Goal: Information Seeking & Learning: Learn about a topic

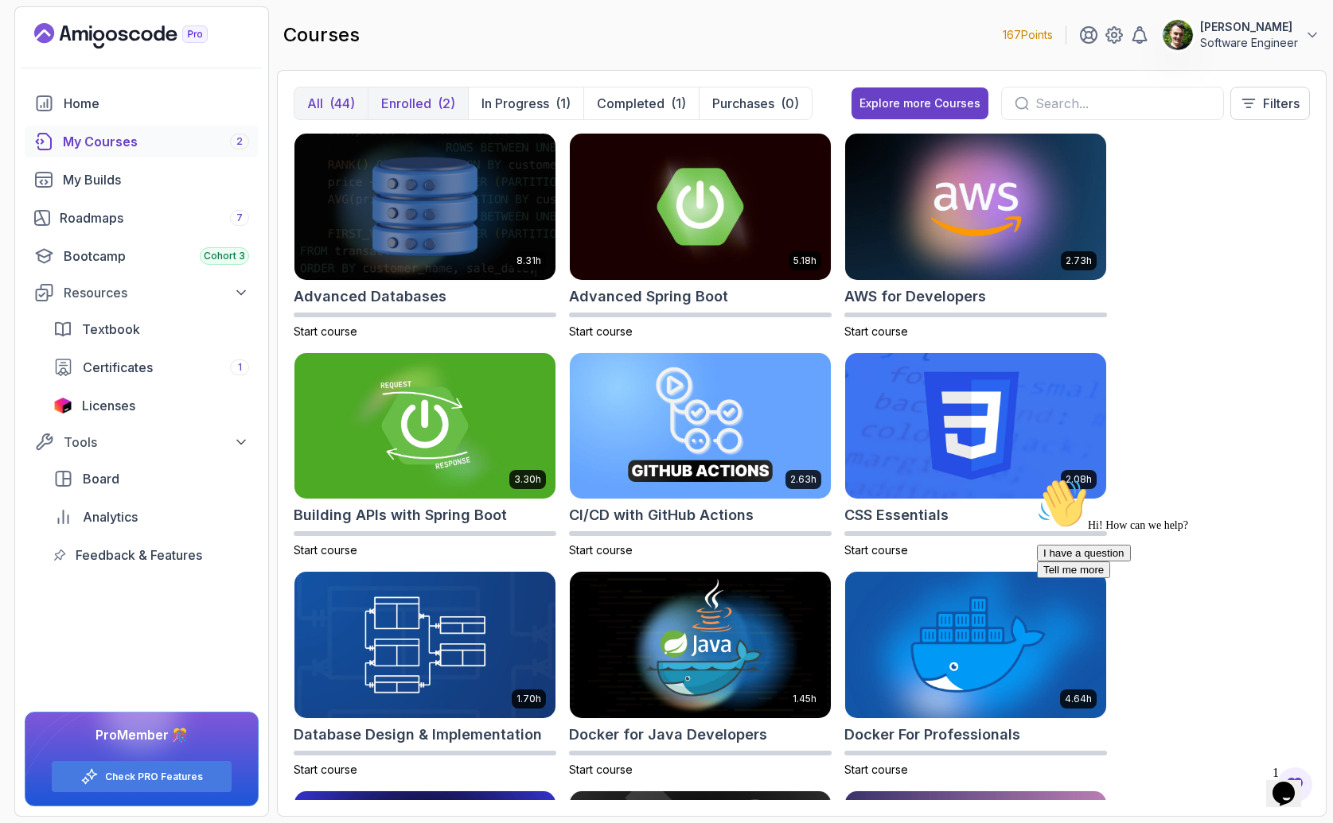
click at [422, 102] on p "Enrolled" at bounding box center [406, 103] width 50 height 19
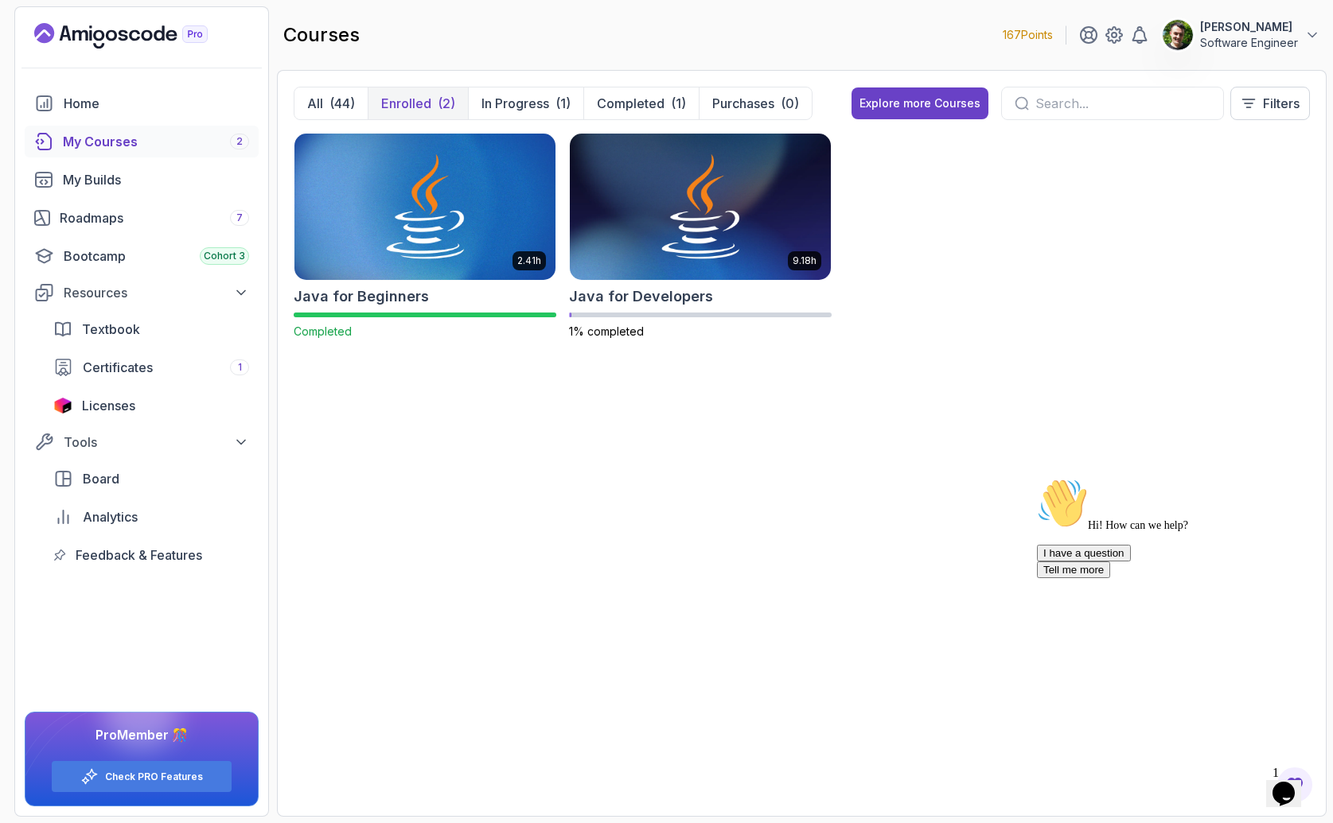
click at [1278, 769] on span "1" at bounding box center [1275, 773] width 6 height 14
click at [1271, 781] on div "Opens Chat This icon Opens the chat window." at bounding box center [1283, 793] width 25 height 25
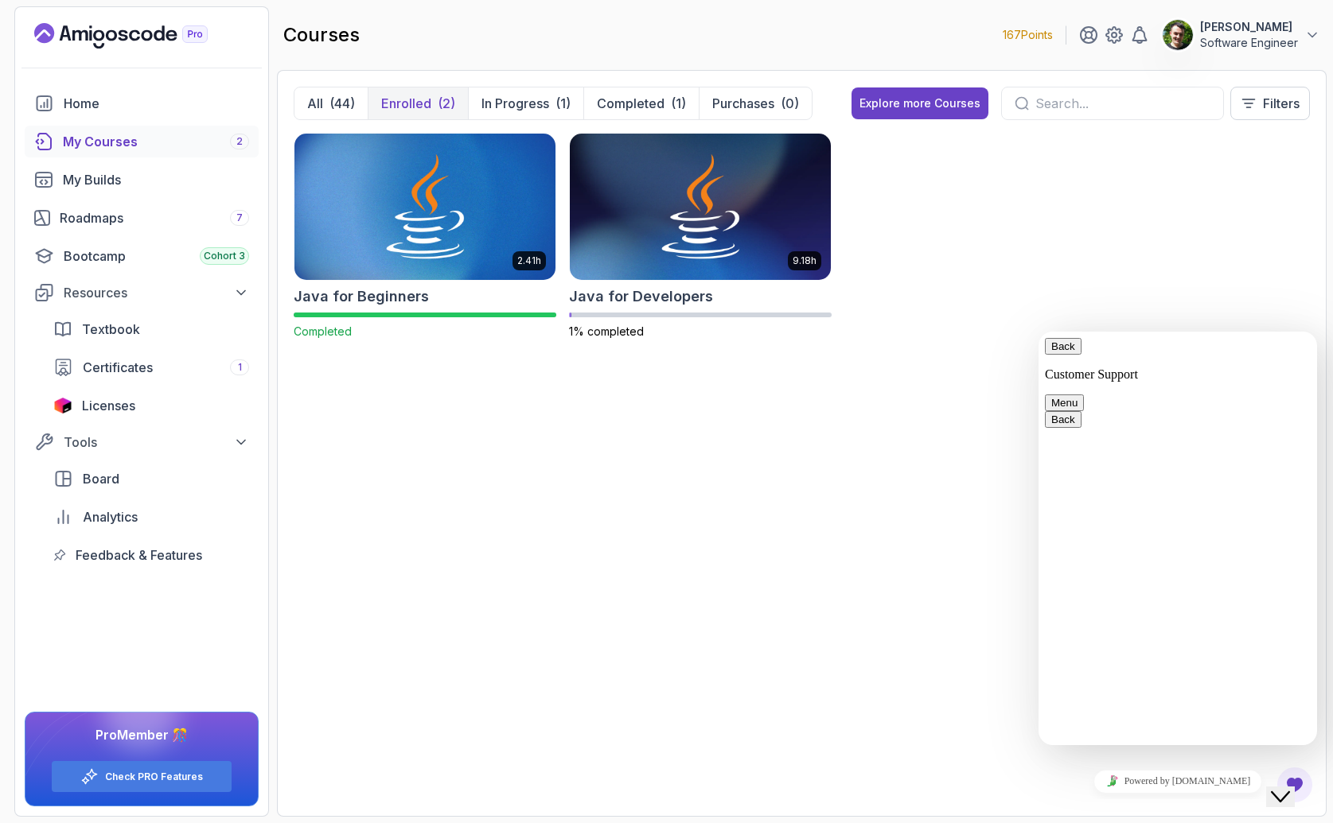
click at [1084, 395] on button "Menu" at bounding box center [1064, 403] width 39 height 17
drag, startPoint x: 1294, startPoint y: 351, endPoint x: 1225, endPoint y: 353, distance: 69.3
click at [1084, 395] on button "Menu" at bounding box center [1064, 403] width 39 height 17
click at [1065, 355] on button "Back" at bounding box center [1063, 346] width 37 height 17
click at [1111, 308] on div "2.41h Java for Beginners Completed 9.18h Java for Developers 1% completed" at bounding box center [802, 246] width 1016 height 226
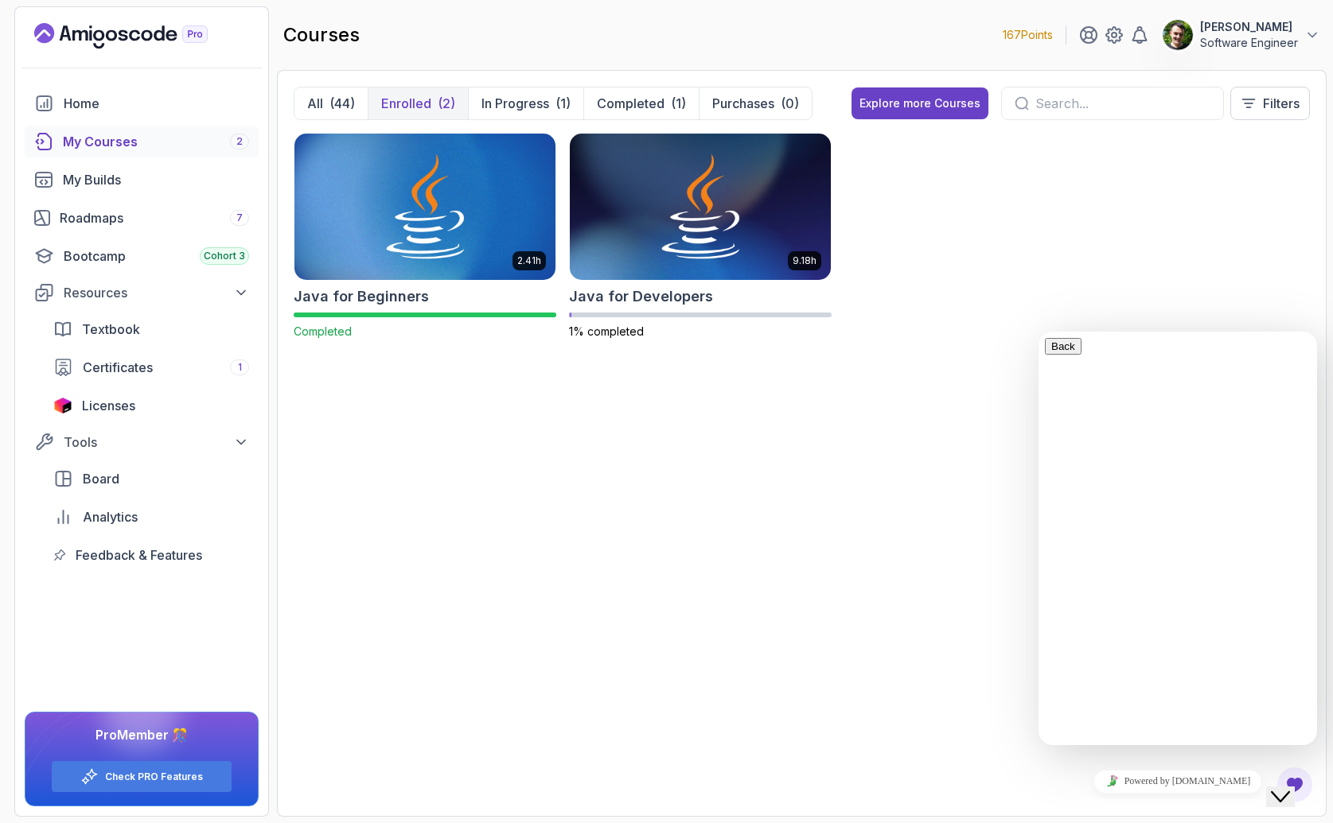
click at [1285, 788] on icon "Close Chat This icon closes the chat window." at bounding box center [1280, 797] width 19 height 19
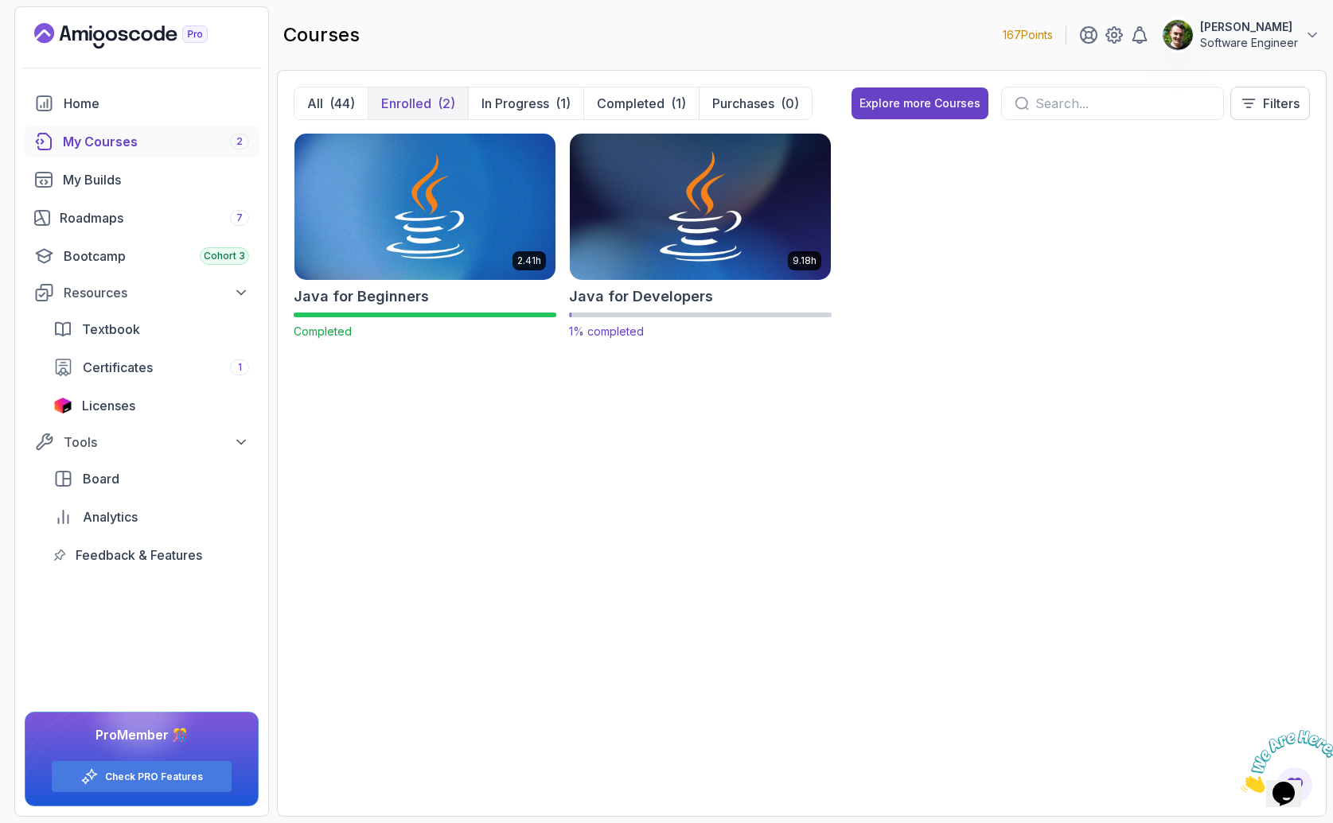
click at [630, 246] on img at bounding box center [700, 207] width 274 height 154
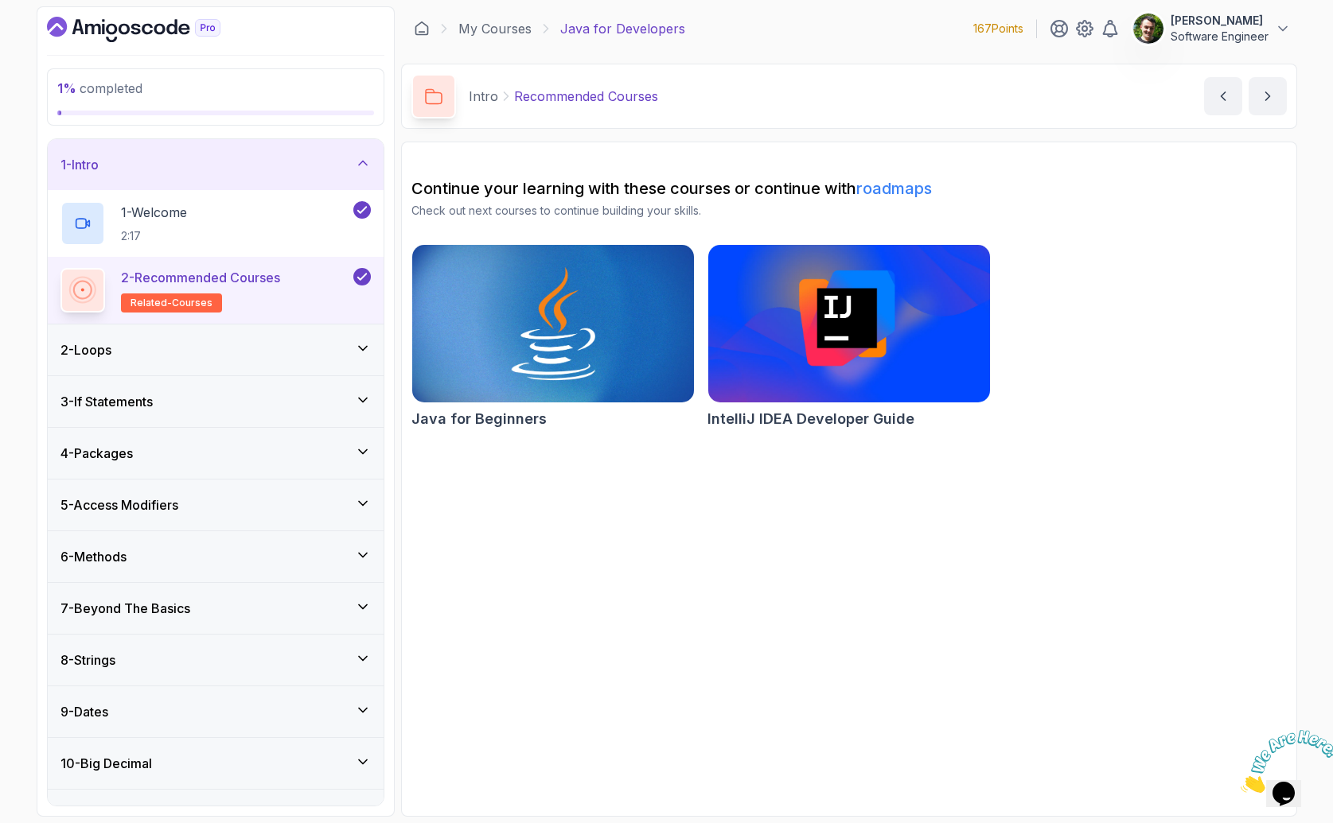
click at [313, 337] on div "2 - Loops" at bounding box center [216, 350] width 336 height 51
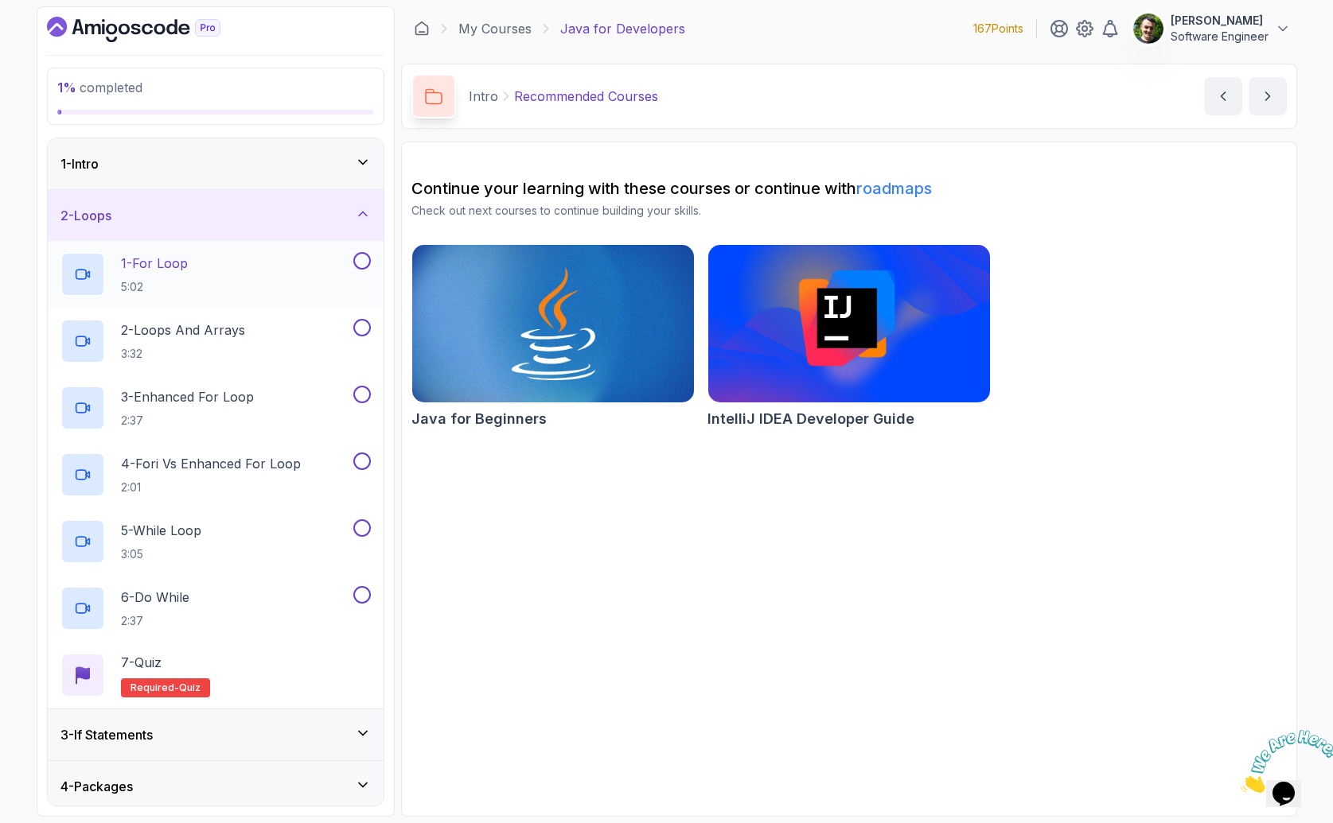
click at [286, 278] on div "1 - For Loop 5:02" at bounding box center [205, 274] width 290 height 45
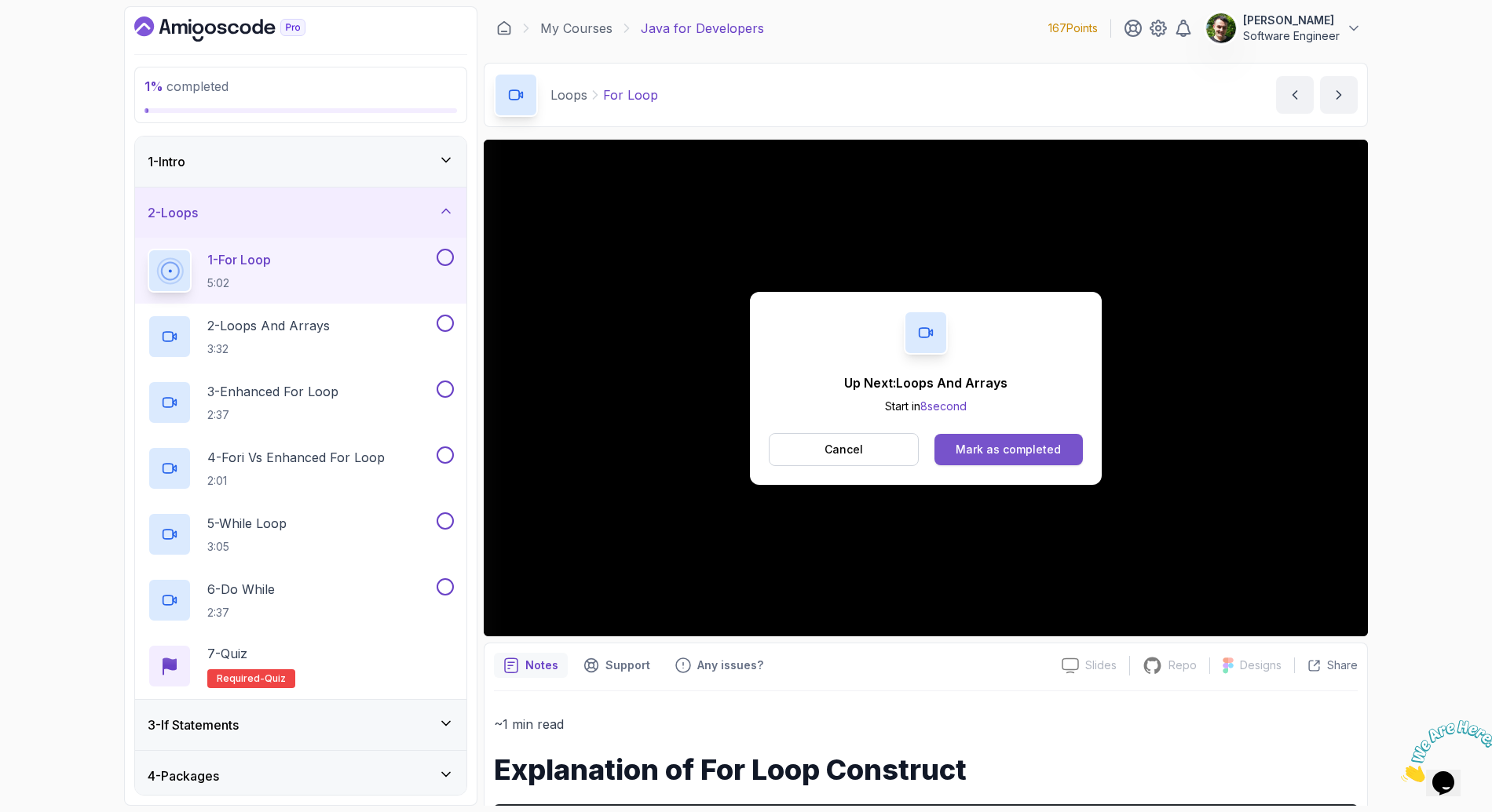
click at [1020, 451] on div "Mark as completed" at bounding box center [1007, 450] width 106 height 16
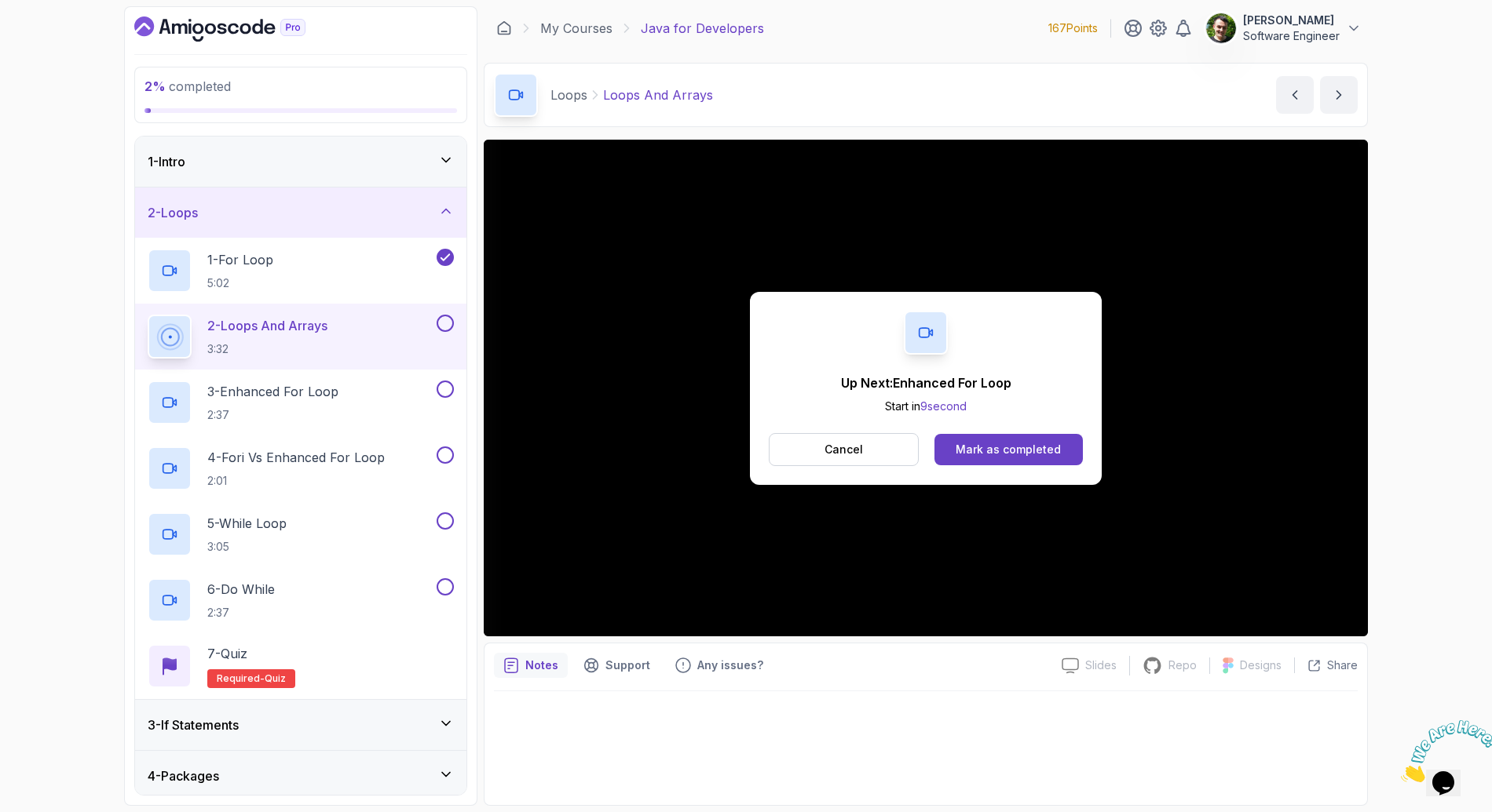
click at [1005, 424] on div "Up Next: Enhanced For Loop Start in 9 second Cancel Mark as completed" at bounding box center [926, 389] width 351 height 193
click at [999, 434] on button "Mark as completed" at bounding box center [1008, 450] width 148 height 32
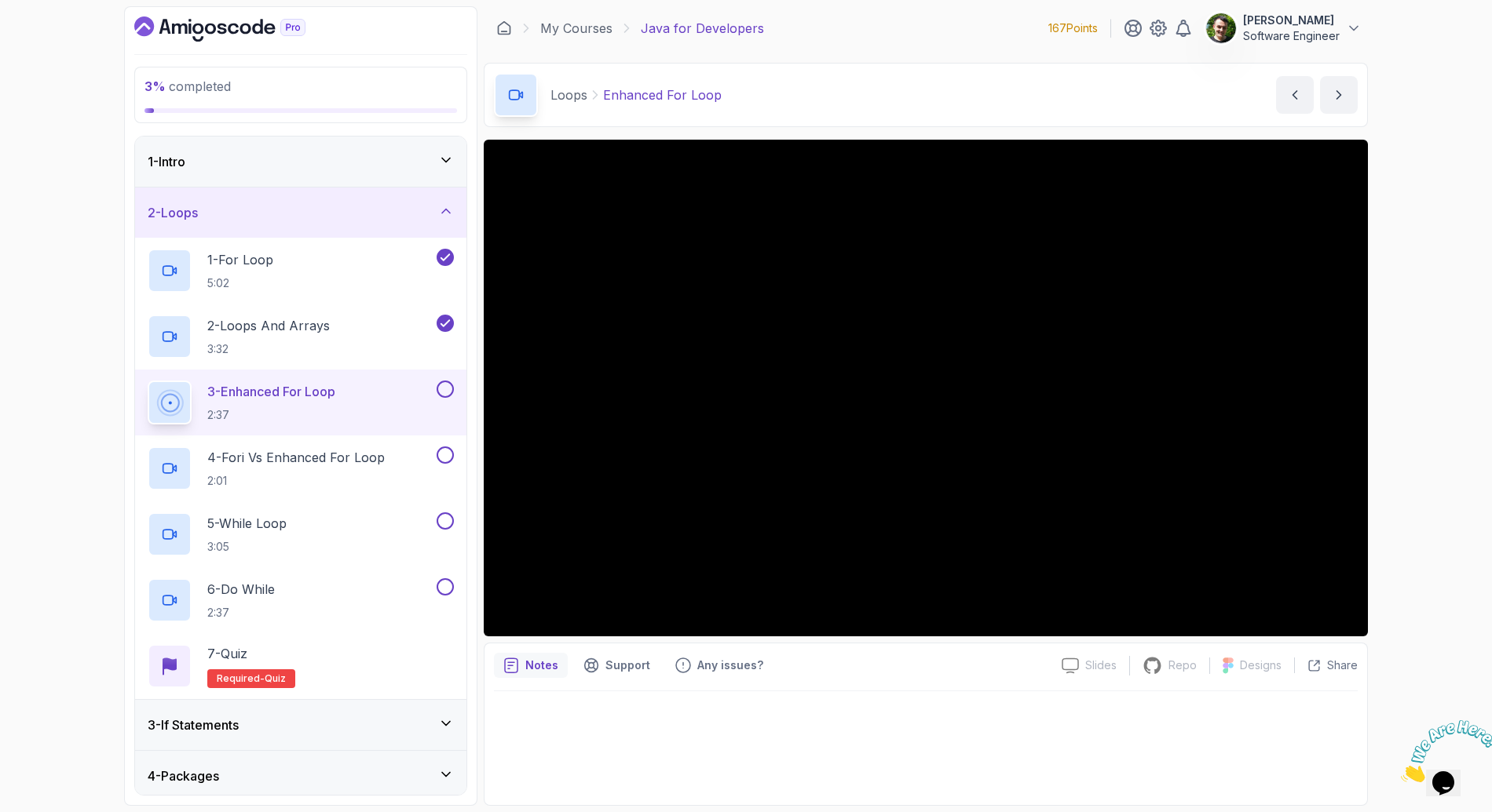
click at [1314, 627] on div "3 % completed 1 - Intro 2 - Loops 1 - For Loop 5:02 2 - Loops And Arrays 3:32 3…" at bounding box center [746, 406] width 1492 height 812
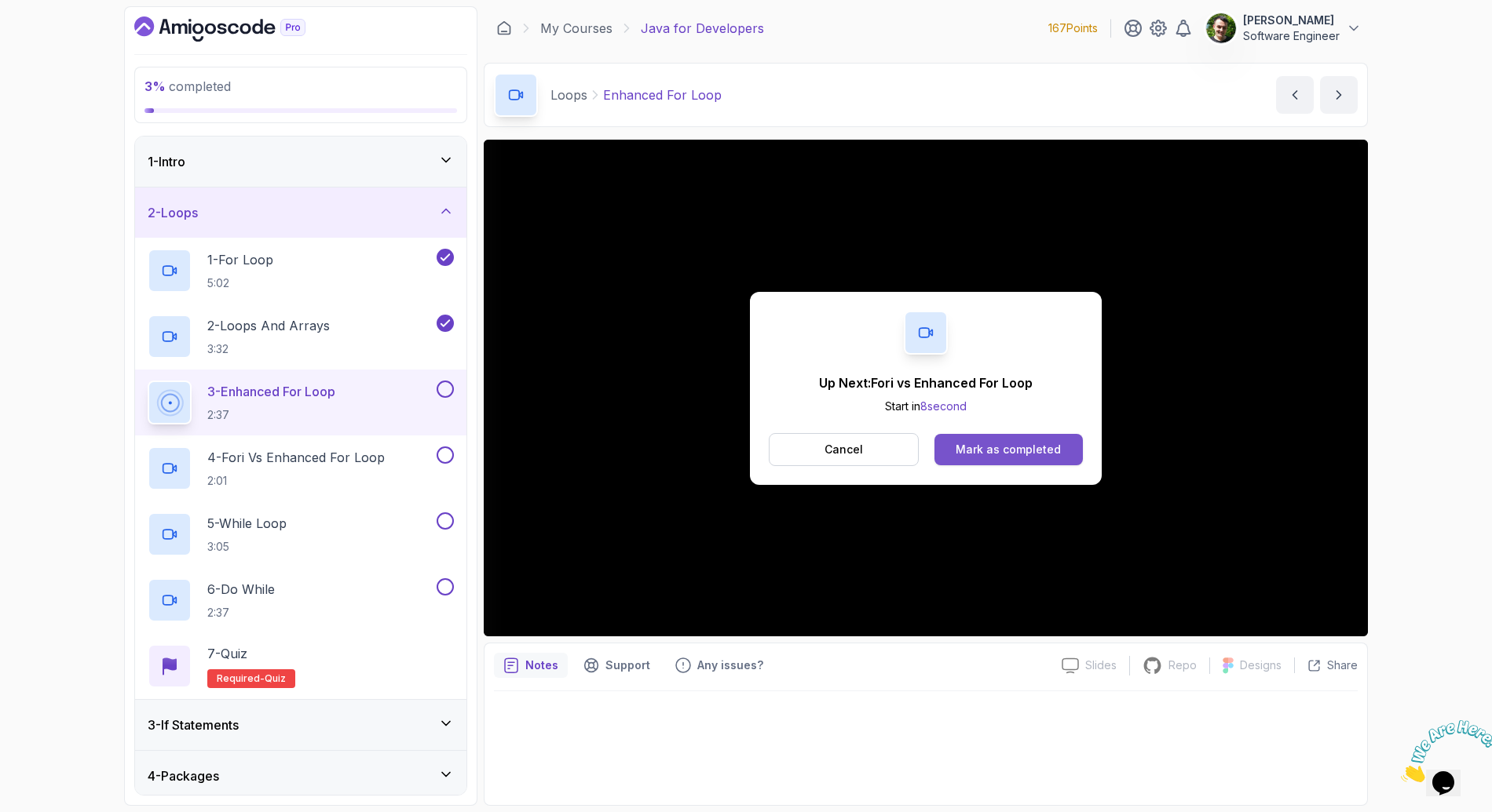
drag, startPoint x: 1040, startPoint y: 451, endPoint x: 1031, endPoint y: 448, distance: 9.5
click at [1031, 448] on div "Mark as completed" at bounding box center [1007, 450] width 106 height 16
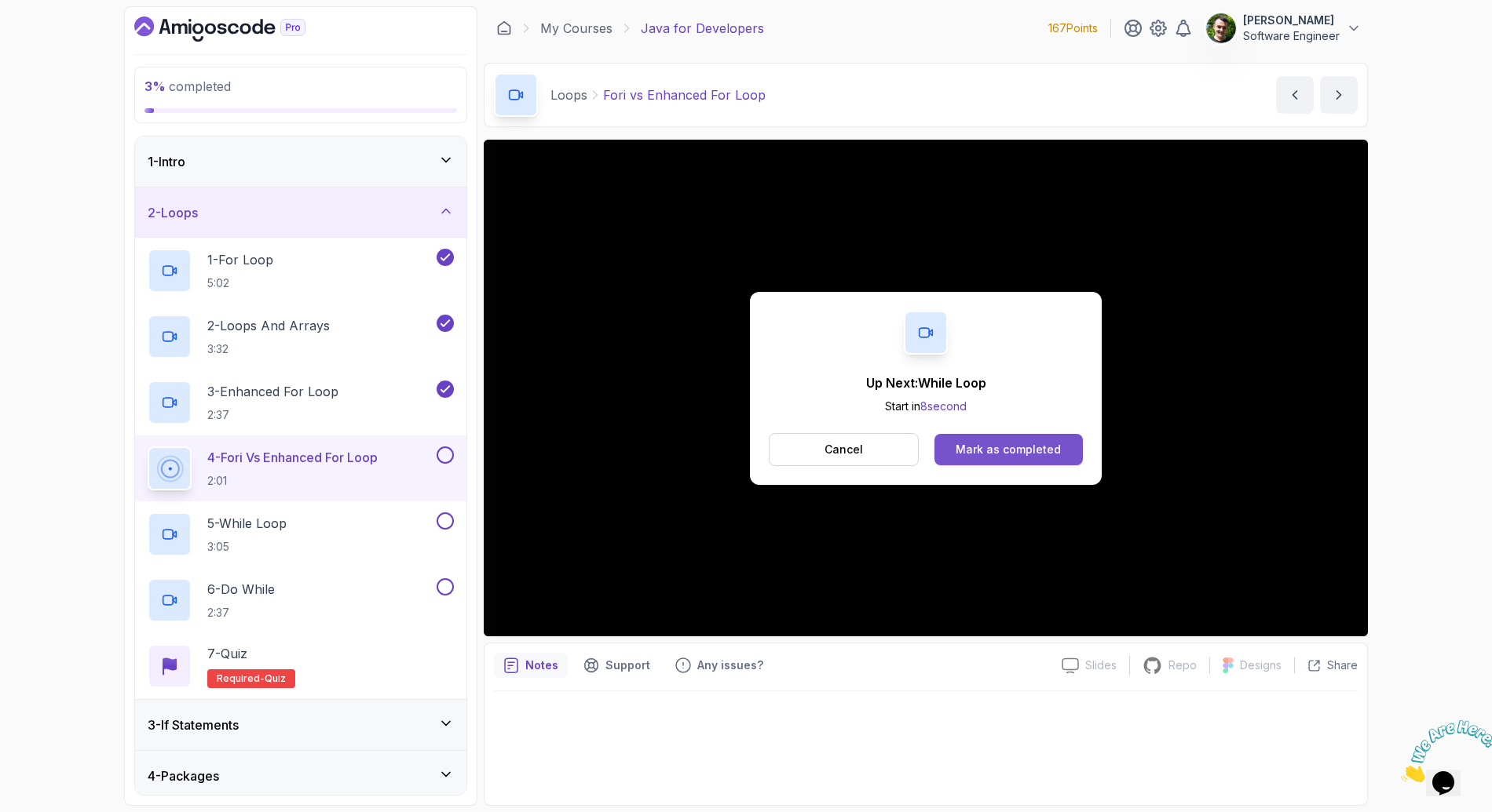
click at [1004, 440] on button "Mark as completed" at bounding box center [1008, 450] width 148 height 32
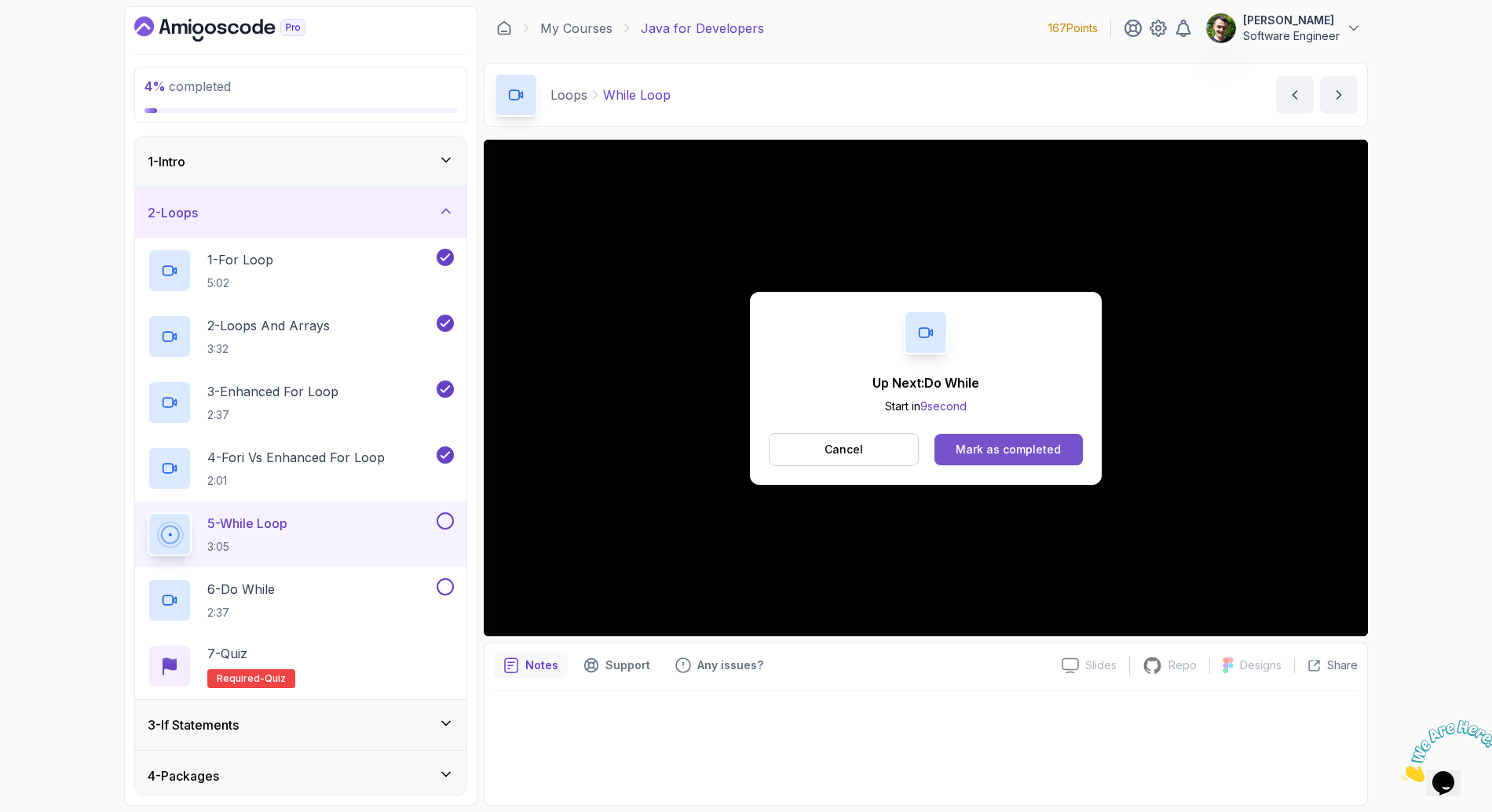
click at [1016, 450] on div "Mark as completed" at bounding box center [1007, 450] width 106 height 16
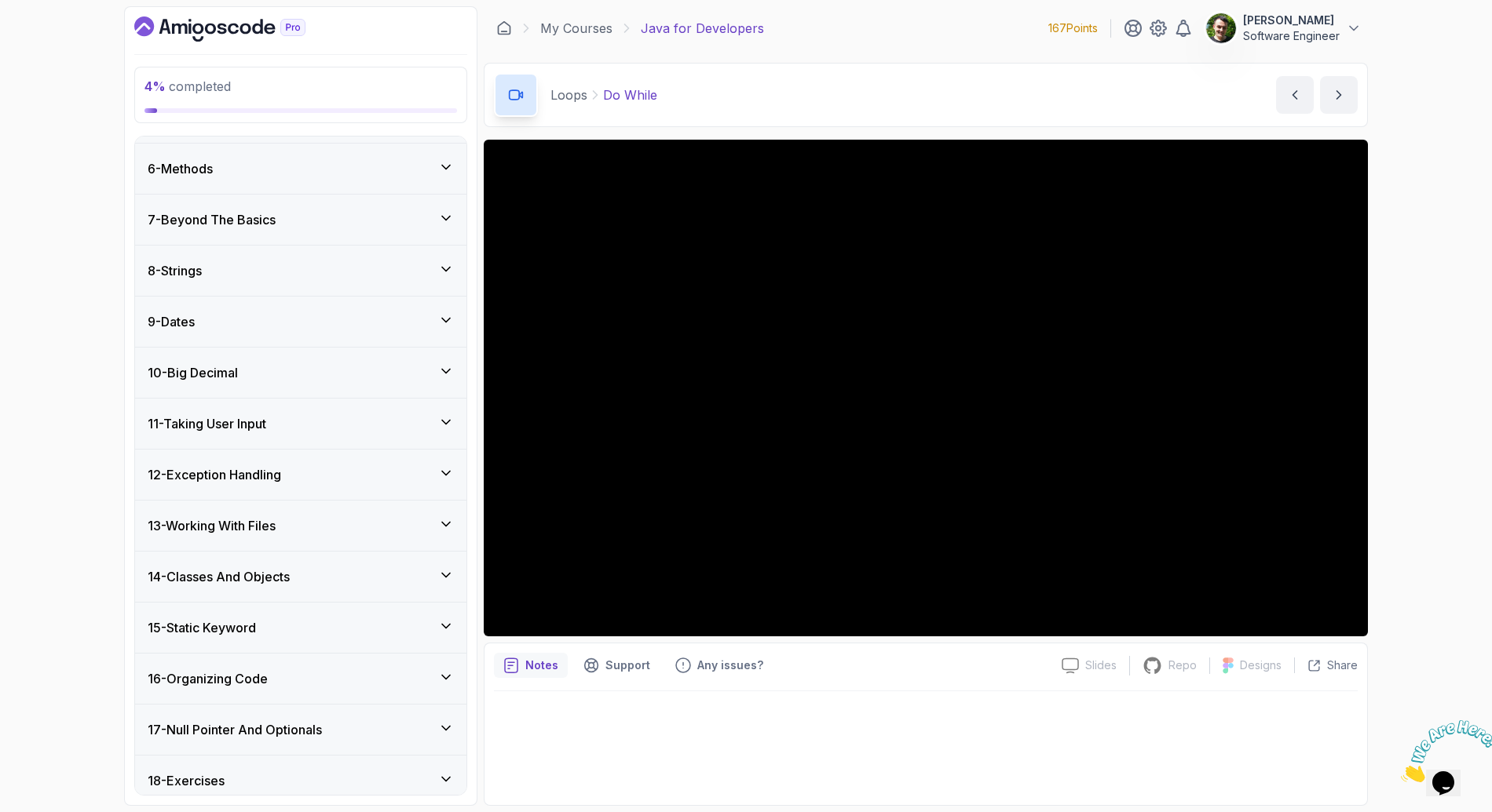
scroll to position [707, 0]
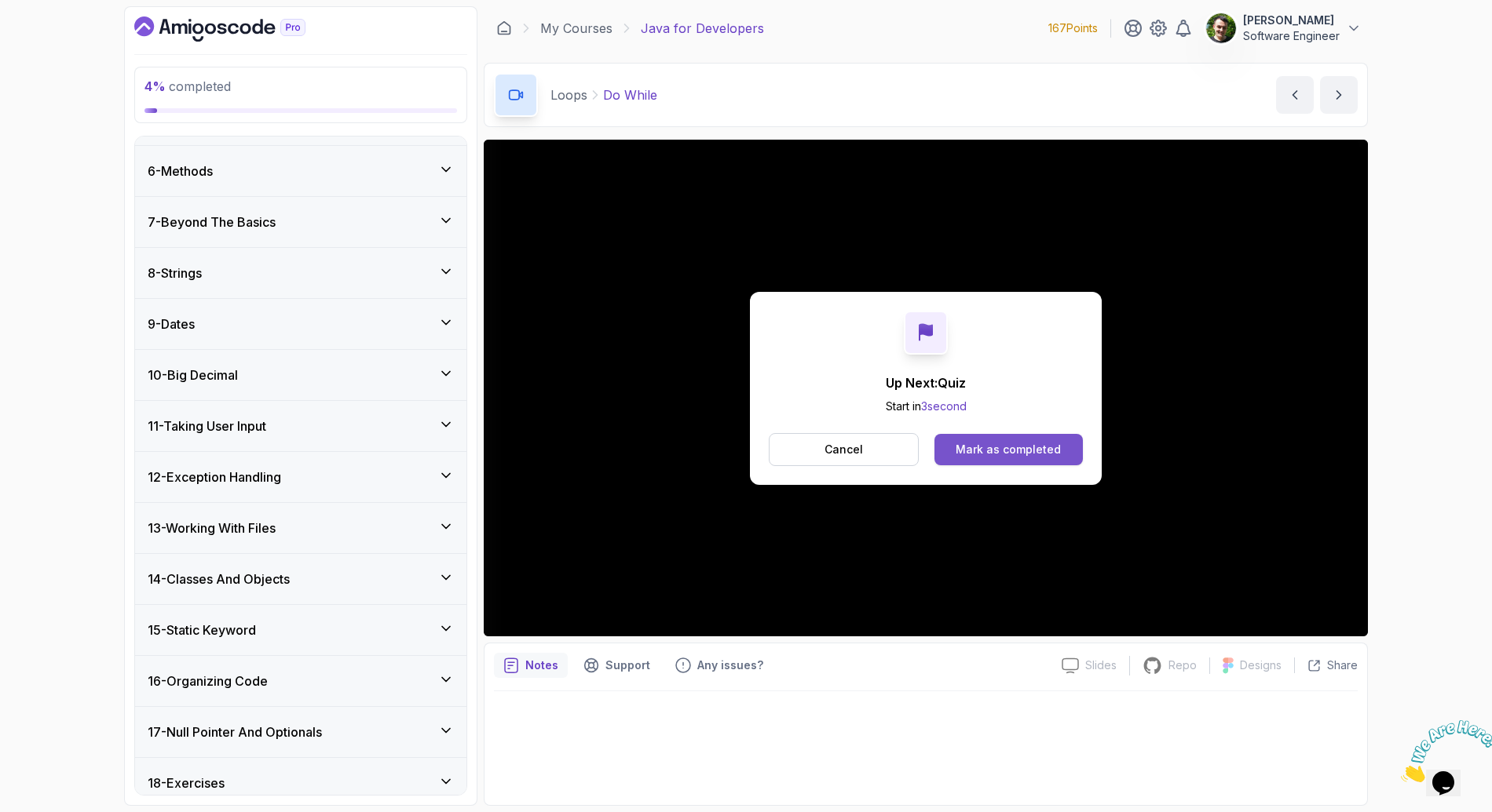
click at [995, 455] on div "Mark as completed" at bounding box center [1007, 450] width 106 height 16
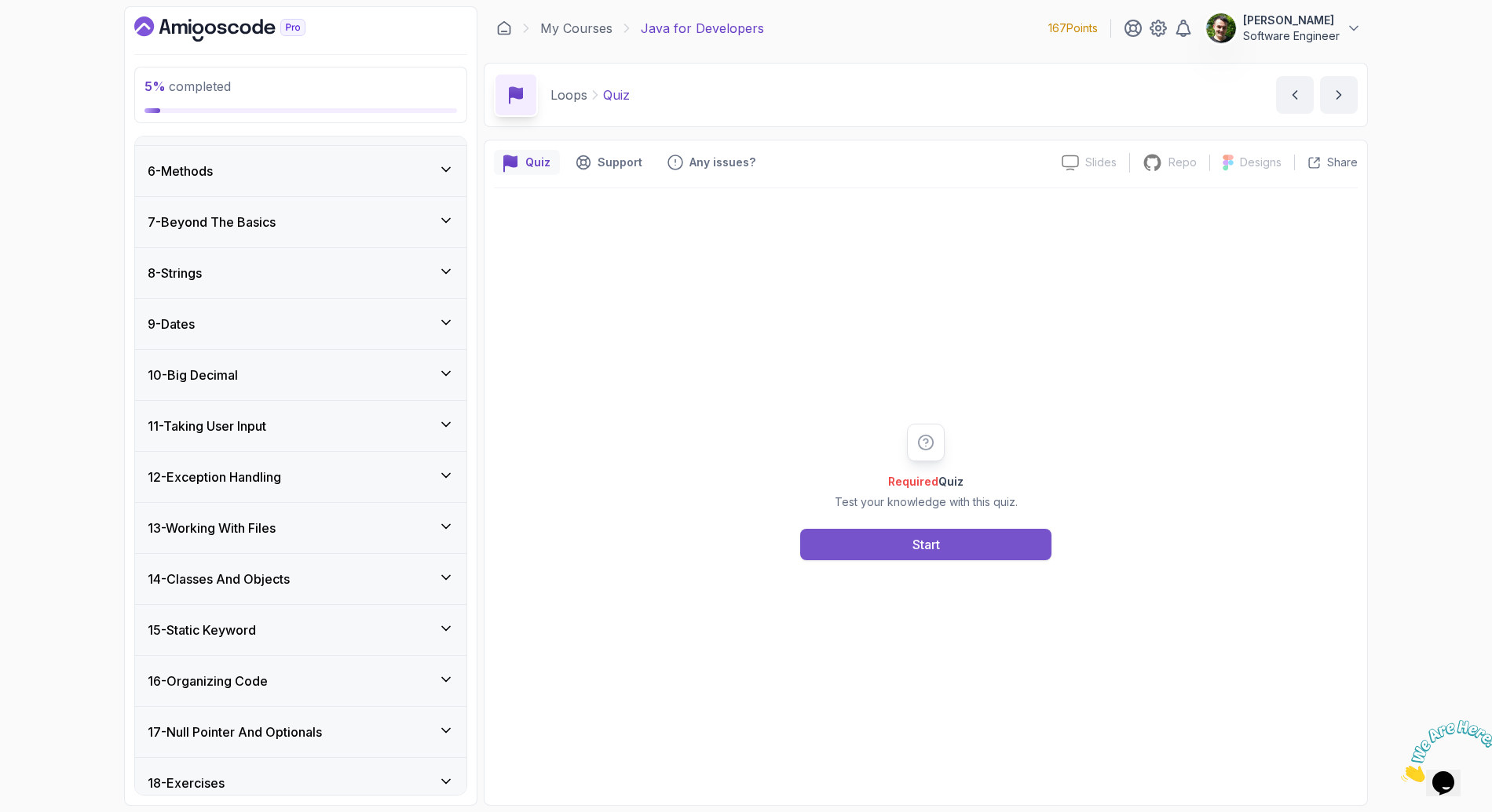
click at [944, 548] on button "Start" at bounding box center [926, 545] width 252 height 32
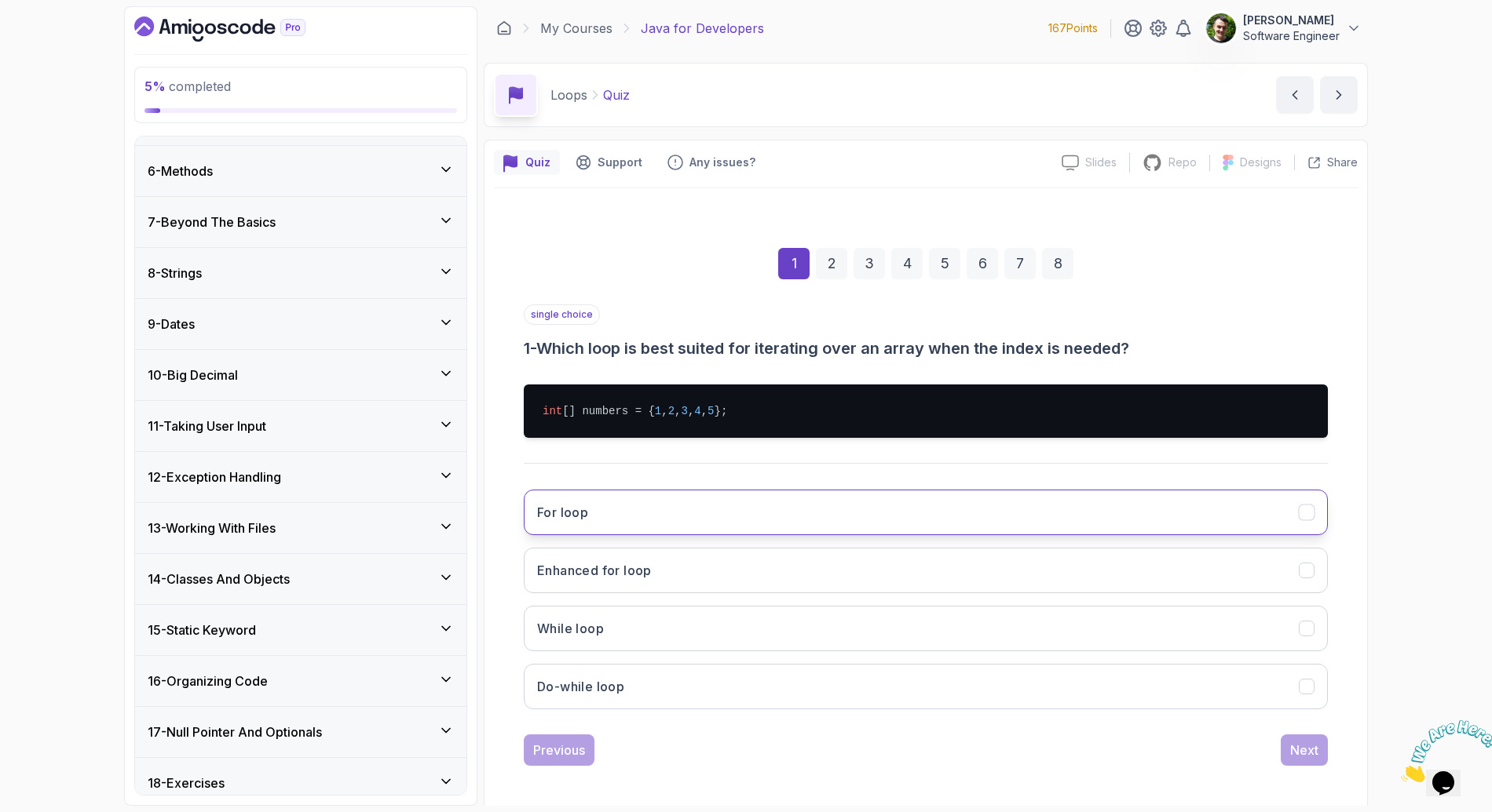
click at [653, 514] on button "For loop" at bounding box center [926, 512] width 804 height 45
click at [1311, 750] on div "Next" at bounding box center [1304, 750] width 29 height 19
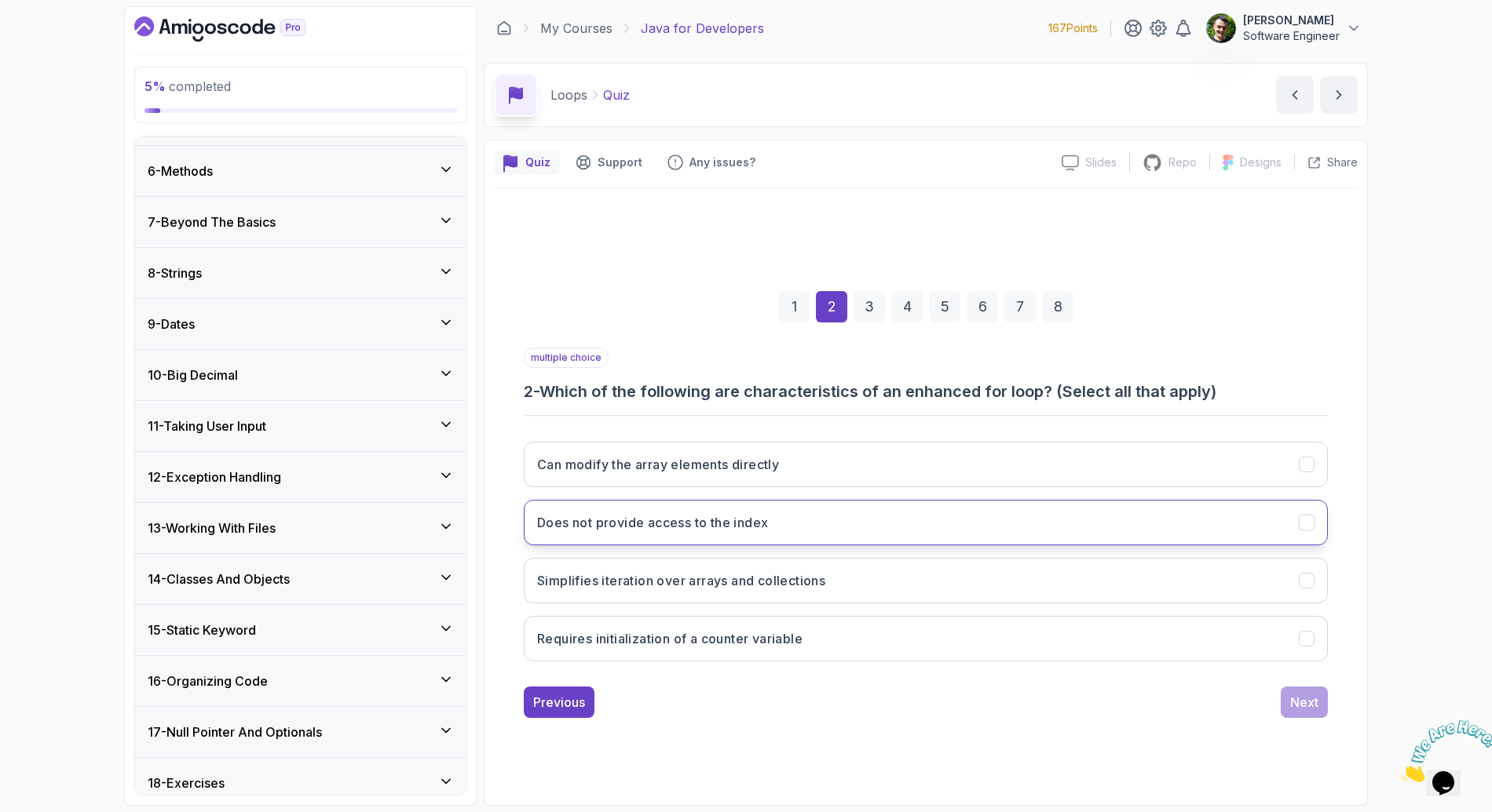
click at [847, 534] on button "Does not provide access to the index" at bounding box center [926, 523] width 804 height 45
click at [835, 585] on button "Simplifies iteration over arrays and collections" at bounding box center [926, 581] width 804 height 45
click at [1307, 704] on div "Next" at bounding box center [1304, 701] width 29 height 19
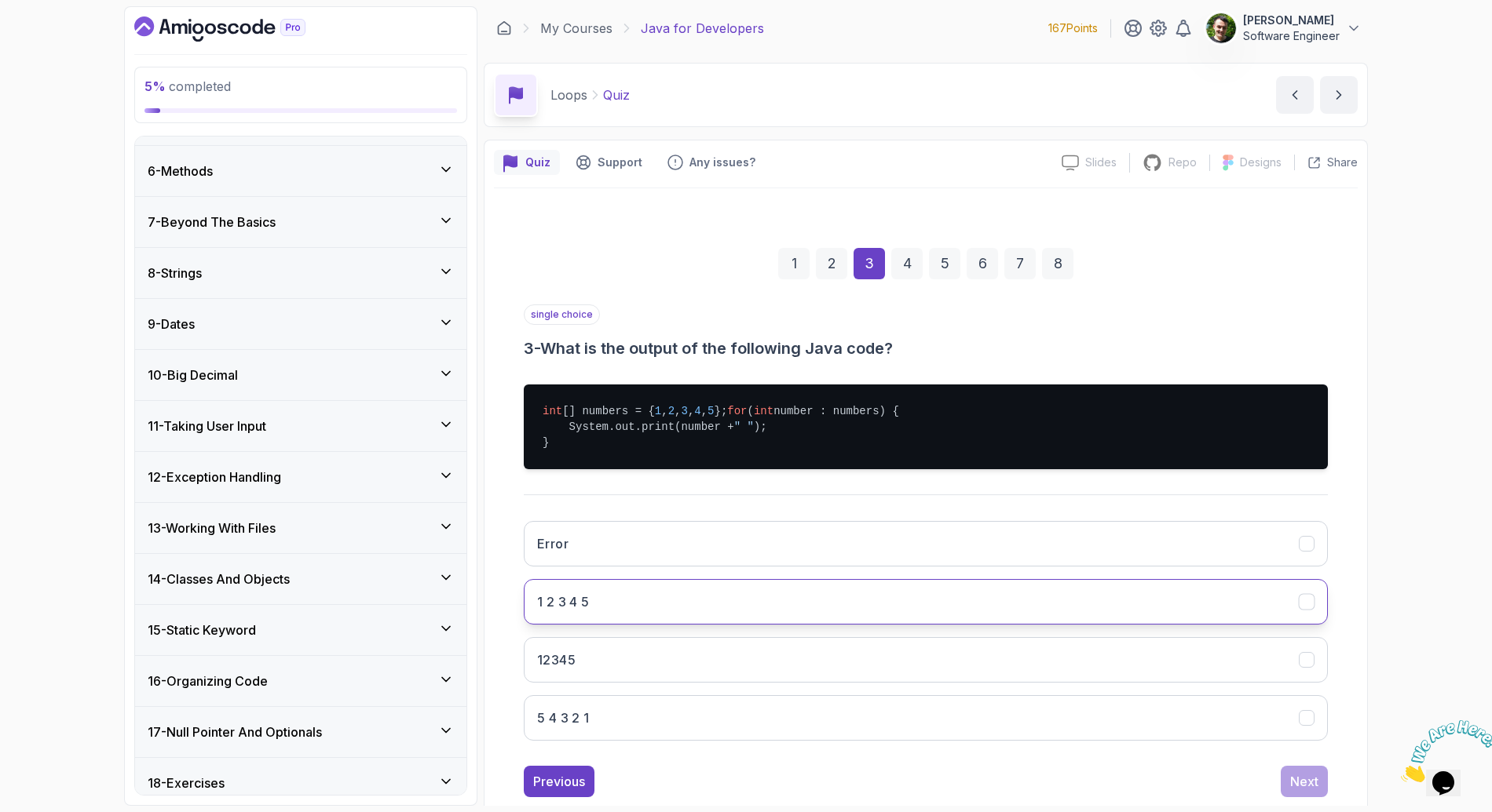
click at [661, 613] on button "1 2 3 4 5" at bounding box center [926, 602] width 804 height 45
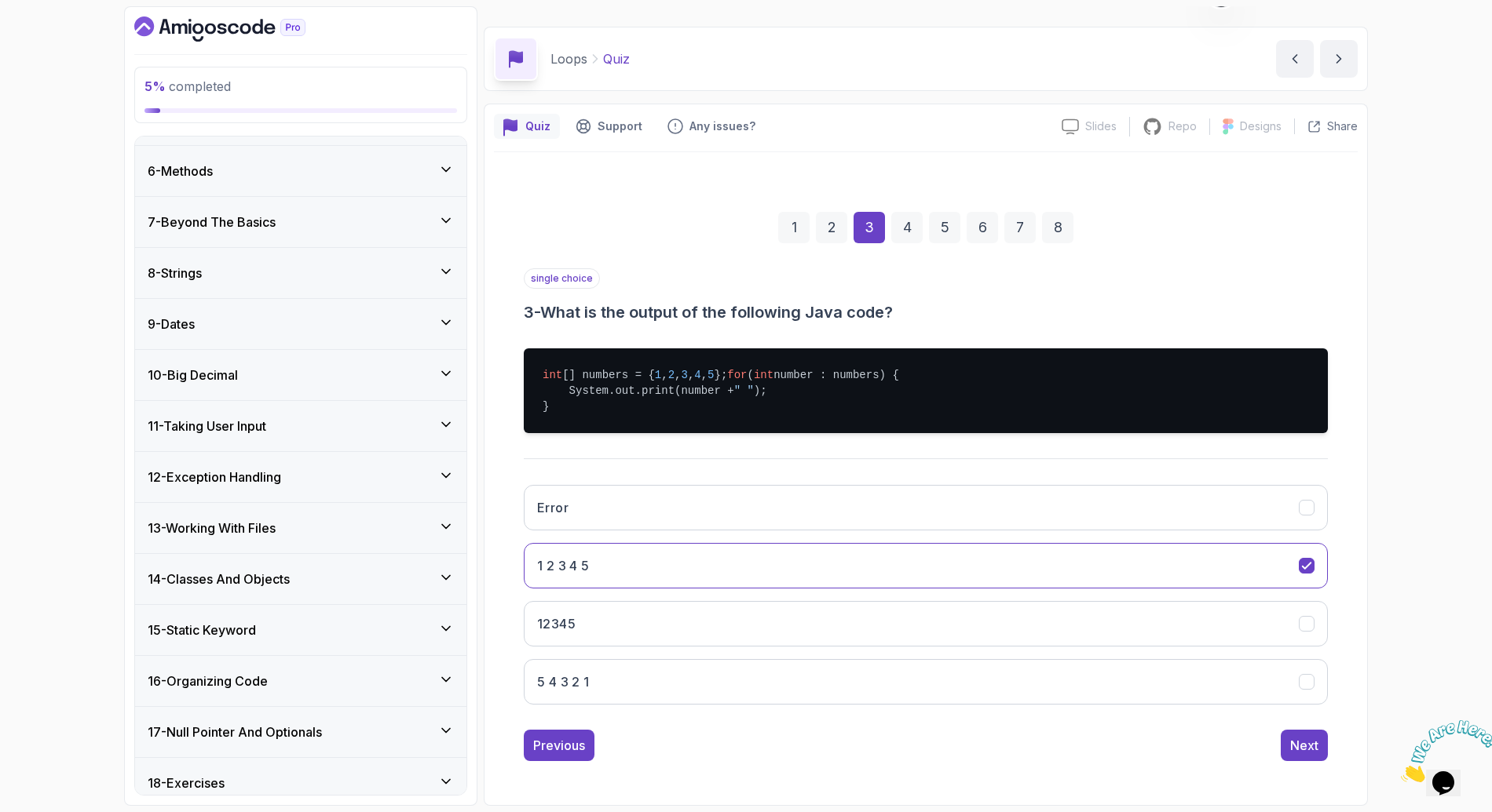
scroll to position [51, 0]
click at [1307, 742] on div "Next" at bounding box center [1304, 745] width 29 height 19
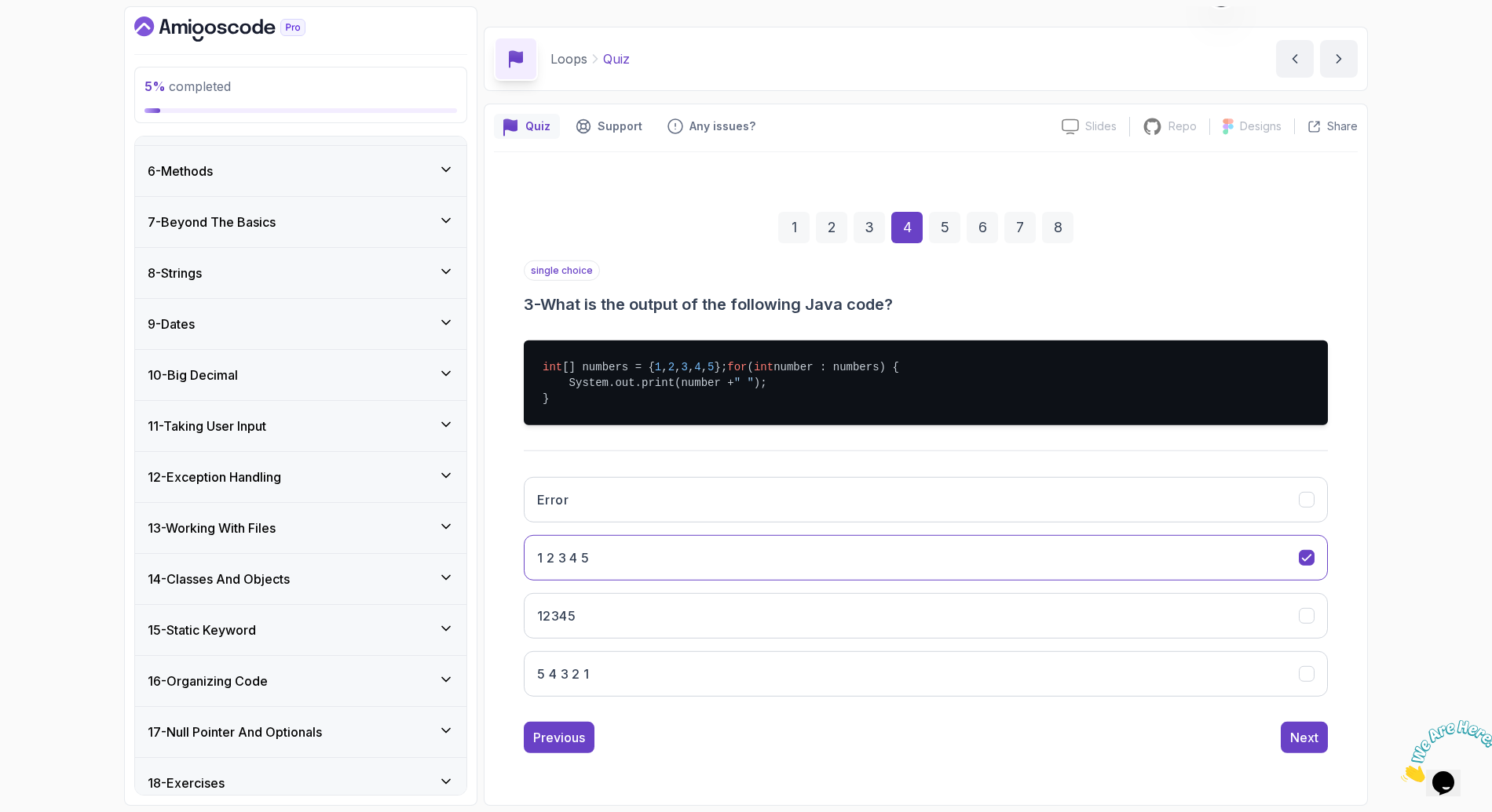
scroll to position [0, 0]
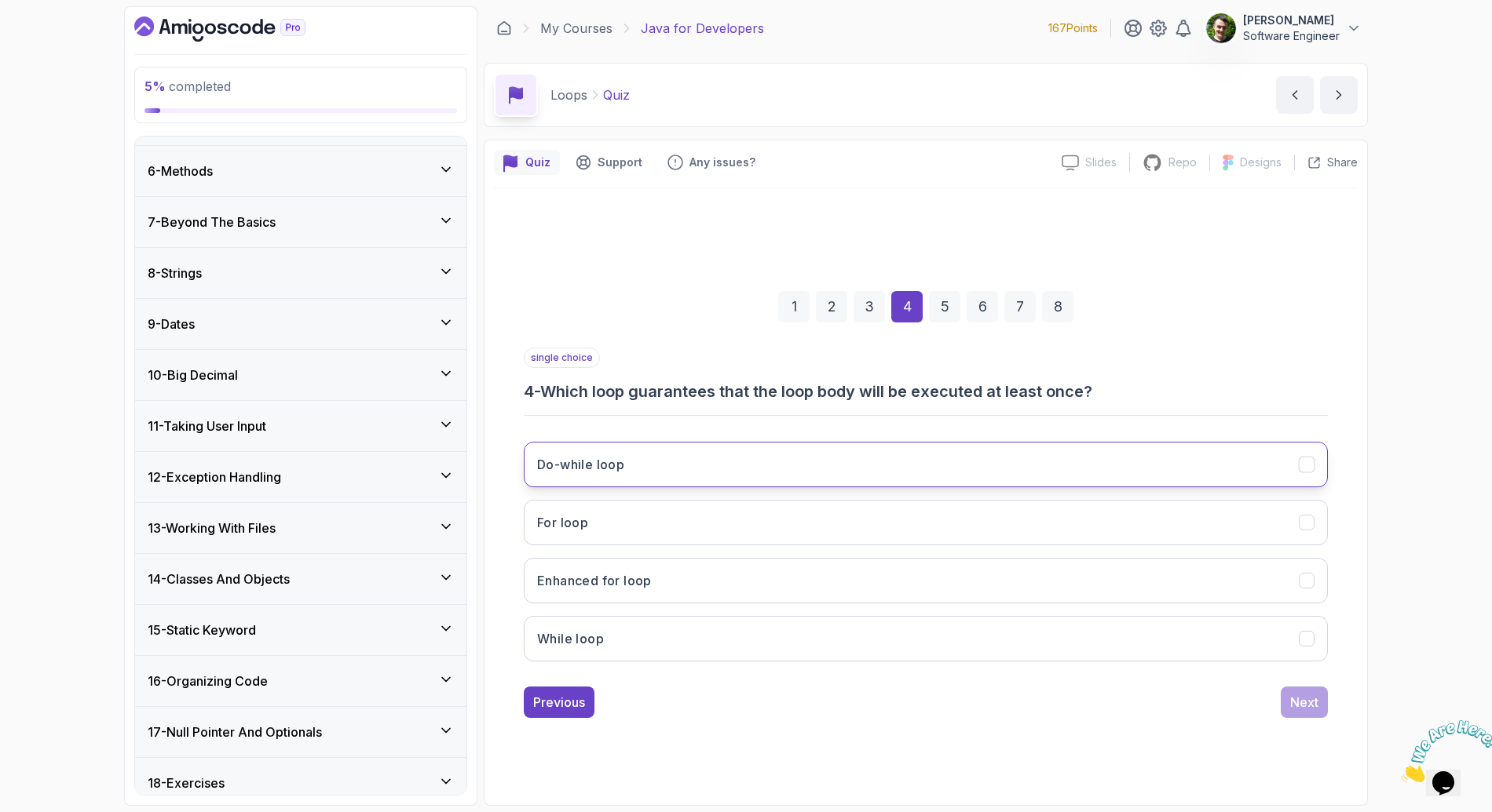
drag, startPoint x: 720, startPoint y: 467, endPoint x: 801, endPoint y: 481, distance: 82.2
click at [721, 467] on button "Do-while loop" at bounding box center [926, 465] width 804 height 45
click at [1301, 708] on div "Next" at bounding box center [1304, 701] width 29 height 19
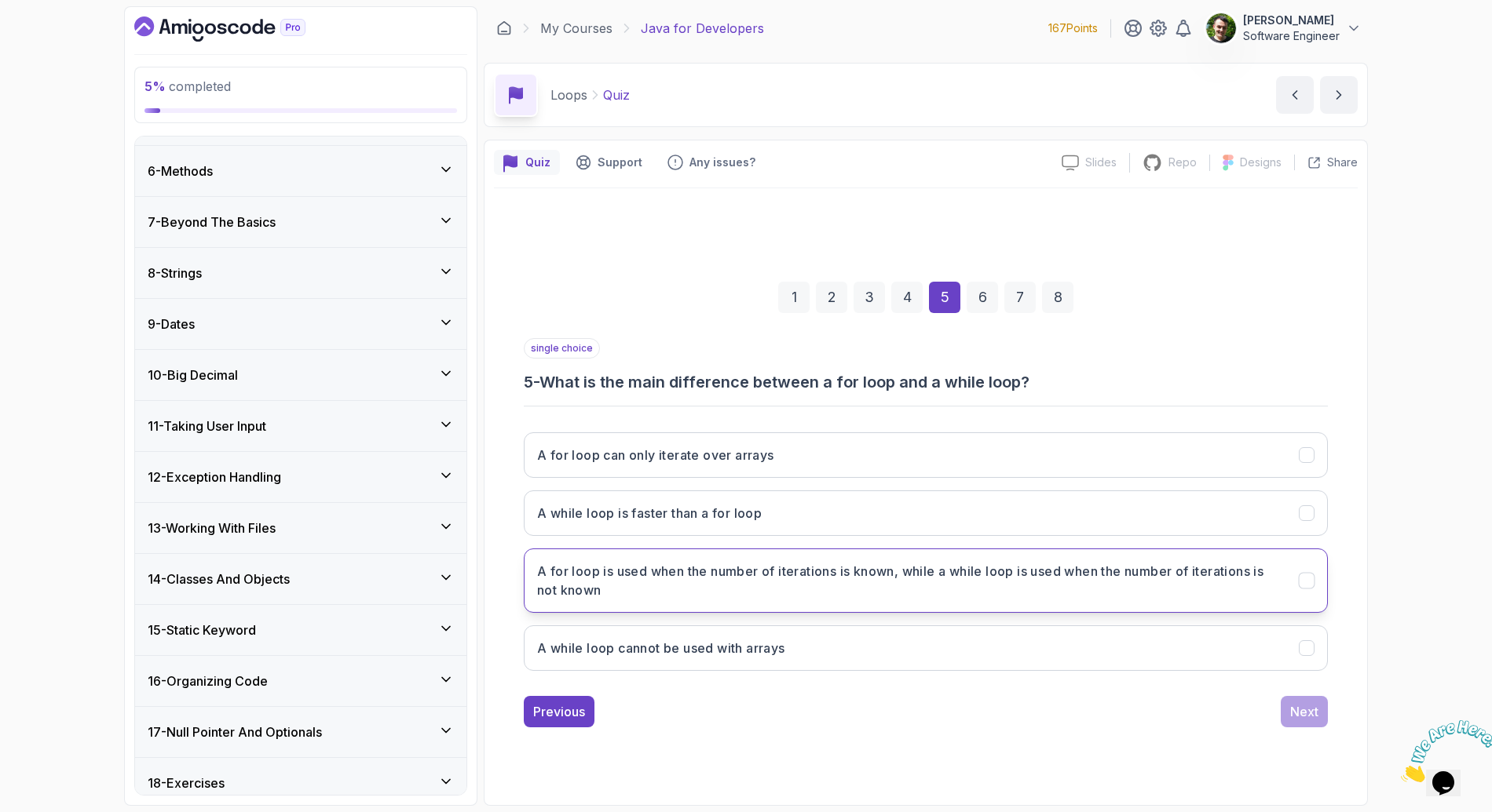
click at [799, 584] on h3 "A for loop is used when the number of iterations is known, while a while loop i…" at bounding box center [908, 581] width 743 height 37
click at [1308, 710] on div "Next" at bounding box center [1304, 711] width 29 height 19
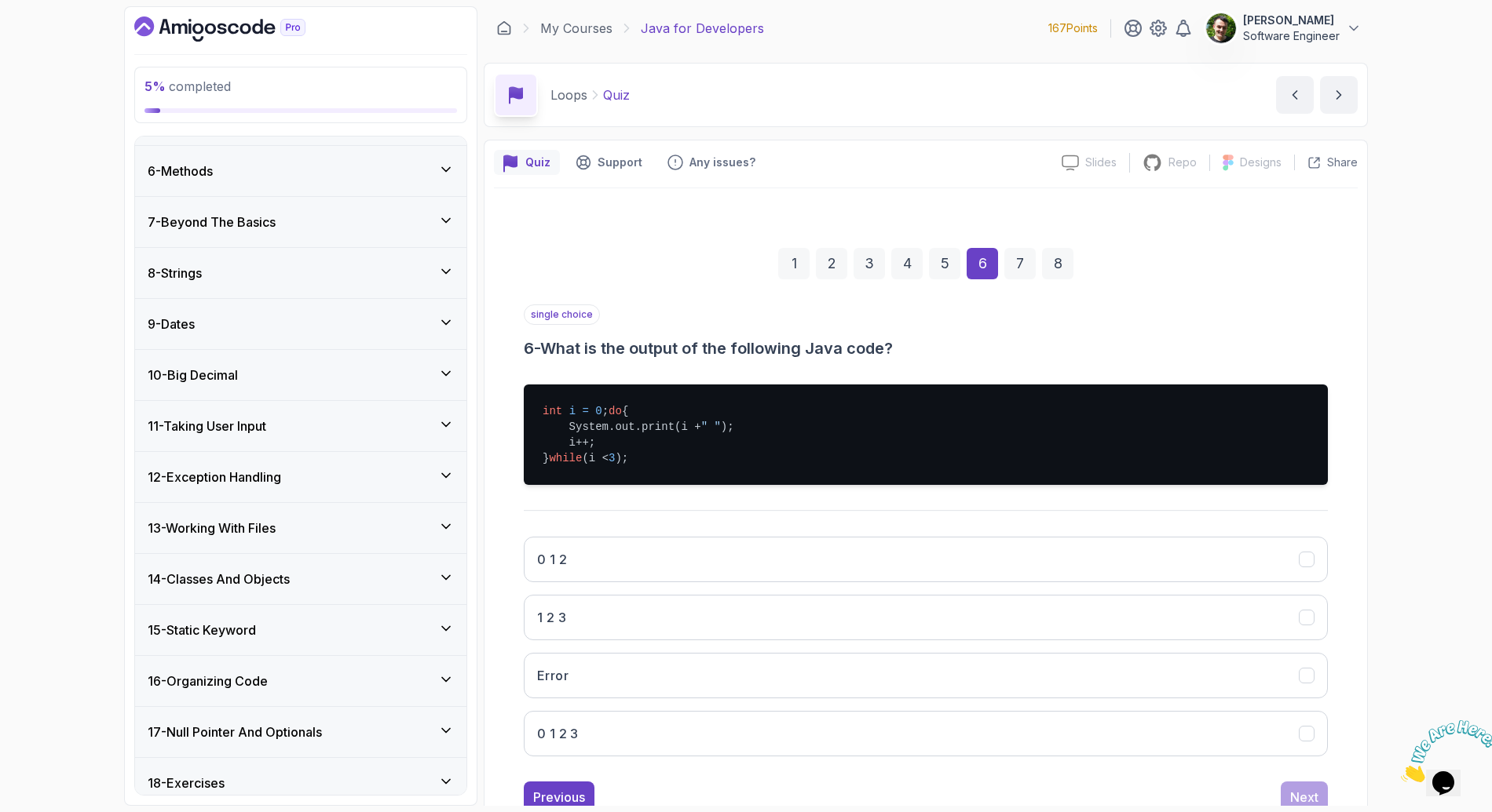
scroll to position [3, 0]
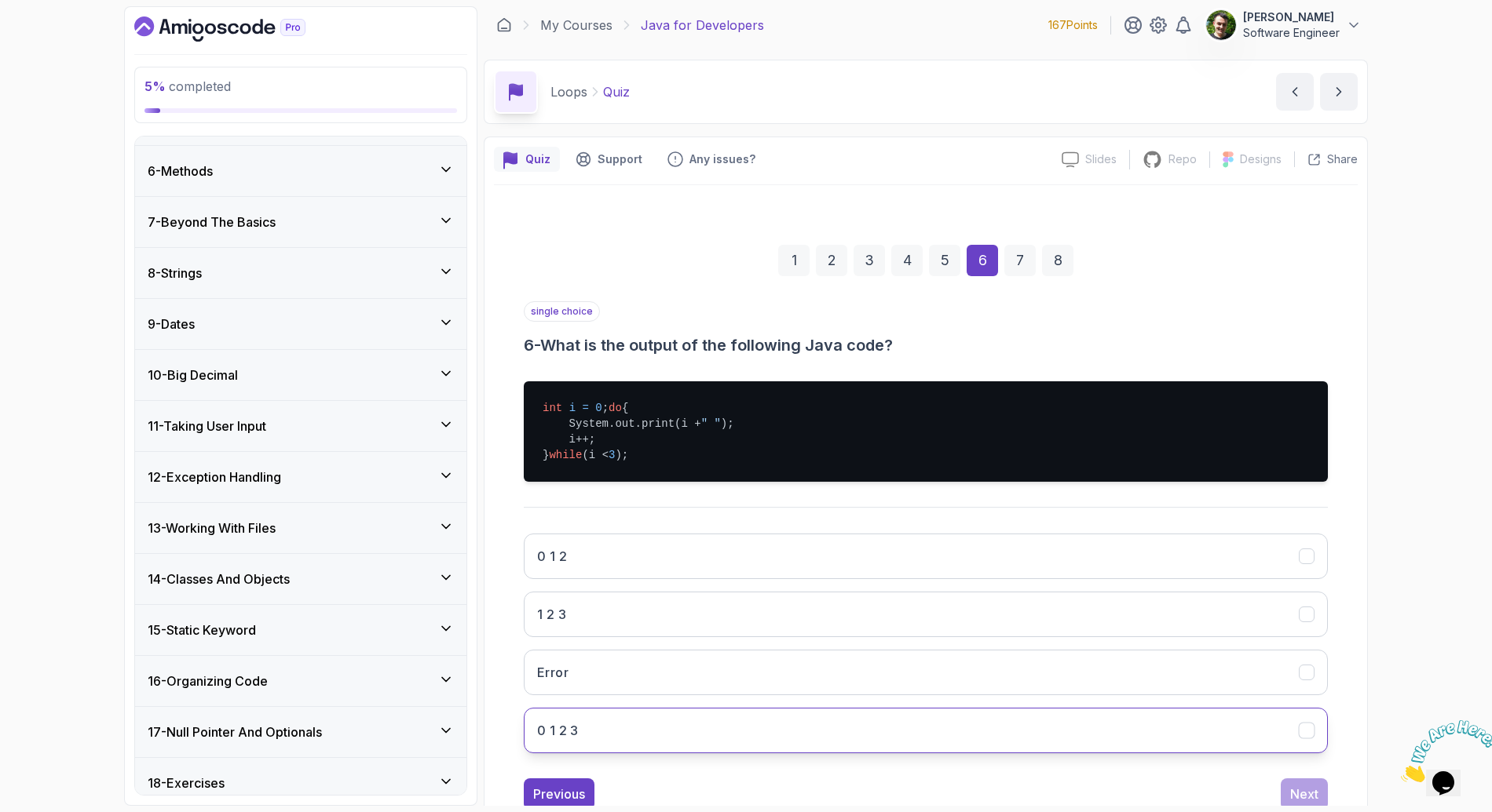
click at [627, 747] on button "0 1 2 3" at bounding box center [926, 731] width 804 height 45
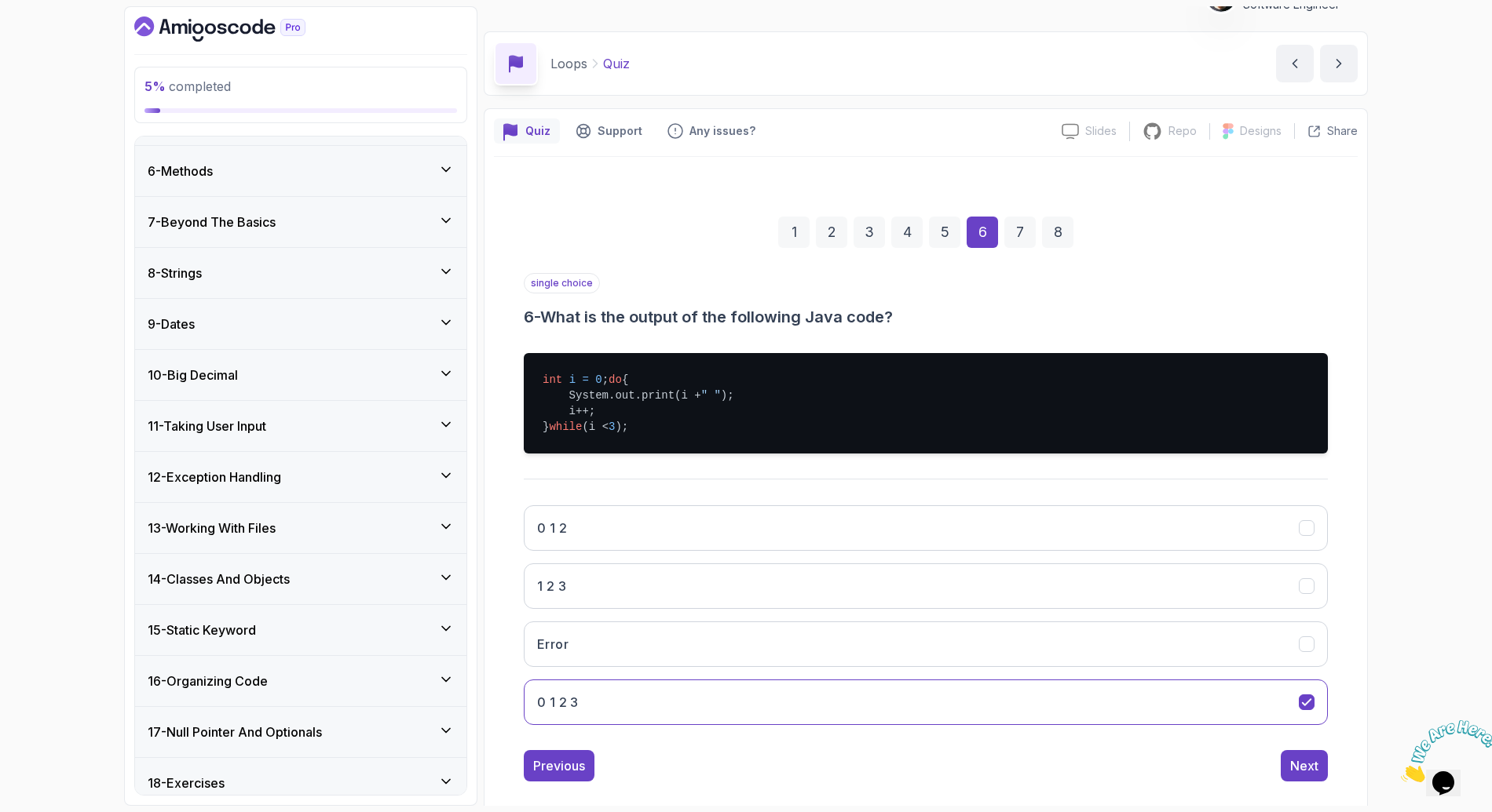
scroll to position [67, 0]
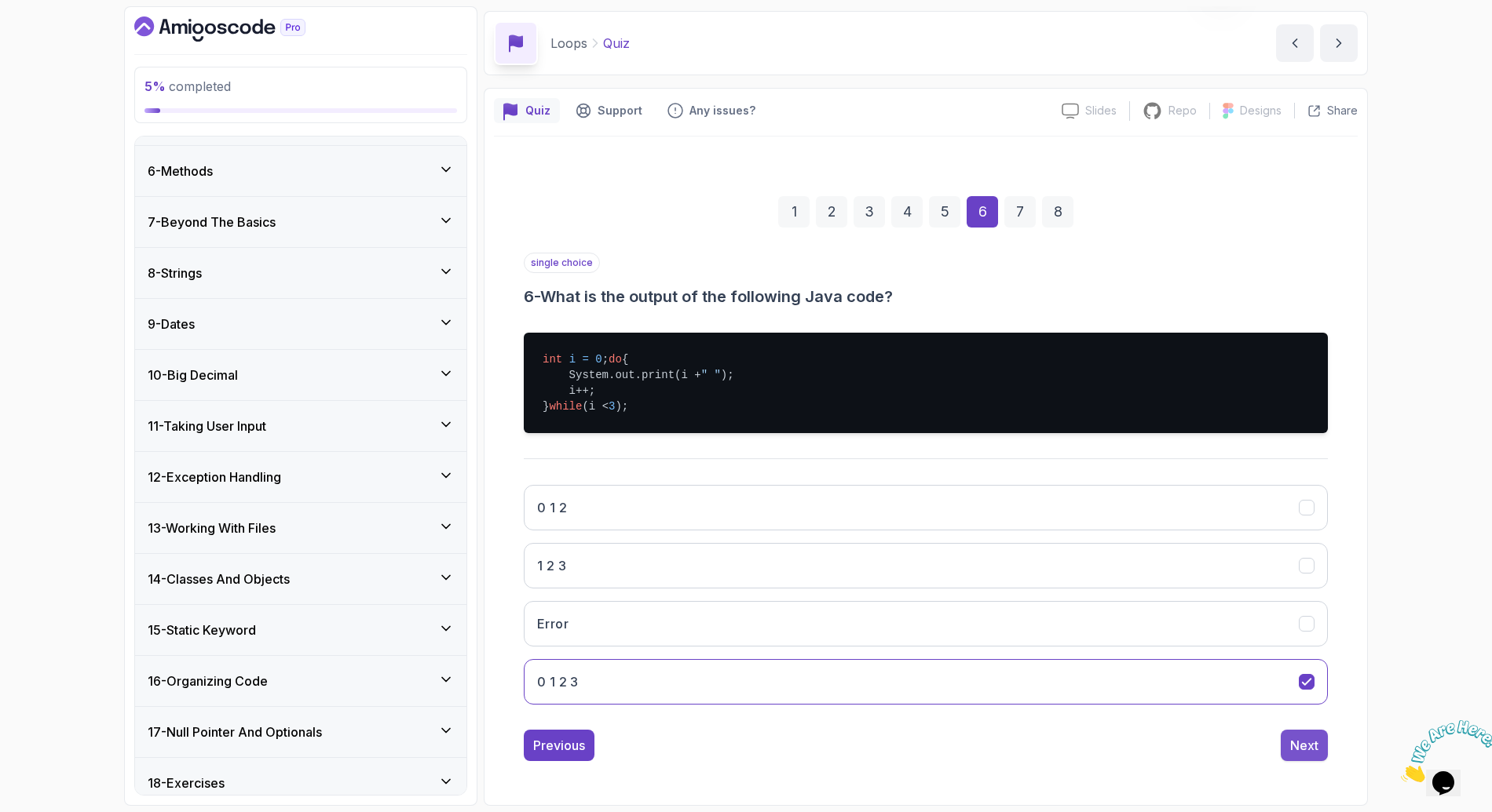
click at [1301, 753] on div "Next" at bounding box center [1304, 745] width 29 height 19
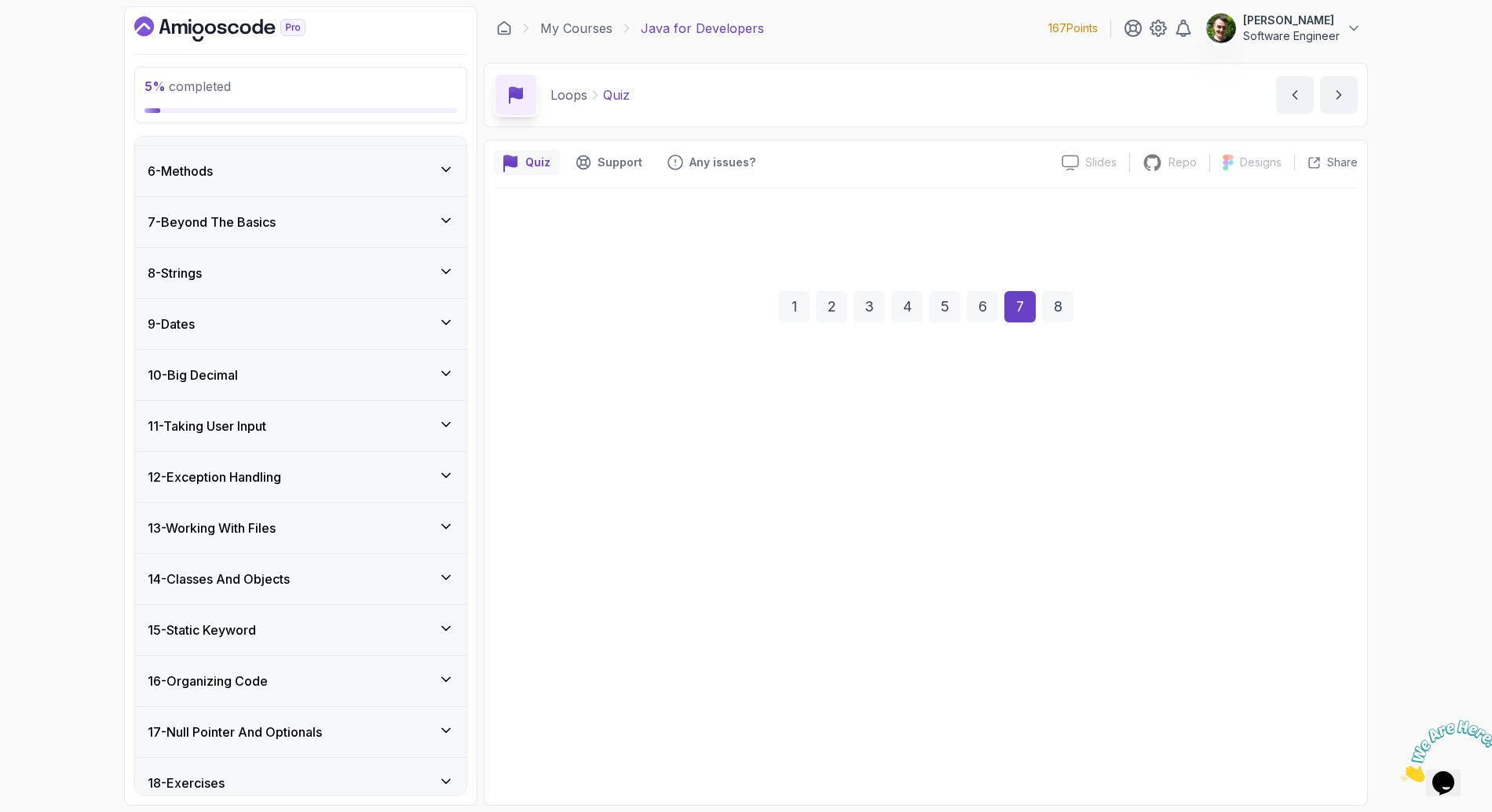
scroll to position [0, 0]
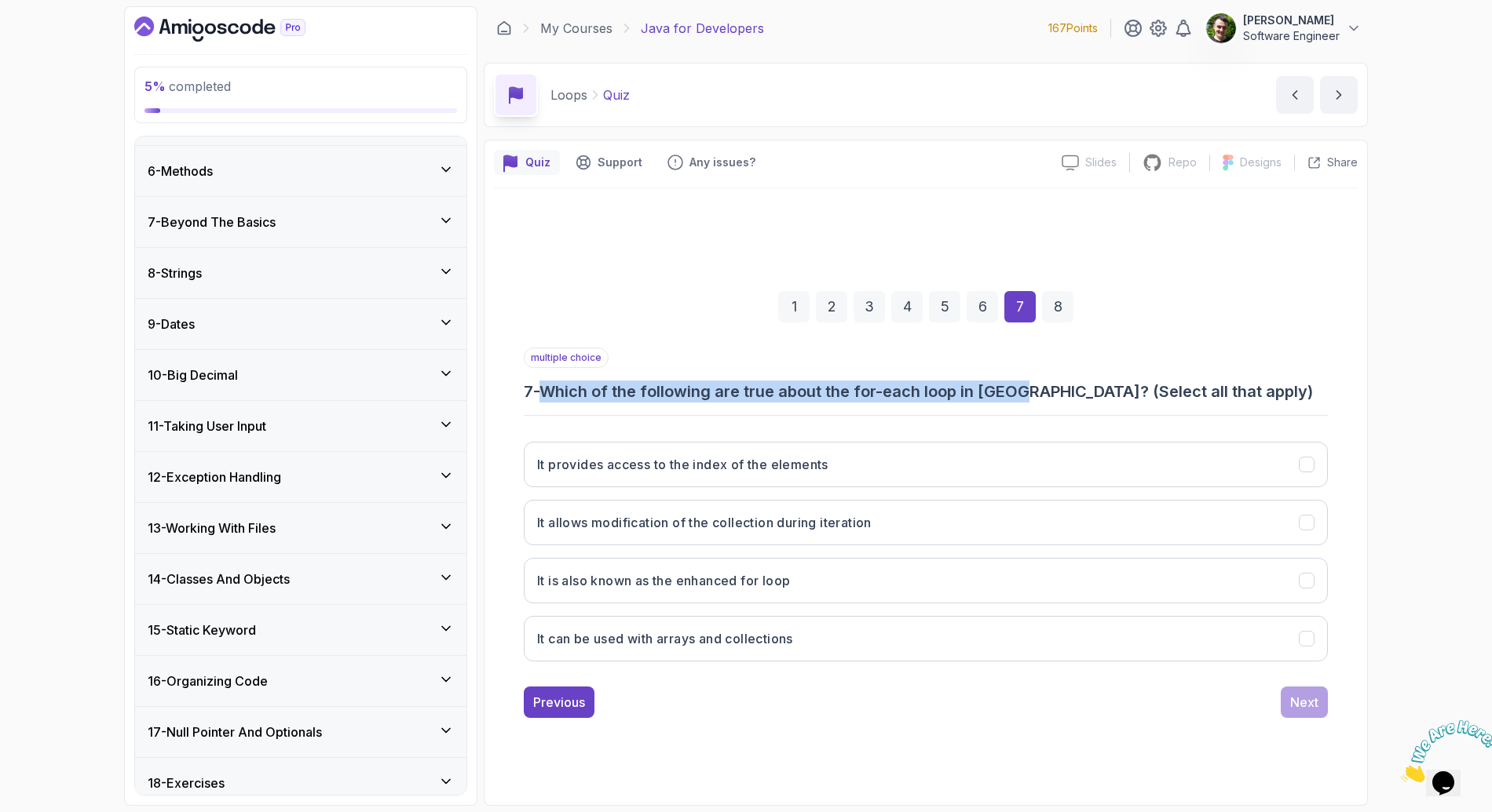
drag, startPoint x: 1023, startPoint y: 395, endPoint x: 548, endPoint y: 399, distance: 475.0
click at [548, 399] on h3 "7 - Which of the following are true about the for-each loop in [GEOGRAPHIC_DATA…" at bounding box center [926, 392] width 804 height 22
click at [725, 588] on h3 "It is also known as the enhanced for loop" at bounding box center [663, 580] width 253 height 19
click at [766, 645] on h3 "It can be used with arrays and collections" at bounding box center [664, 638] width 256 height 19
click at [1314, 703] on div "Next" at bounding box center [1304, 701] width 29 height 19
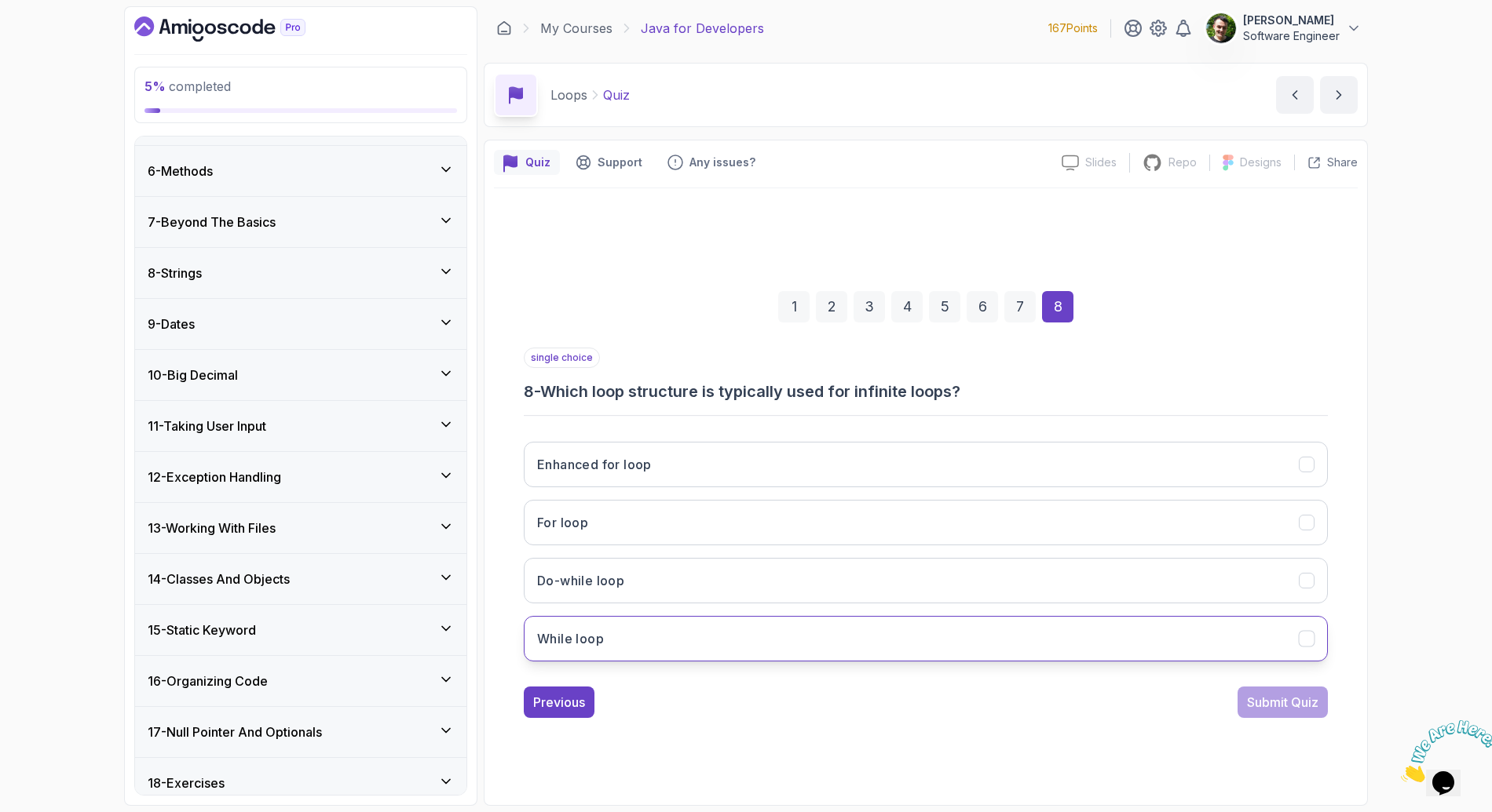
click at [619, 635] on button "While loop" at bounding box center [926, 639] width 804 height 45
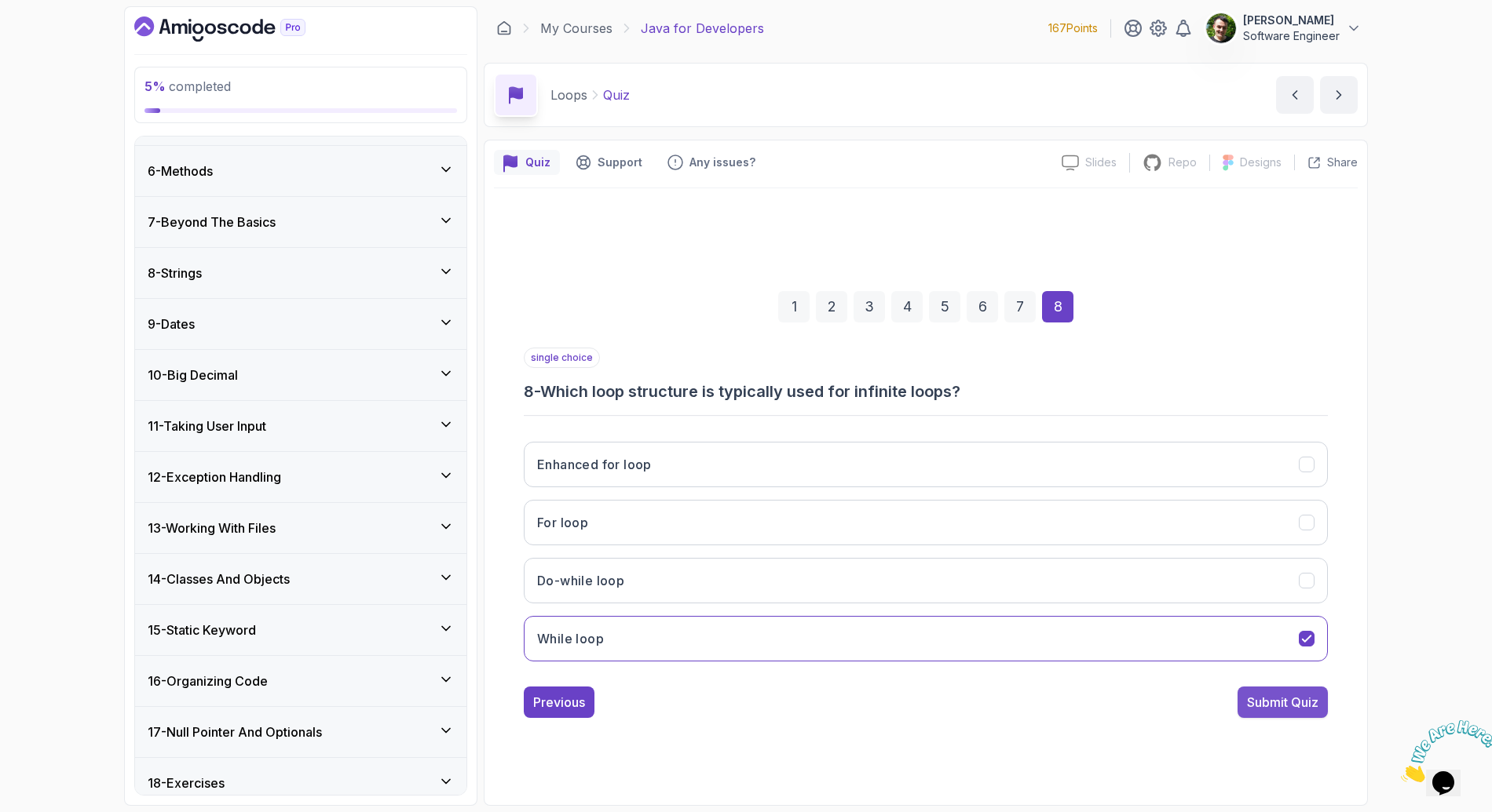
click at [1275, 712] on button "Submit Quiz" at bounding box center [1282, 702] width 90 height 32
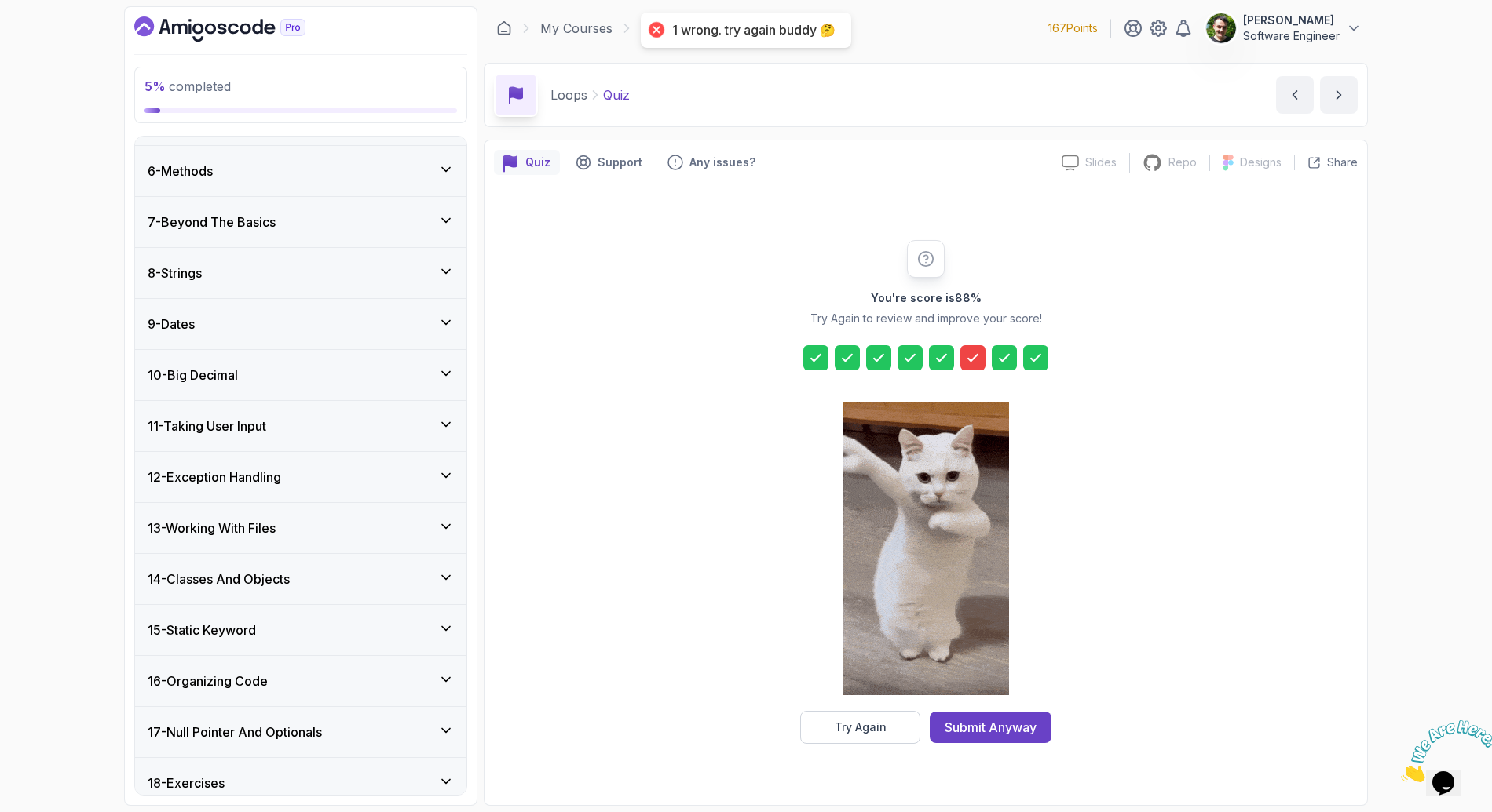
click at [968, 363] on icon at bounding box center [973, 358] width 16 height 16
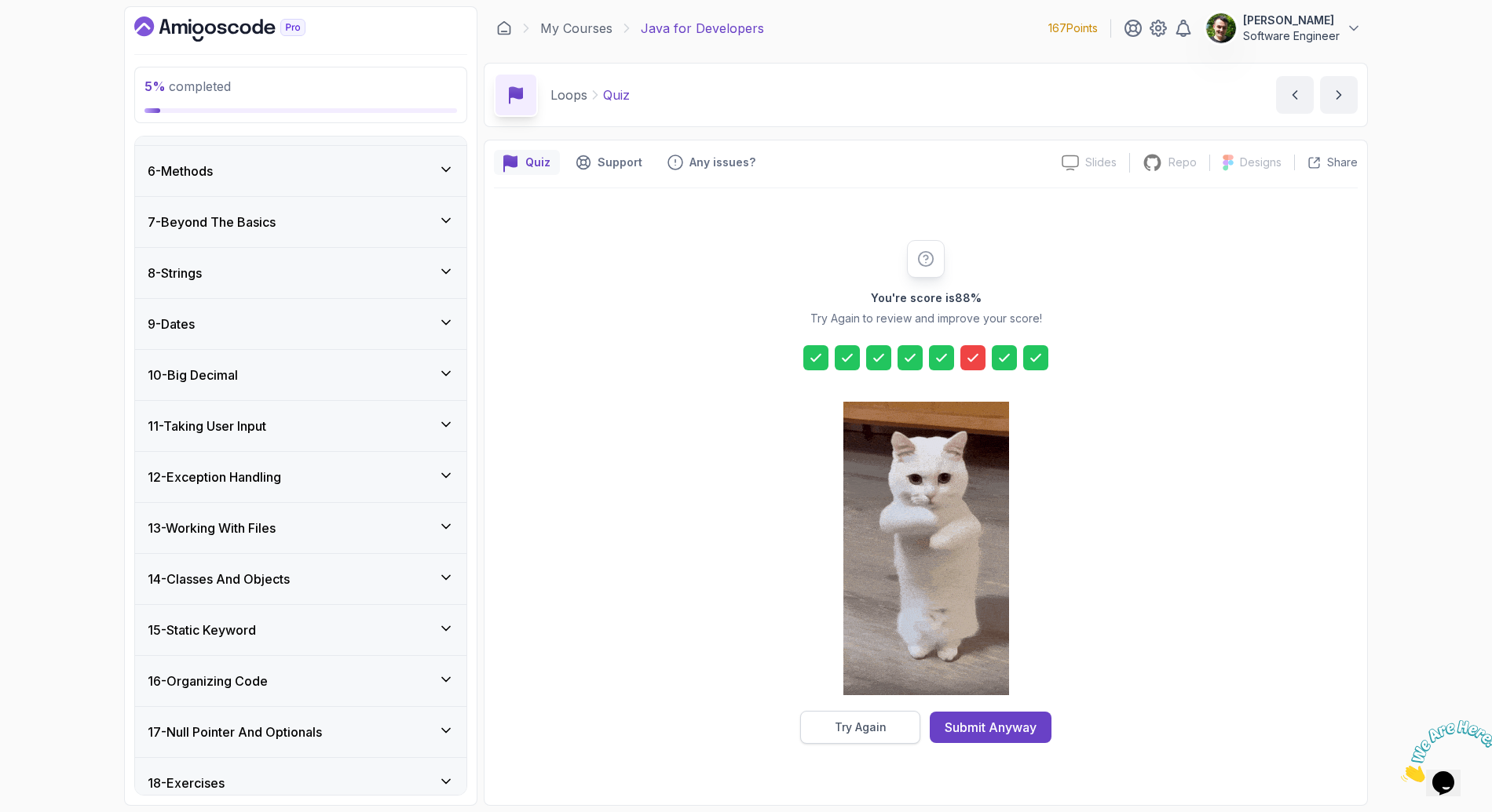
click at [893, 725] on button "Try Again" at bounding box center [860, 727] width 120 height 33
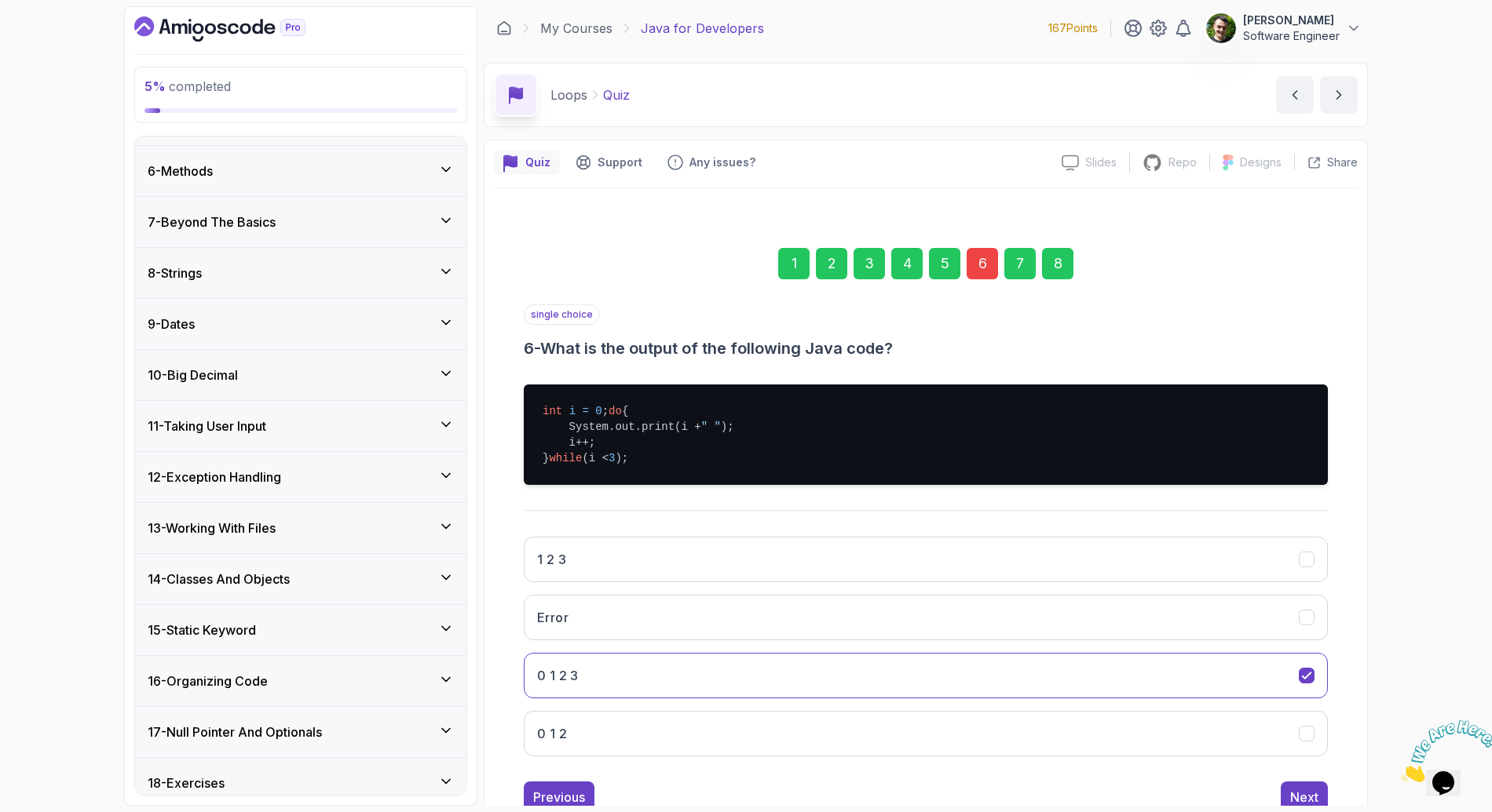
click at [983, 269] on div "6" at bounding box center [982, 263] width 32 height 32
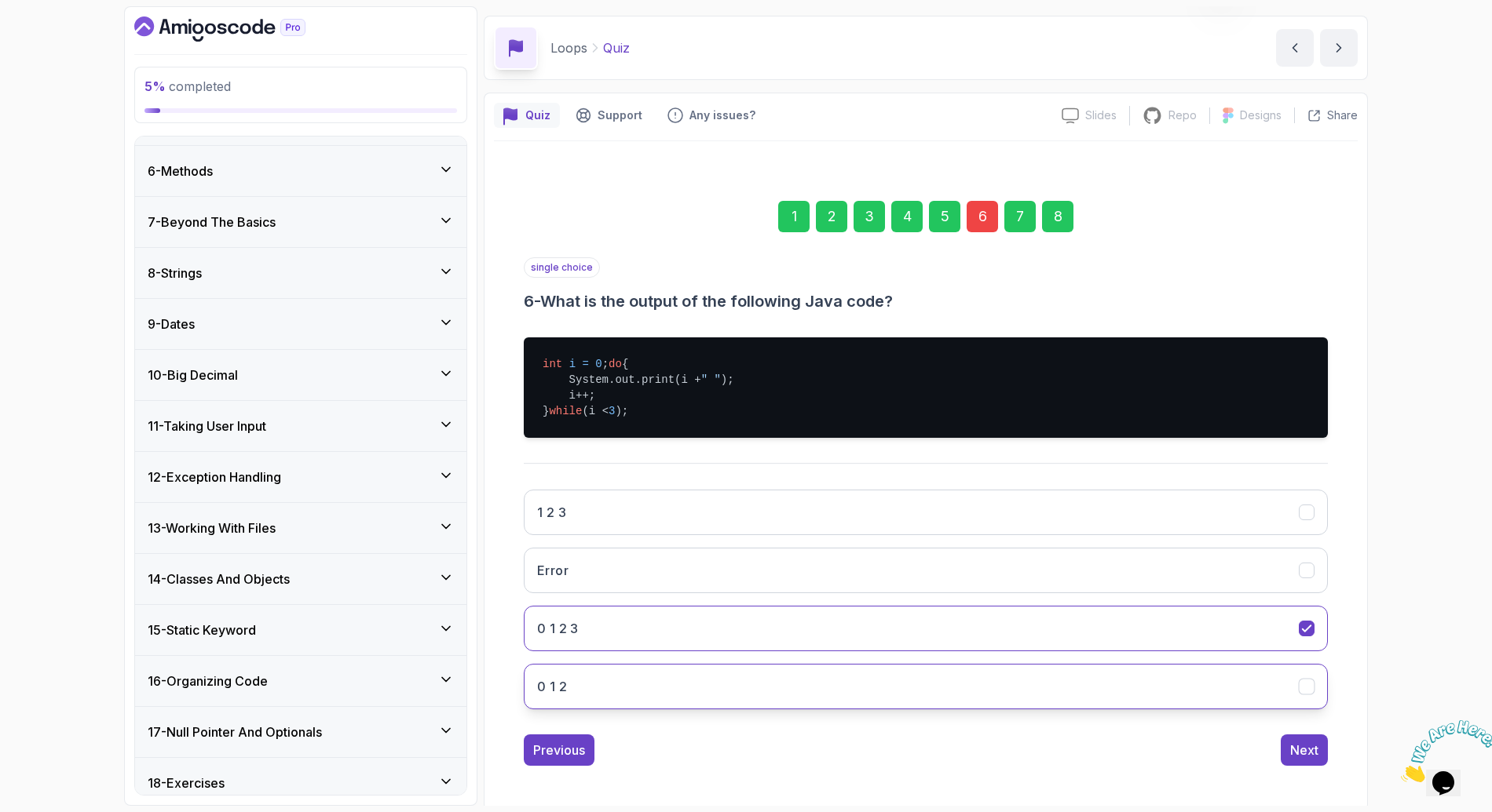
scroll to position [59, 0]
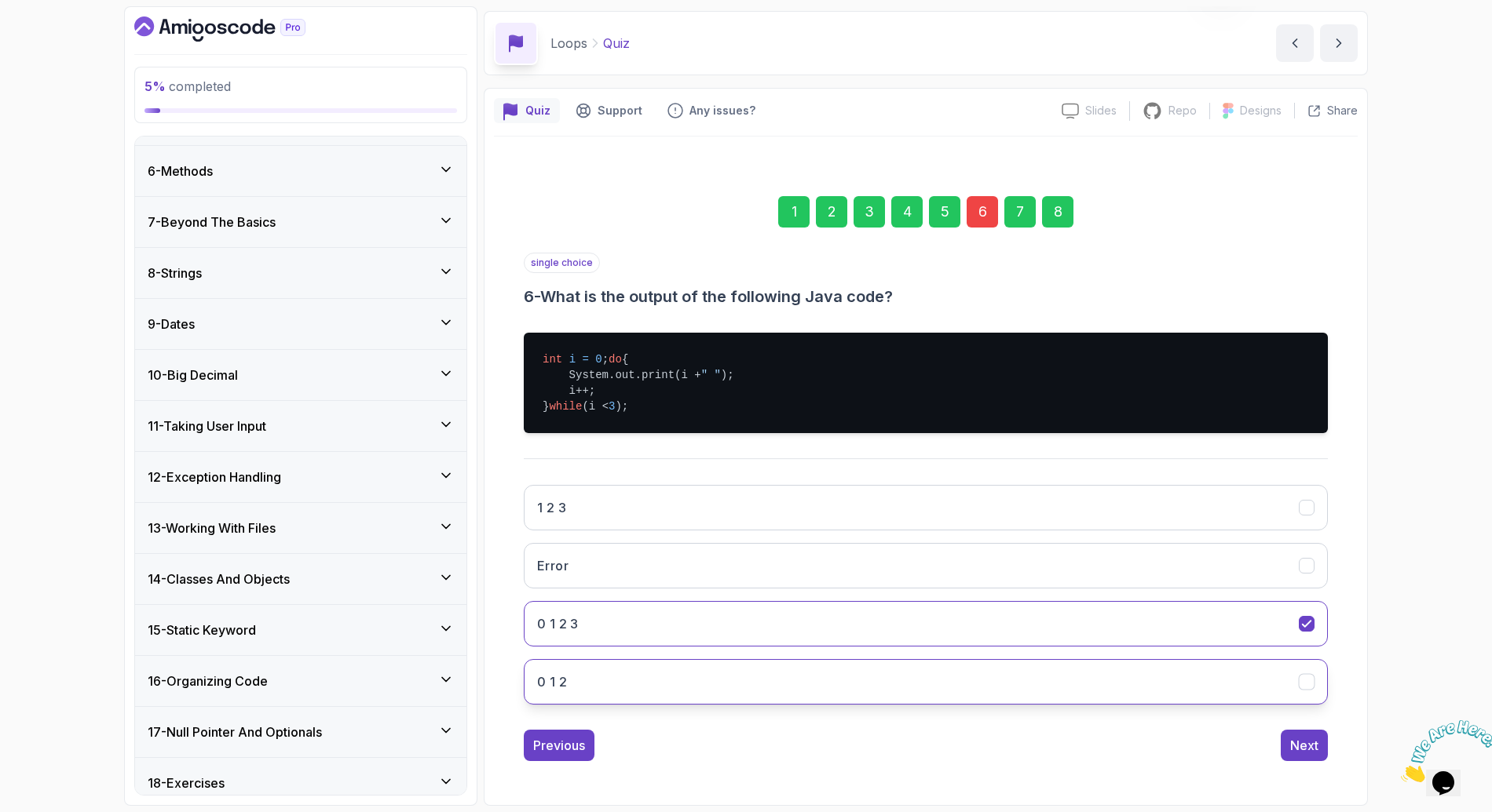
click at [622, 698] on button "0 1 2" at bounding box center [926, 682] width 804 height 45
click at [772, 680] on button "0 1 2" at bounding box center [926, 682] width 804 height 45
click at [1308, 690] on icon "0 1 2" at bounding box center [1306, 682] width 15 height 15
click at [1306, 684] on icon "0 1 2" at bounding box center [1306, 682] width 15 height 15
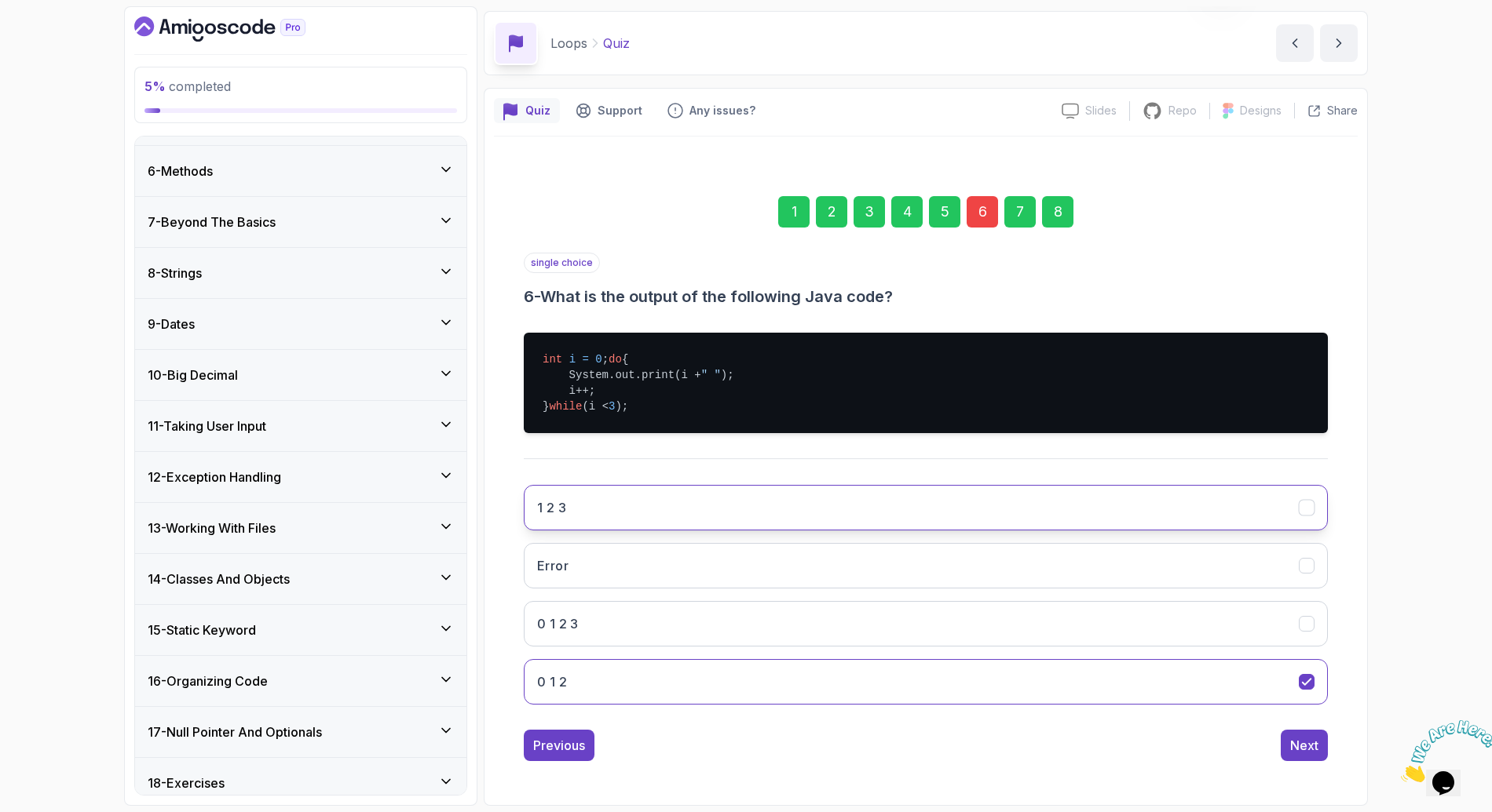
scroll to position [67, 0]
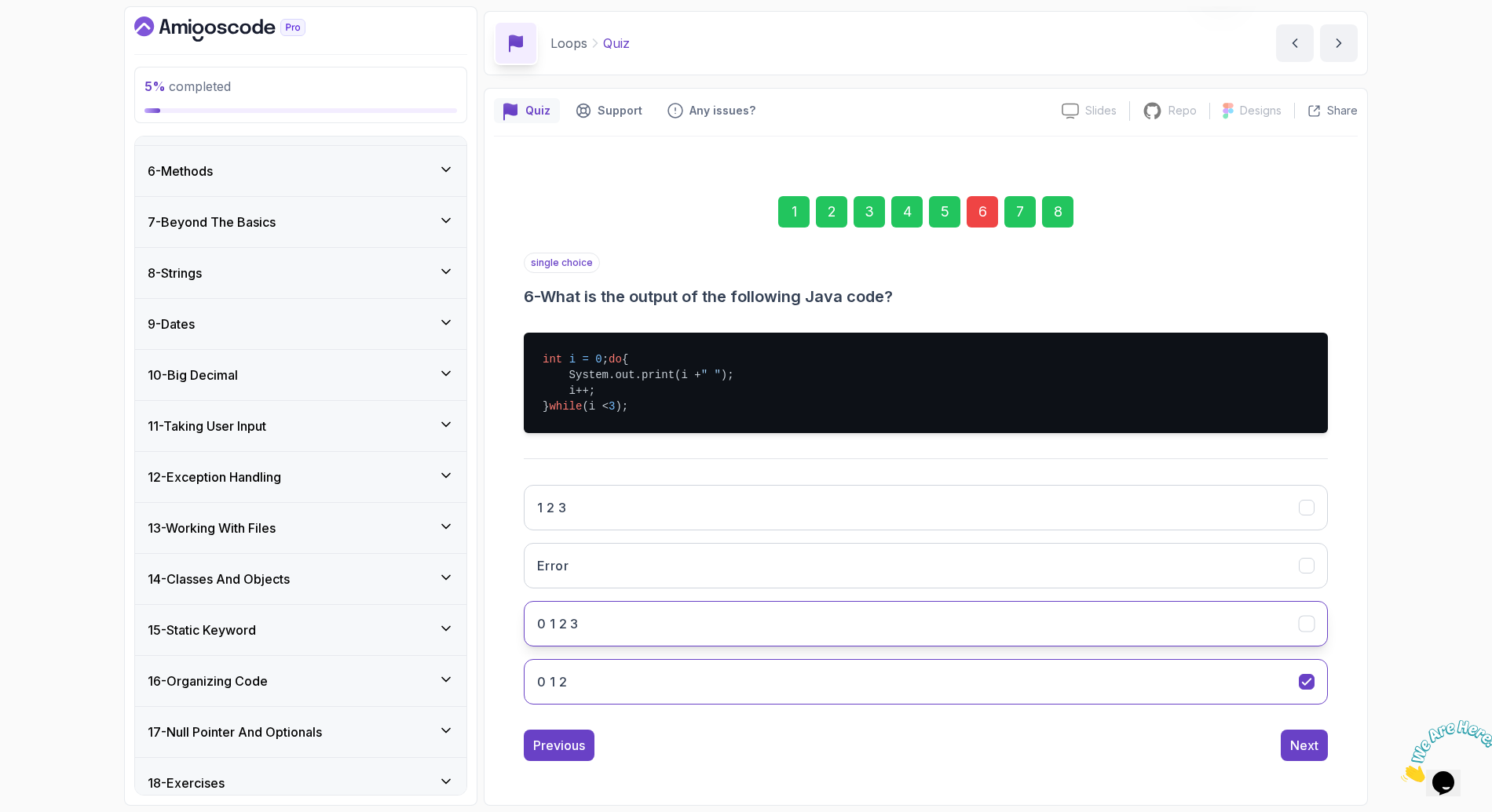
click at [1249, 629] on button "0 1 2 3" at bounding box center [926, 624] width 804 height 45
click at [1302, 751] on div "Next" at bounding box center [1304, 745] width 29 height 19
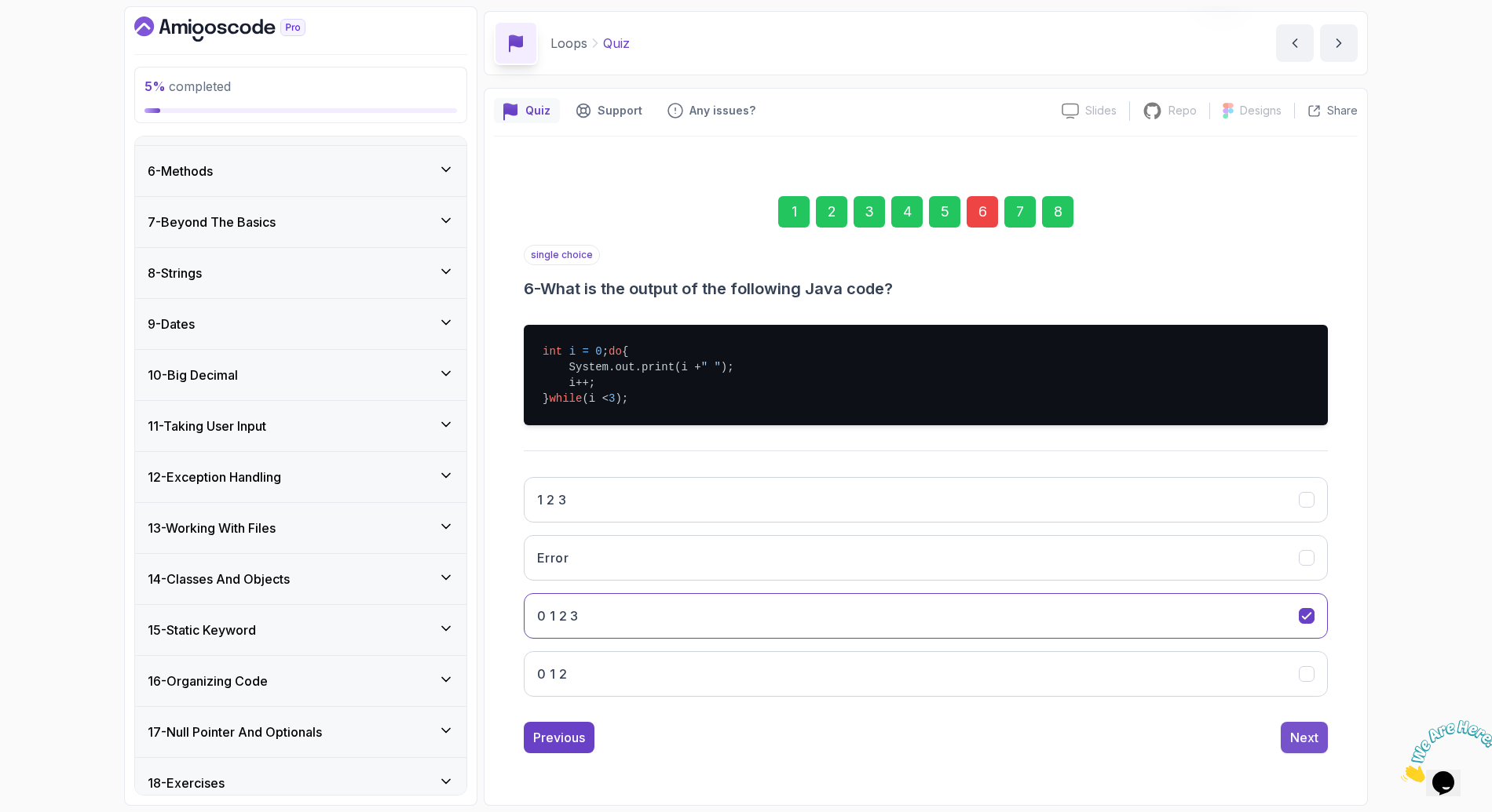
scroll to position [0, 0]
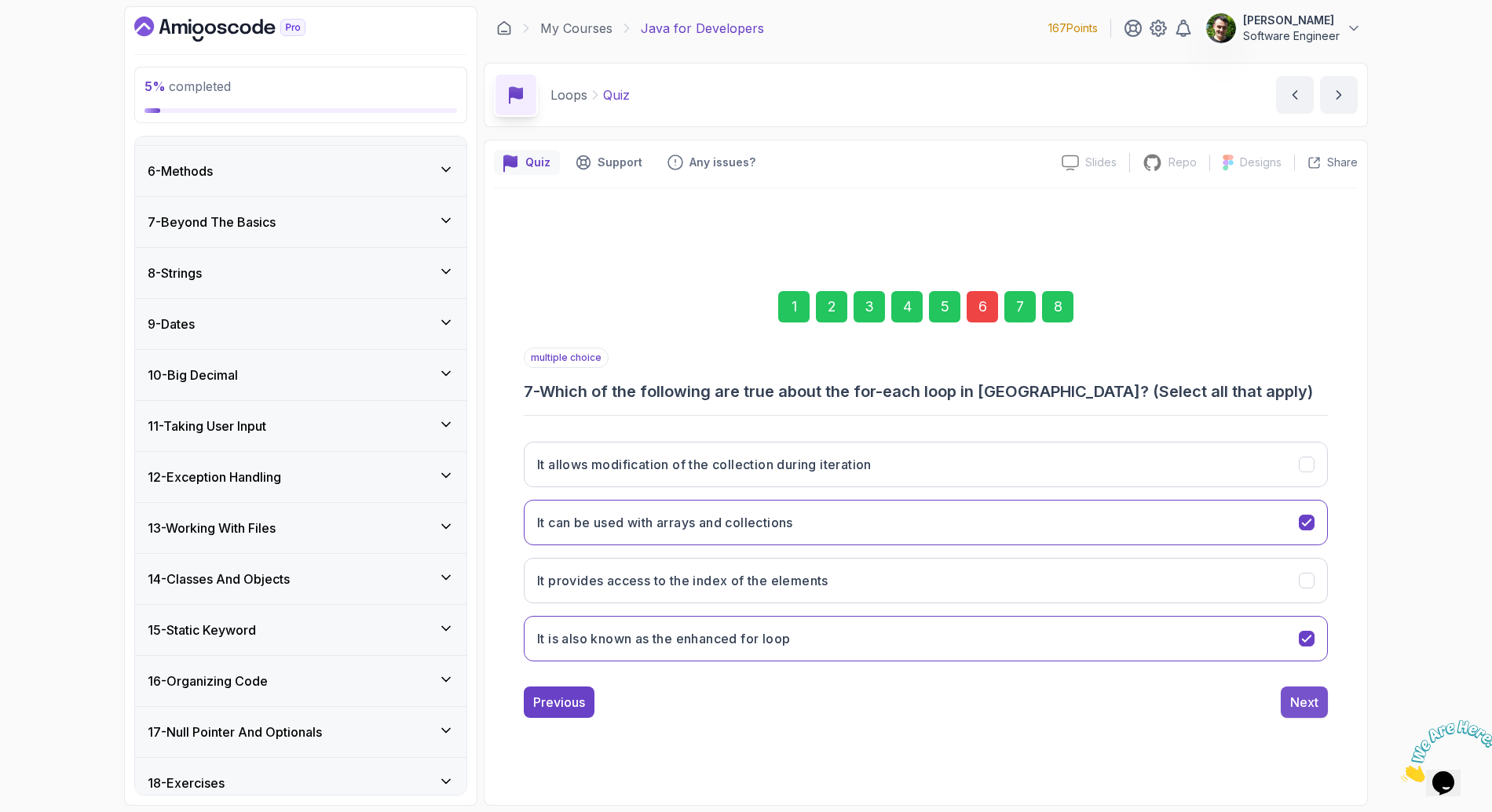
click at [1311, 699] on div "Next" at bounding box center [1304, 701] width 29 height 19
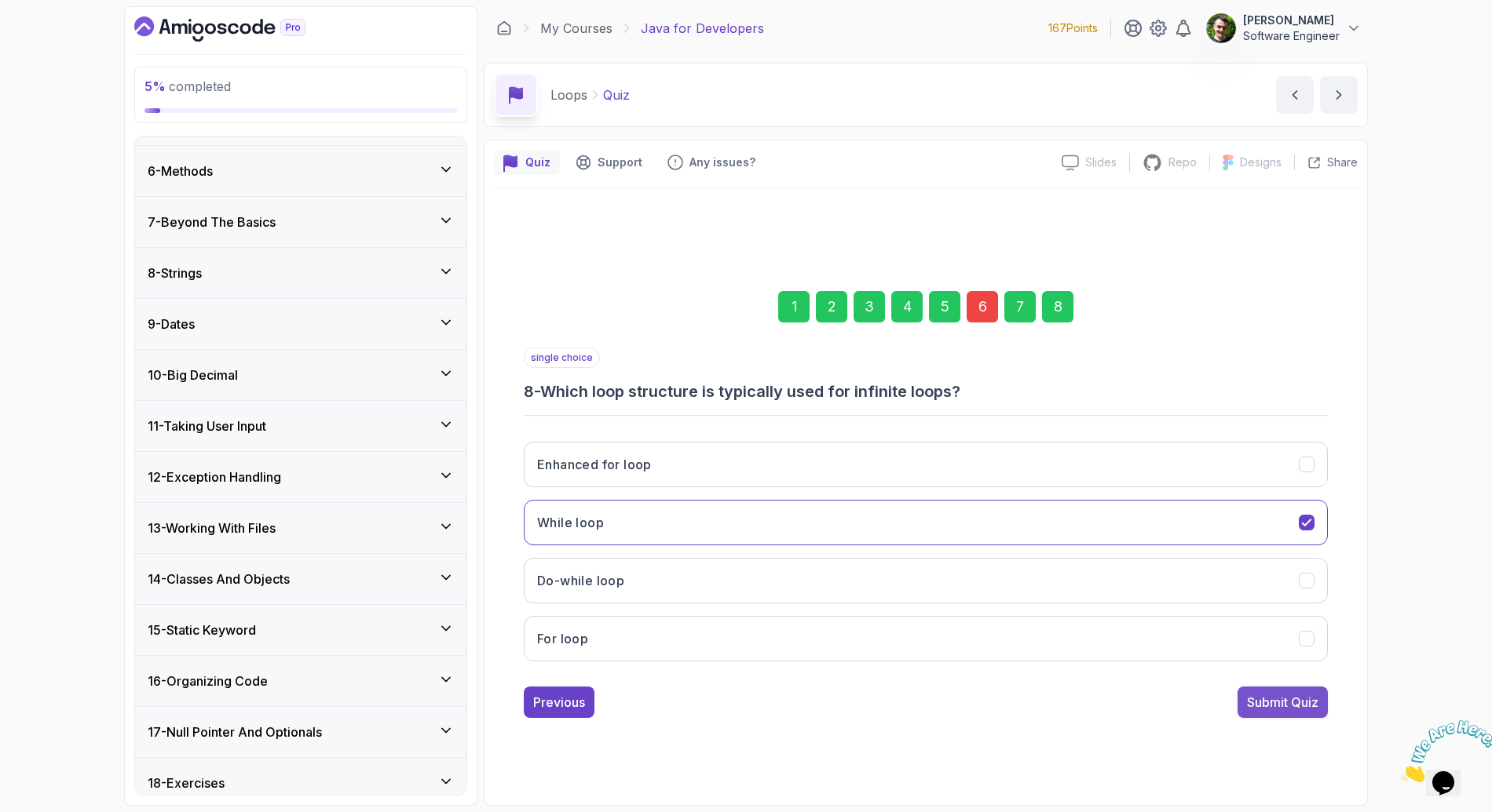
click at [1312, 694] on div "Submit Quiz" at bounding box center [1282, 701] width 71 height 19
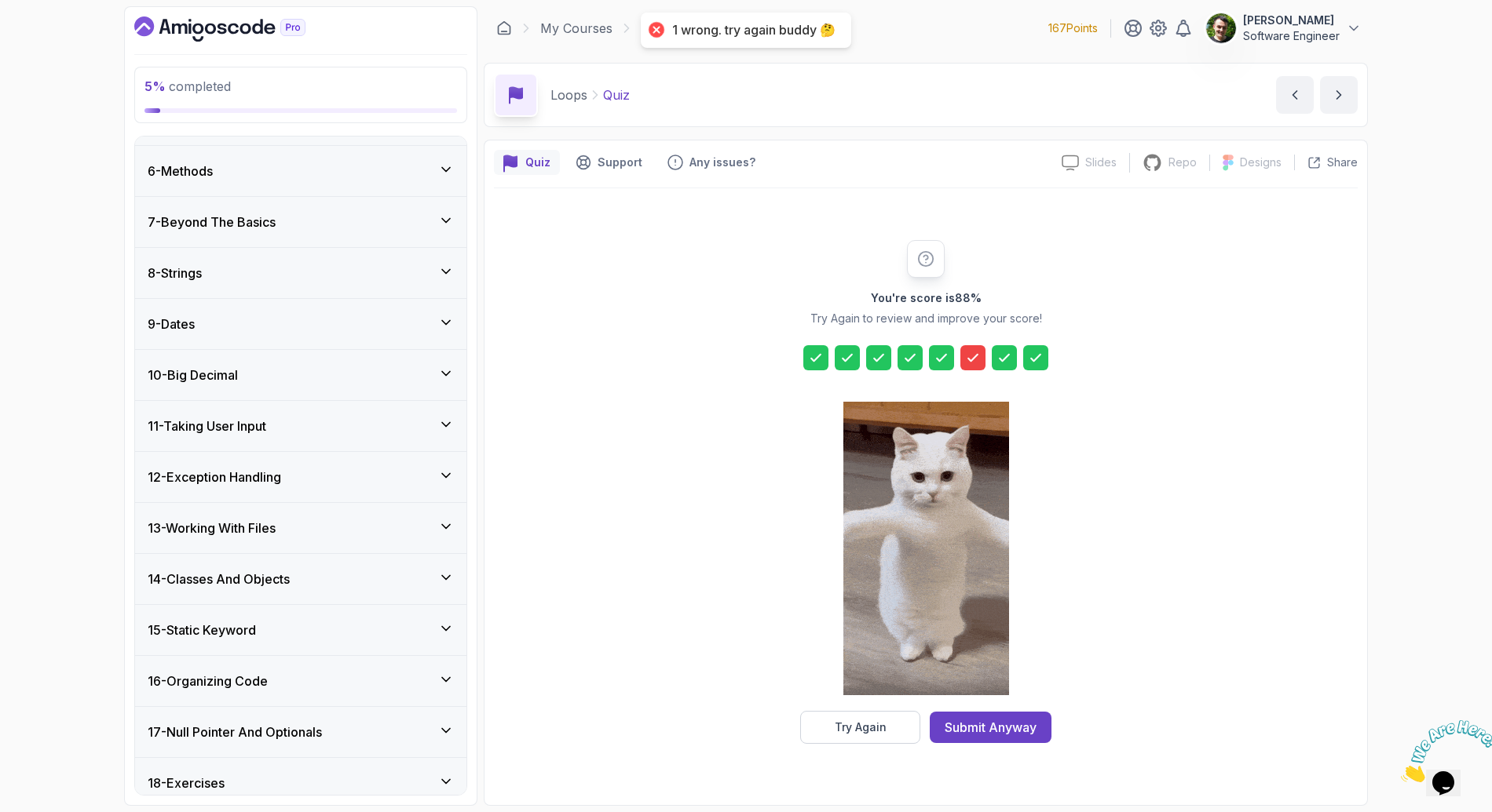
click at [966, 351] on icon at bounding box center [973, 358] width 16 height 16
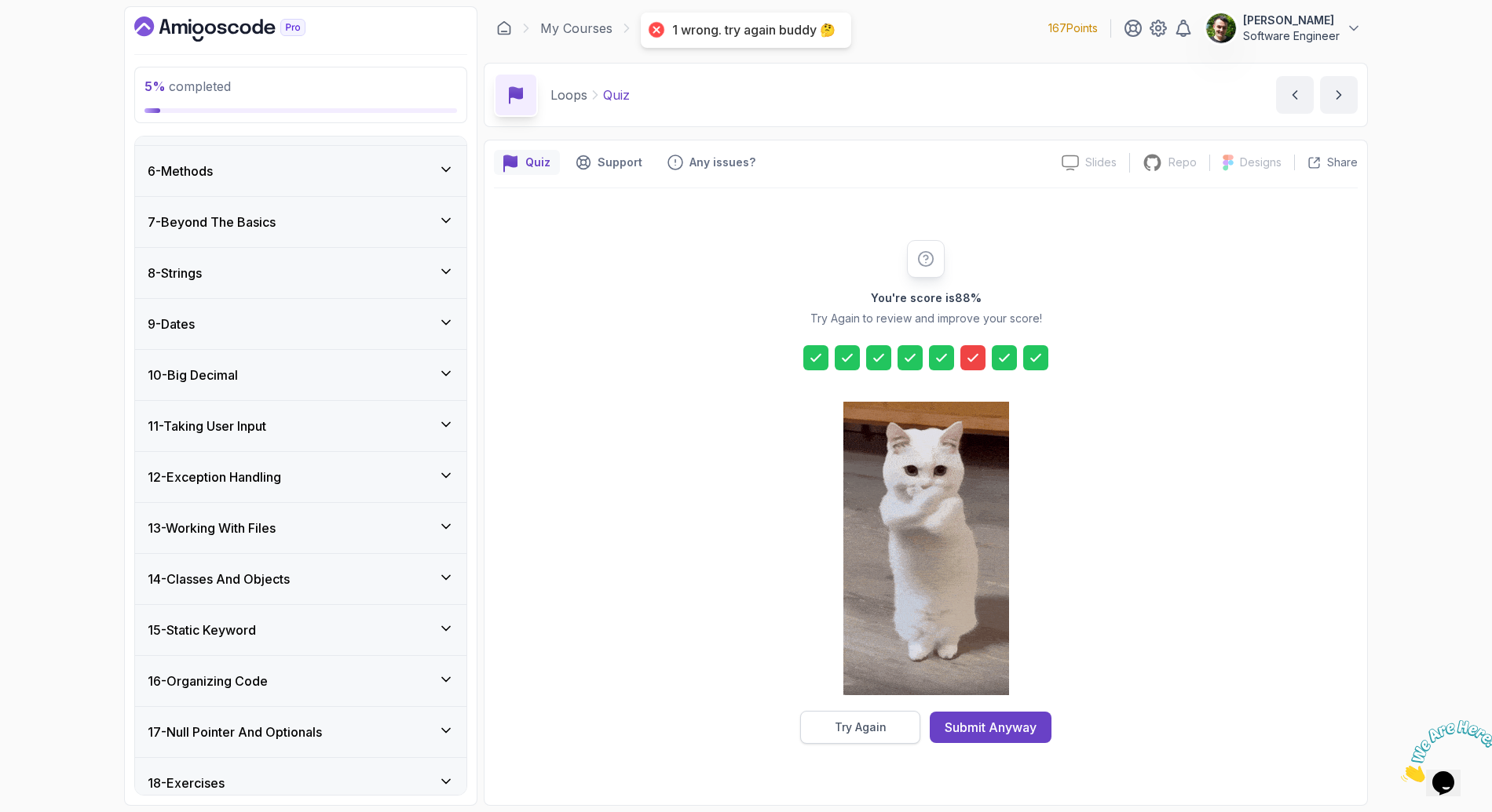
click at [897, 719] on button "Try Again" at bounding box center [860, 727] width 120 height 33
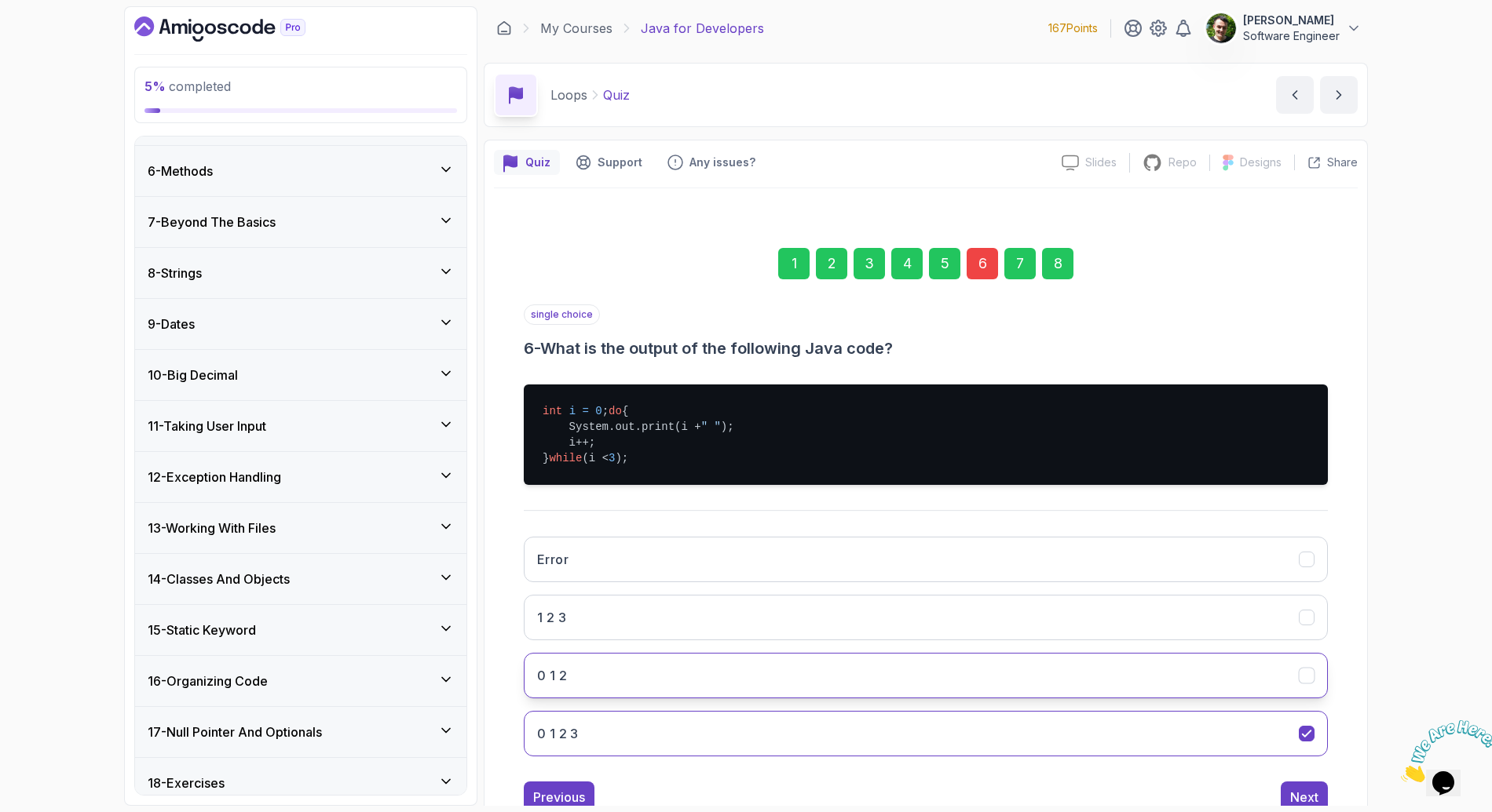
click at [709, 697] on button "0 1 2" at bounding box center [926, 676] width 804 height 45
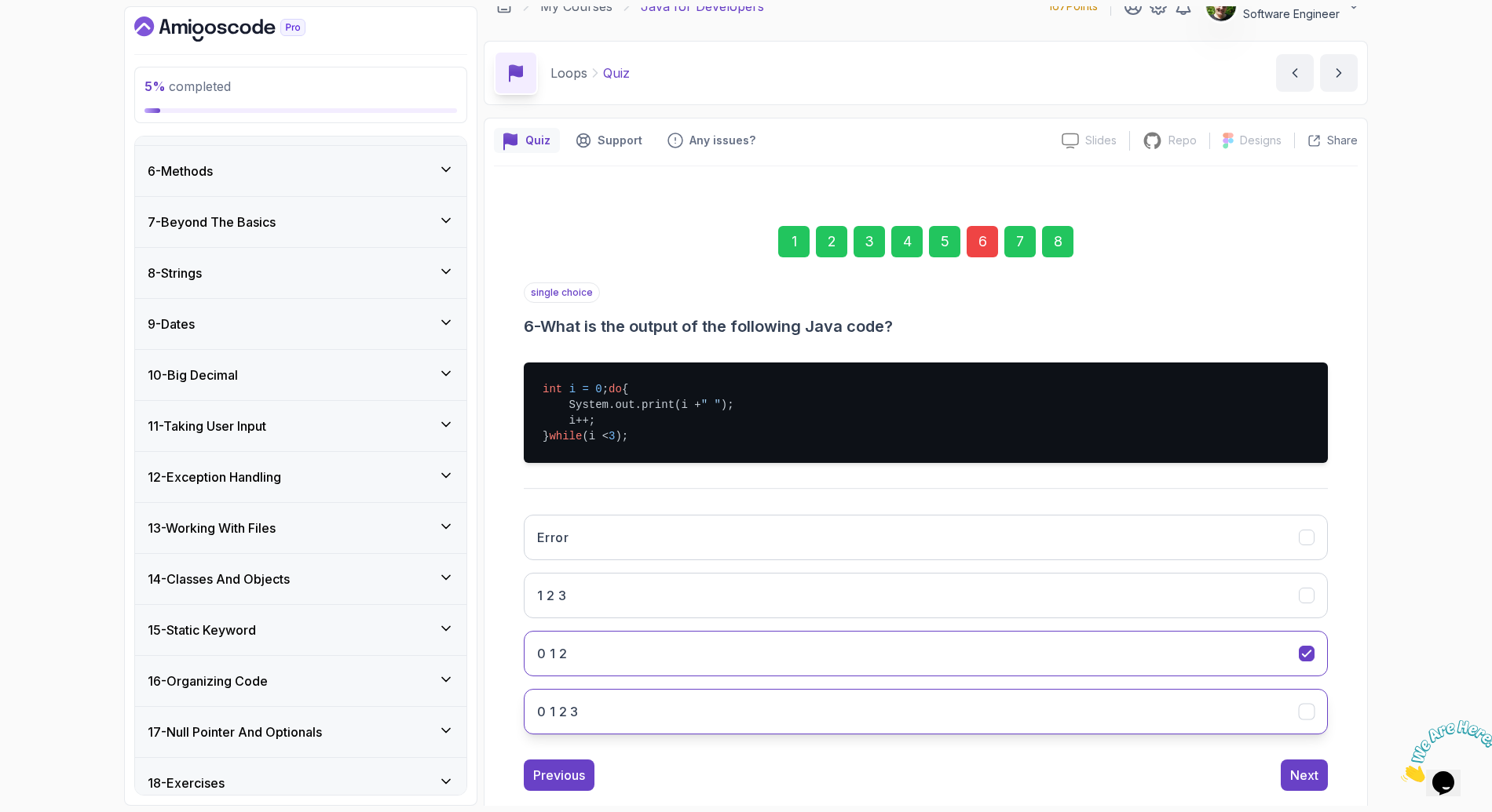
scroll to position [67, 0]
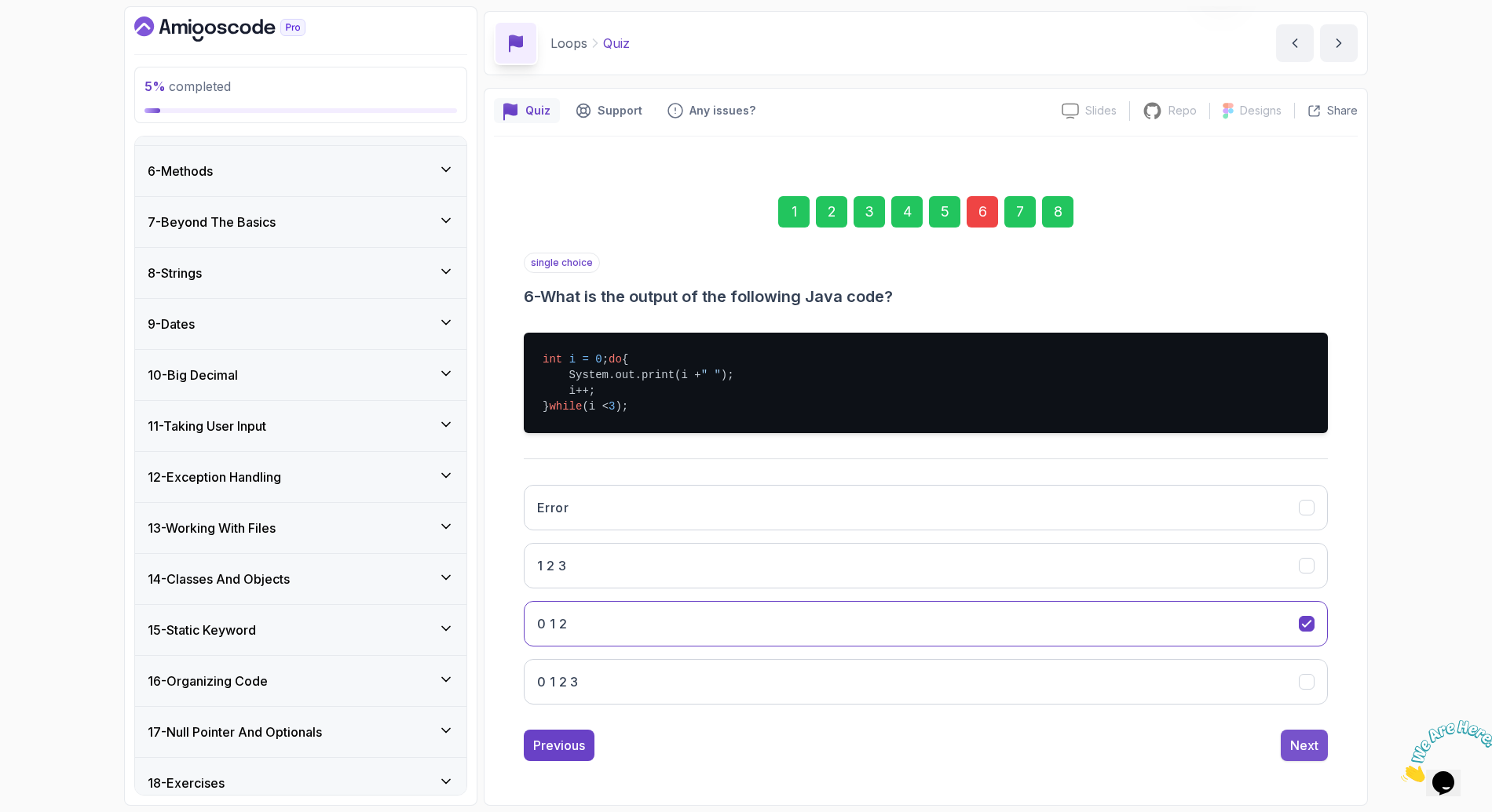
click at [1311, 751] on div "Next" at bounding box center [1304, 745] width 29 height 19
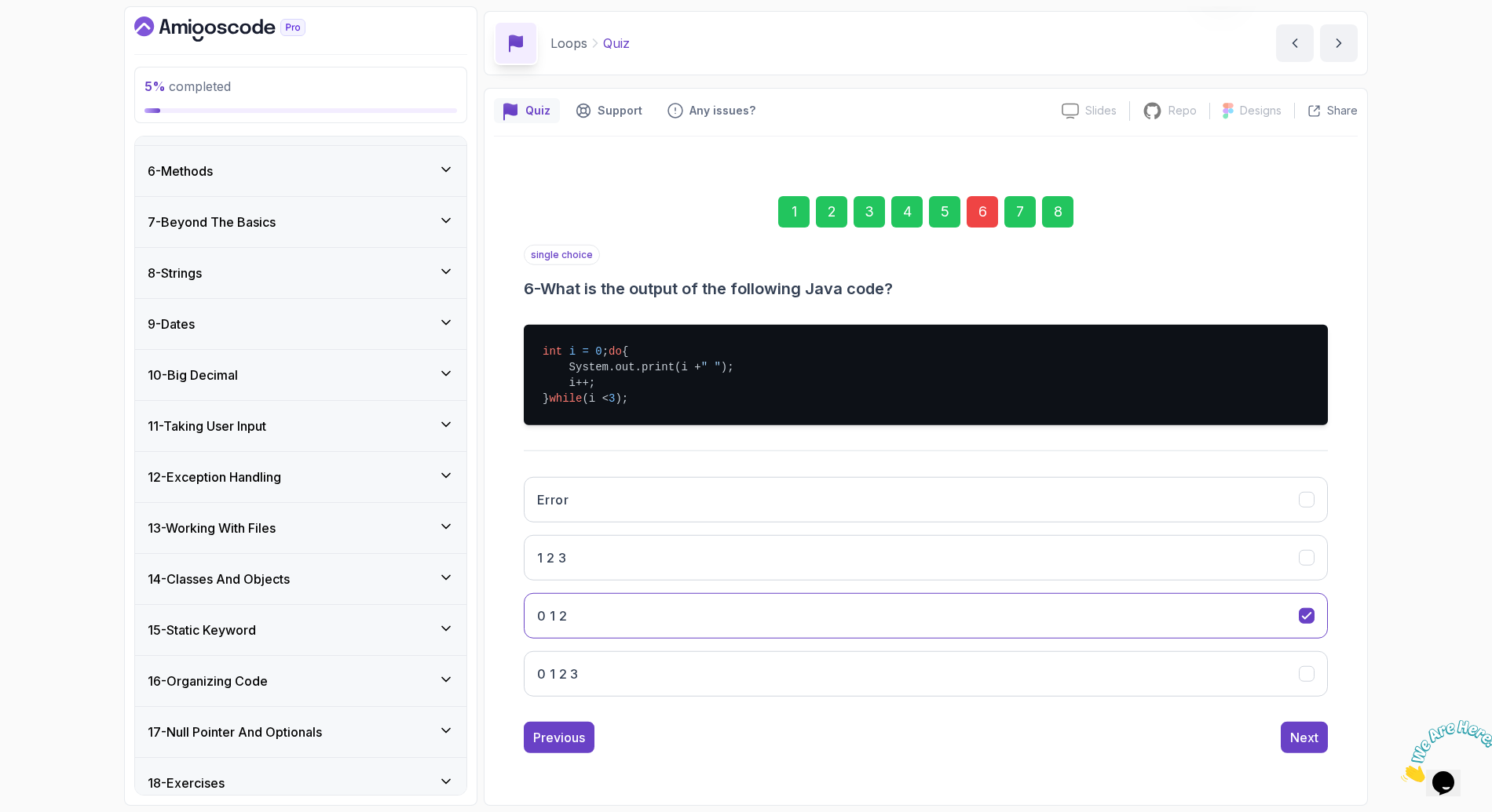
scroll to position [0, 0]
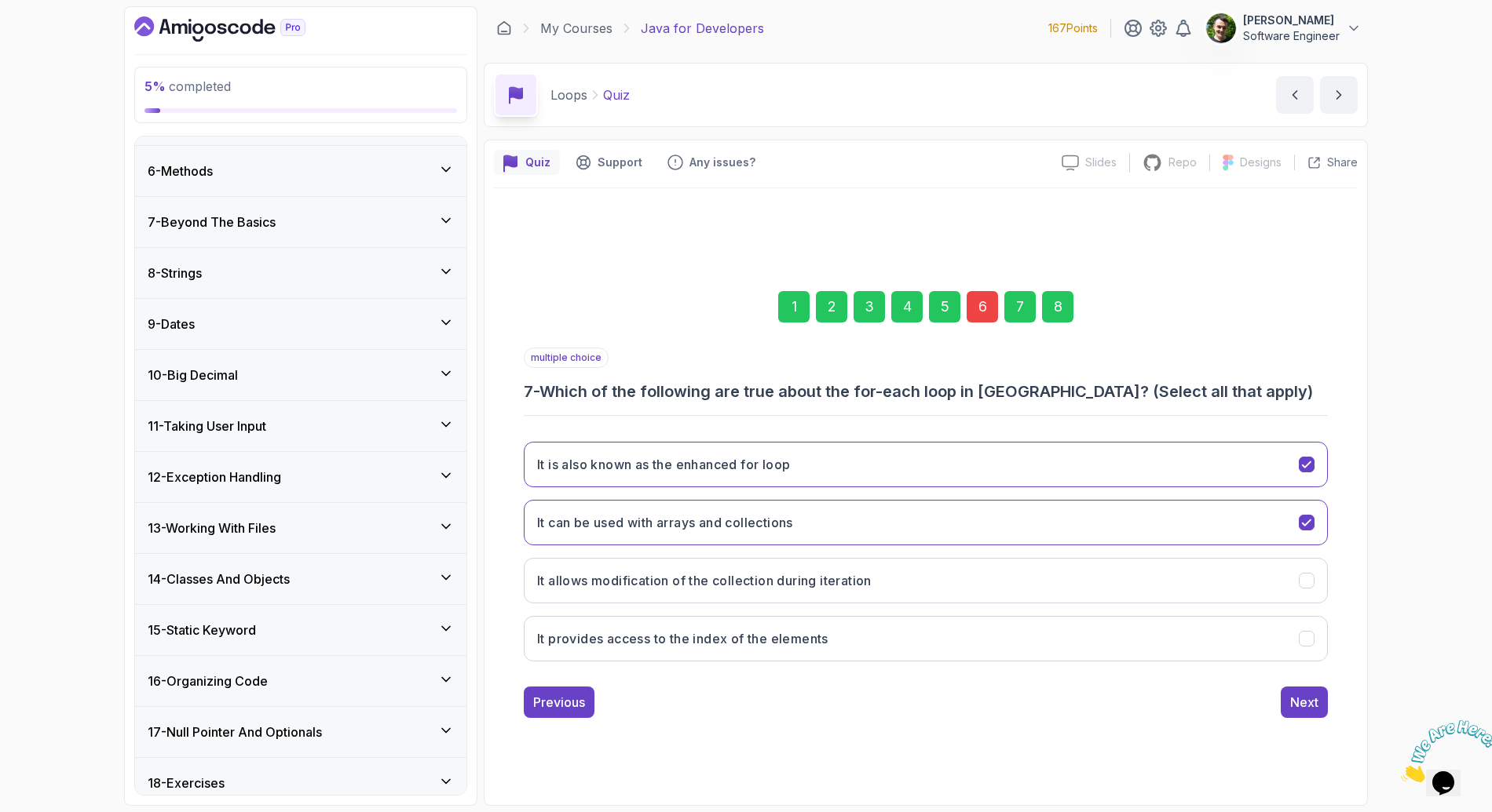
click at [1306, 724] on div "1 2 3 4 5 6 7 8 multiple choice 7 - Which of the following are true about the f…" at bounding box center [925, 492] width 863 height 478
click at [1305, 712] on button "Next" at bounding box center [1305, 702] width 47 height 32
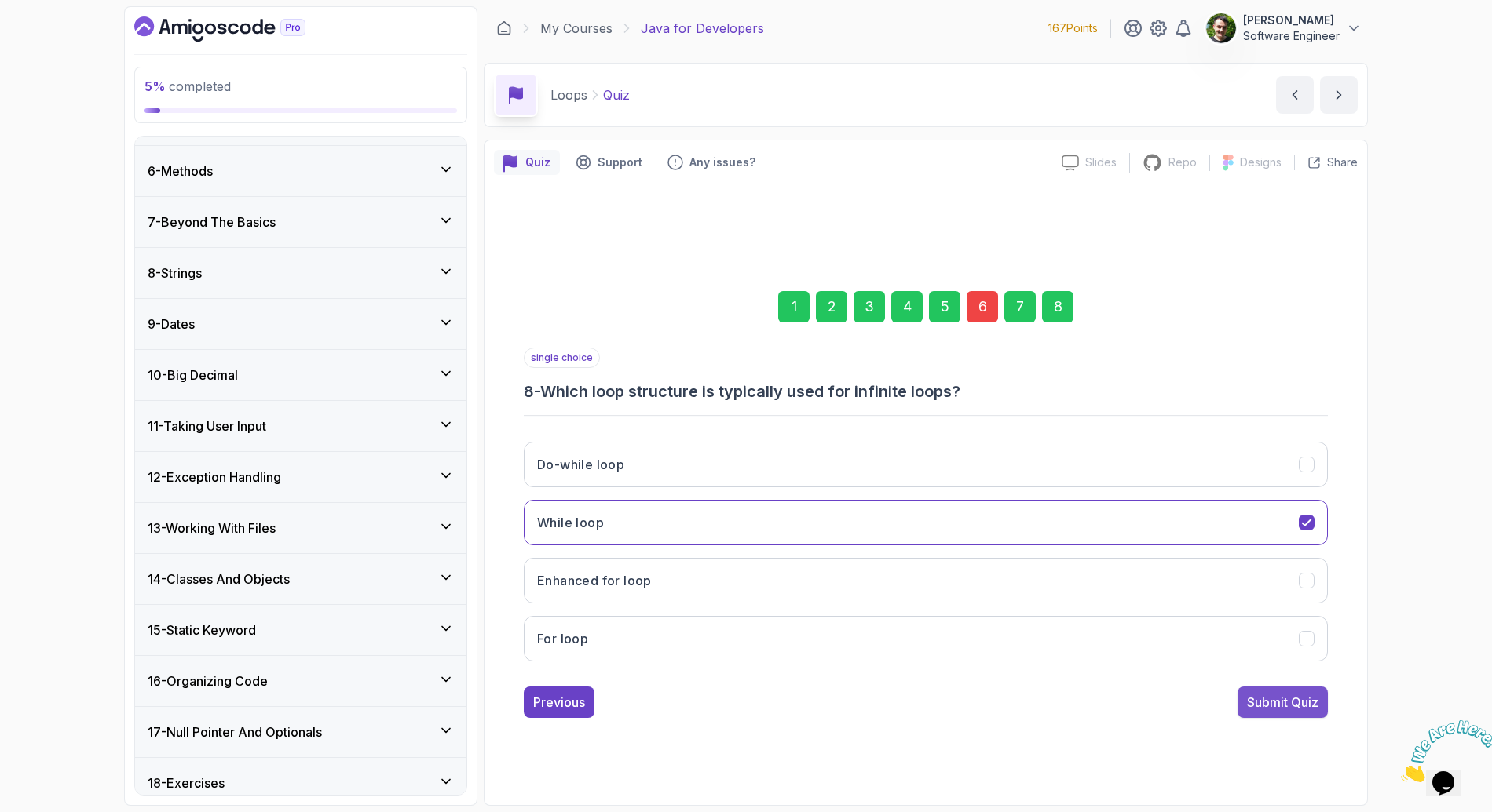
click at [1303, 690] on button "Submit Quiz" at bounding box center [1282, 702] width 90 height 32
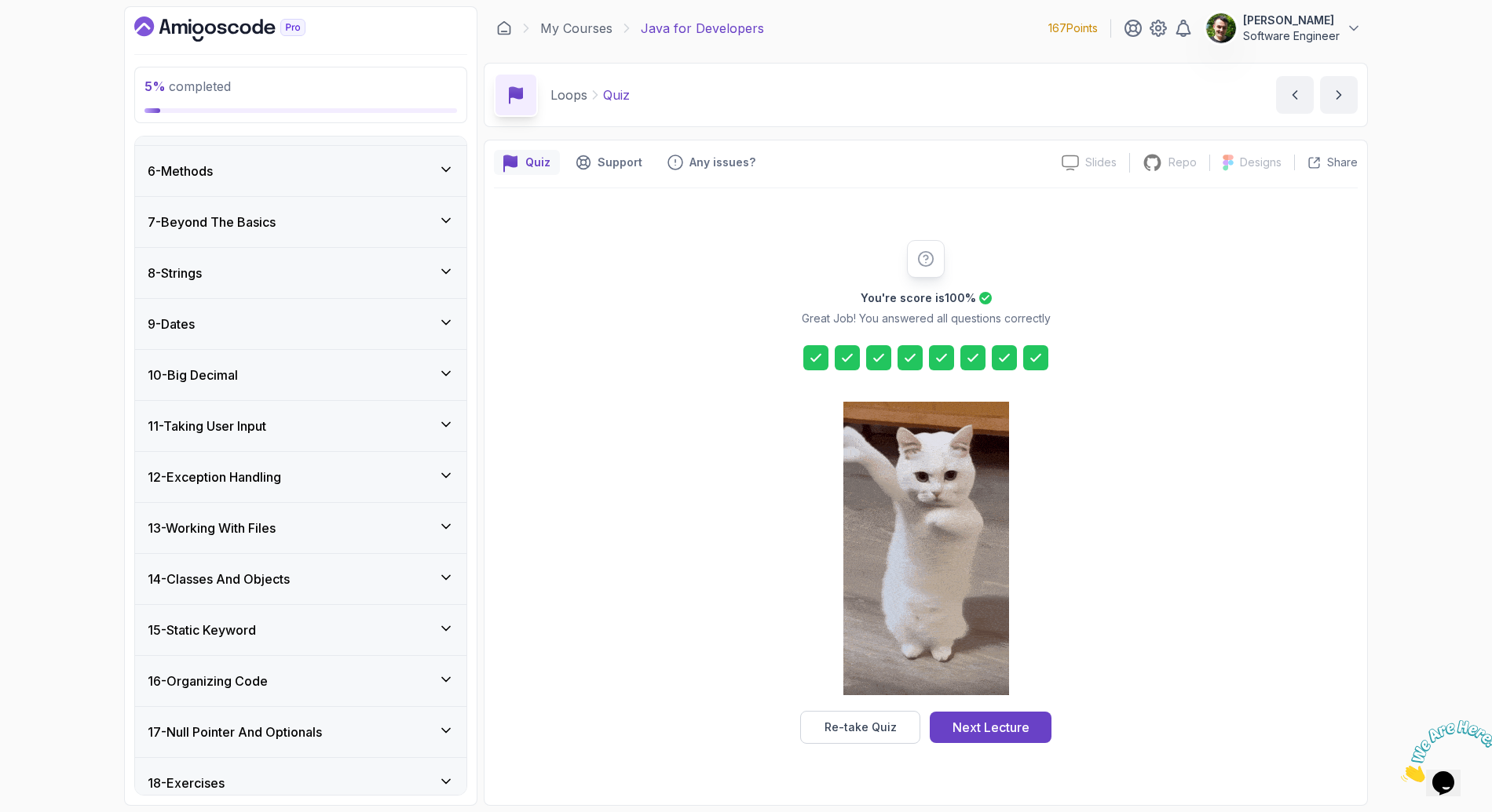
click at [950, 362] on div at bounding box center [940, 357] width 25 height 25
click at [877, 723] on div "Re-take Quiz" at bounding box center [859, 728] width 72 height 16
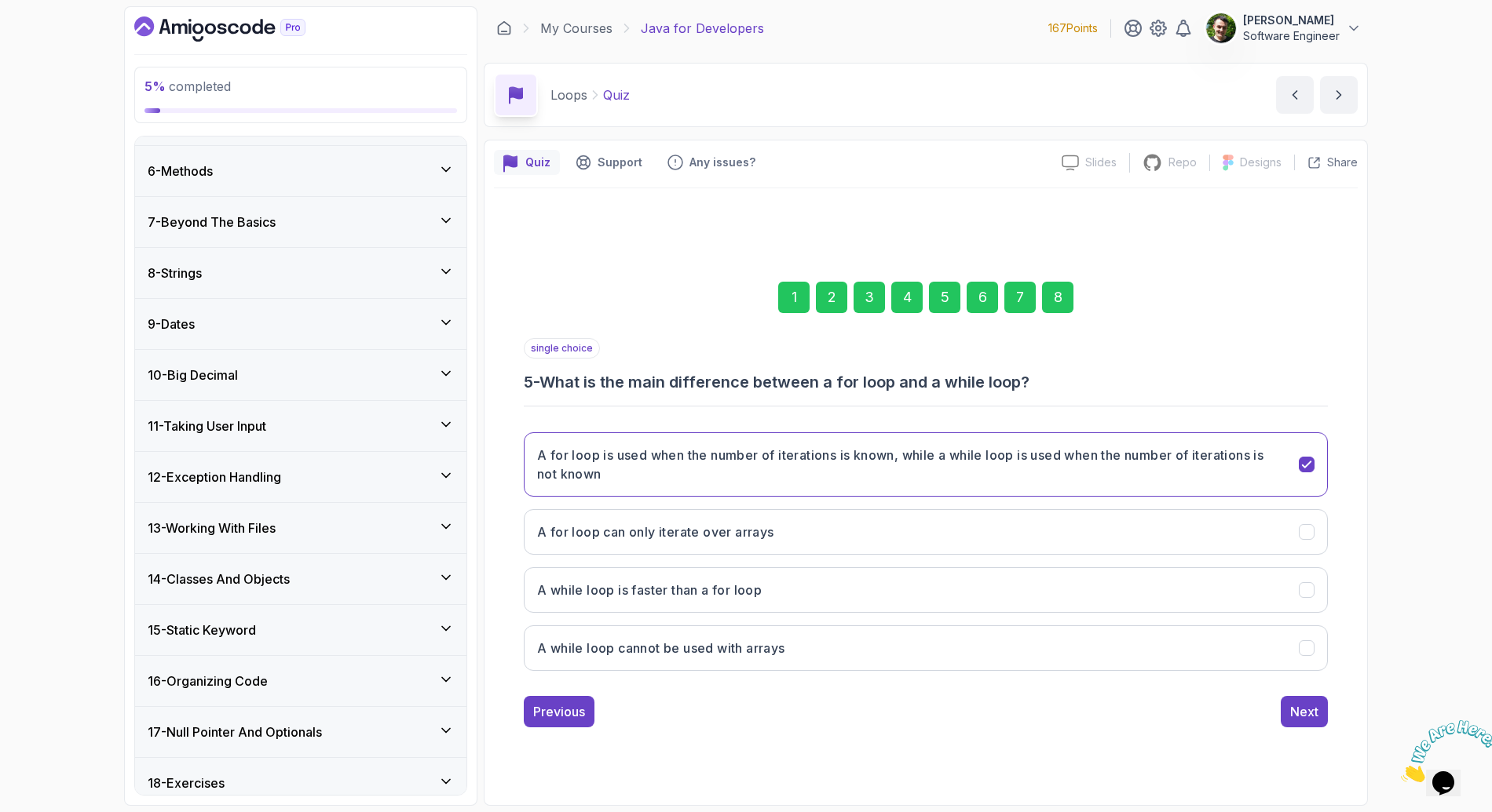
click at [973, 298] on div "6" at bounding box center [982, 298] width 32 height 32
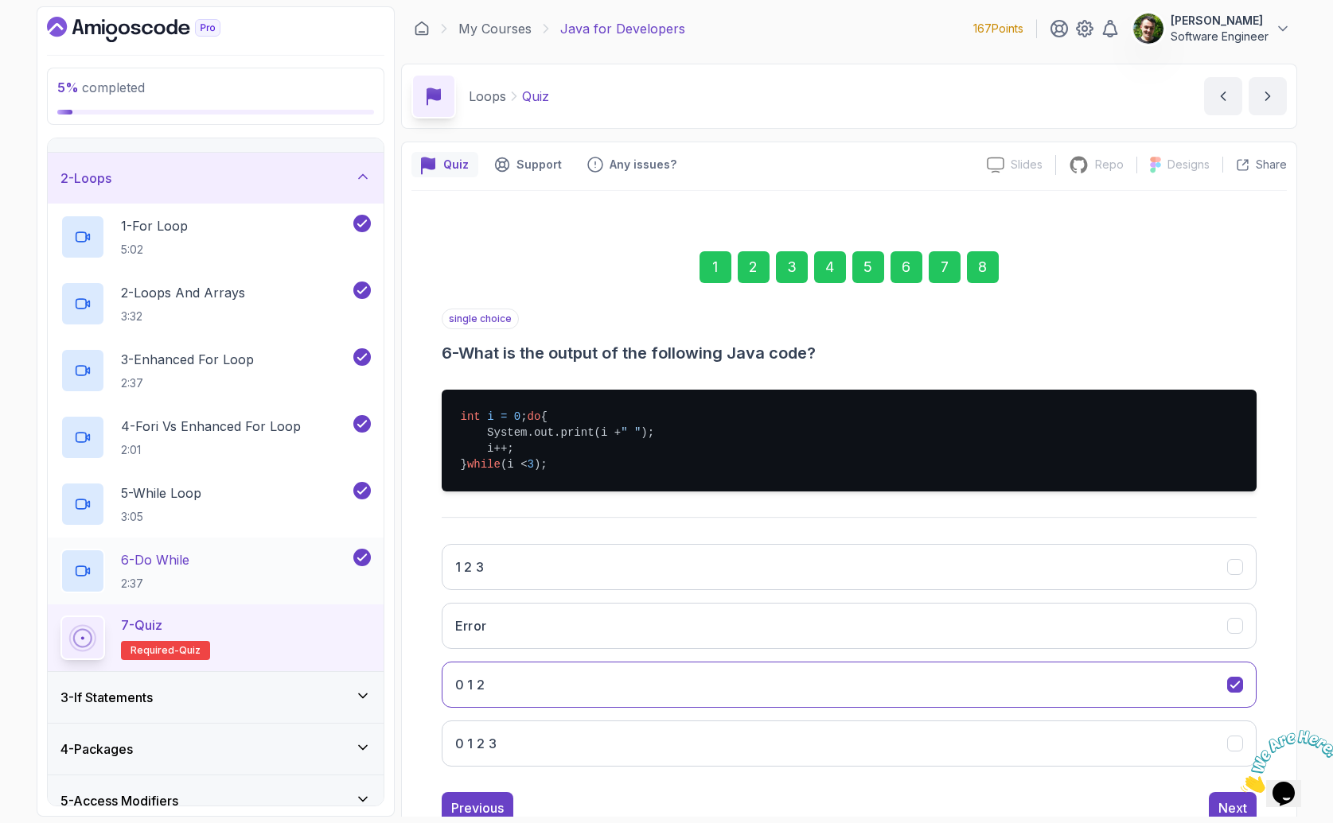
scroll to position [41, 0]
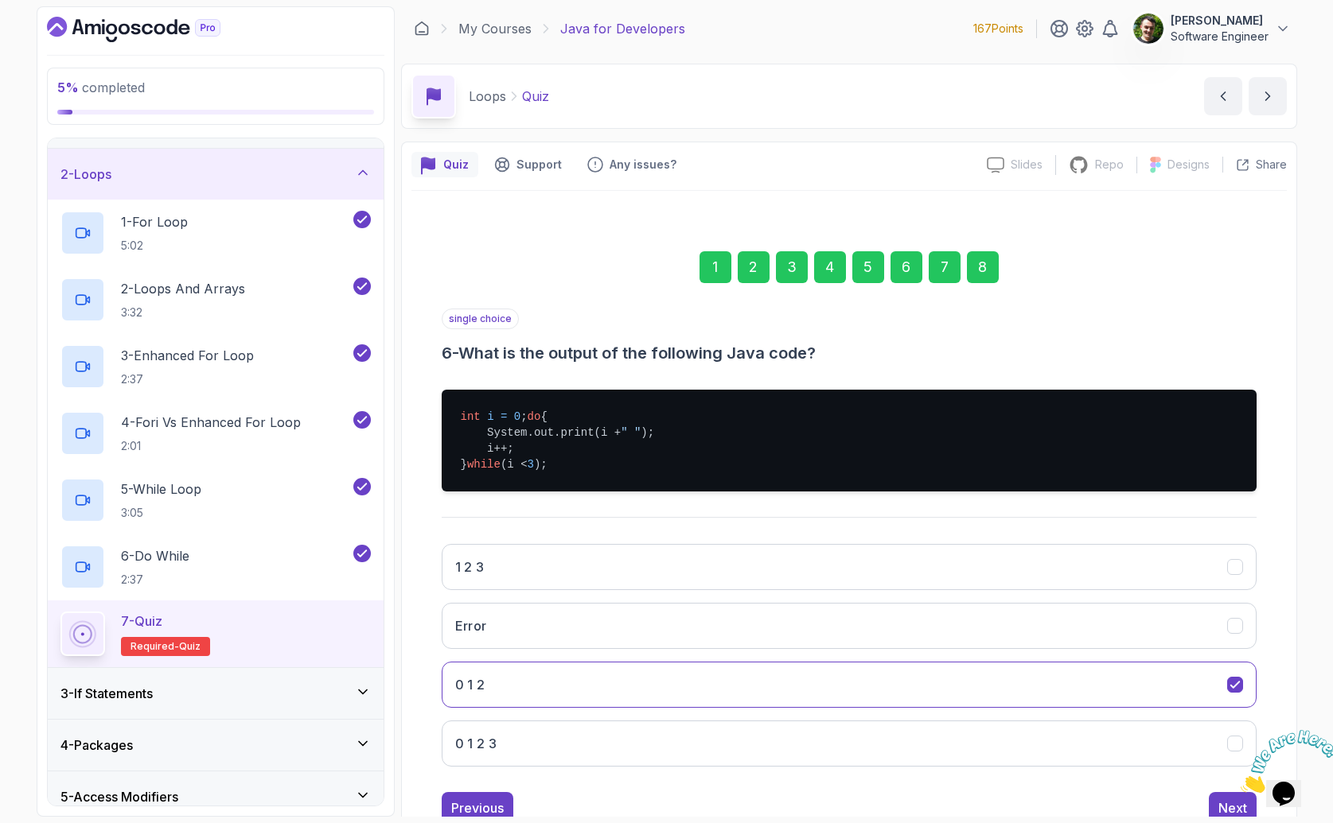
click at [289, 628] on div "7 - Quiz Required- quiz" at bounding box center [215, 634] width 310 height 45
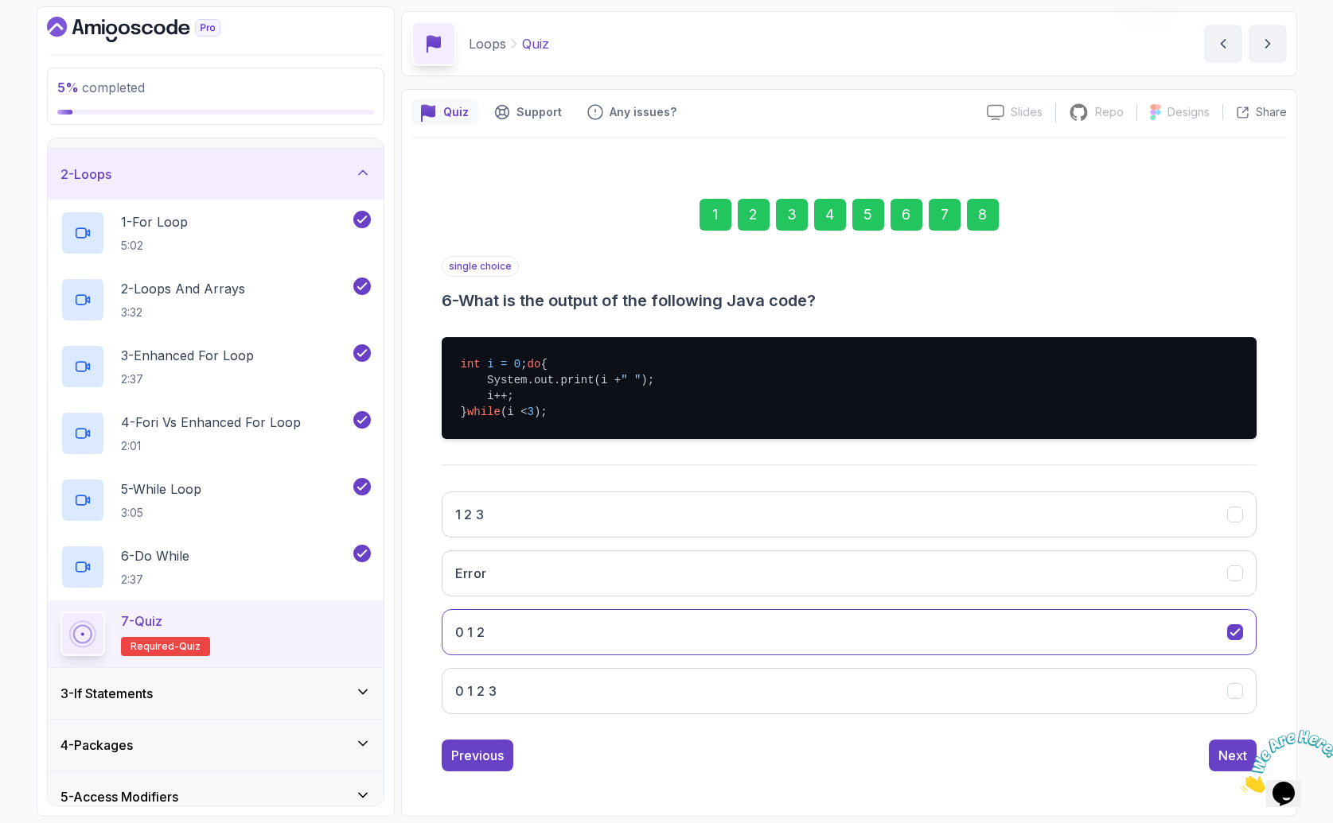
scroll to position [68, 0]
click at [1226, 758] on div "Next" at bounding box center [1232, 755] width 29 height 19
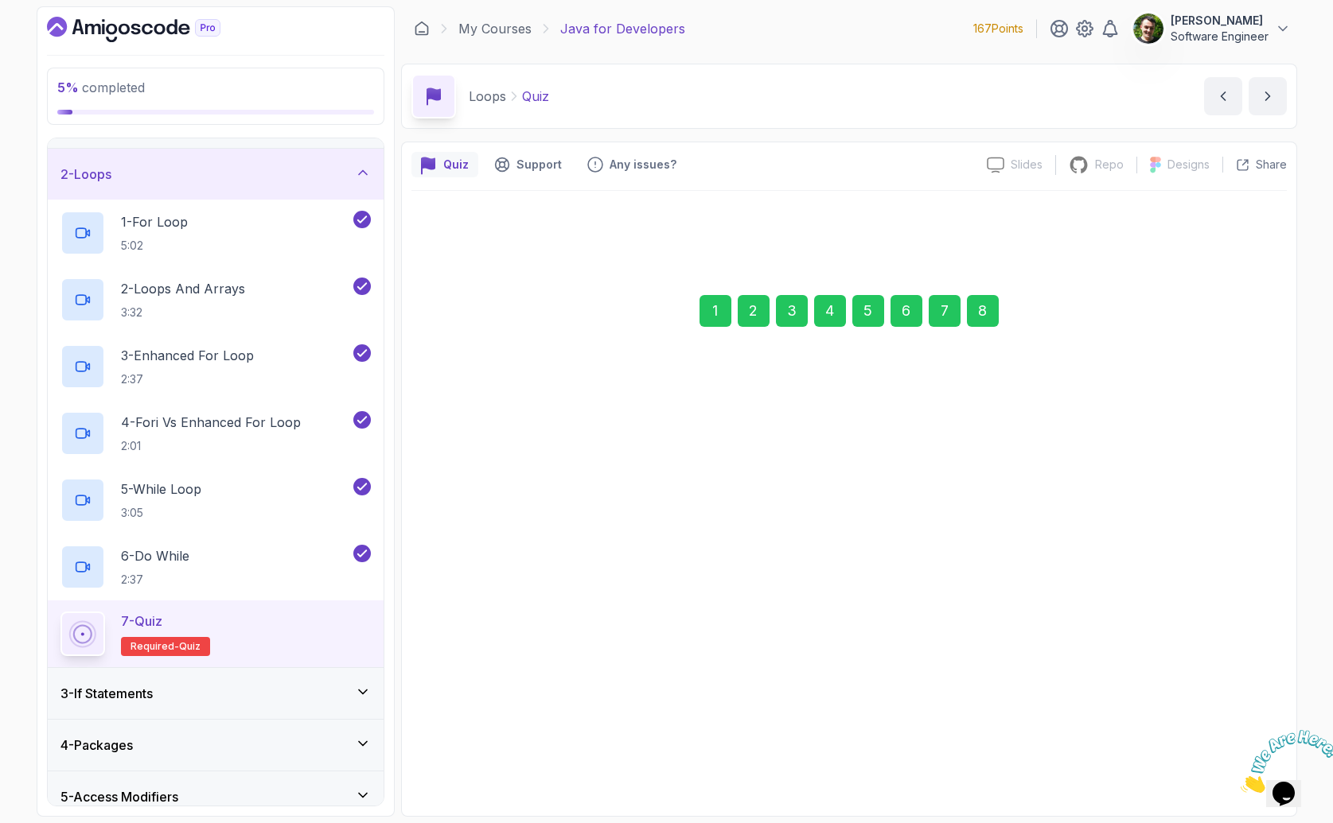
scroll to position [0, 0]
click at [1223, 728] on div "1 2 3 4 5 6 7 8 multiple choice 7 - Which of the following are true about the f…" at bounding box center [848, 499] width 875 height 484
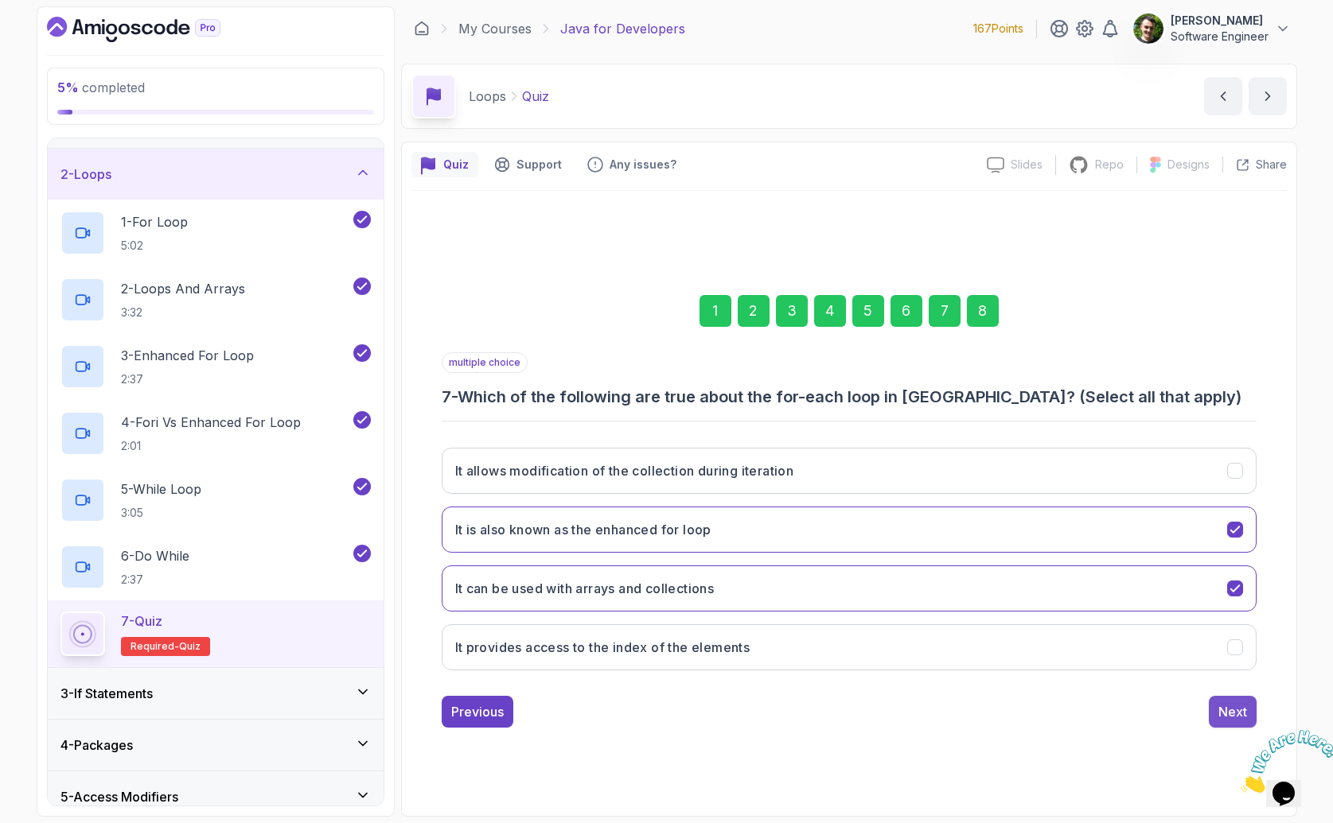
click at [1224, 722] on button "Next" at bounding box center [1232, 712] width 48 height 32
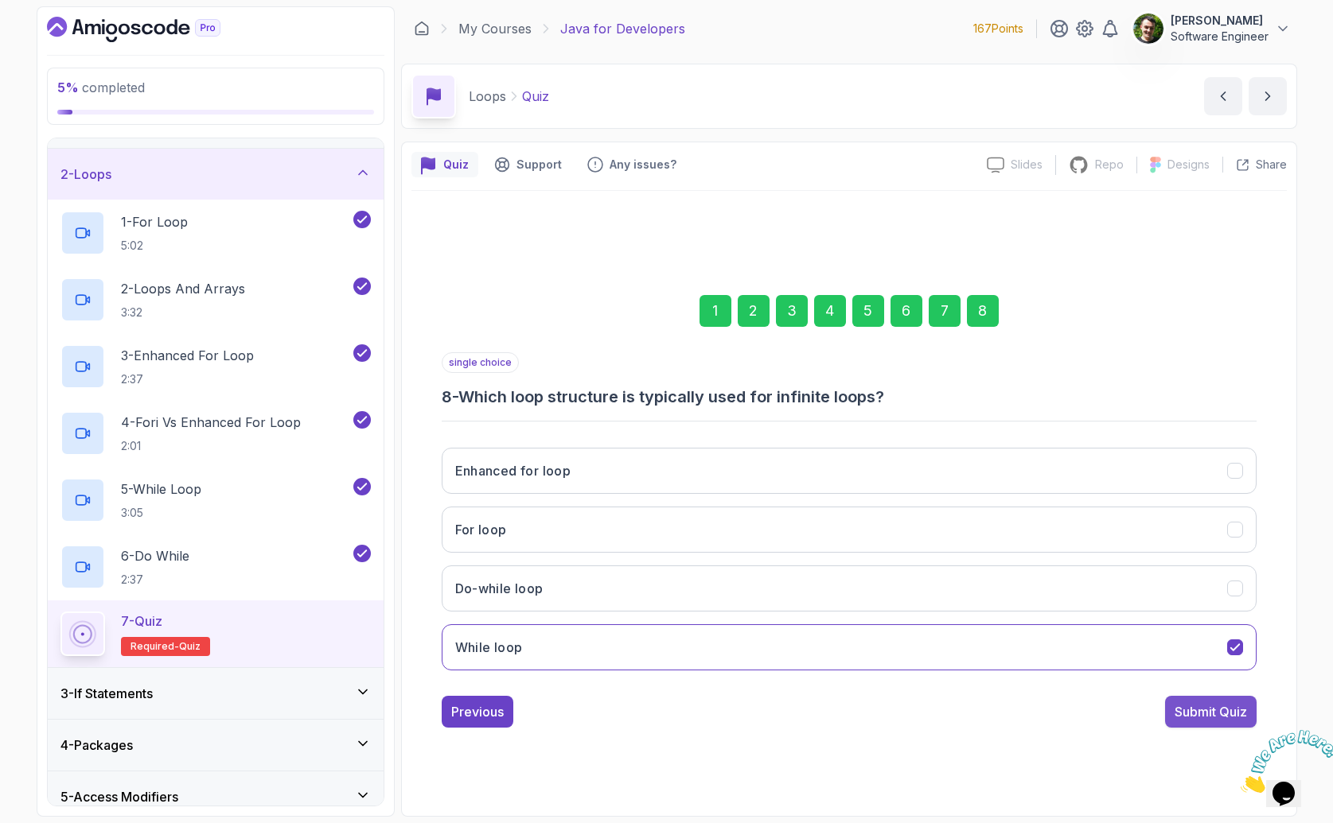
click at [1208, 715] on div "Submit Quiz" at bounding box center [1210, 711] width 72 height 19
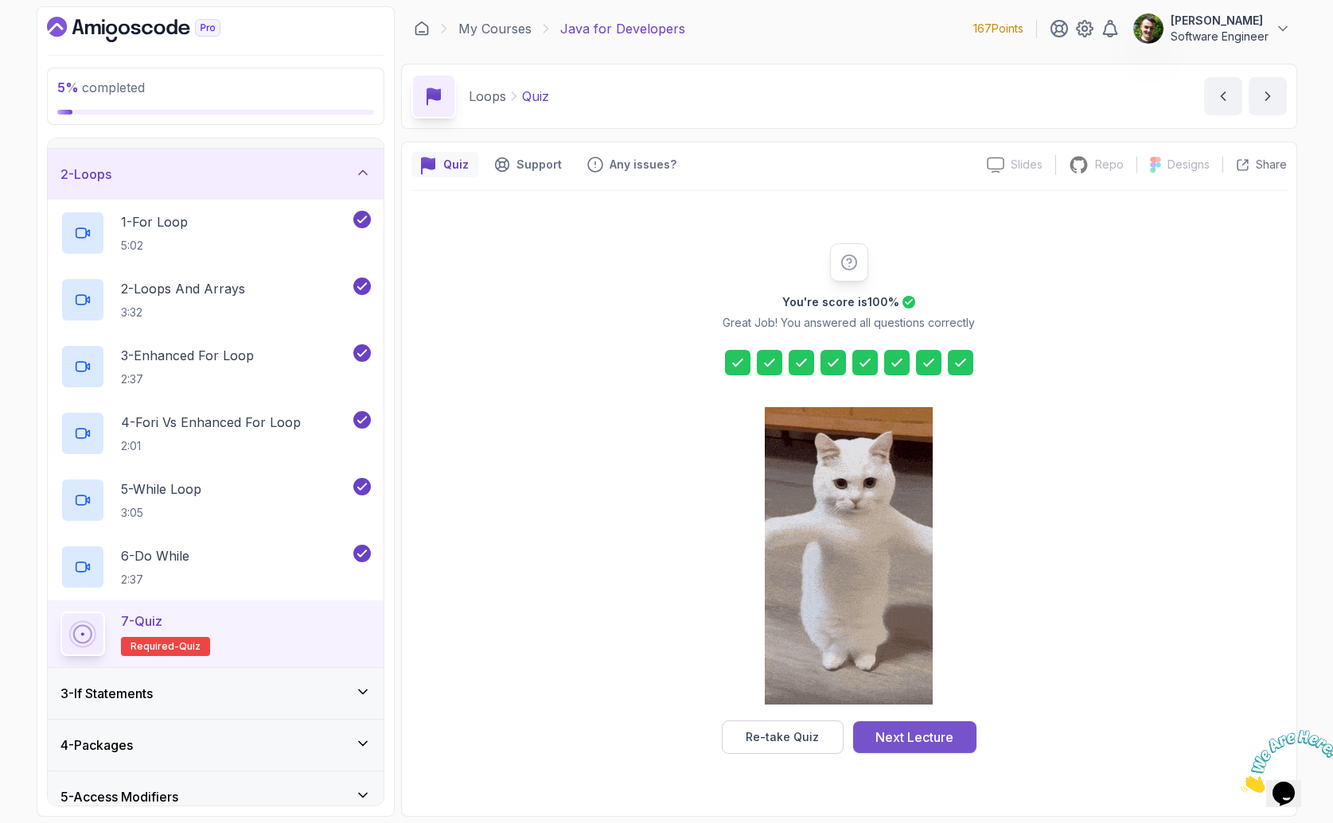
click at [911, 733] on div "Next Lecture" at bounding box center [914, 737] width 78 height 19
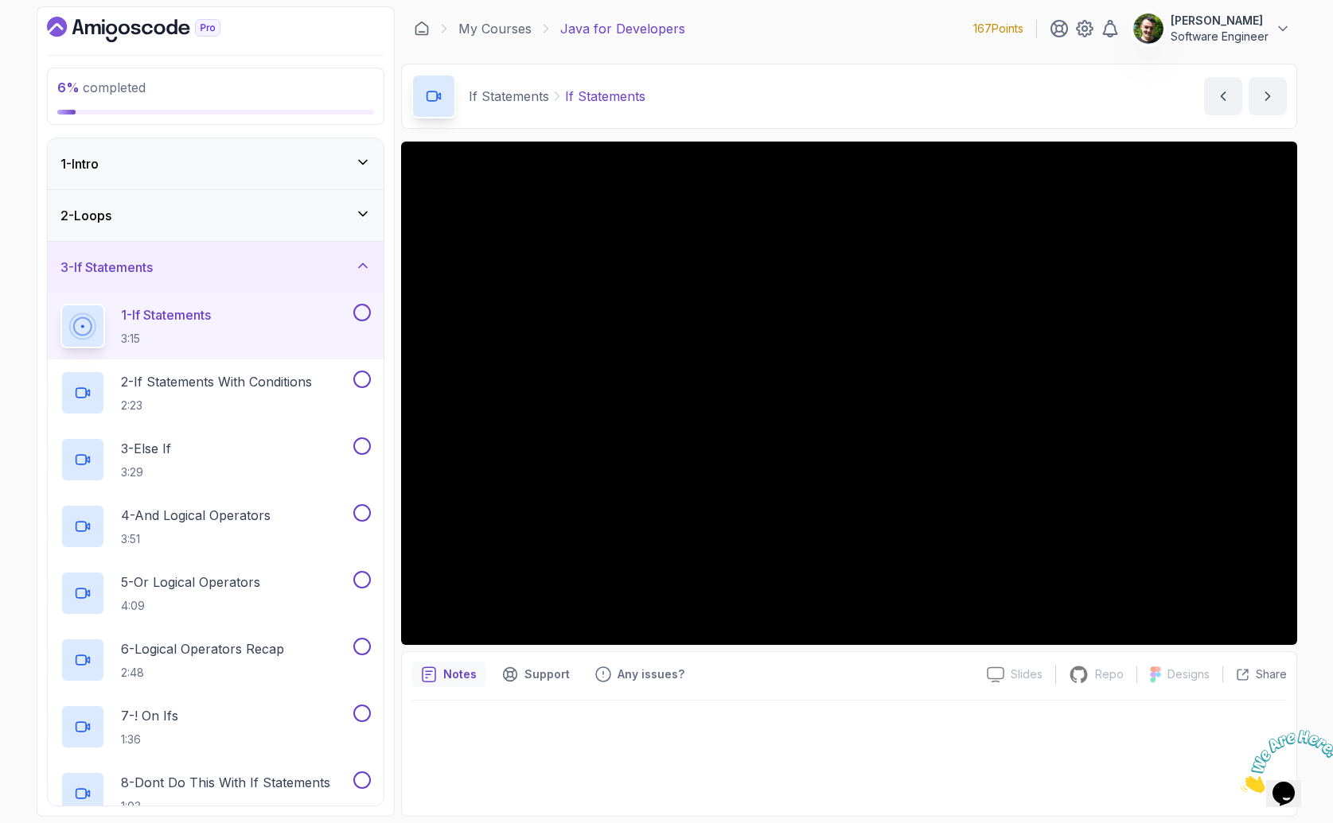
click at [195, 210] on div "2 - Loops" at bounding box center [215, 215] width 310 height 19
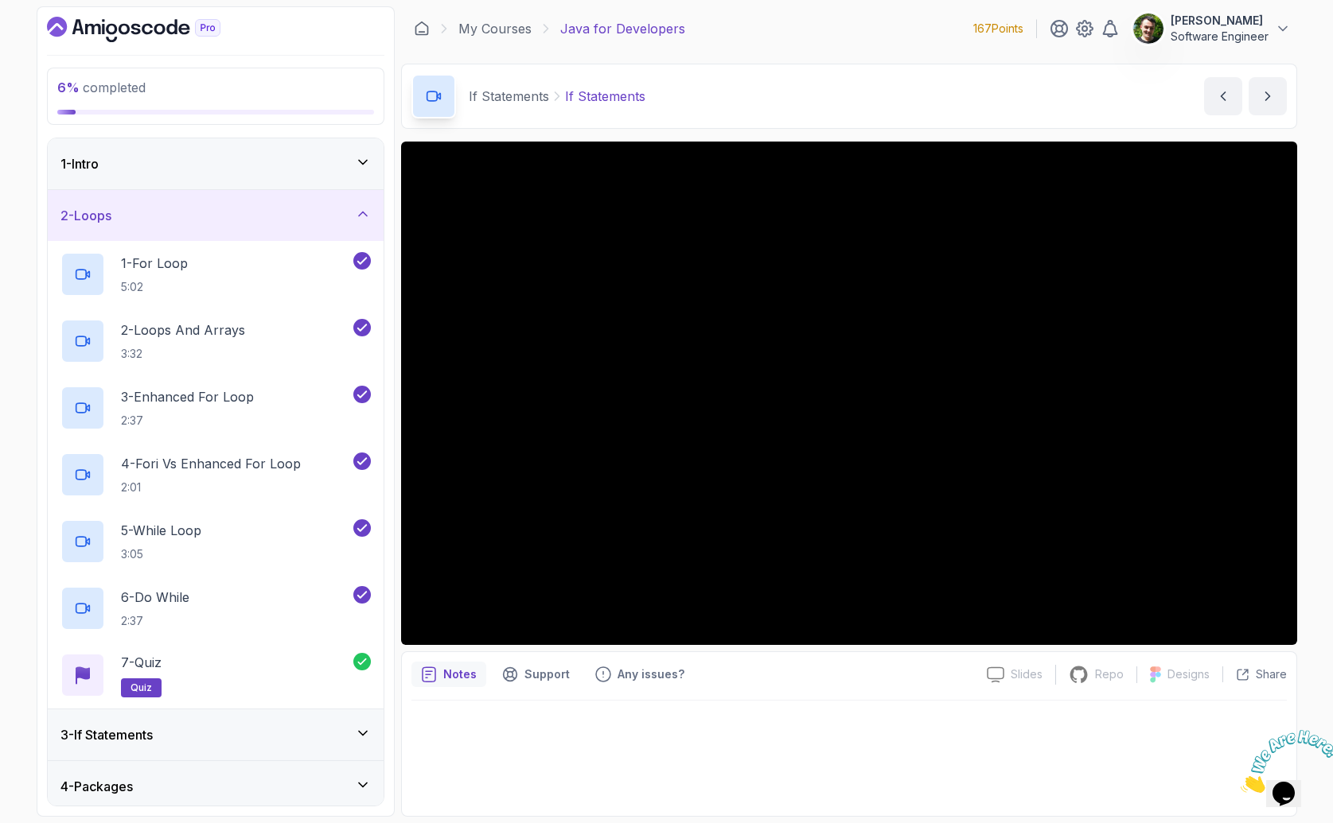
click at [174, 224] on div "2 - Loops" at bounding box center [215, 215] width 310 height 19
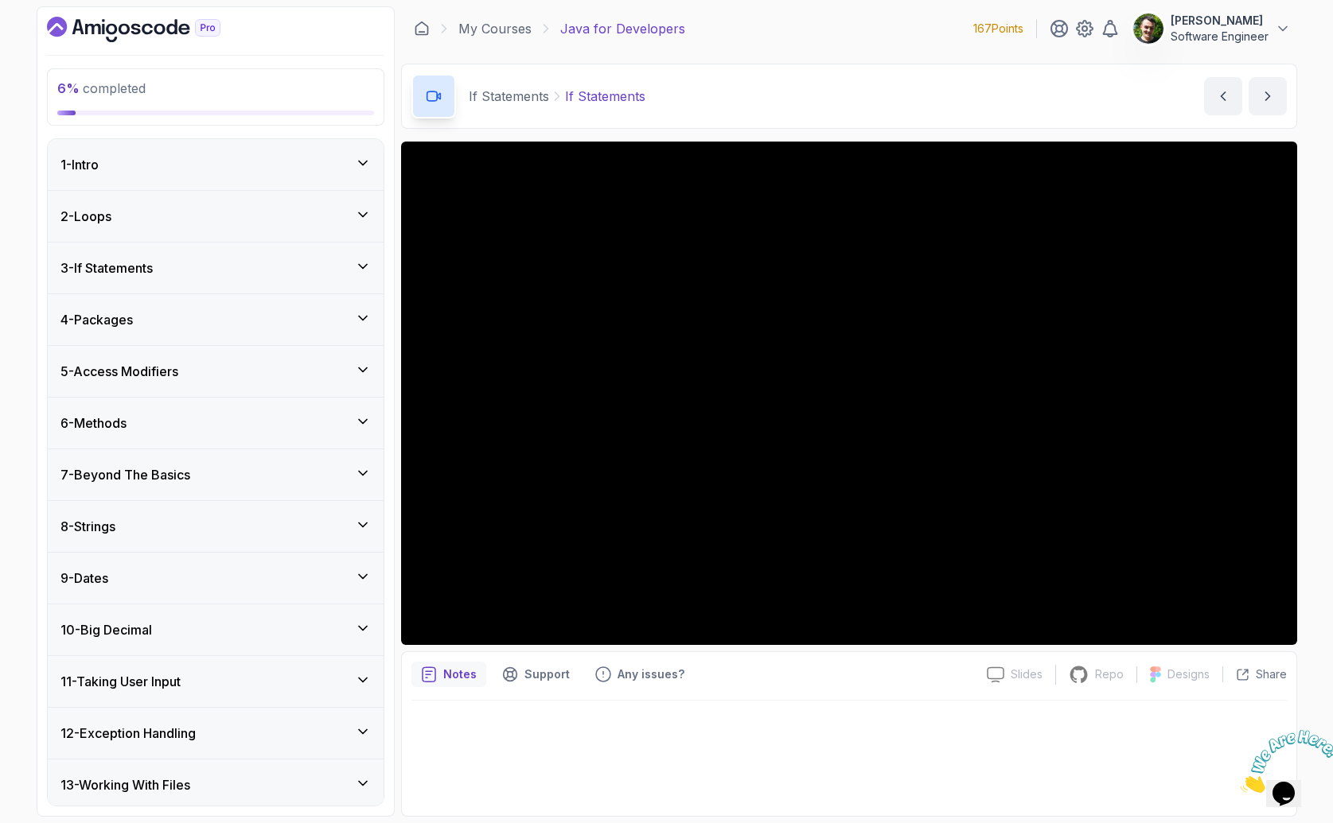
click at [237, 260] on div "3 - If Statements" at bounding box center [215, 268] width 310 height 19
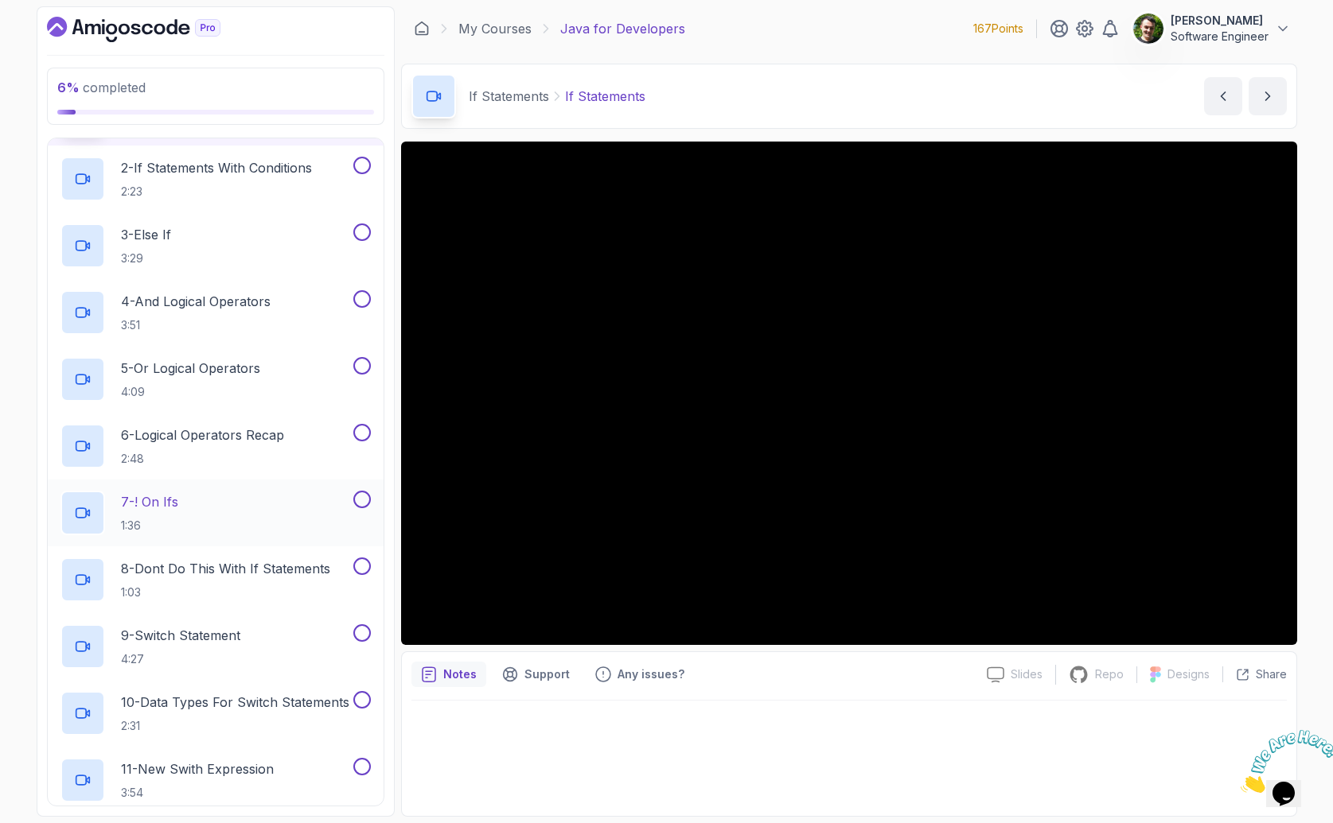
scroll to position [218, 0]
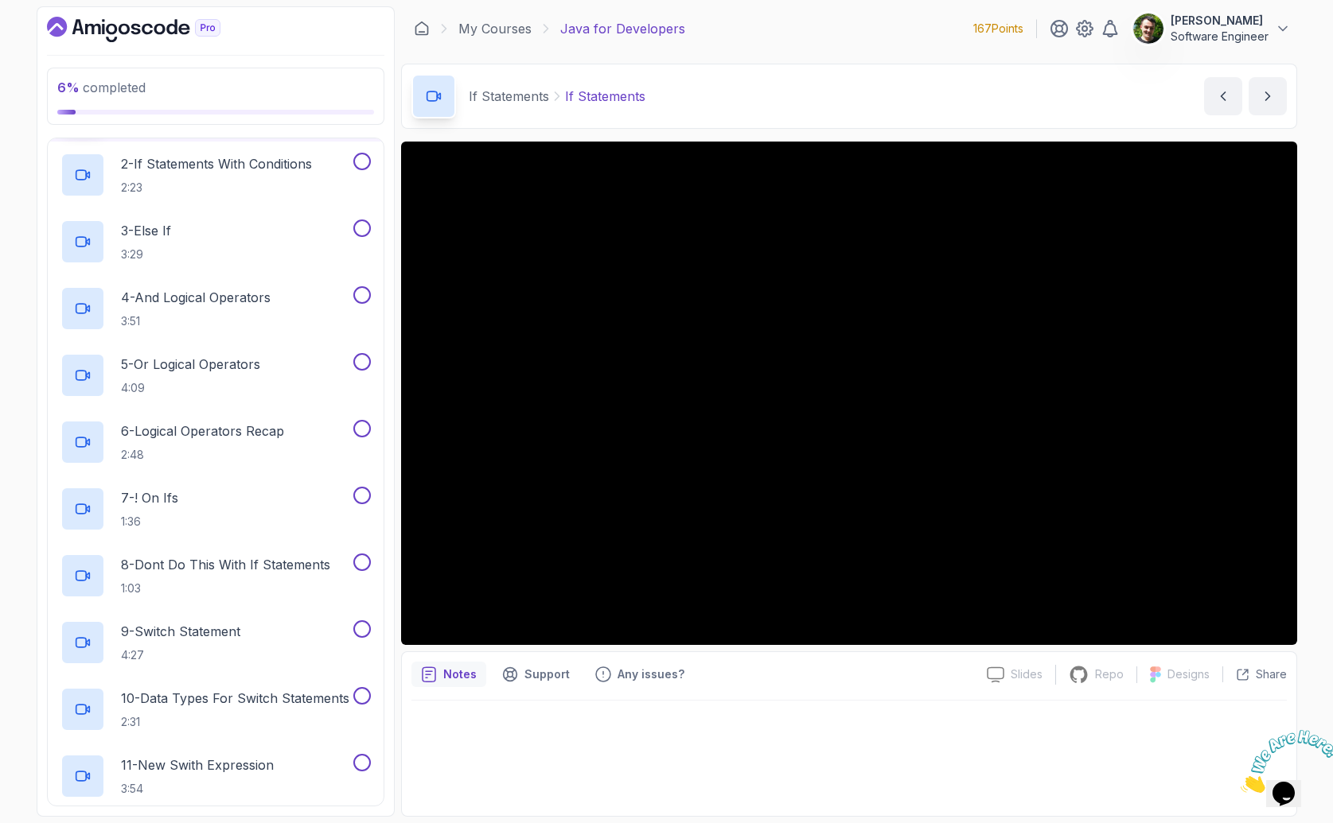
click at [1321, 717] on div "6 % completed 1 - Intro 2 - Loops 3 - If Statements 1 - If Statements 3:15 2 - …" at bounding box center [666, 411] width 1333 height 823
click at [1326, 731] on div at bounding box center [1283, 761] width 86 height 63
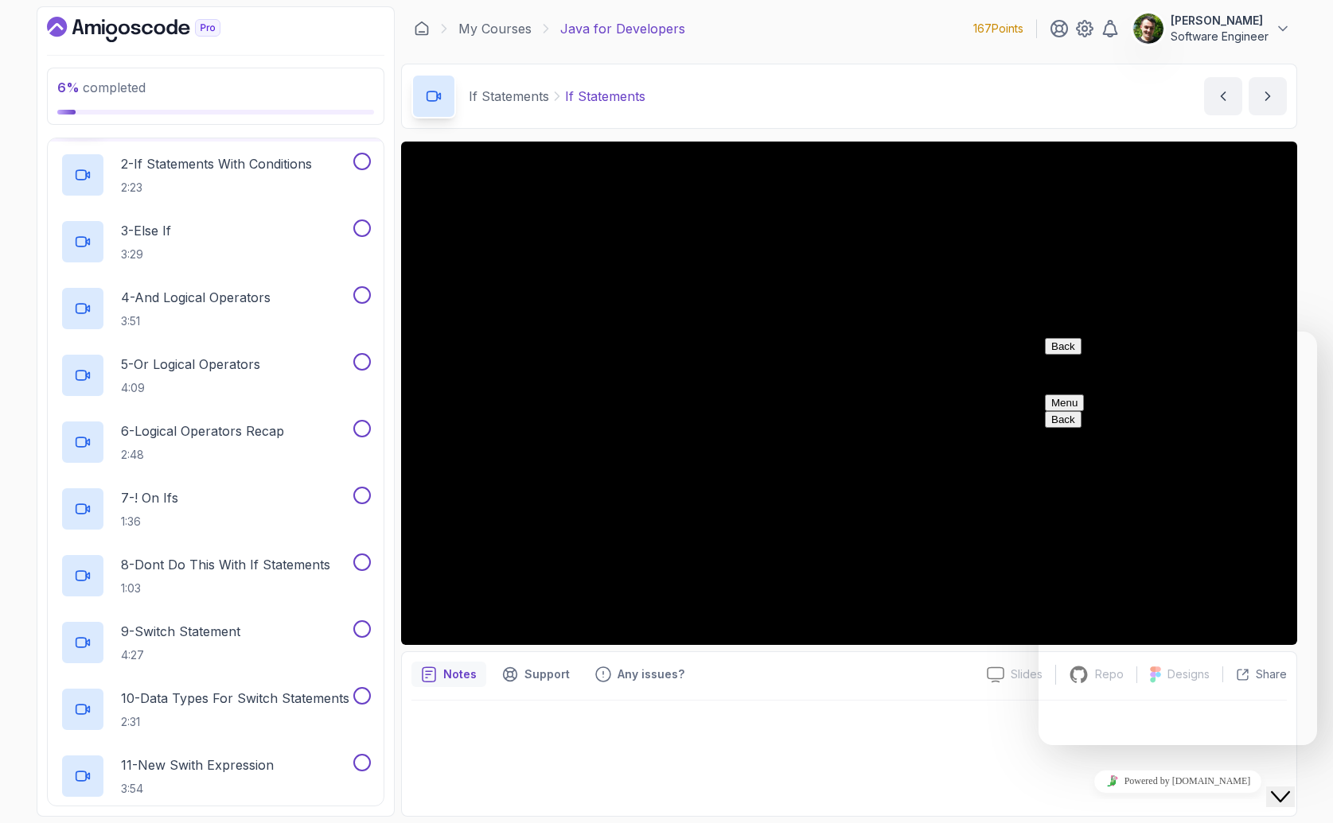
click at [1084, 395] on button "Menu" at bounding box center [1064, 403] width 39 height 17
click at [1072, 355] on button "Back" at bounding box center [1063, 346] width 37 height 17
click at [777, 96] on div "If Statements If Statements If Statements by [PERSON_NAME]" at bounding box center [849, 96] width 896 height 65
click at [1282, 787] on button "Close Chat This icon closes the chat window." at bounding box center [1280, 797] width 29 height 21
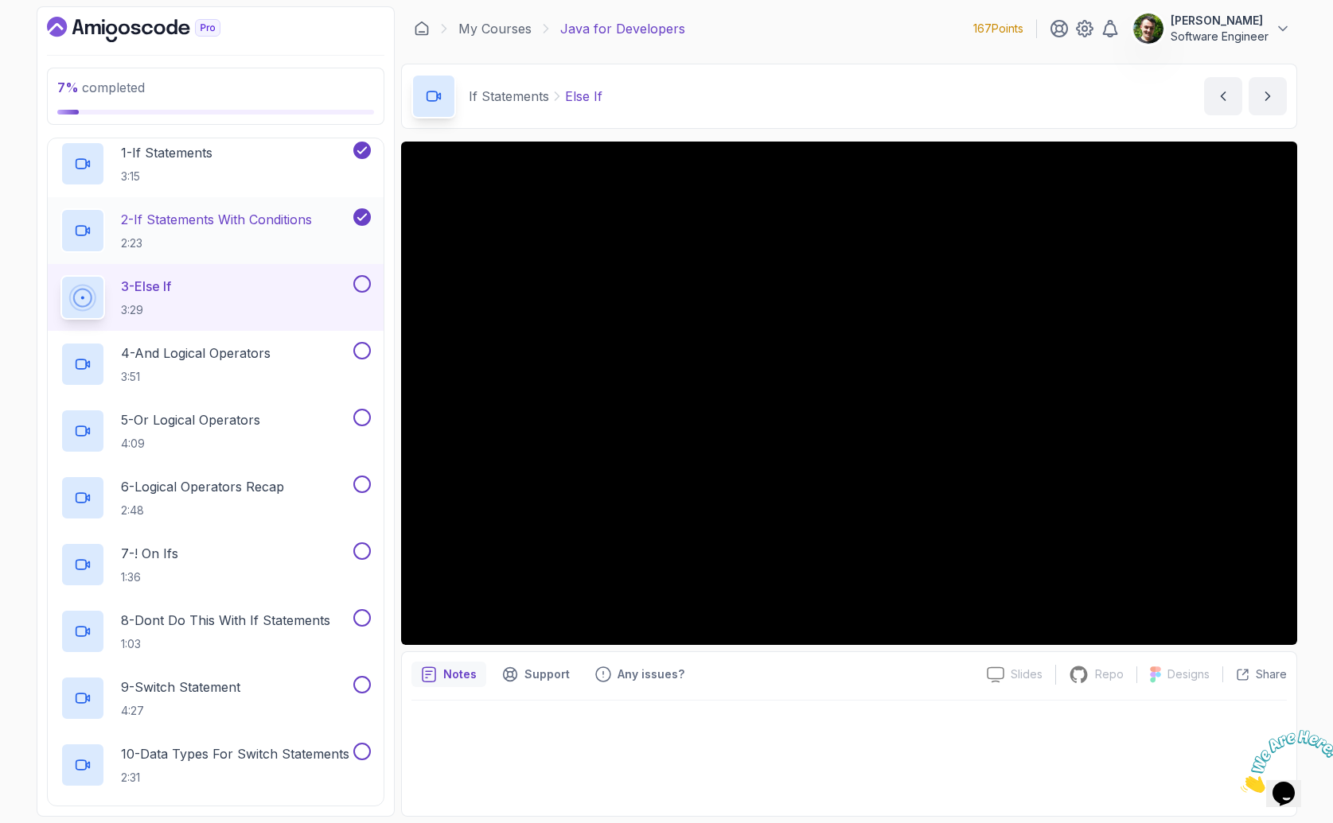
scroll to position [95, 0]
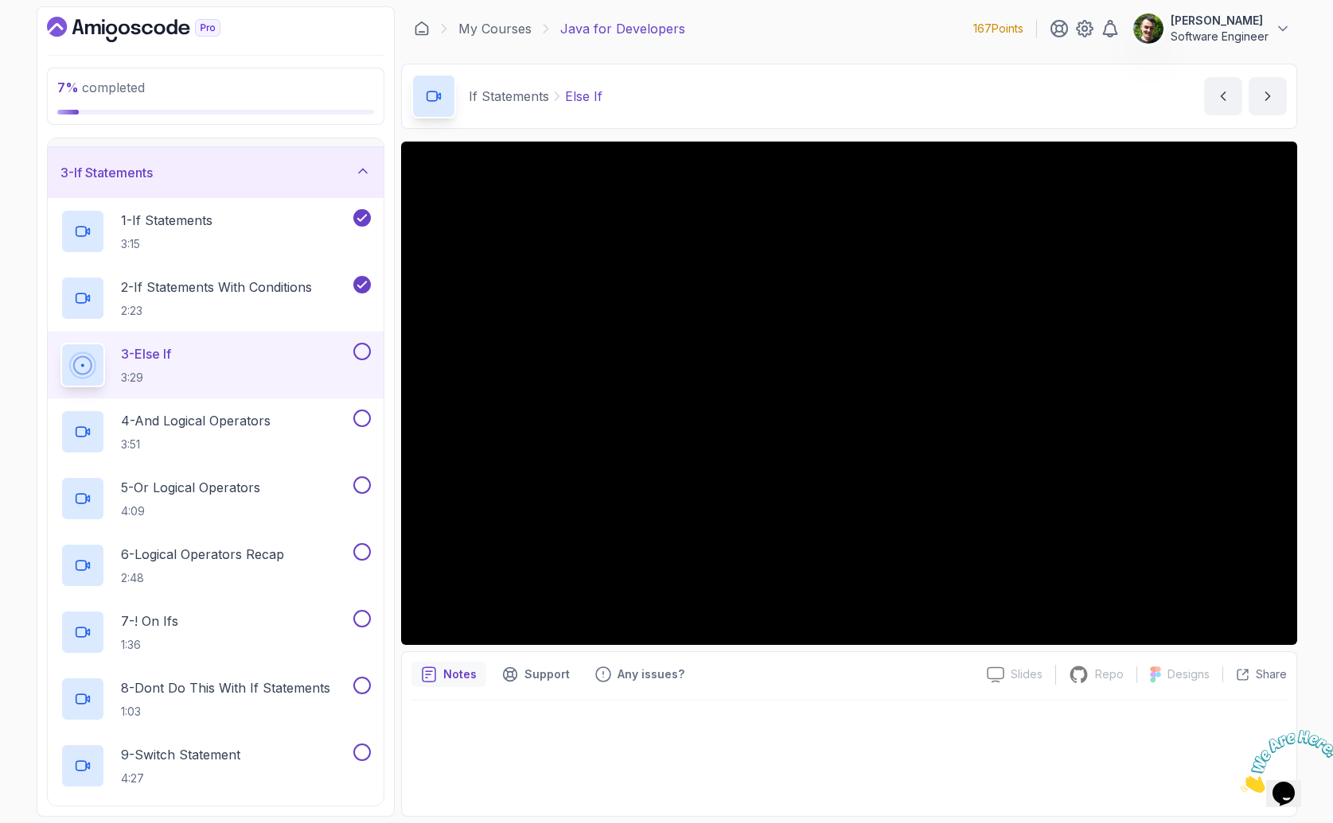
click at [361, 344] on button at bounding box center [362, 352] width 18 height 18
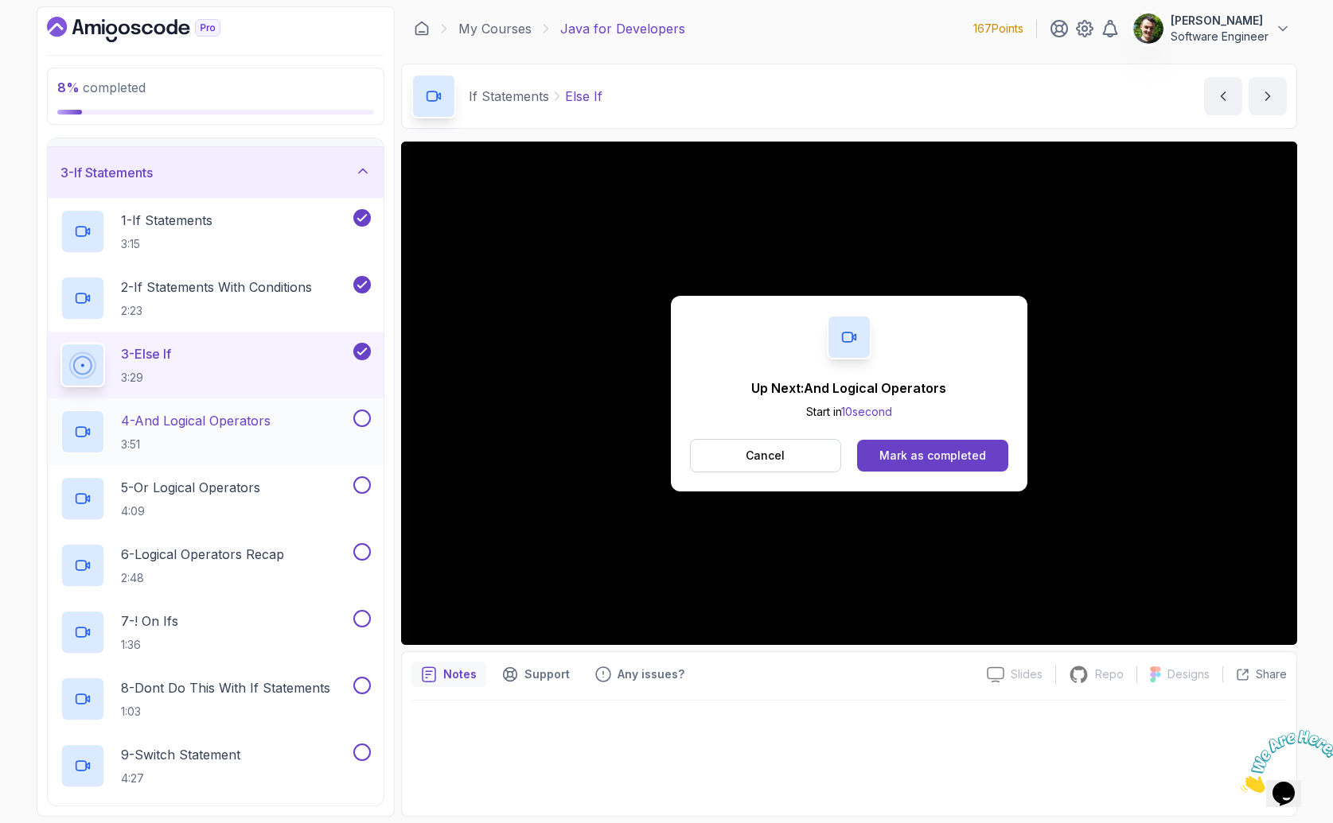
click at [212, 425] on p "4 - And Logical Operators" at bounding box center [196, 420] width 150 height 19
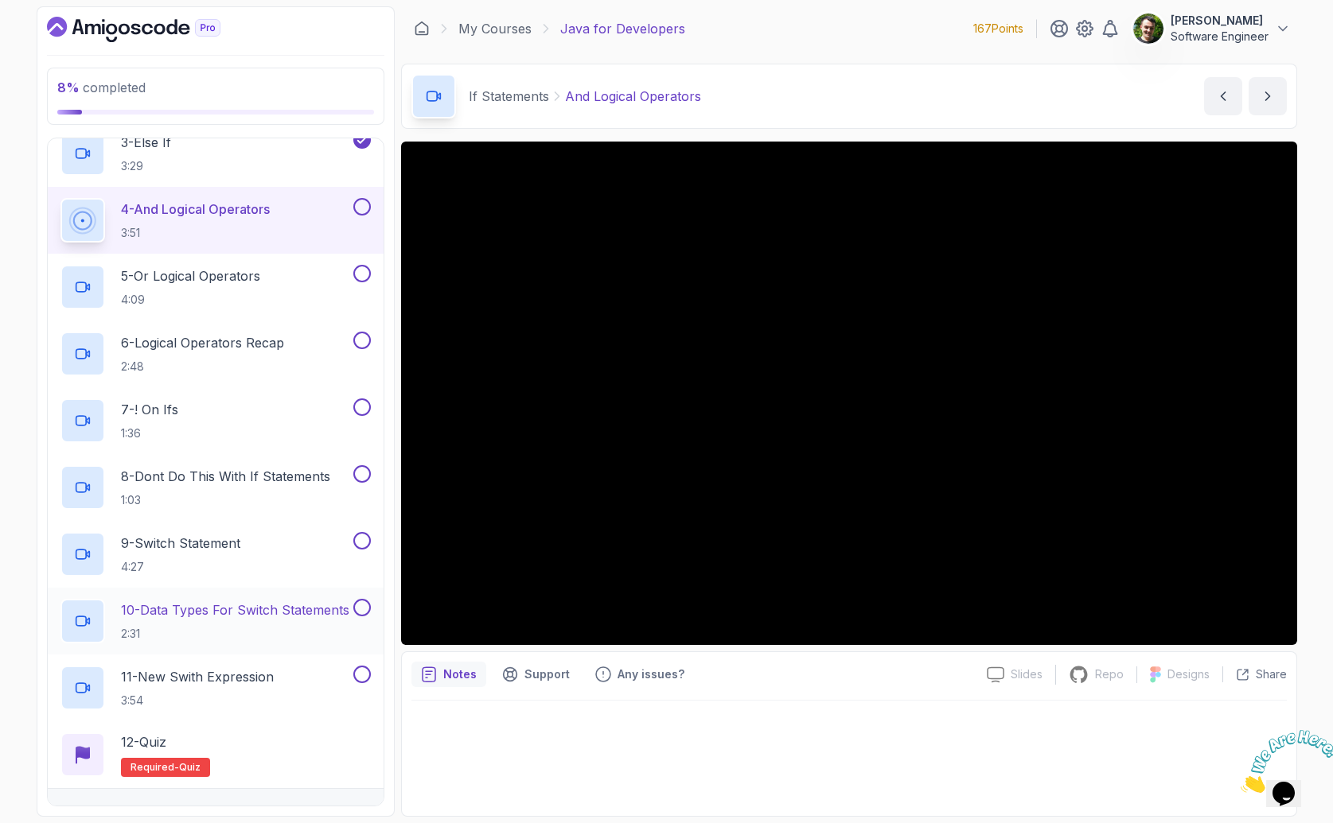
scroll to position [156, 0]
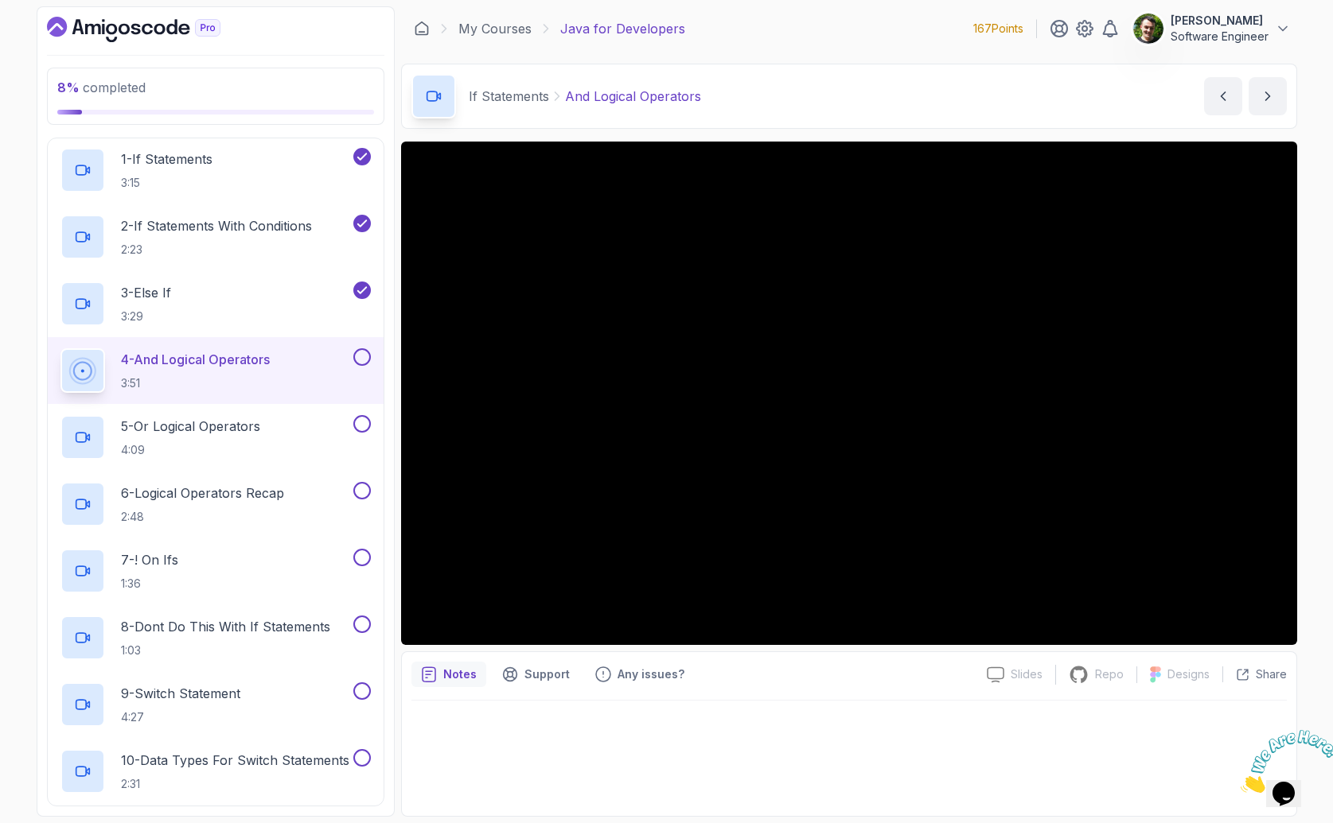
click at [356, 354] on button at bounding box center [362, 357] width 18 height 18
click at [298, 422] on div "5 - Or Logical Operators 4:09" at bounding box center [205, 437] width 290 height 45
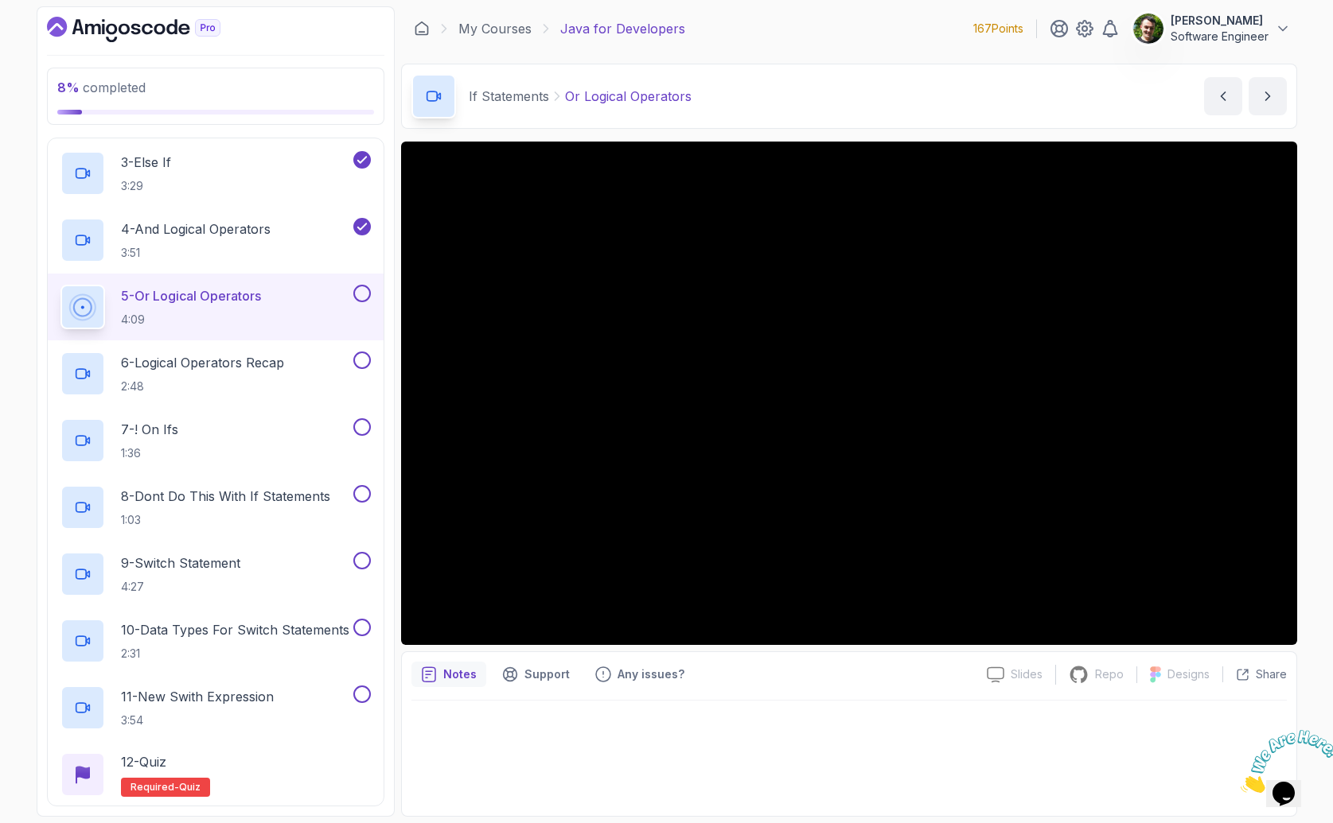
scroll to position [283, 0]
click at [361, 298] on button at bounding box center [362, 297] width 18 height 18
click at [306, 364] on div "6 - Logical Operators Recap 2:48" at bounding box center [205, 377] width 290 height 45
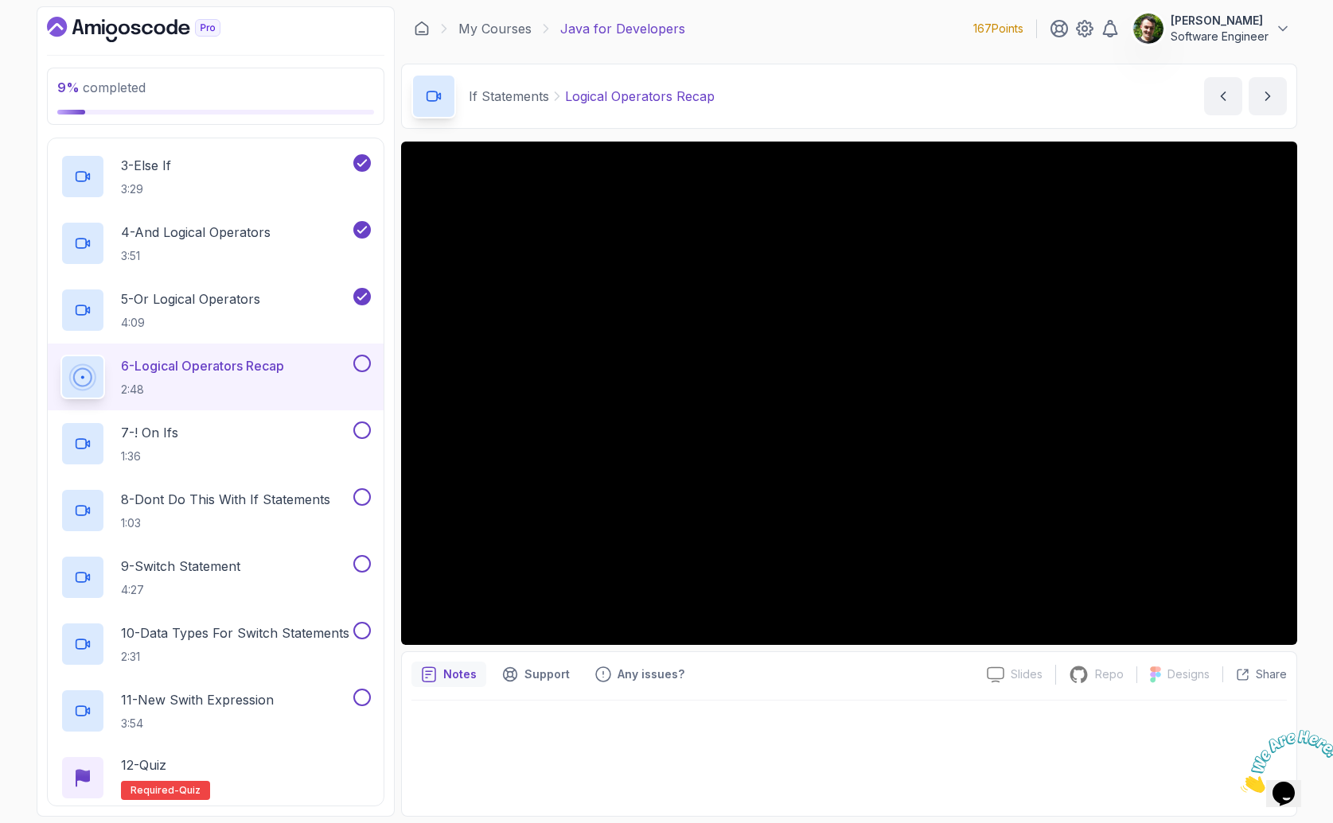
click at [372, 368] on div "6 - Logical Operators Recap 2:48" at bounding box center [216, 377] width 336 height 67
click at [362, 367] on button at bounding box center [362, 364] width 18 height 18
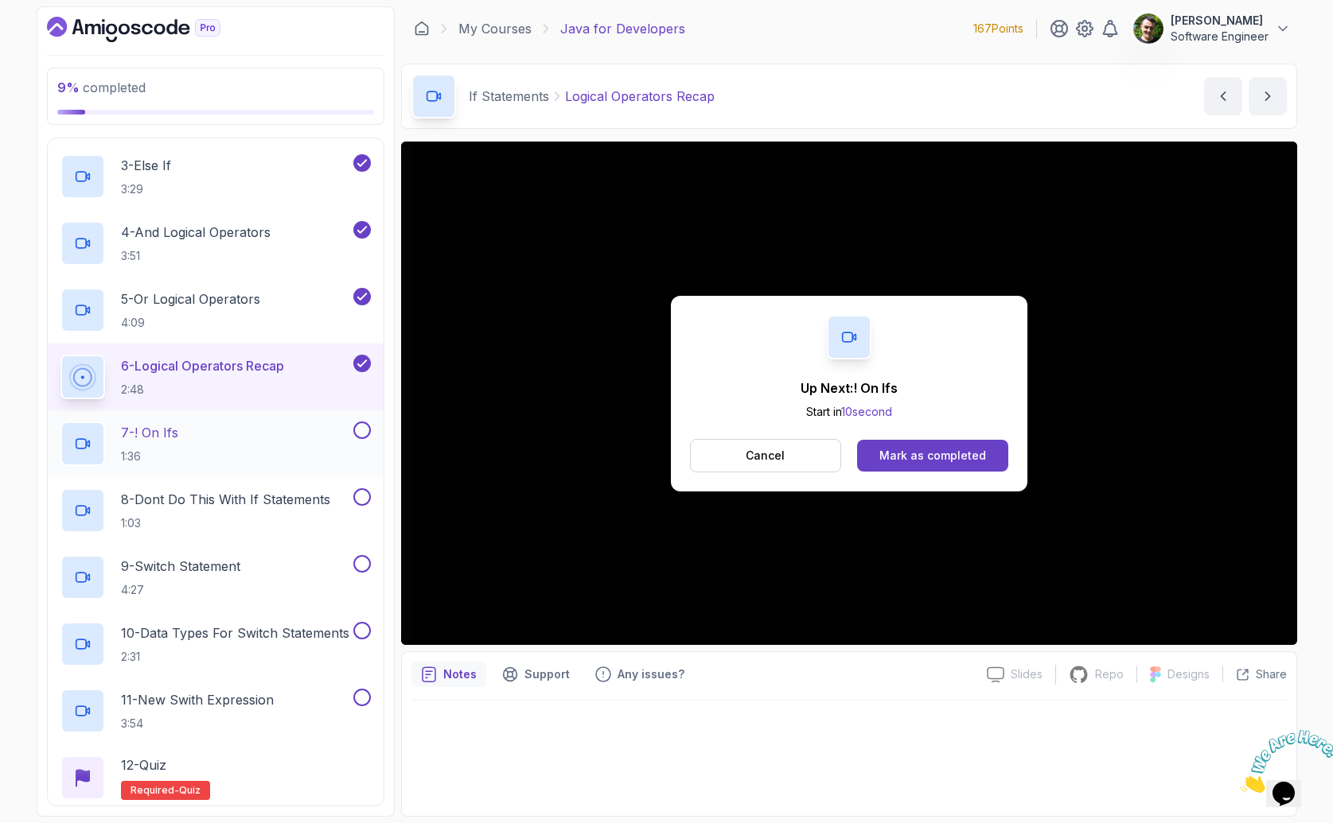
click at [285, 438] on div "7 - ! On Ifs 1:36" at bounding box center [205, 444] width 290 height 45
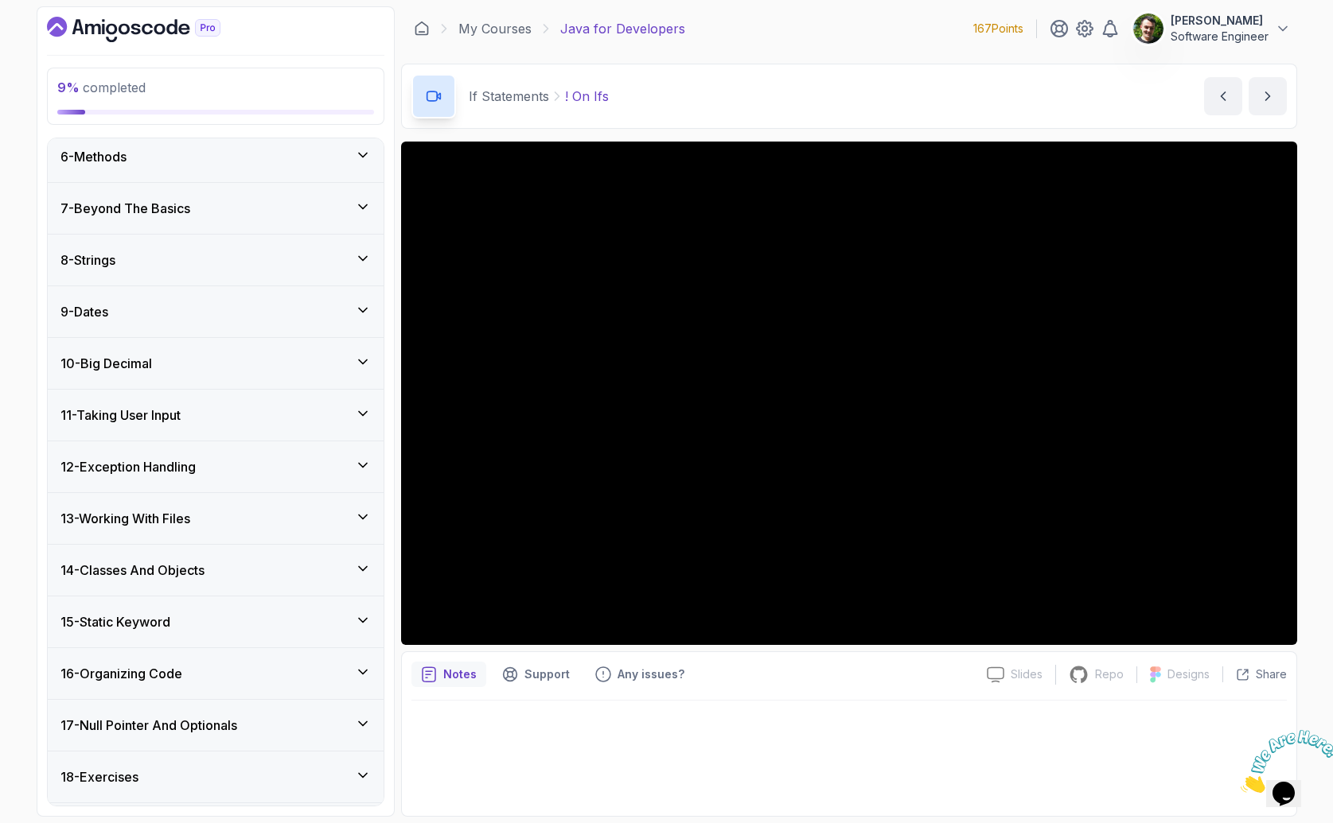
scroll to position [1116, 0]
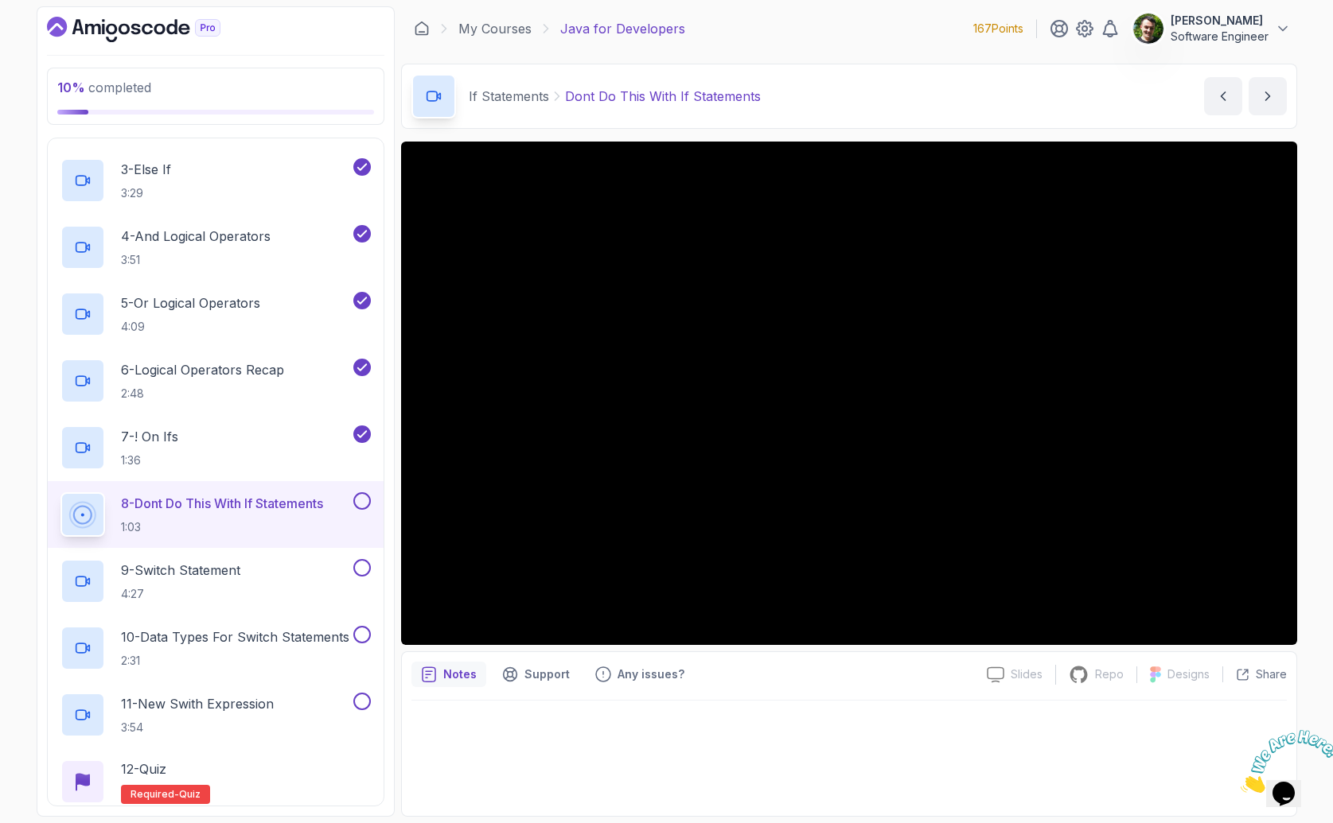
scroll to position [343, 0]
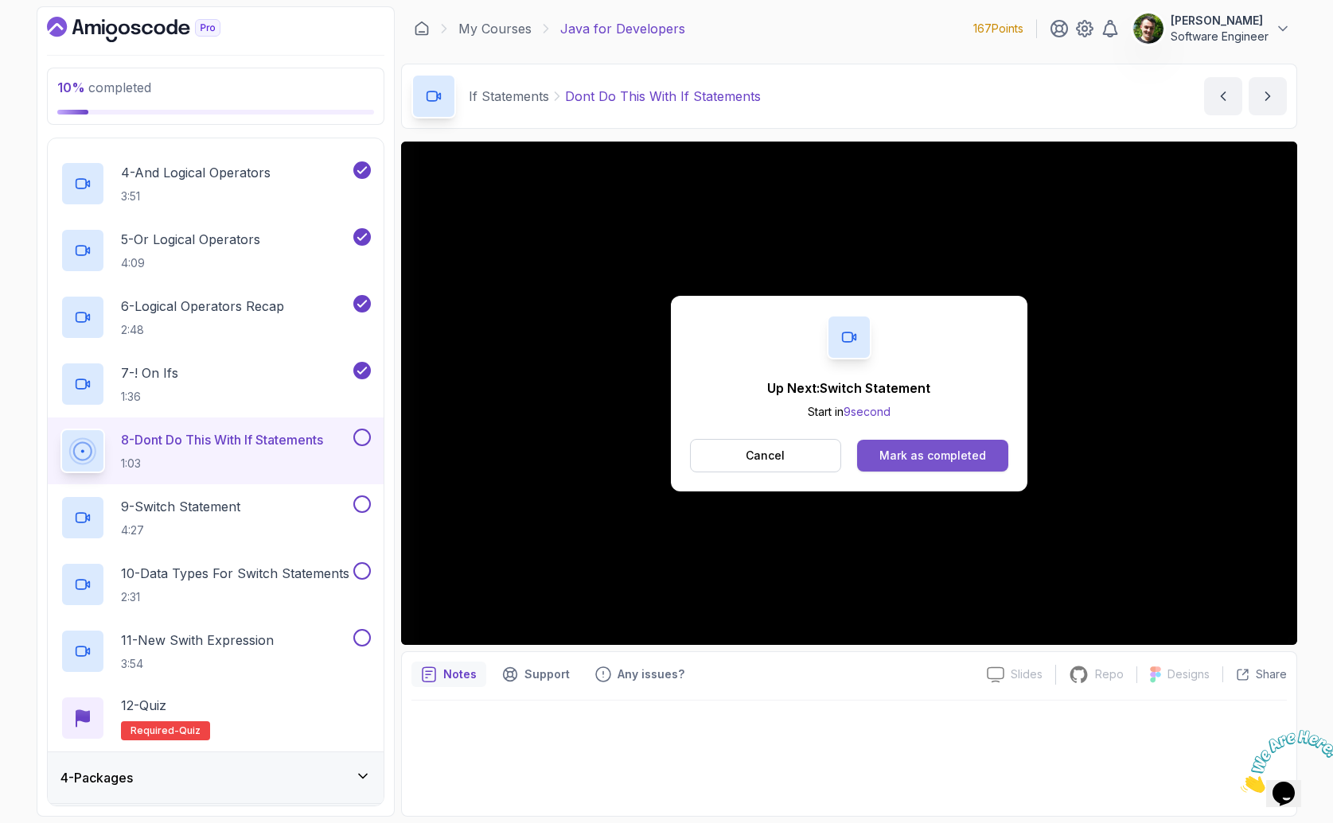
click at [941, 458] on div "Mark as completed" at bounding box center [932, 456] width 107 height 16
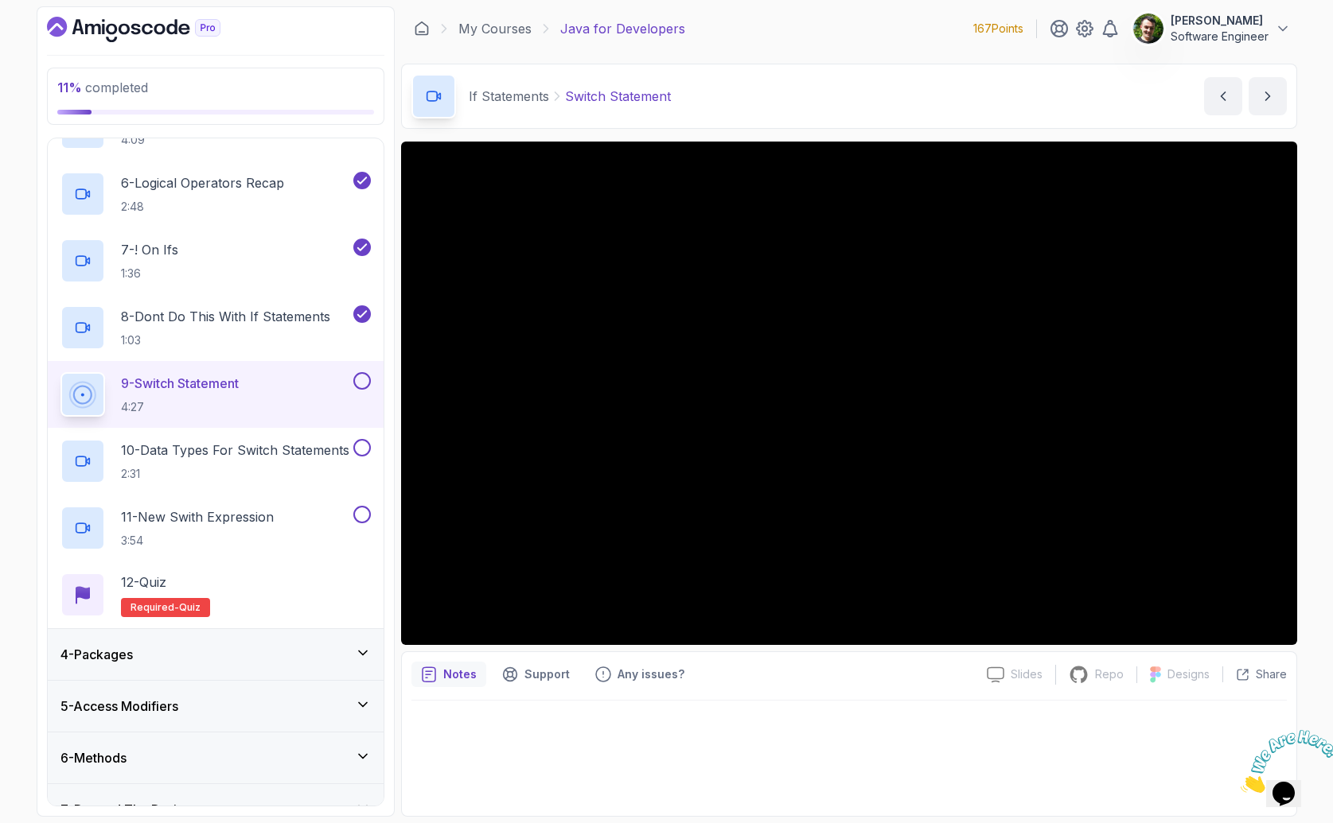
scroll to position [469, 0]
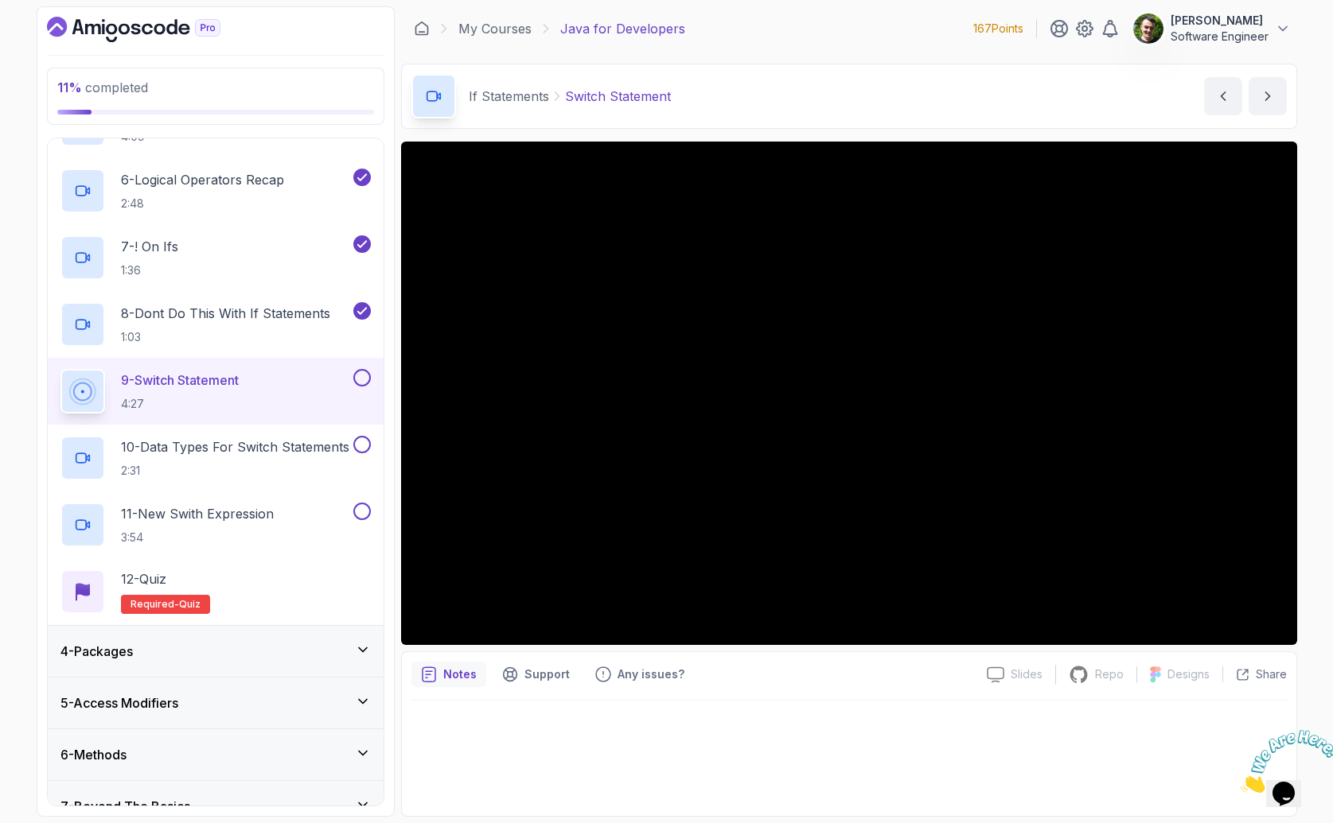
click at [853, 776] on div at bounding box center [848, 754] width 875 height 106
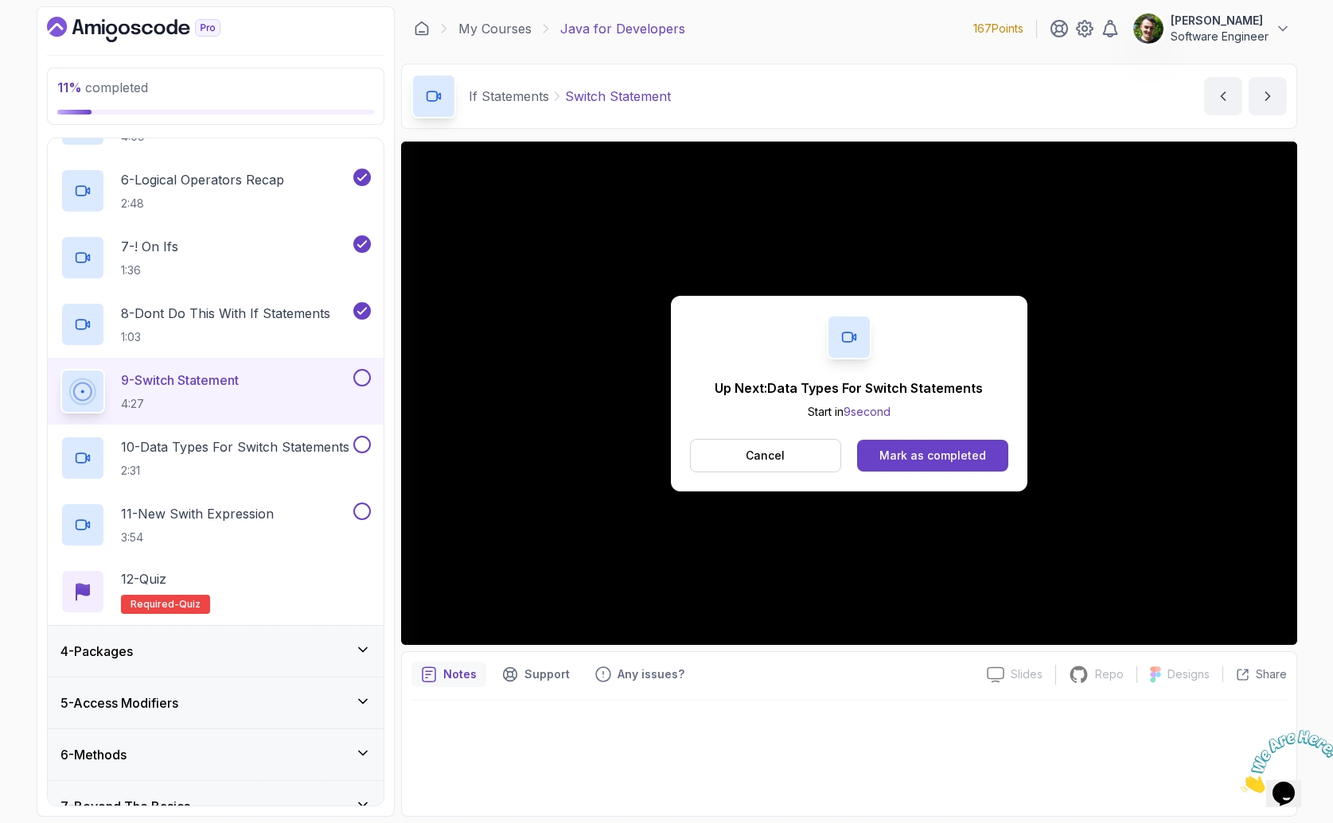
click at [904, 439] on div "Cancel Mark as completed" at bounding box center [849, 455] width 318 height 33
click at [932, 459] on div "Mark as completed" at bounding box center [932, 456] width 107 height 16
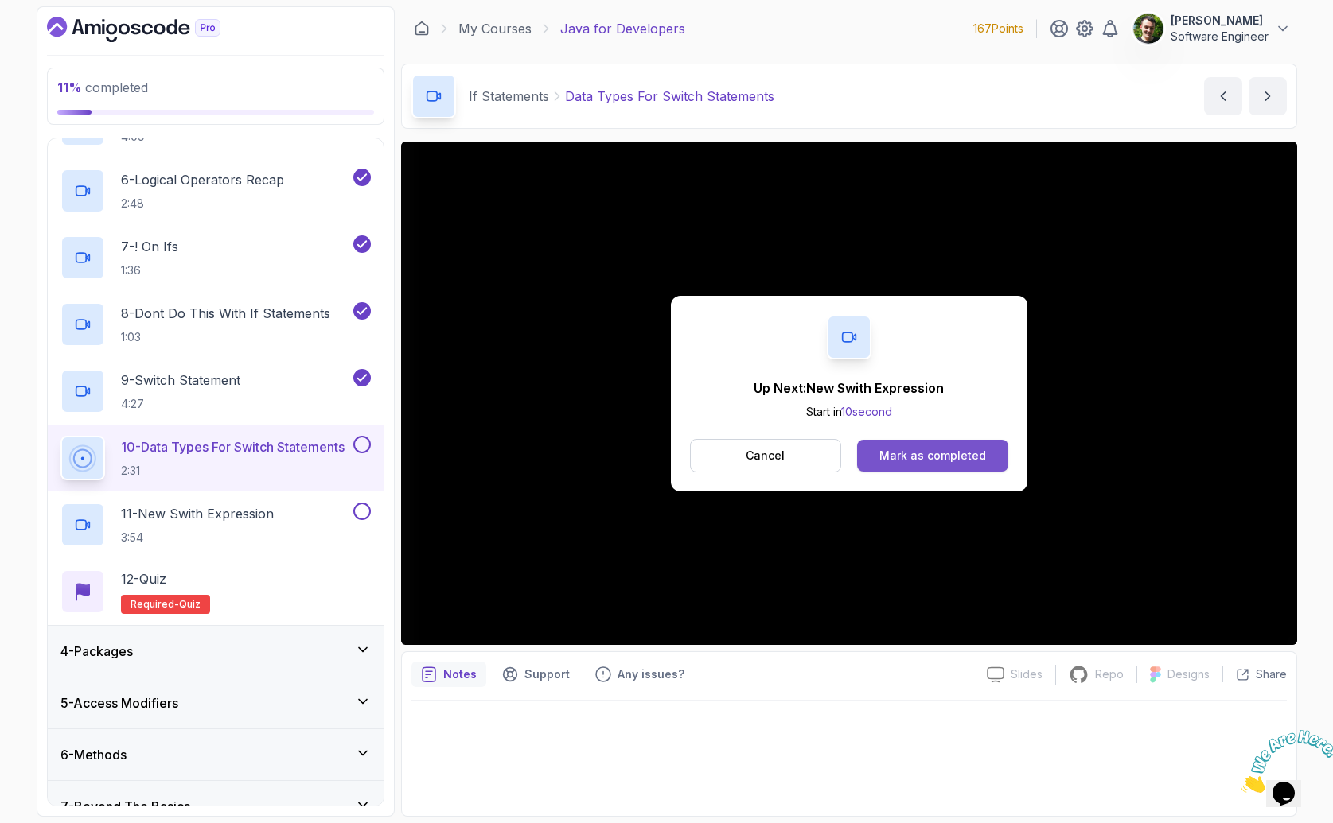
click at [932, 452] on div "Mark as completed" at bounding box center [932, 456] width 107 height 16
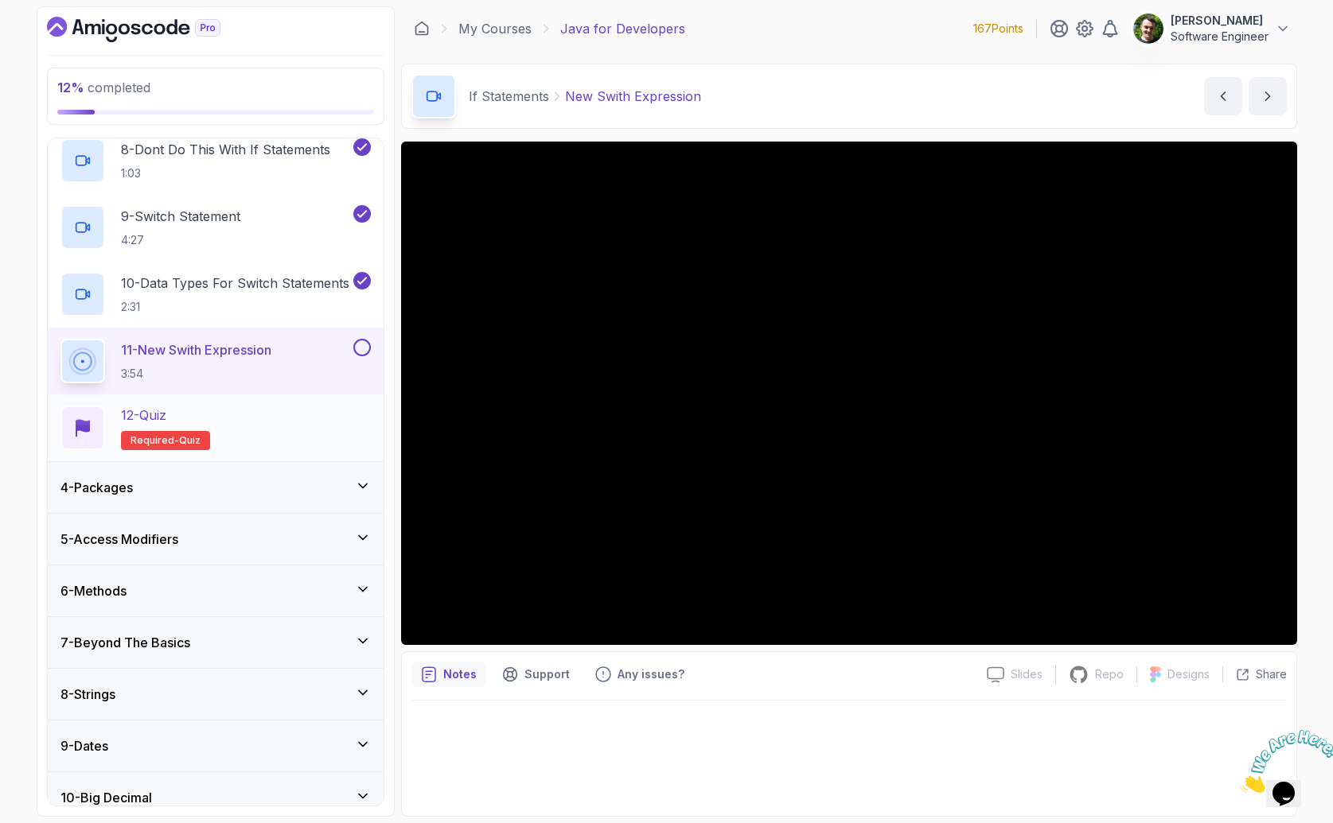
scroll to position [632, 0]
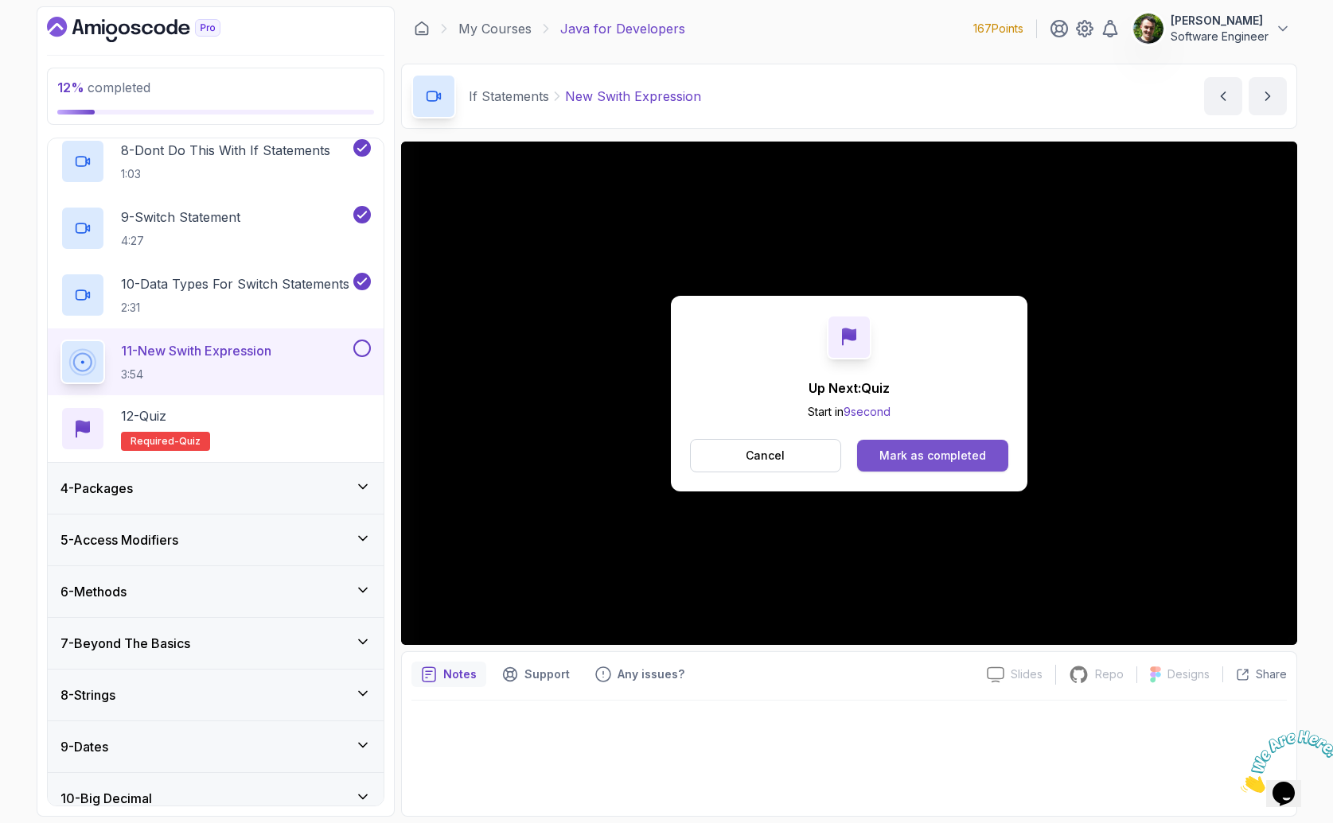
click at [935, 457] on div "Mark as completed" at bounding box center [932, 456] width 107 height 16
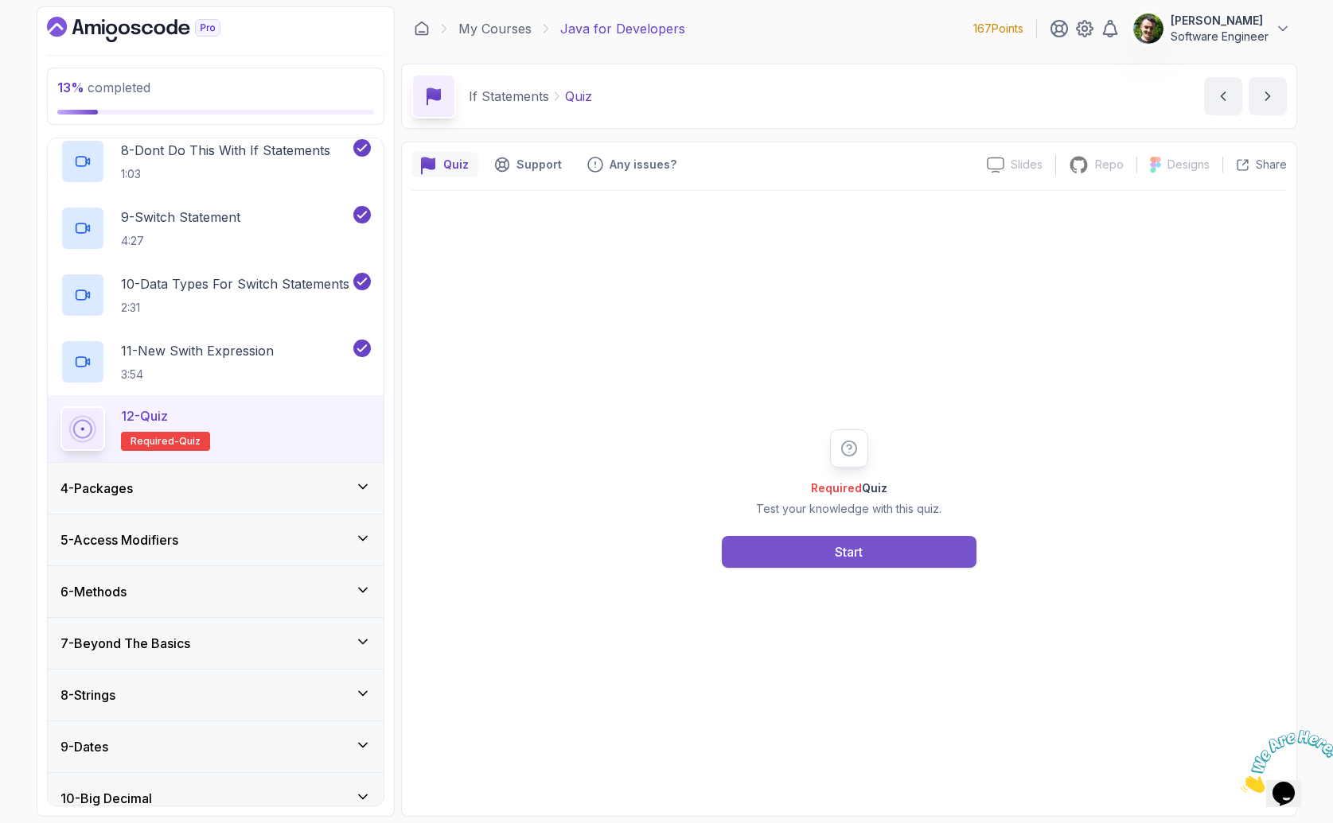
click at [865, 552] on button "Start" at bounding box center [849, 552] width 255 height 32
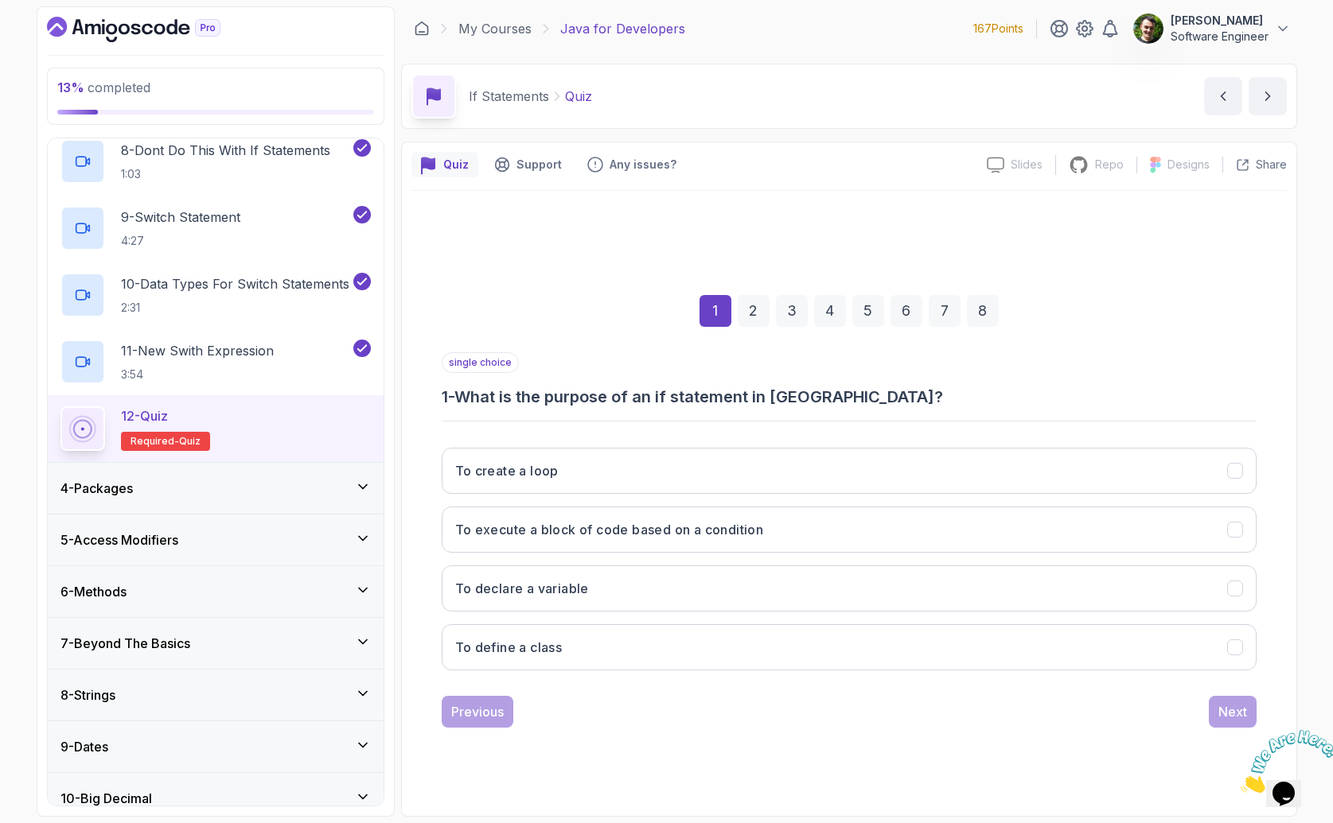
click at [631, 399] on h3 "1 - What is the purpose of an if statement in [GEOGRAPHIC_DATA]?" at bounding box center [849, 397] width 815 height 22
click at [632, 399] on h3 "1 - What is the purpose of an if statement in [GEOGRAPHIC_DATA]?" at bounding box center [849, 397] width 815 height 22
click at [632, 398] on h3 "1 - What is the purpose of an if statement in [GEOGRAPHIC_DATA]?" at bounding box center [849, 397] width 815 height 22
click at [624, 394] on h3 "1 - What is the purpose of an if statement in [GEOGRAPHIC_DATA]?" at bounding box center [849, 397] width 815 height 22
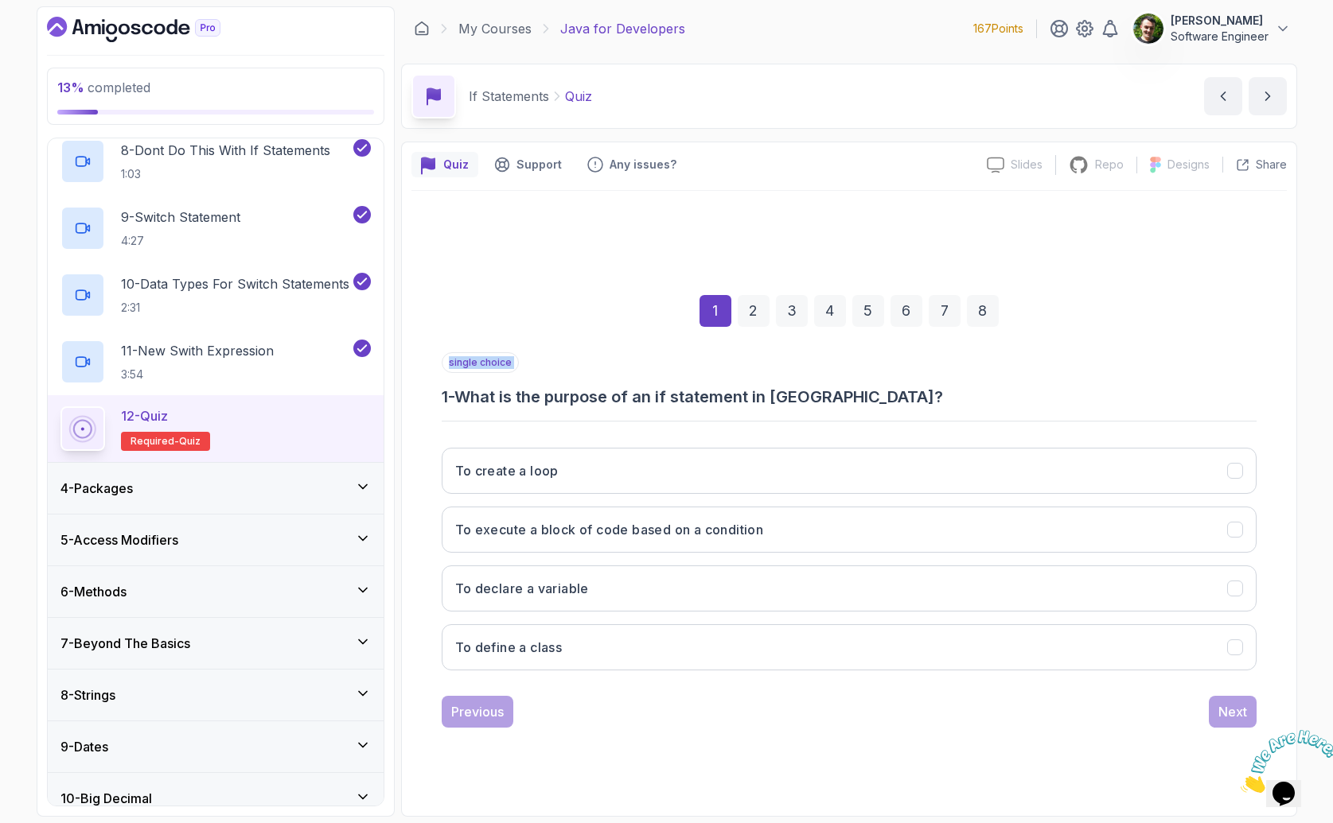
click at [624, 394] on h3 "1 - What is the purpose of an if statement in [GEOGRAPHIC_DATA]?" at bounding box center [849, 397] width 815 height 22
click at [643, 541] on button "To execute a block of code based on a condition" at bounding box center [849, 530] width 815 height 46
click at [1241, 716] on div "Next" at bounding box center [1232, 711] width 29 height 19
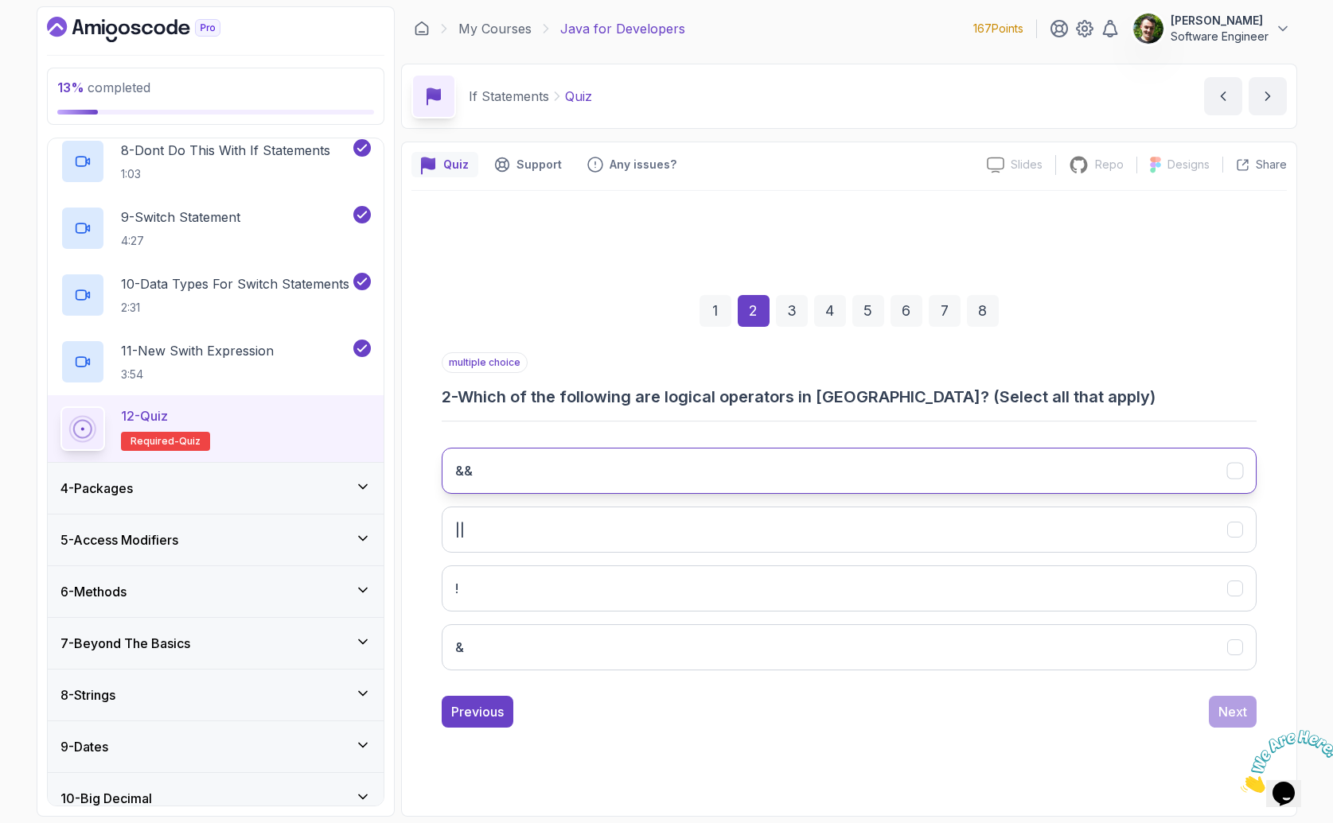
click at [710, 459] on button "&&" at bounding box center [849, 471] width 815 height 46
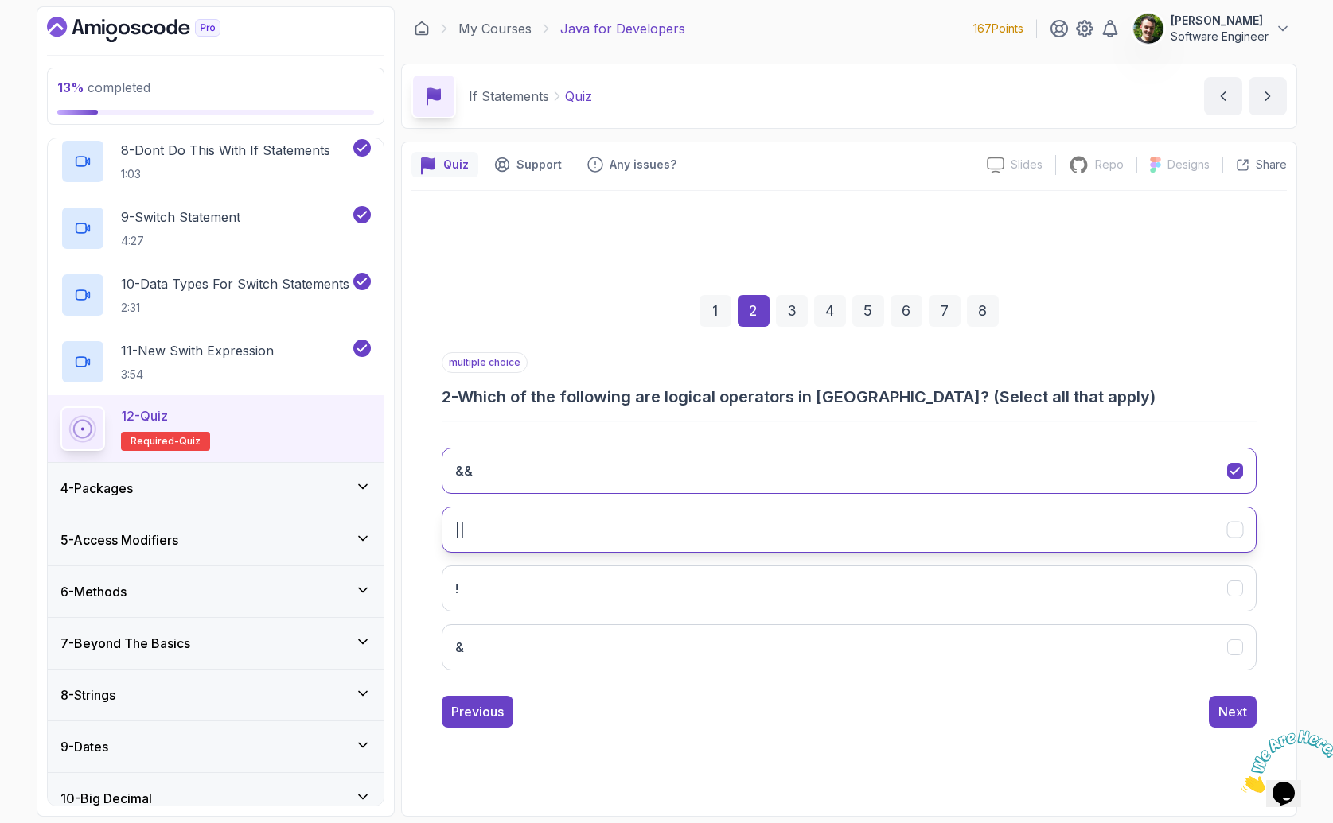
click at [617, 513] on button "||" at bounding box center [849, 530] width 815 height 46
drag, startPoint x: 638, startPoint y: 599, endPoint x: 632, endPoint y: 607, distance: 9.7
click at [633, 597] on button "!" at bounding box center [849, 589] width 815 height 46
click at [1224, 710] on div "Next" at bounding box center [1232, 711] width 29 height 19
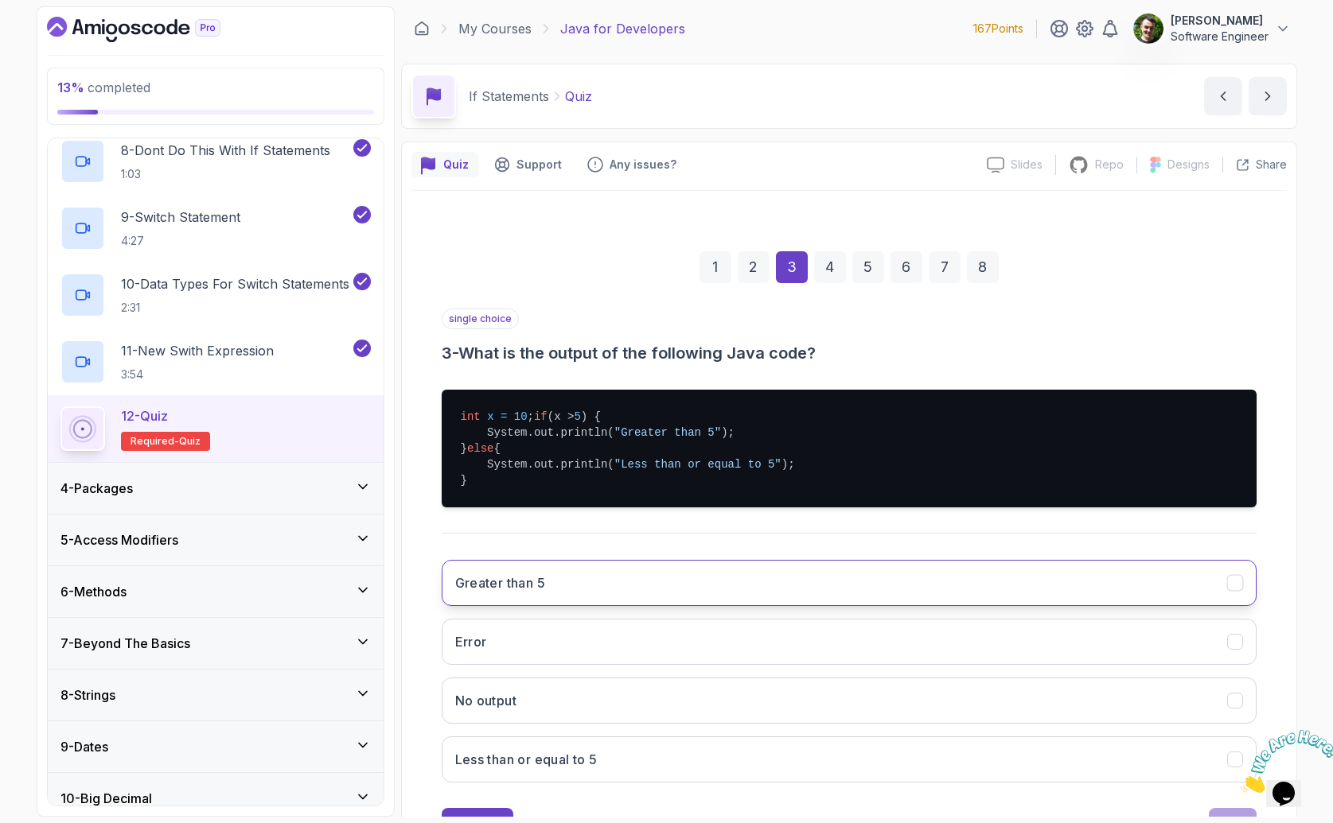
click at [640, 602] on button "Greater than 5" at bounding box center [849, 583] width 815 height 46
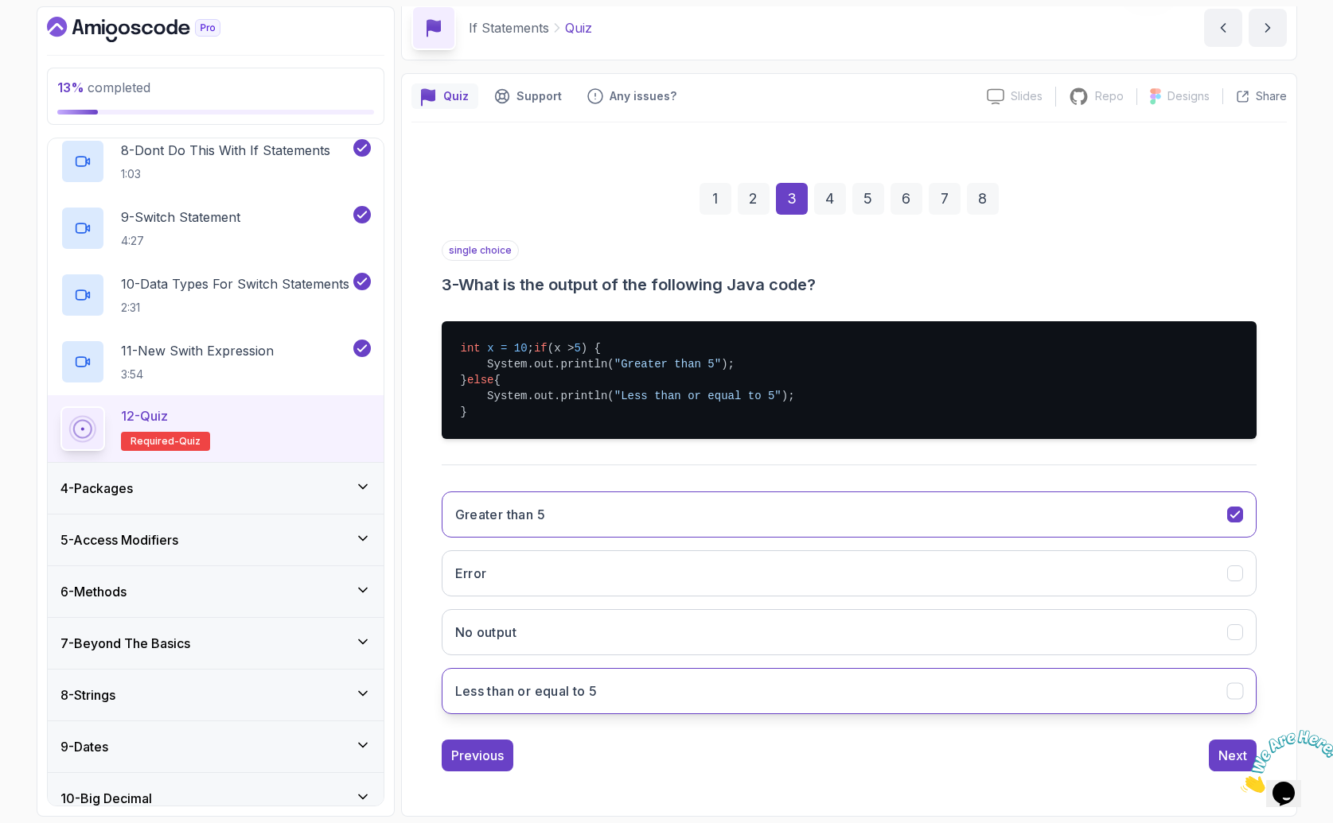
scroll to position [84, 0]
drag, startPoint x: 2467, startPoint y: 1495, endPoint x: 1234, endPoint y: 767, distance: 1431.9
click at [1232, 758] on div "Next" at bounding box center [1232, 755] width 29 height 19
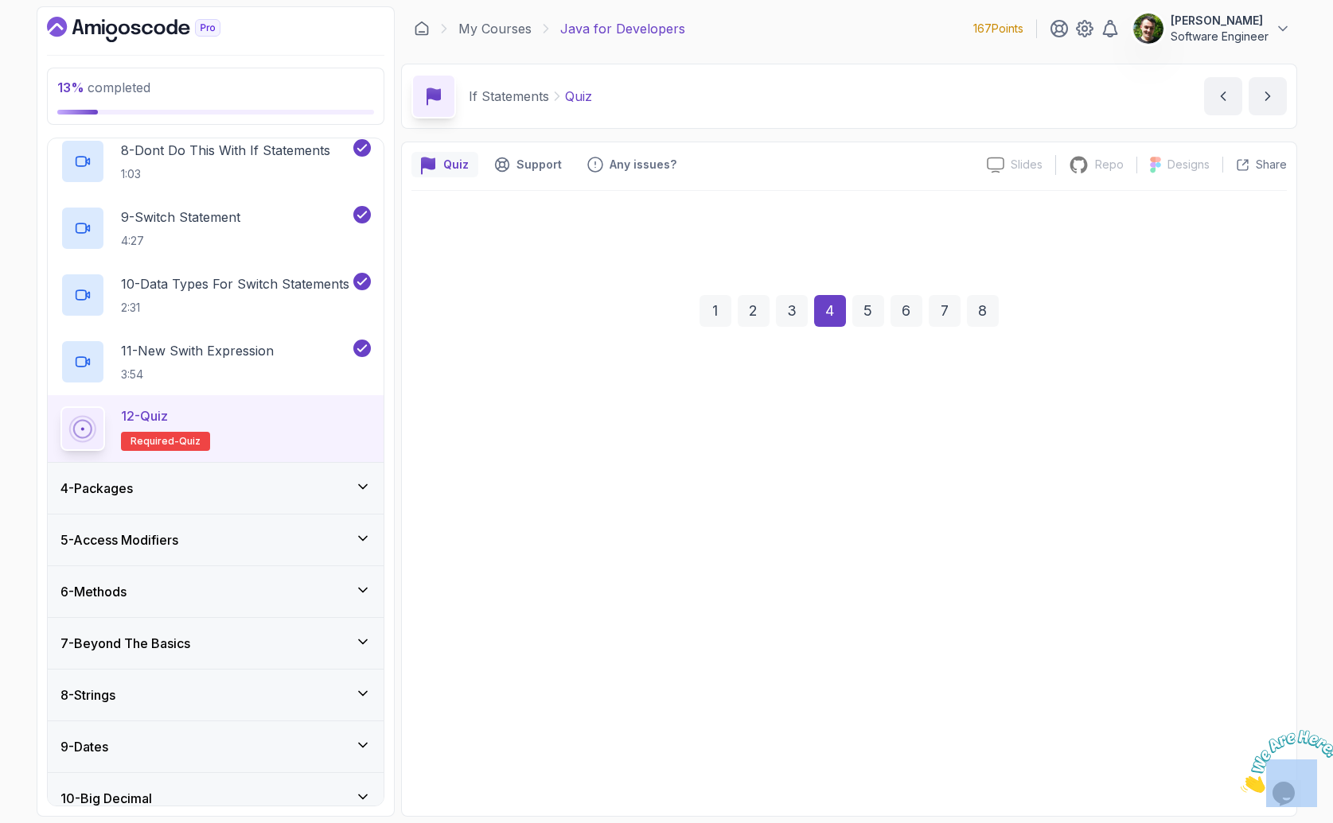
scroll to position [0, 0]
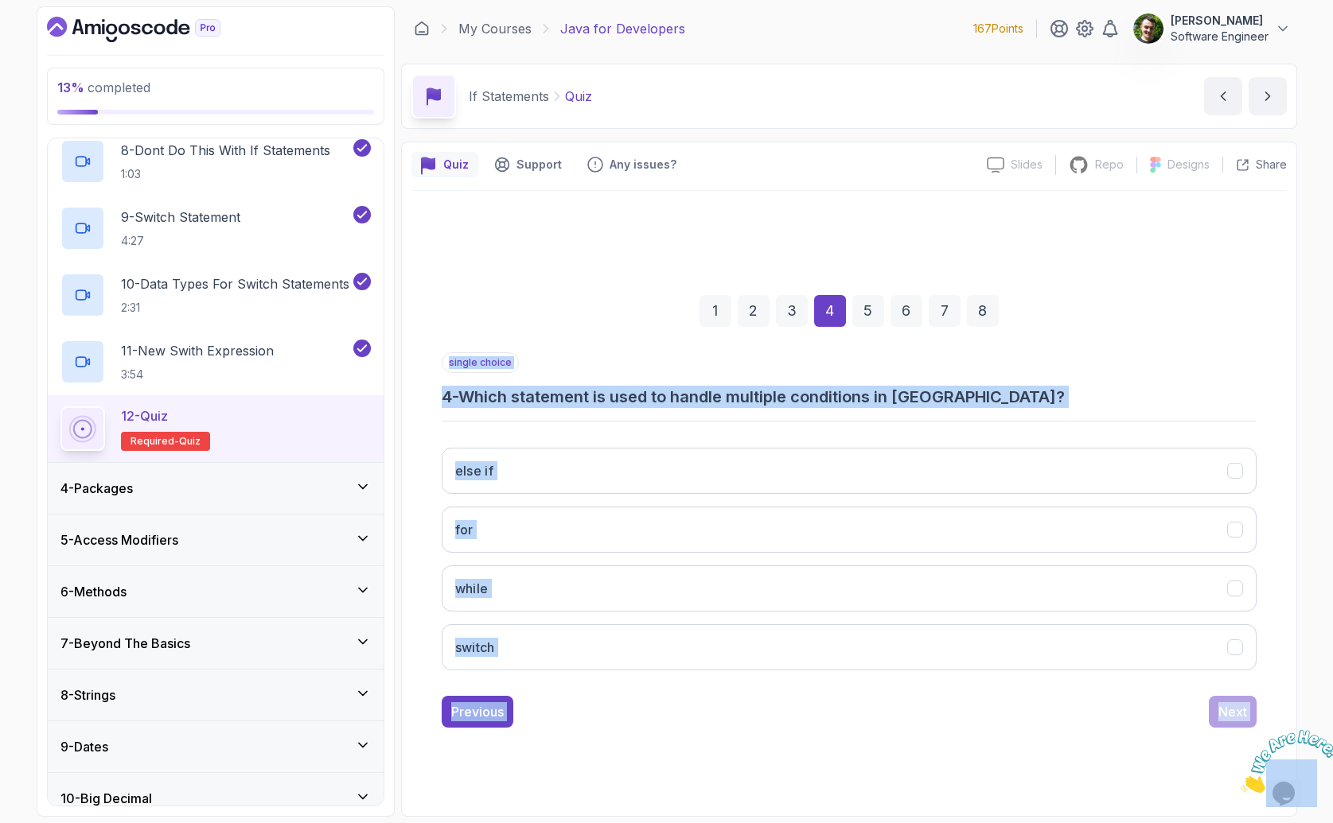
click at [648, 391] on h3 "4 - Which statement is used to handle multiple conditions in [GEOGRAPHIC_DATA]?" at bounding box center [849, 397] width 815 height 22
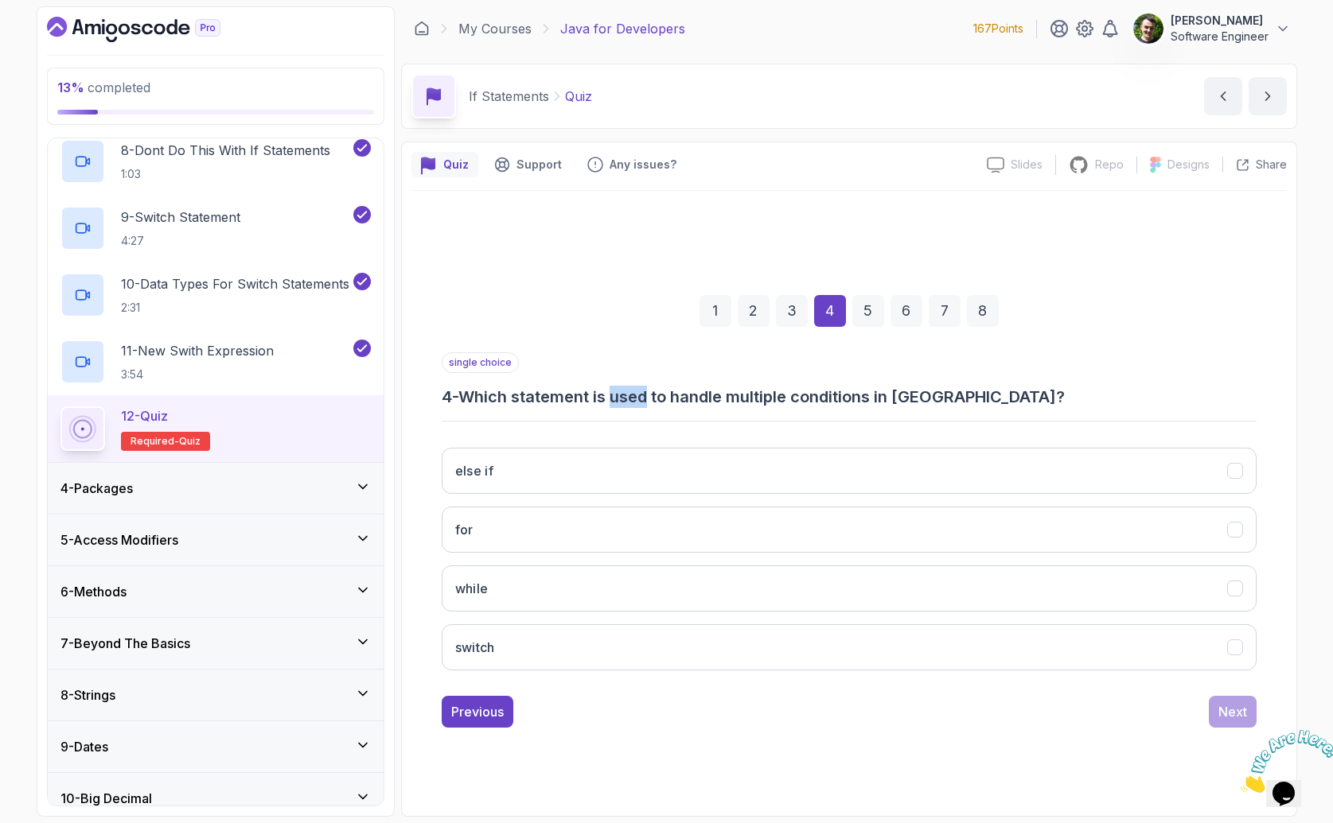
click at [649, 391] on h3 "4 - Which statement is used to handle multiple conditions in [GEOGRAPHIC_DATA]?" at bounding box center [849, 397] width 815 height 22
click at [611, 368] on div "single choice 4 - Which statement is used to handle multiple conditions in [GEO…" at bounding box center [849, 380] width 815 height 56
click at [535, 643] on button "switch" at bounding box center [849, 648] width 815 height 46
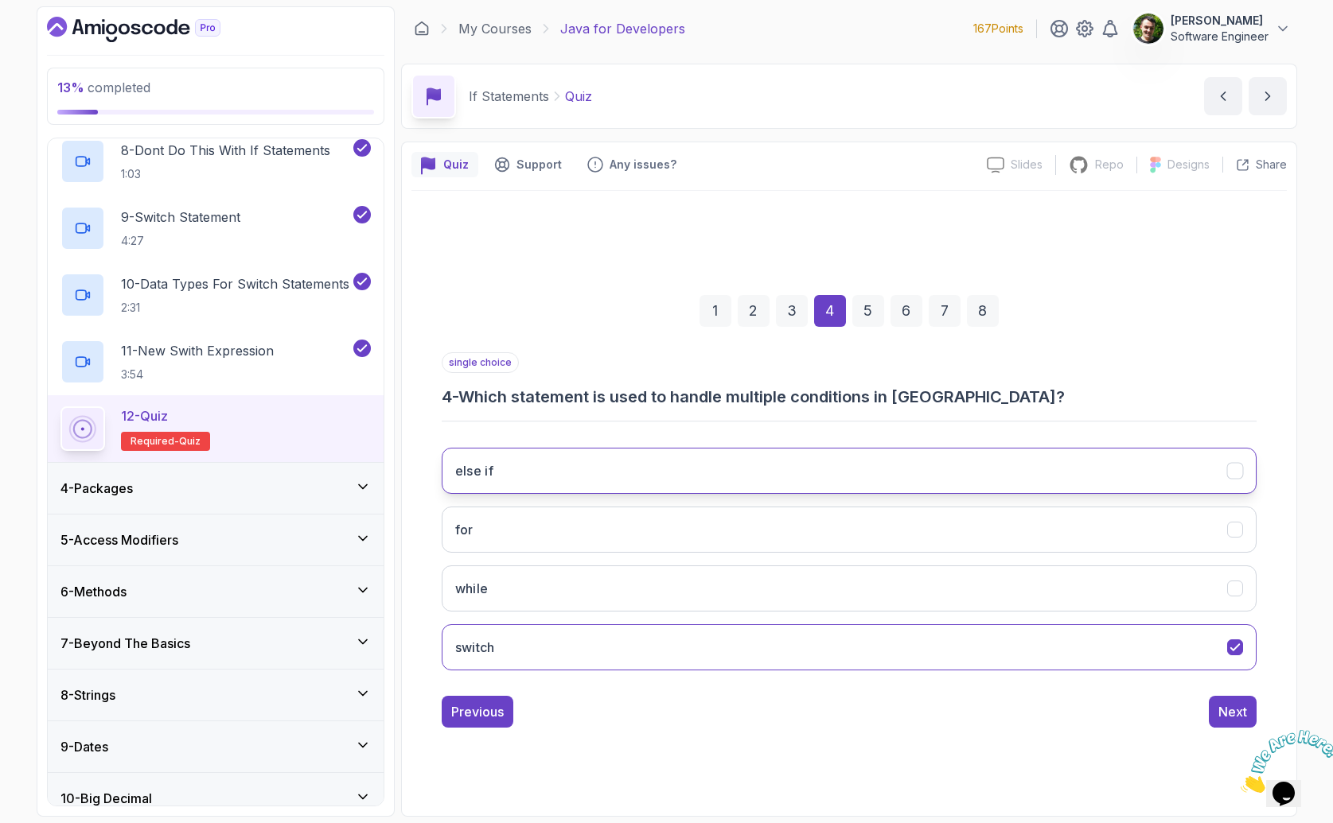
click at [574, 459] on button "else if" at bounding box center [849, 471] width 815 height 46
click at [1243, 709] on div "Next" at bounding box center [1232, 711] width 29 height 19
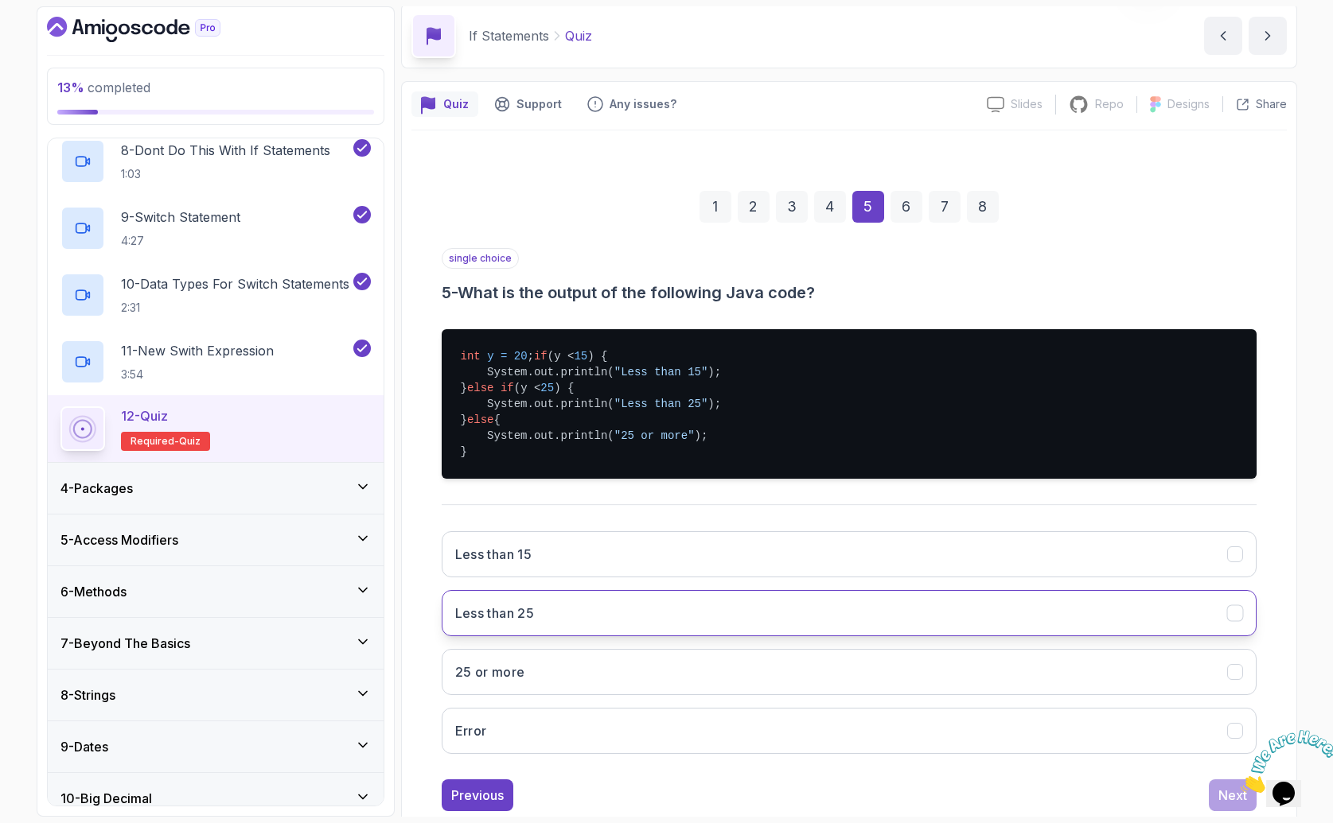
scroll to position [61, 0]
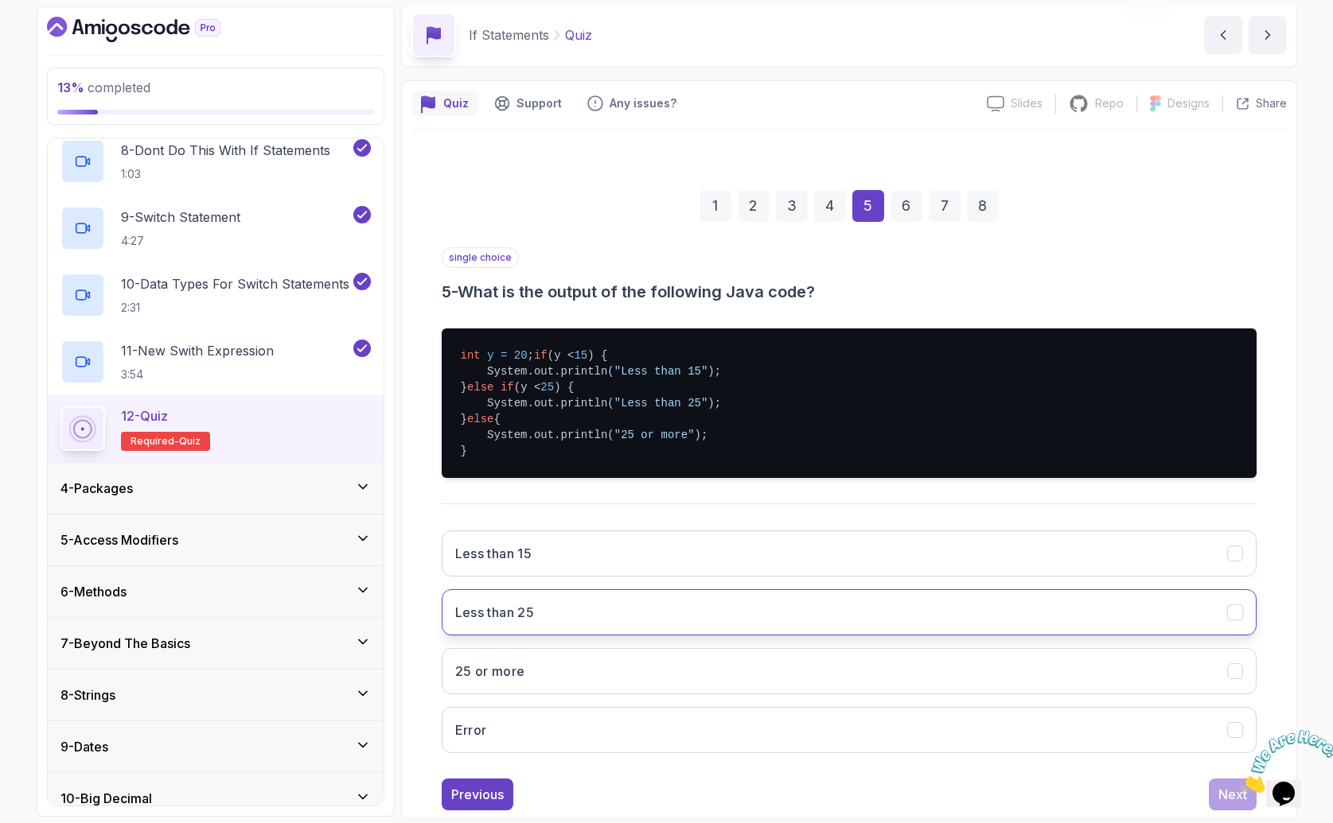
click at [547, 631] on button "Less than 25" at bounding box center [849, 613] width 815 height 46
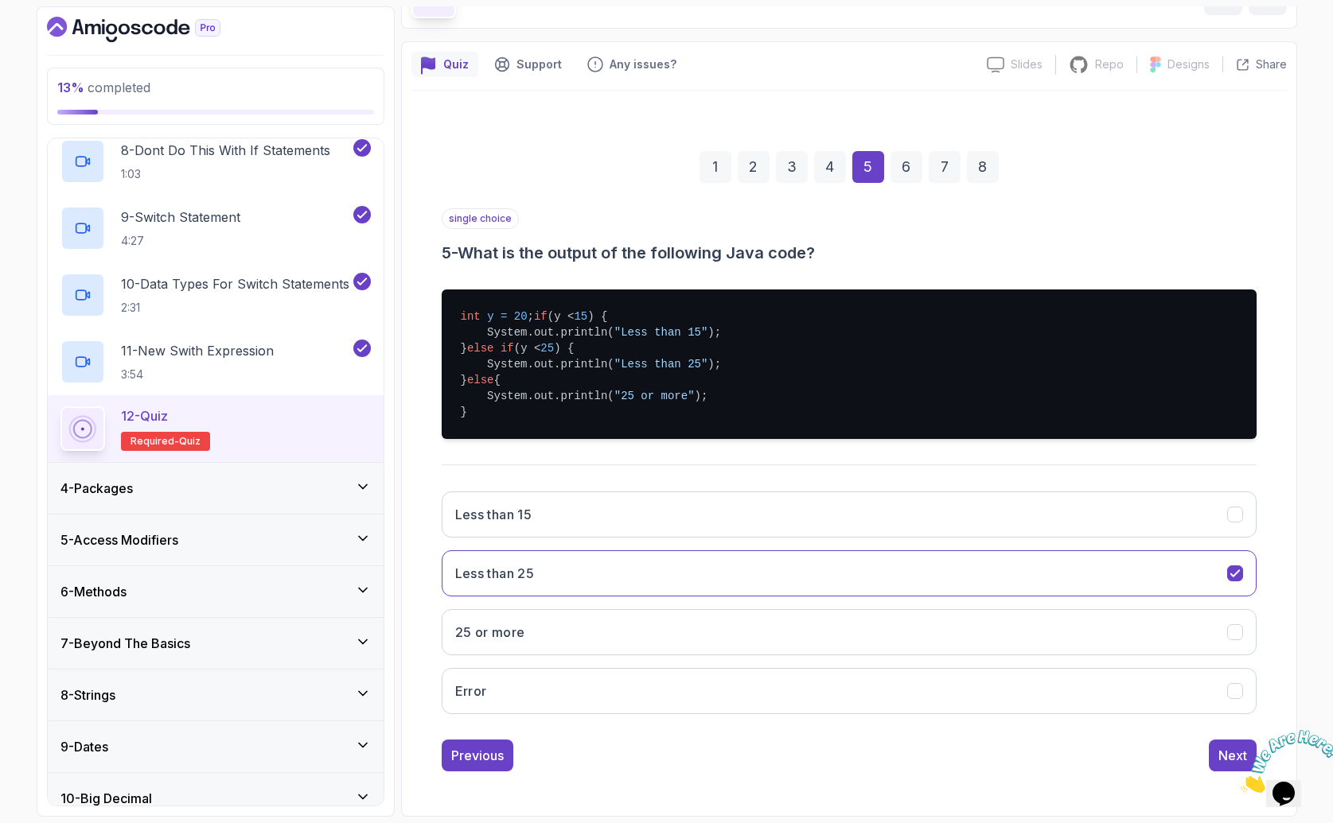
scroll to position [116, 0]
click at [1232, 752] on div "Next" at bounding box center [1232, 755] width 29 height 19
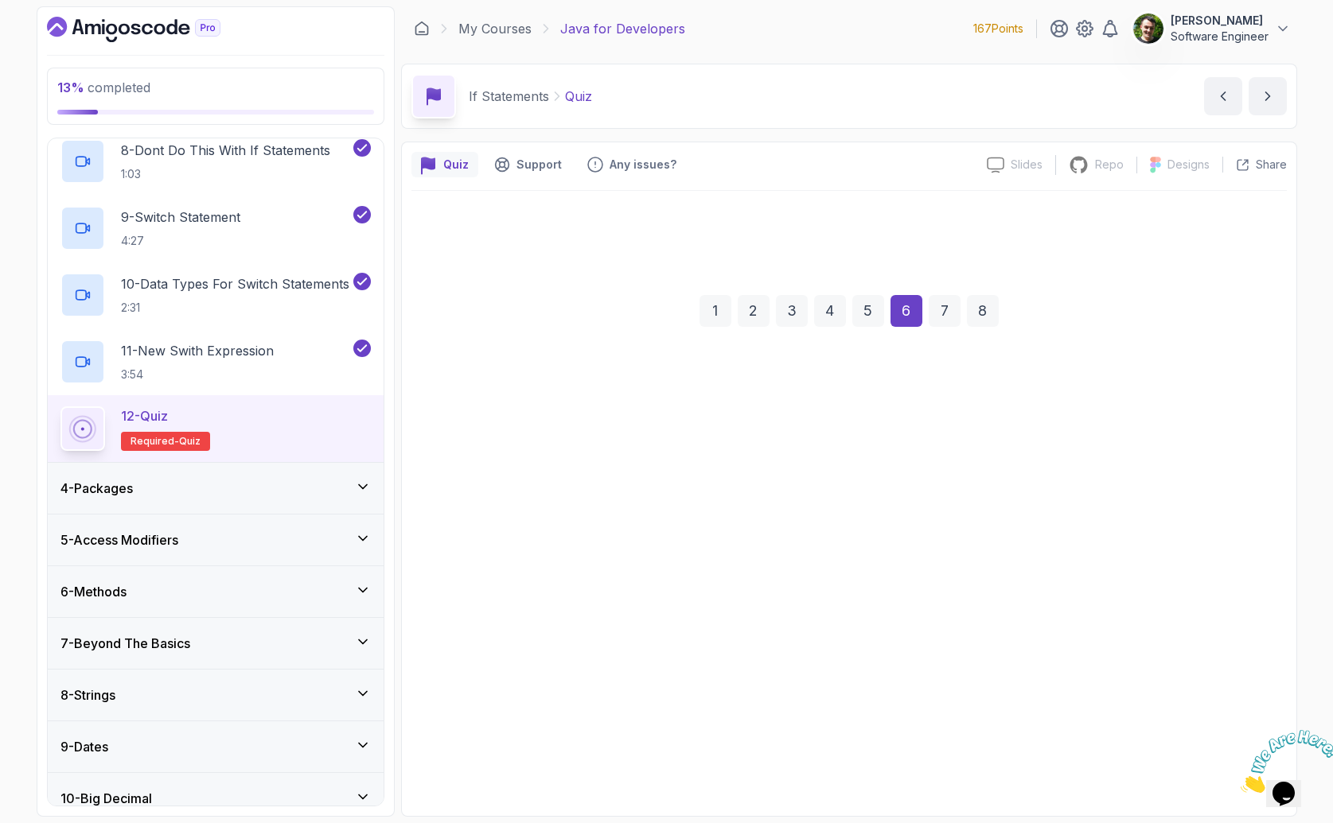
scroll to position [0, 0]
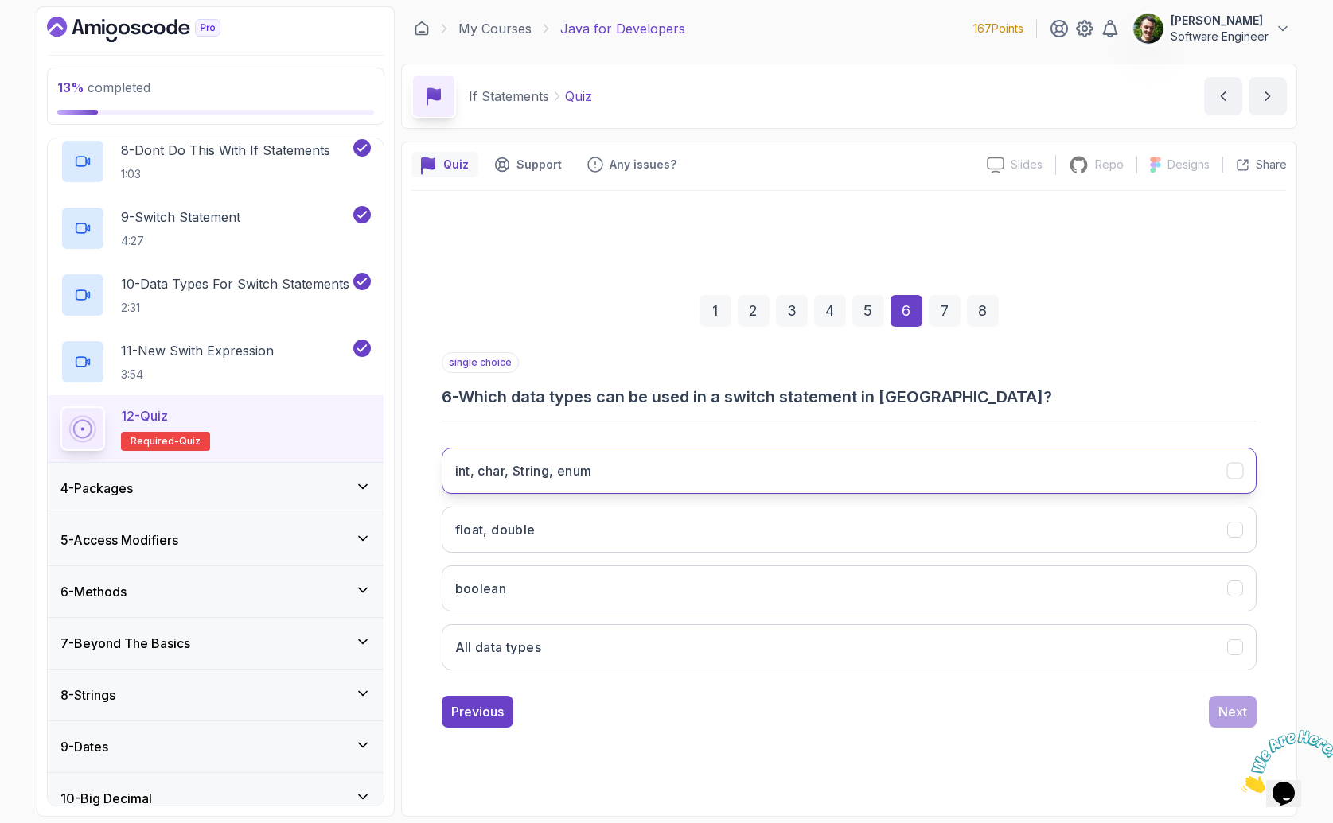
click at [545, 476] on h3 "int, char, String, enum" at bounding box center [523, 470] width 137 height 19
click at [1234, 717] on div "Next" at bounding box center [1232, 711] width 29 height 19
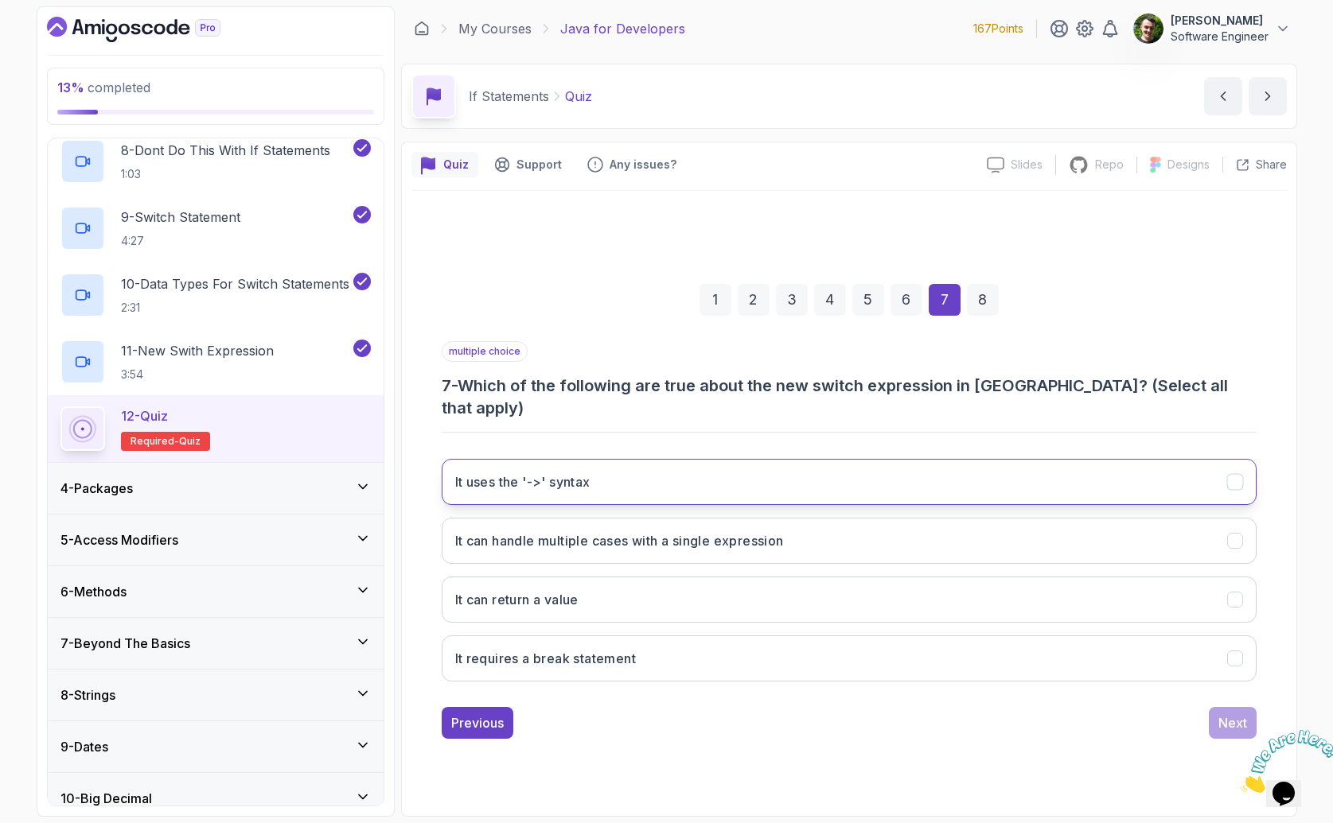
click at [619, 470] on button "It uses the '->' syntax" at bounding box center [849, 482] width 815 height 46
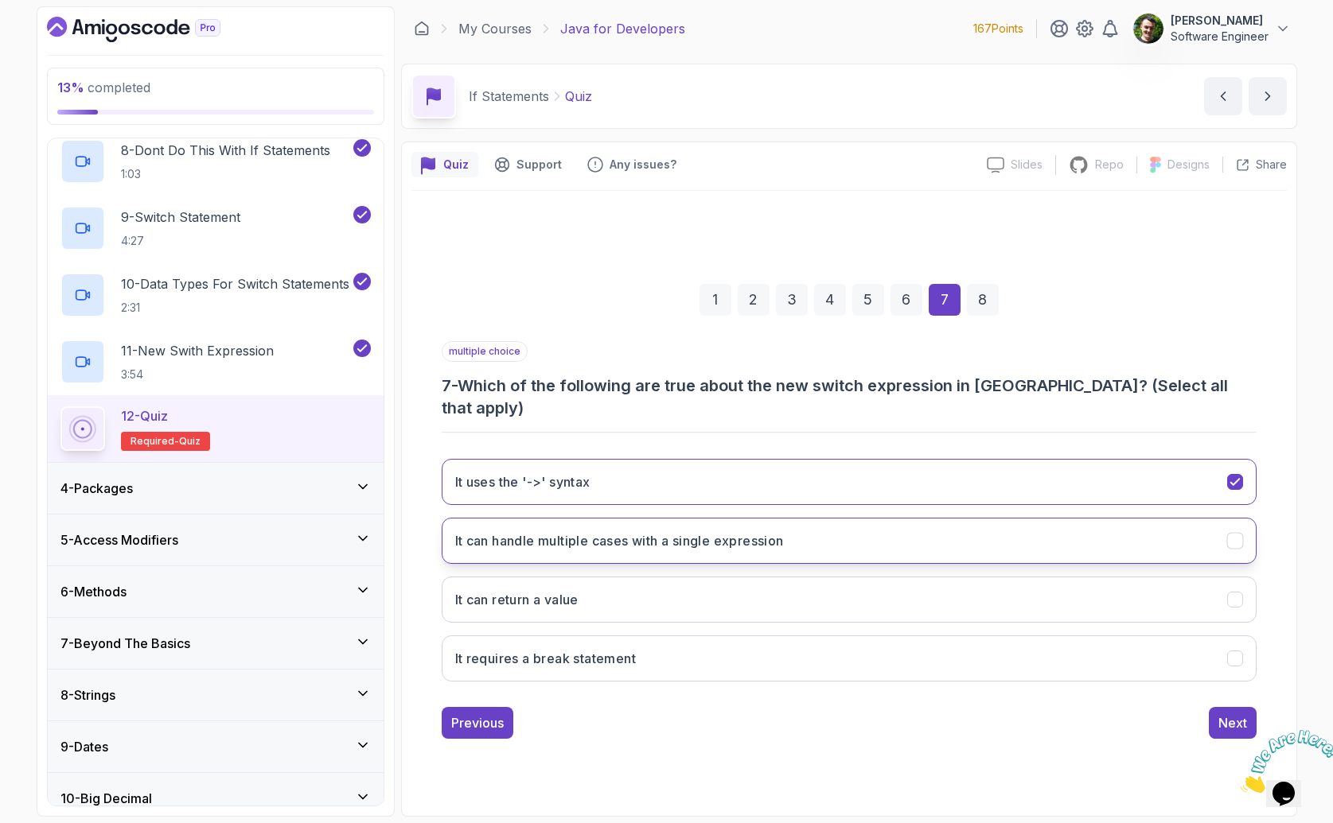
click at [554, 531] on h3 "It can handle multiple cases with a single expression" at bounding box center [619, 540] width 329 height 19
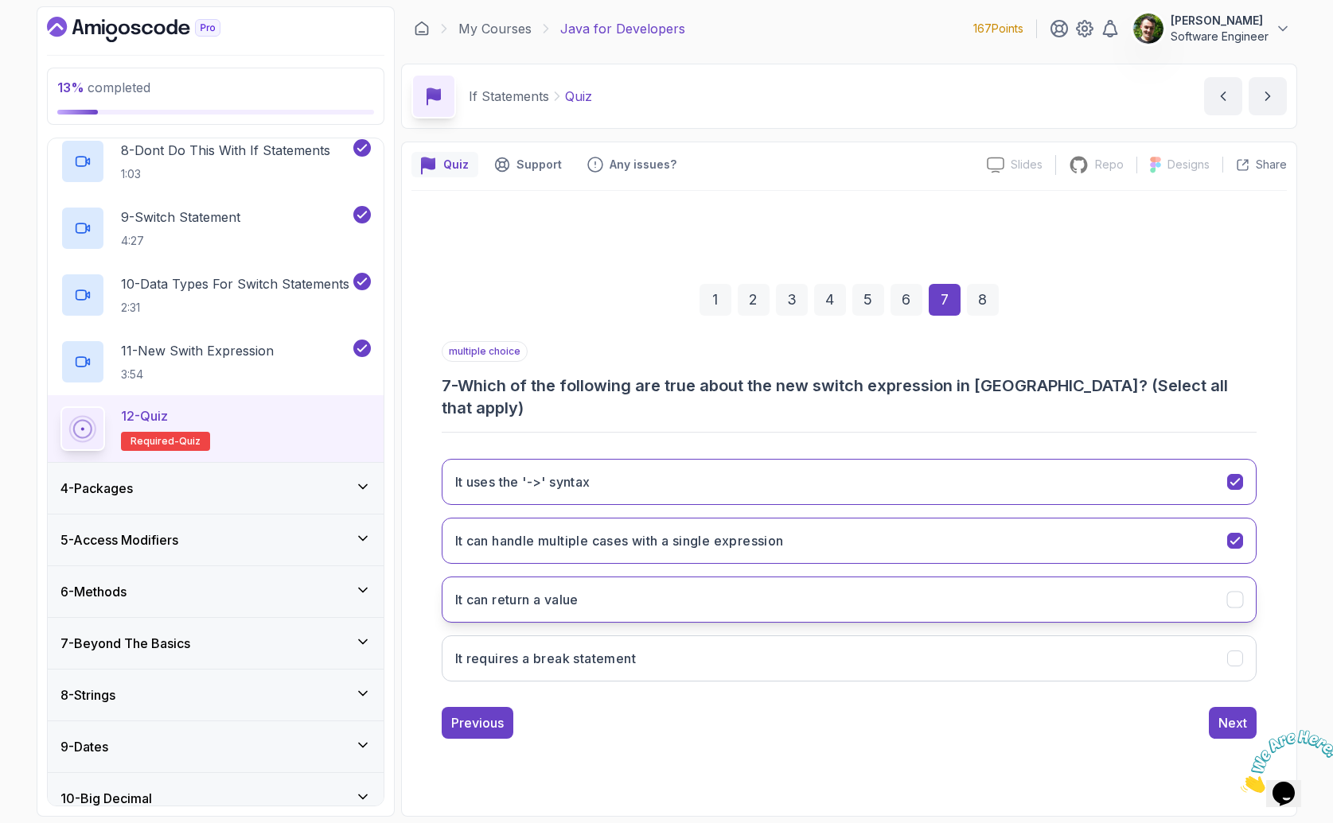
click at [606, 601] on button "It can return a value" at bounding box center [849, 600] width 815 height 46
click at [1240, 714] on div "Next" at bounding box center [1232, 723] width 29 height 19
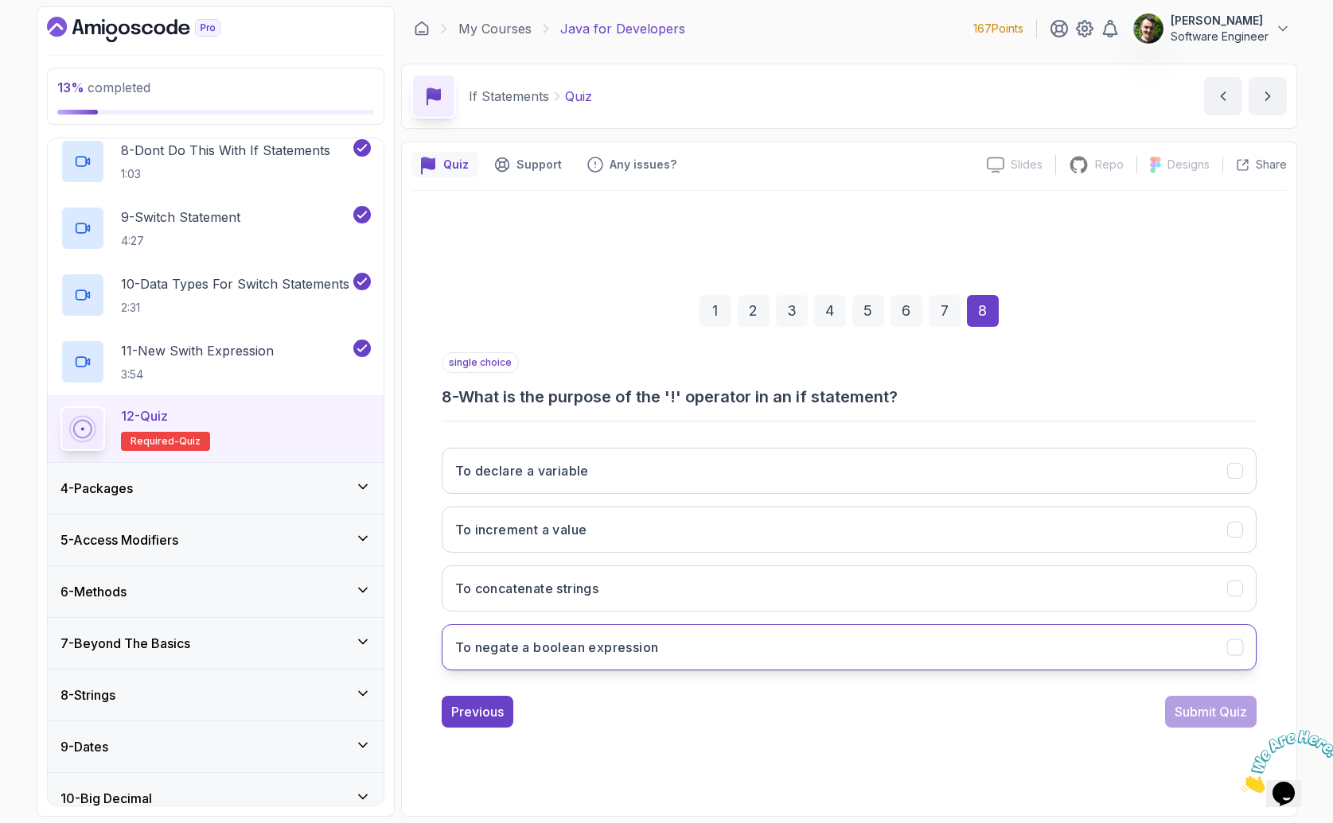
click at [626, 654] on h3 "To negate a boolean expression" at bounding box center [557, 647] width 204 height 19
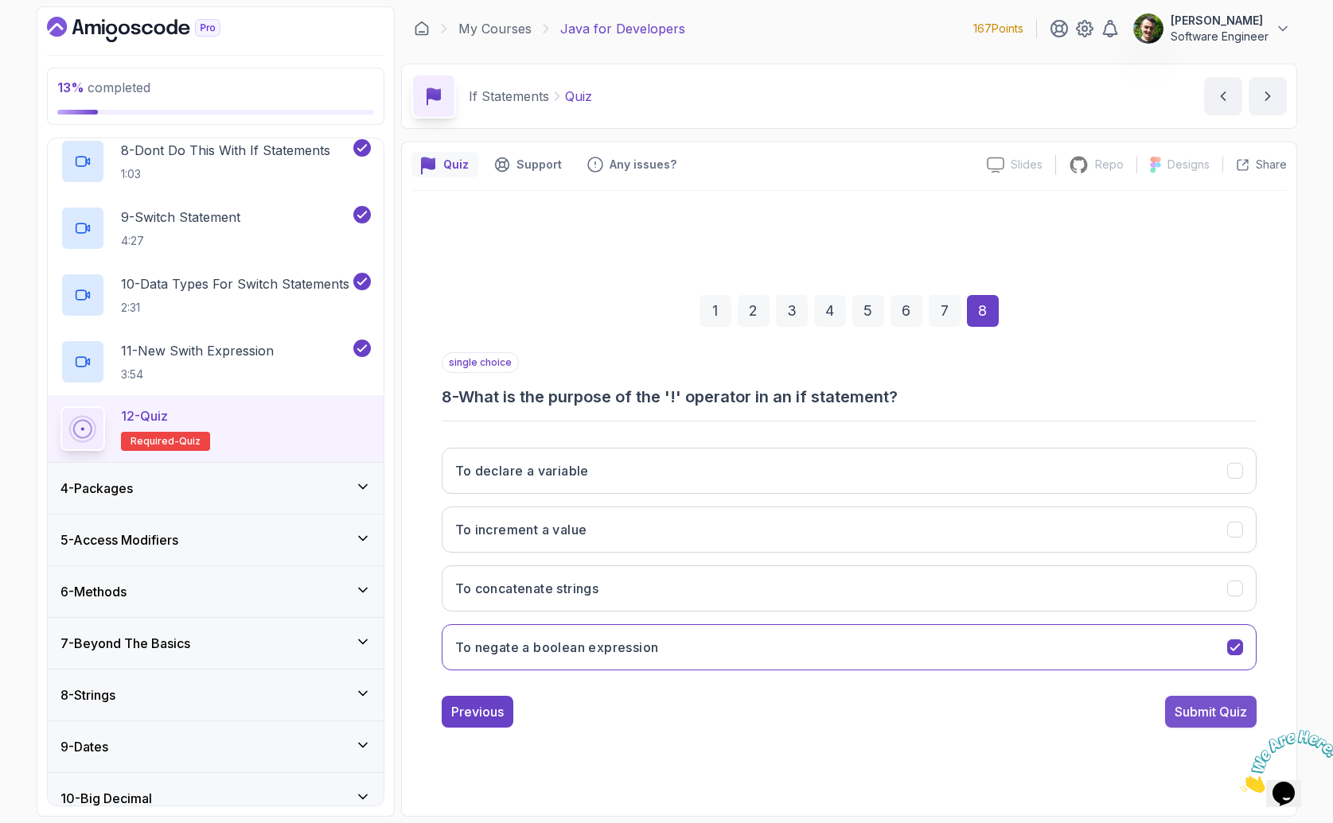
click at [1216, 709] on div "Submit Quiz" at bounding box center [1210, 711] width 72 height 19
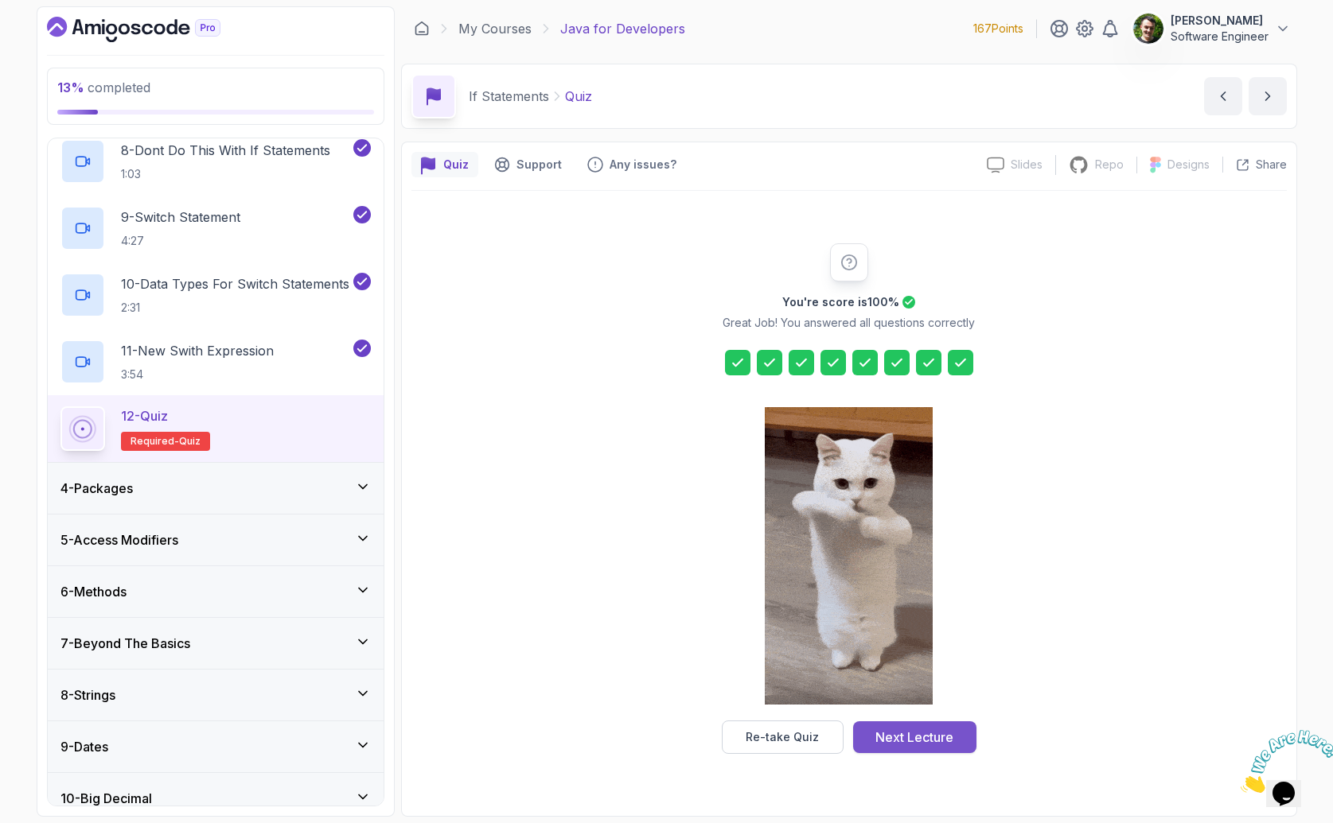
click at [909, 741] on div "Next Lecture" at bounding box center [914, 737] width 78 height 19
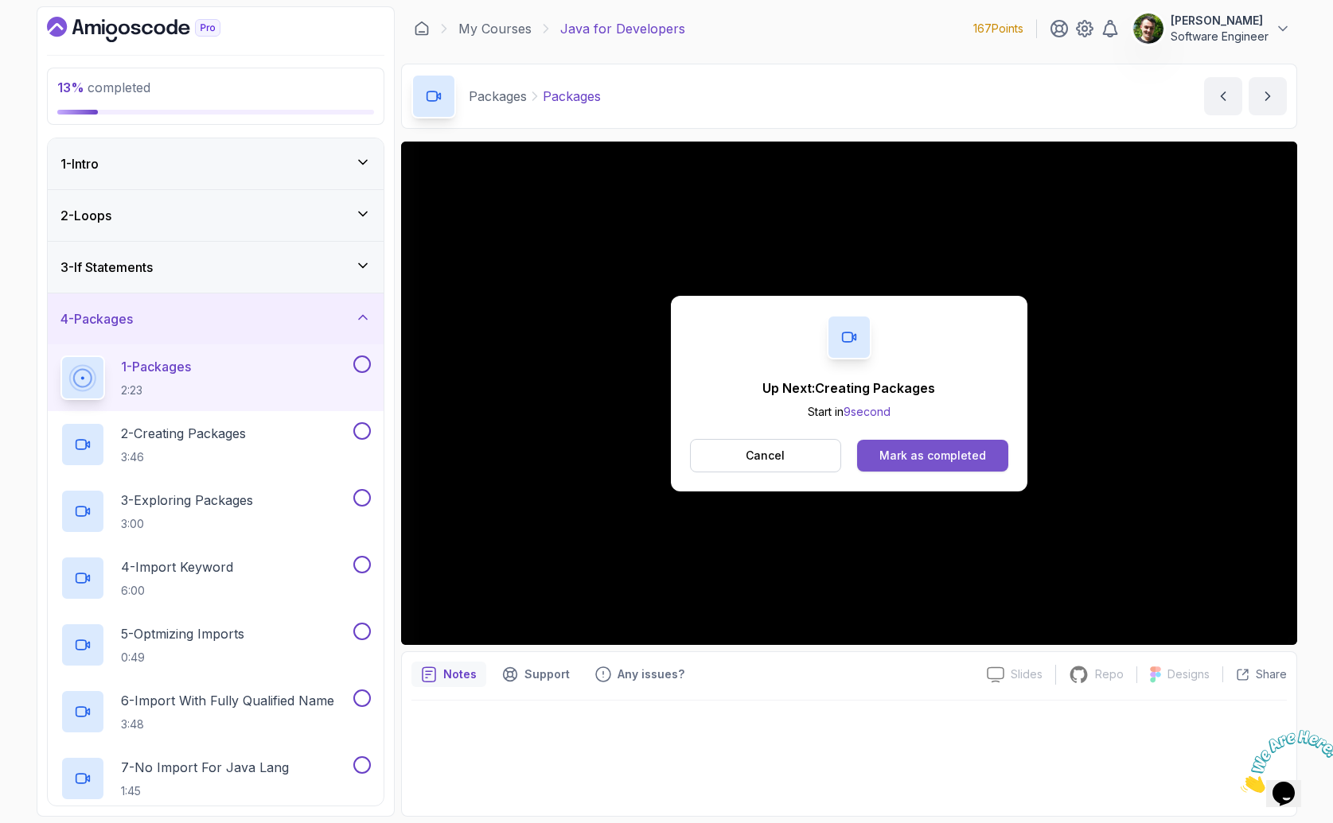
click at [933, 467] on button "Mark as completed" at bounding box center [932, 456] width 150 height 32
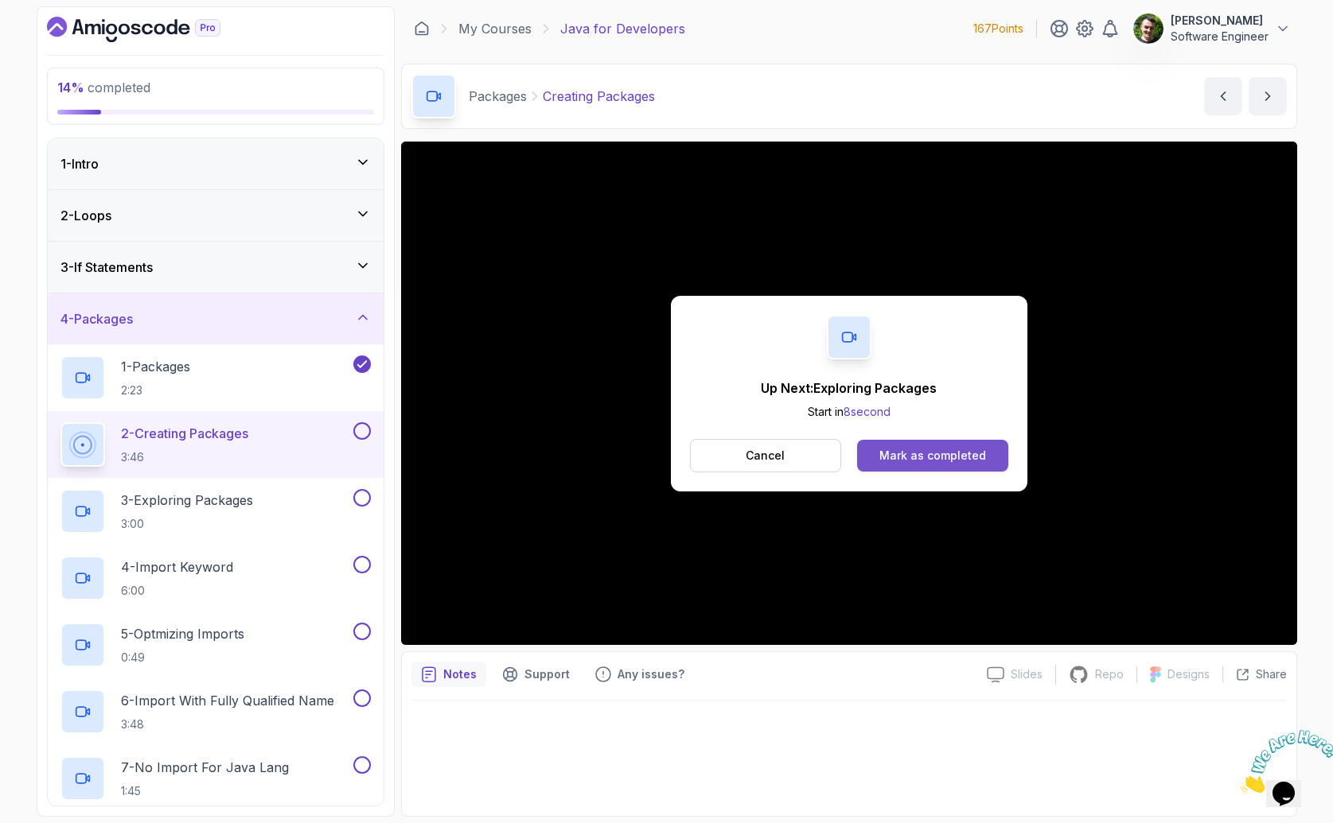
click at [908, 468] on button "Mark as completed" at bounding box center [932, 456] width 150 height 32
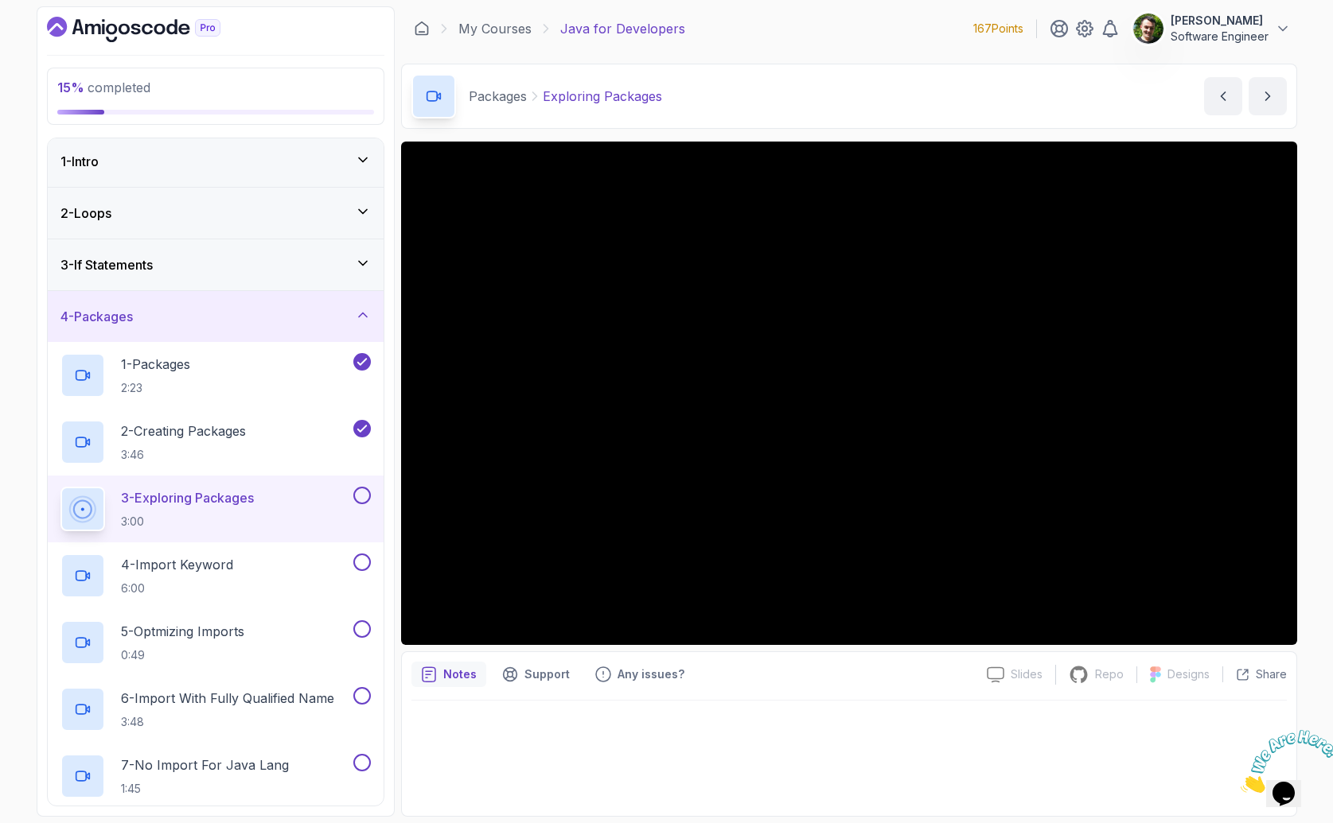
scroll to position [3, 0]
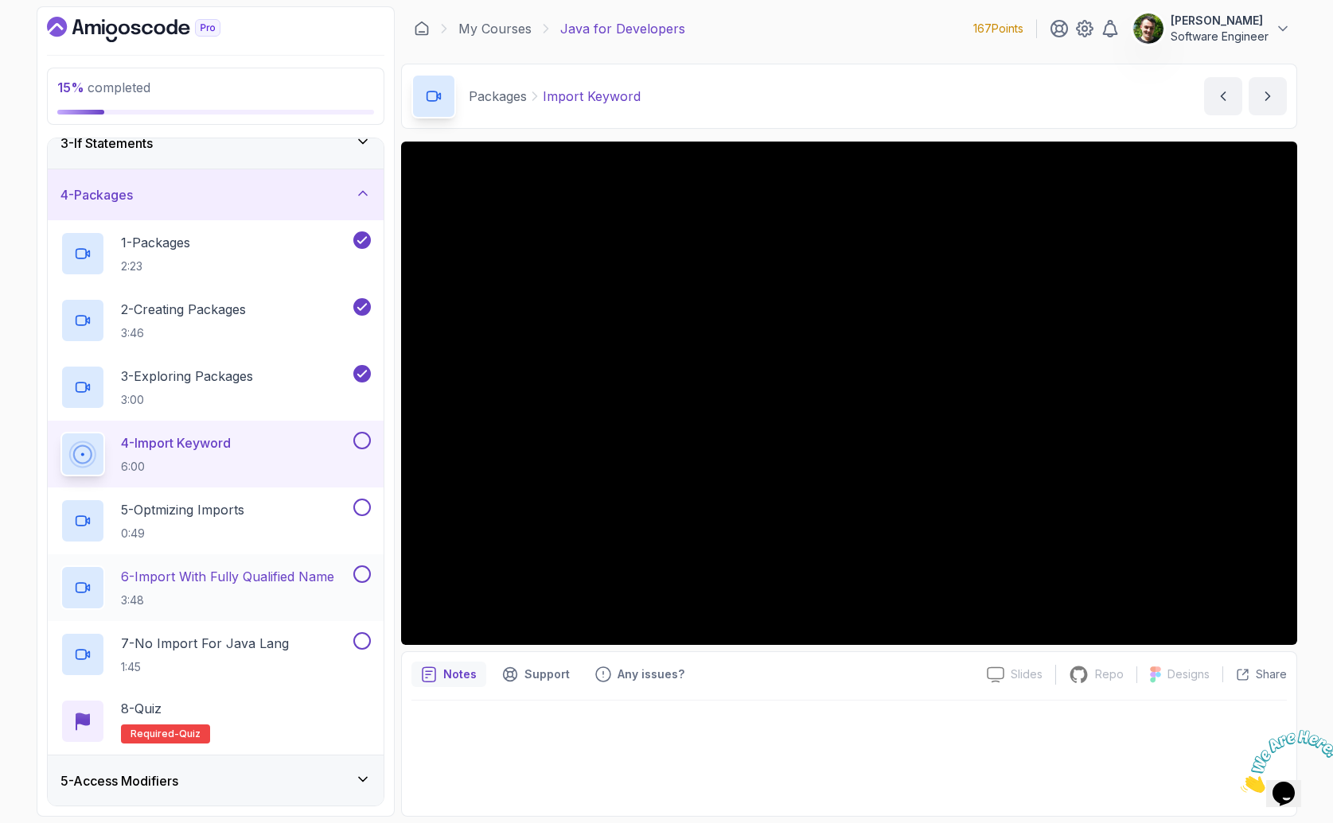
scroll to position [125, 0]
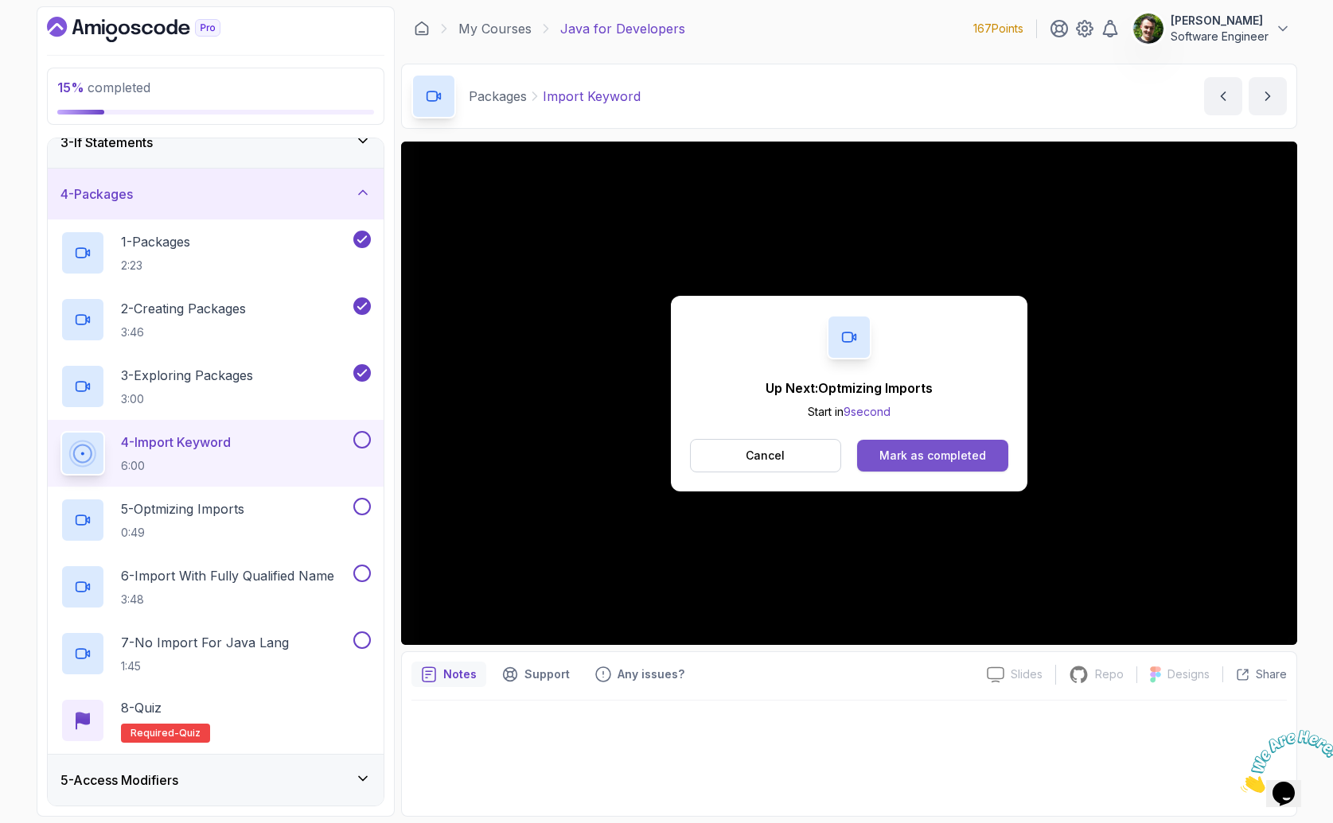
click at [971, 455] on div "Mark as completed" at bounding box center [932, 456] width 107 height 16
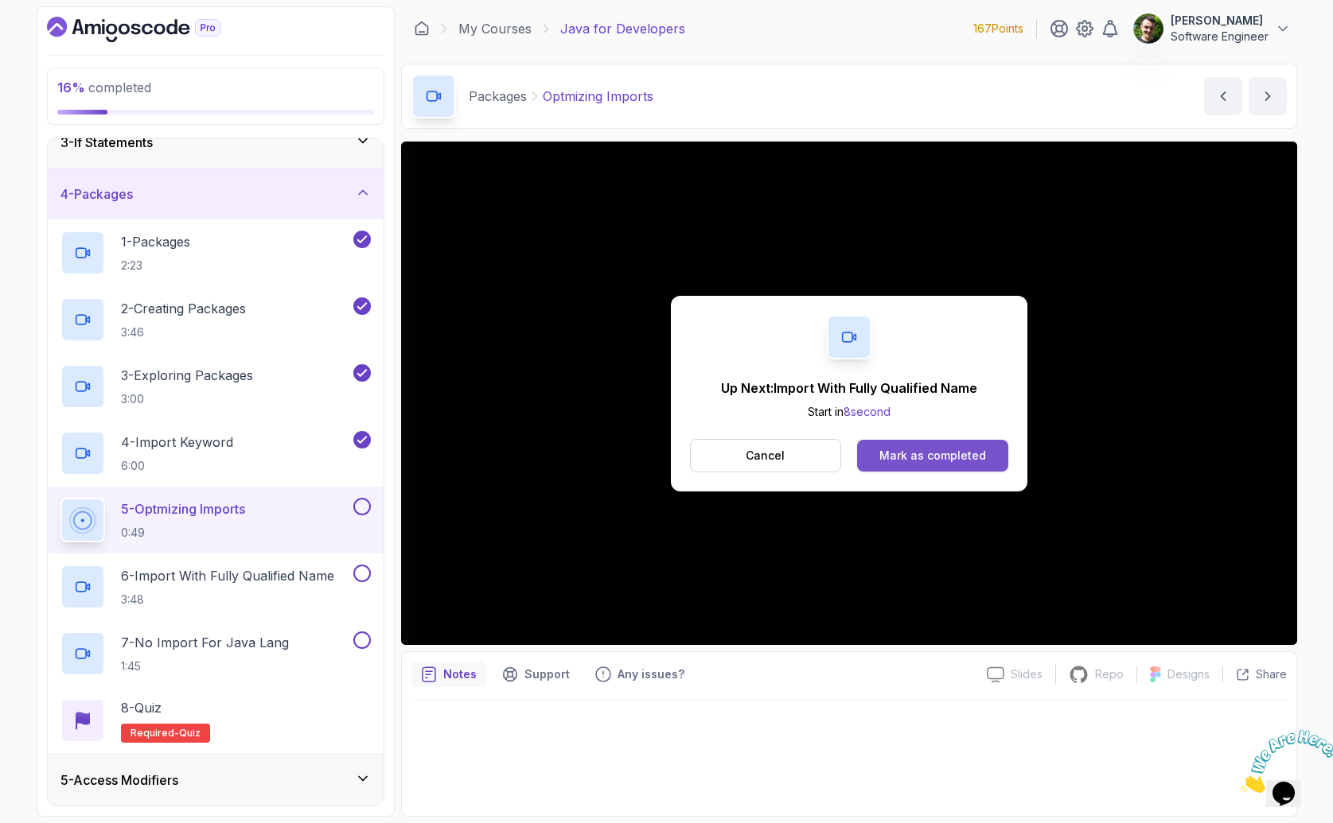
click at [915, 459] on div "Mark as completed" at bounding box center [932, 456] width 107 height 16
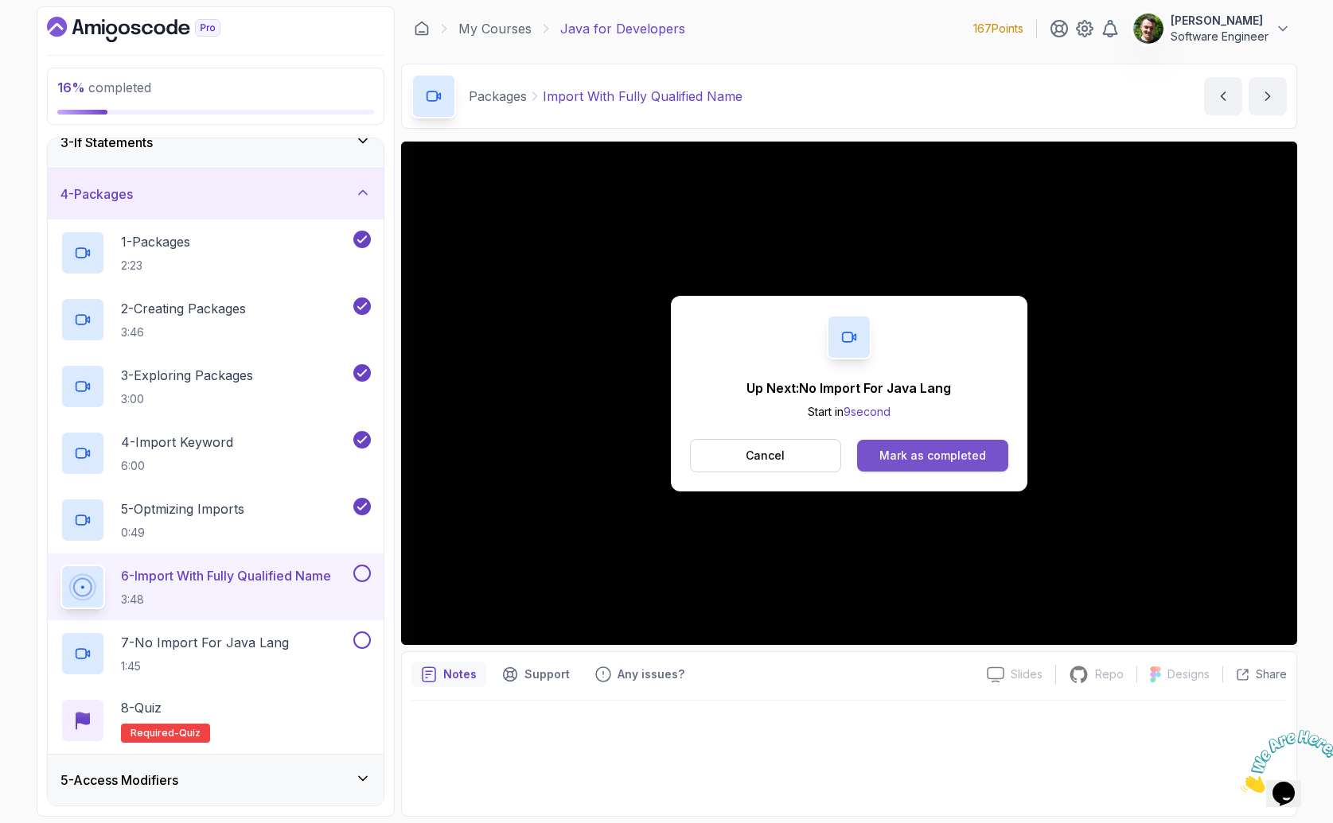
click at [951, 443] on button "Mark as completed" at bounding box center [932, 456] width 150 height 32
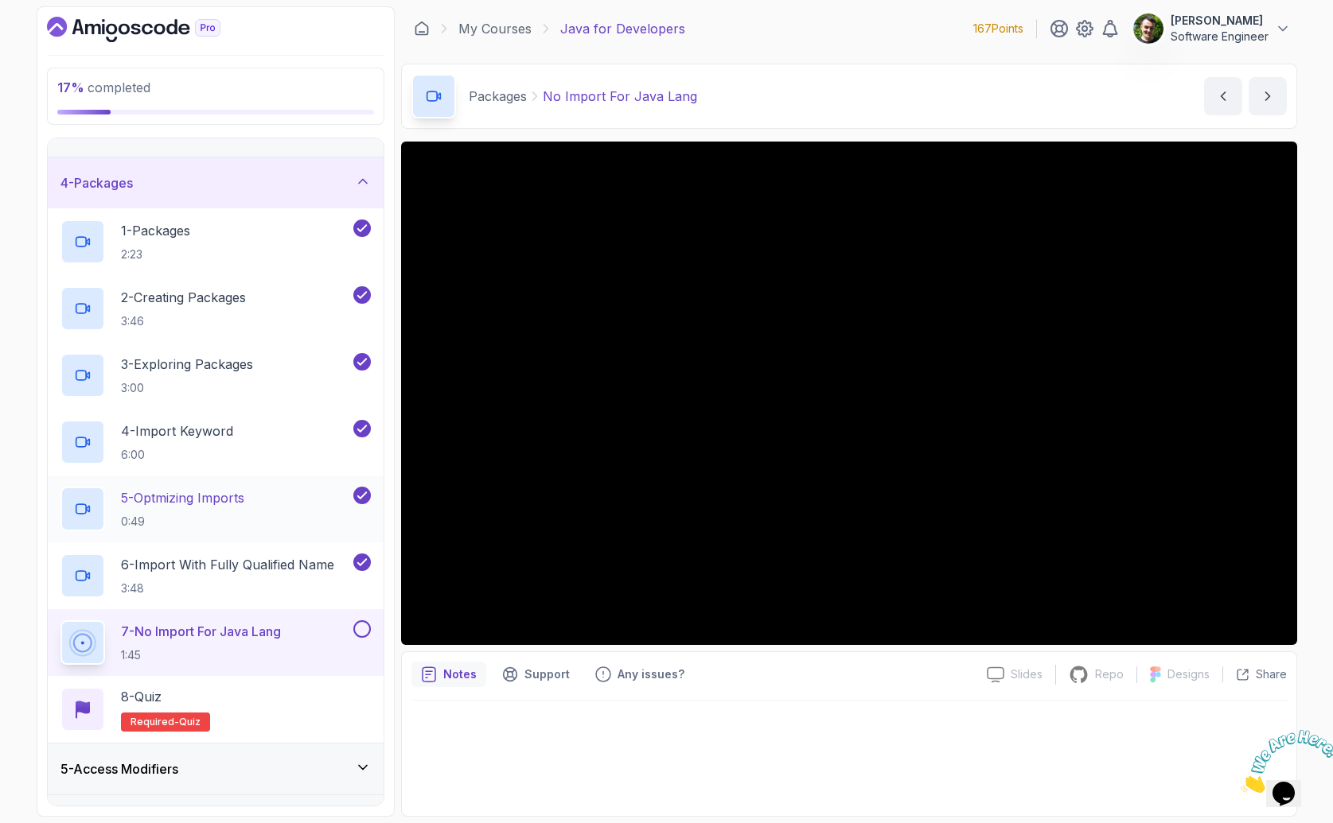
scroll to position [139, 0]
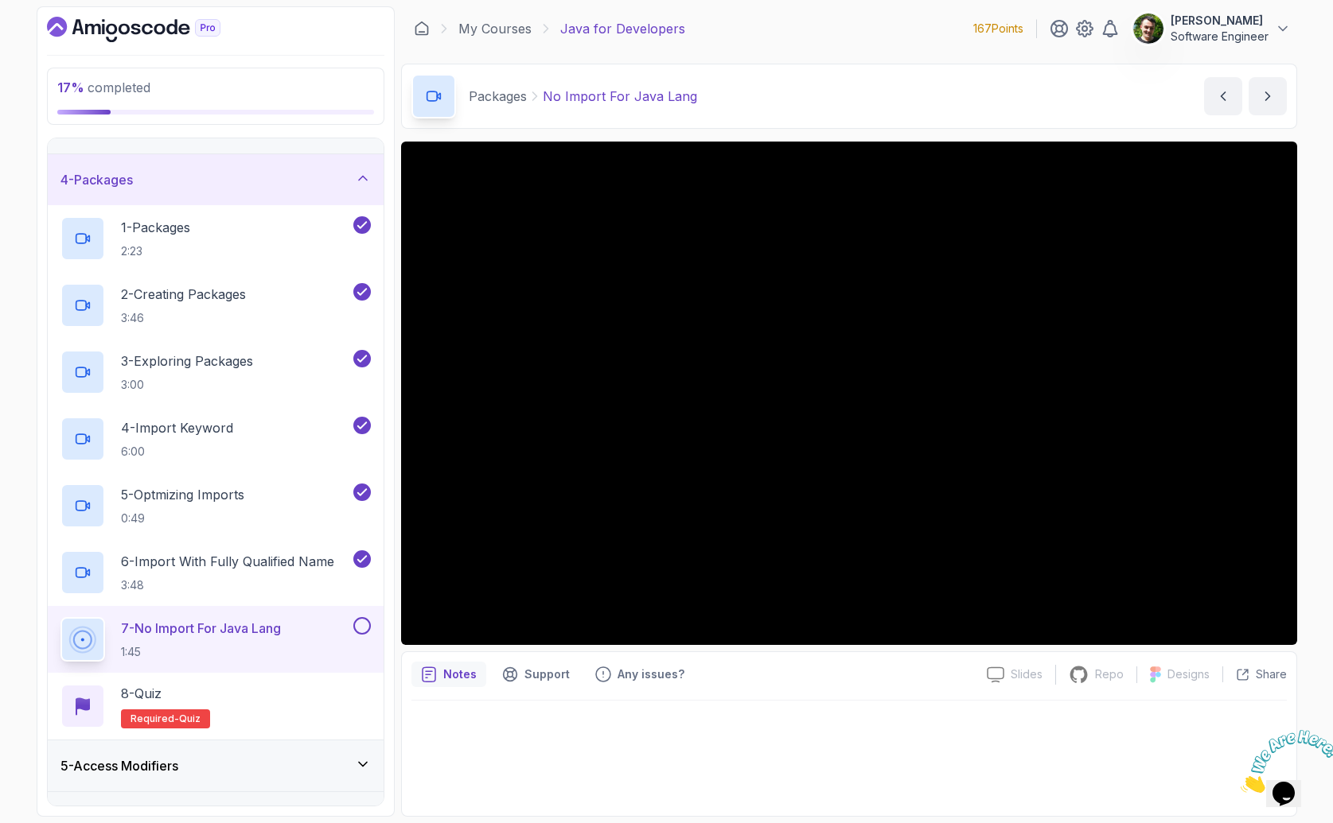
click at [842, 757] on div at bounding box center [848, 754] width 875 height 106
click at [259, 564] on p "6 - Import With Fully Qualified Name" at bounding box center [227, 561] width 213 height 19
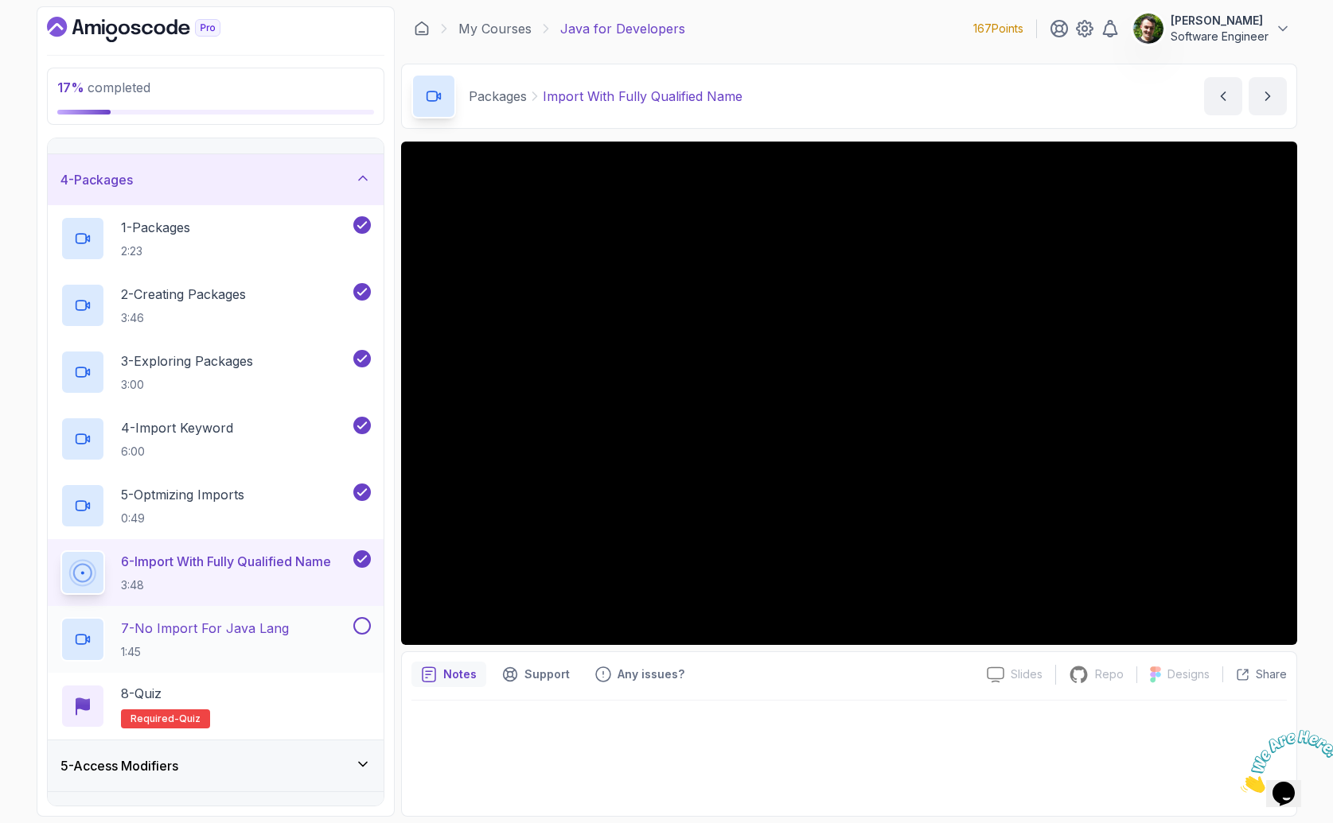
click at [289, 619] on div "7 - No Import For Java Lang 1:45" at bounding box center [205, 639] width 290 height 45
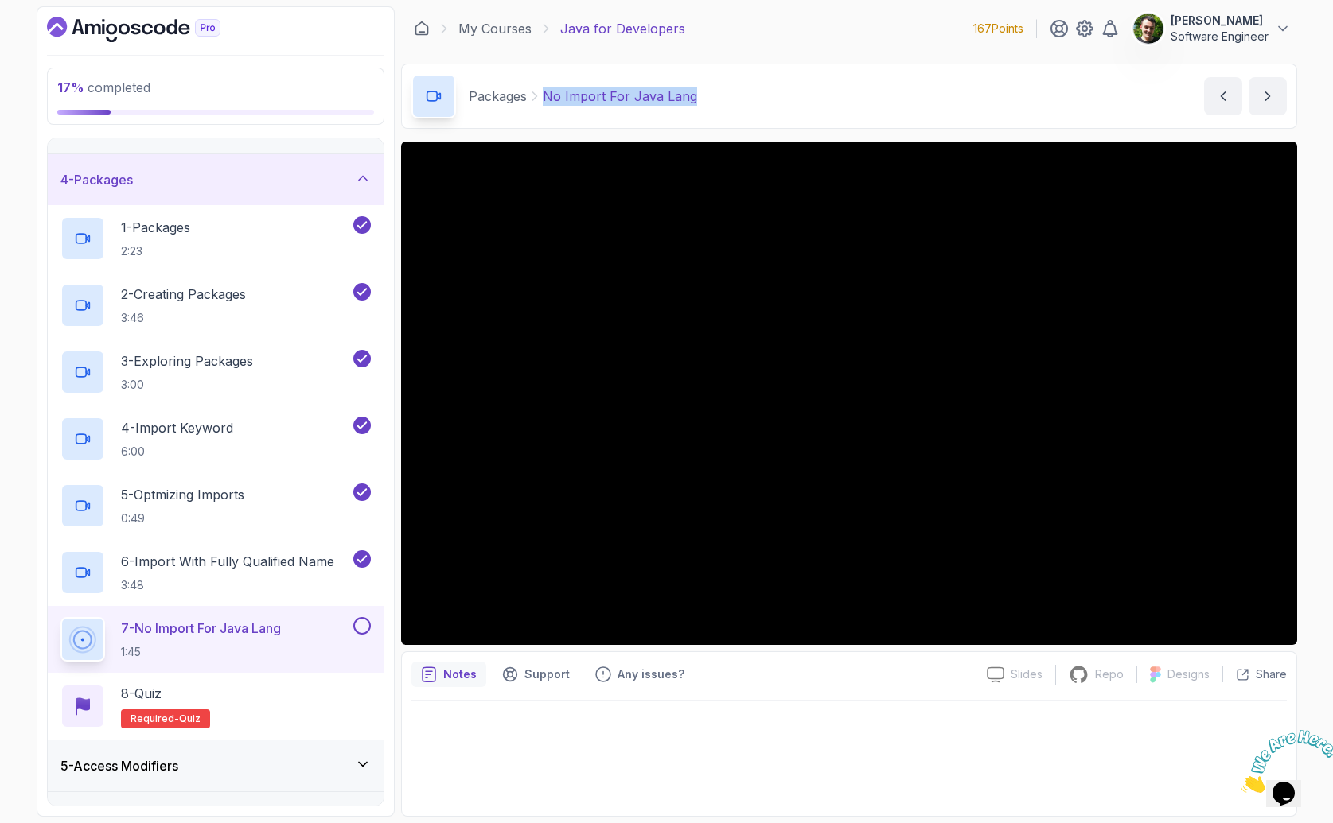
drag, startPoint x: 720, startPoint y: 93, endPoint x: 543, endPoint y: 99, distance: 177.5
click at [543, 99] on div "Packages No Import For Java Lang No Import For Java Lang by [PERSON_NAME]" at bounding box center [849, 96] width 896 height 65
copy p "No Import For Java Lang"
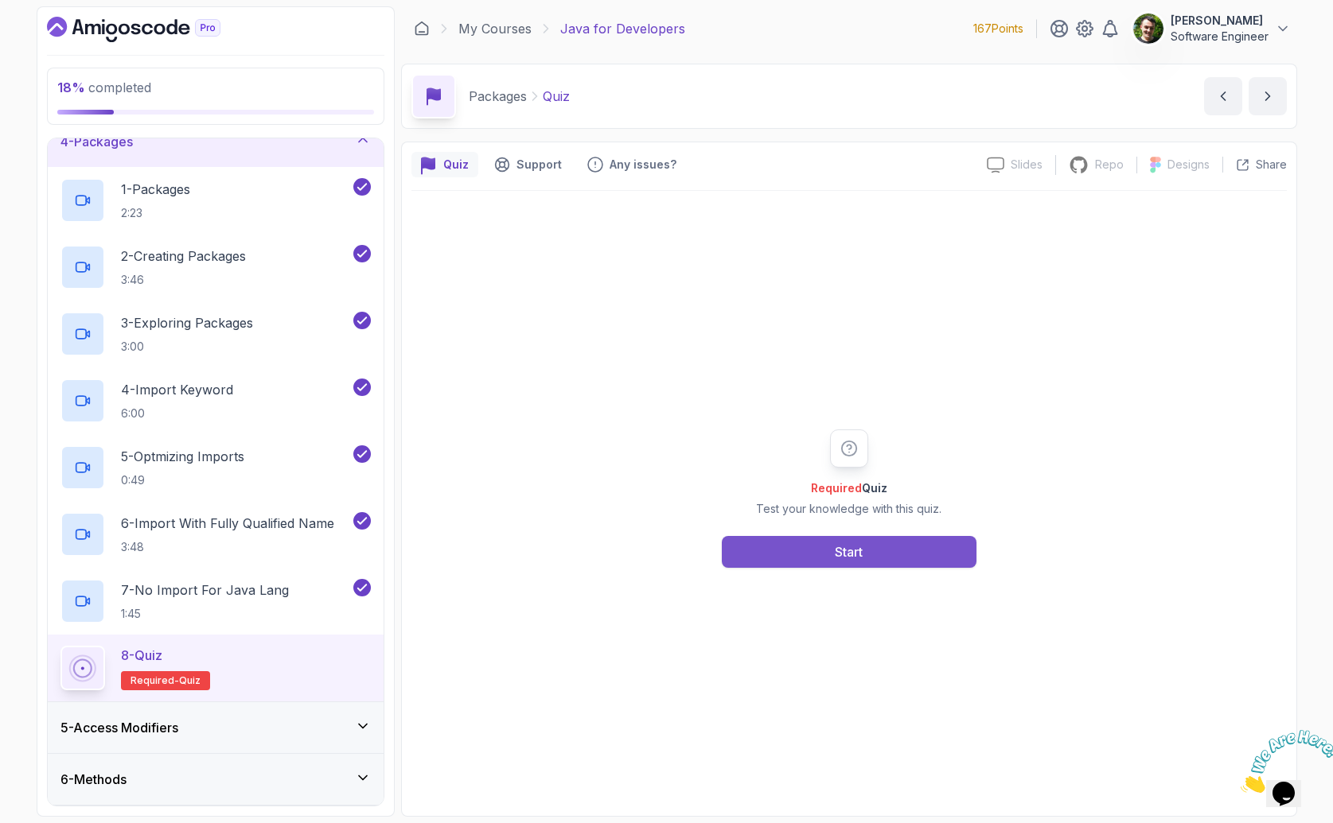
scroll to position [248, 0]
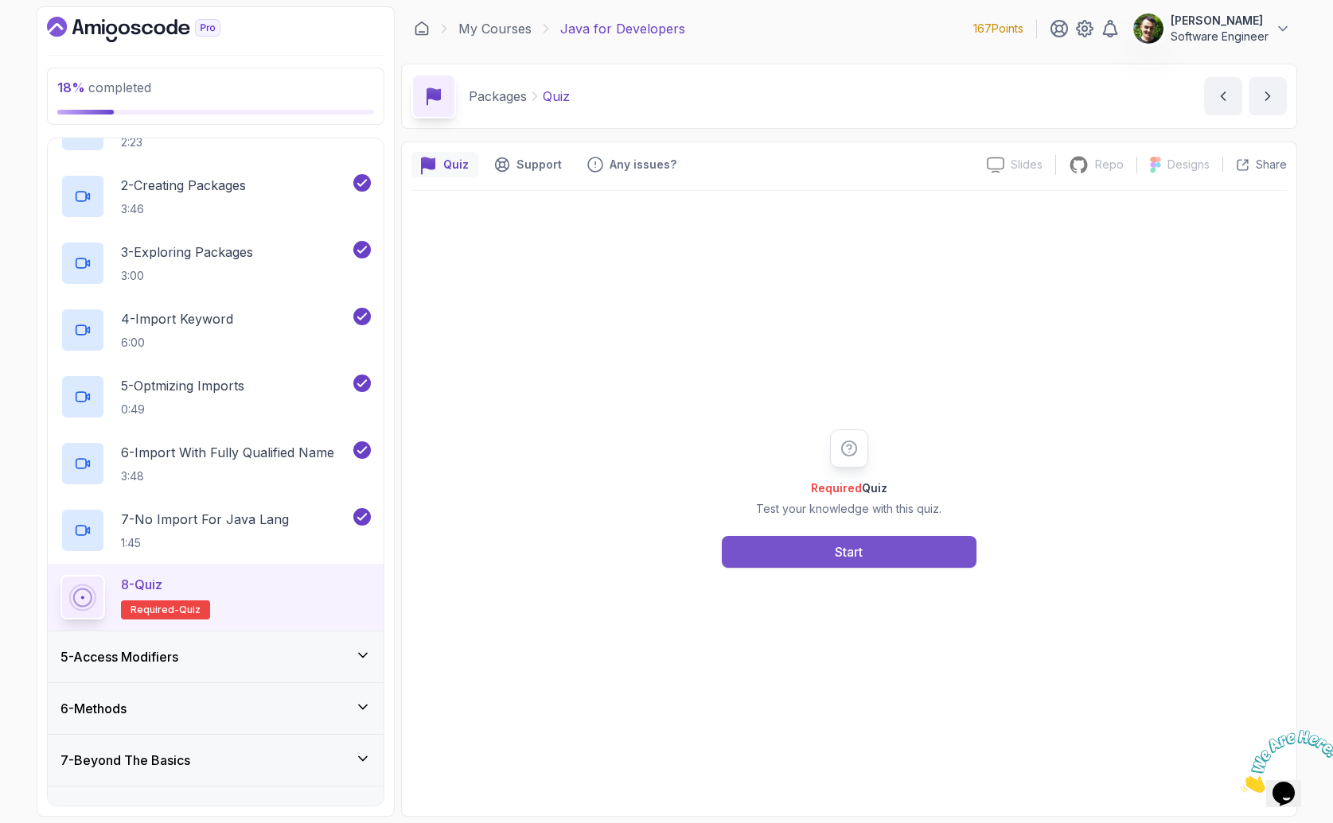
click at [853, 565] on button "Start" at bounding box center [849, 552] width 255 height 32
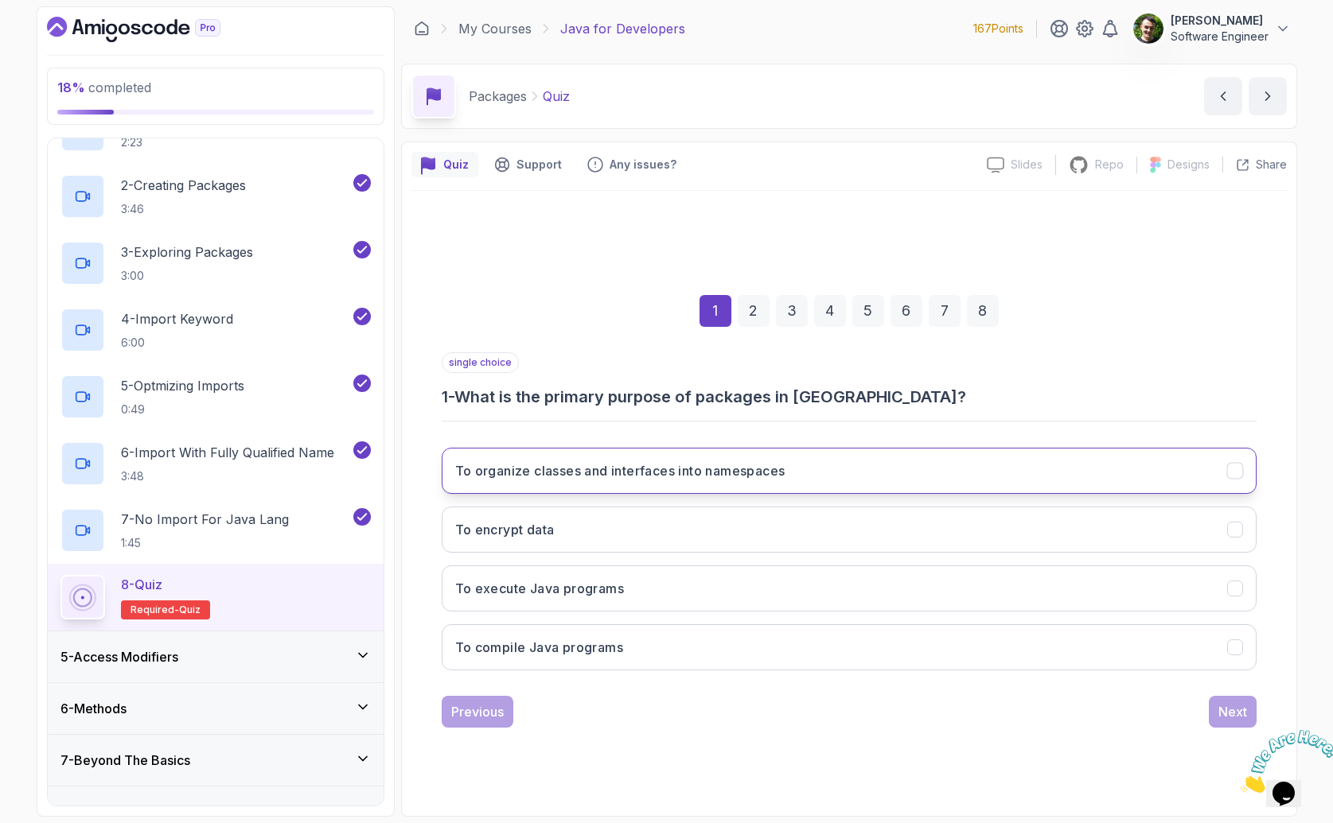
click at [587, 471] on h3 "To organize classes and interfaces into namespaces" at bounding box center [620, 470] width 330 height 19
click at [1237, 700] on button "Next" at bounding box center [1232, 712] width 48 height 32
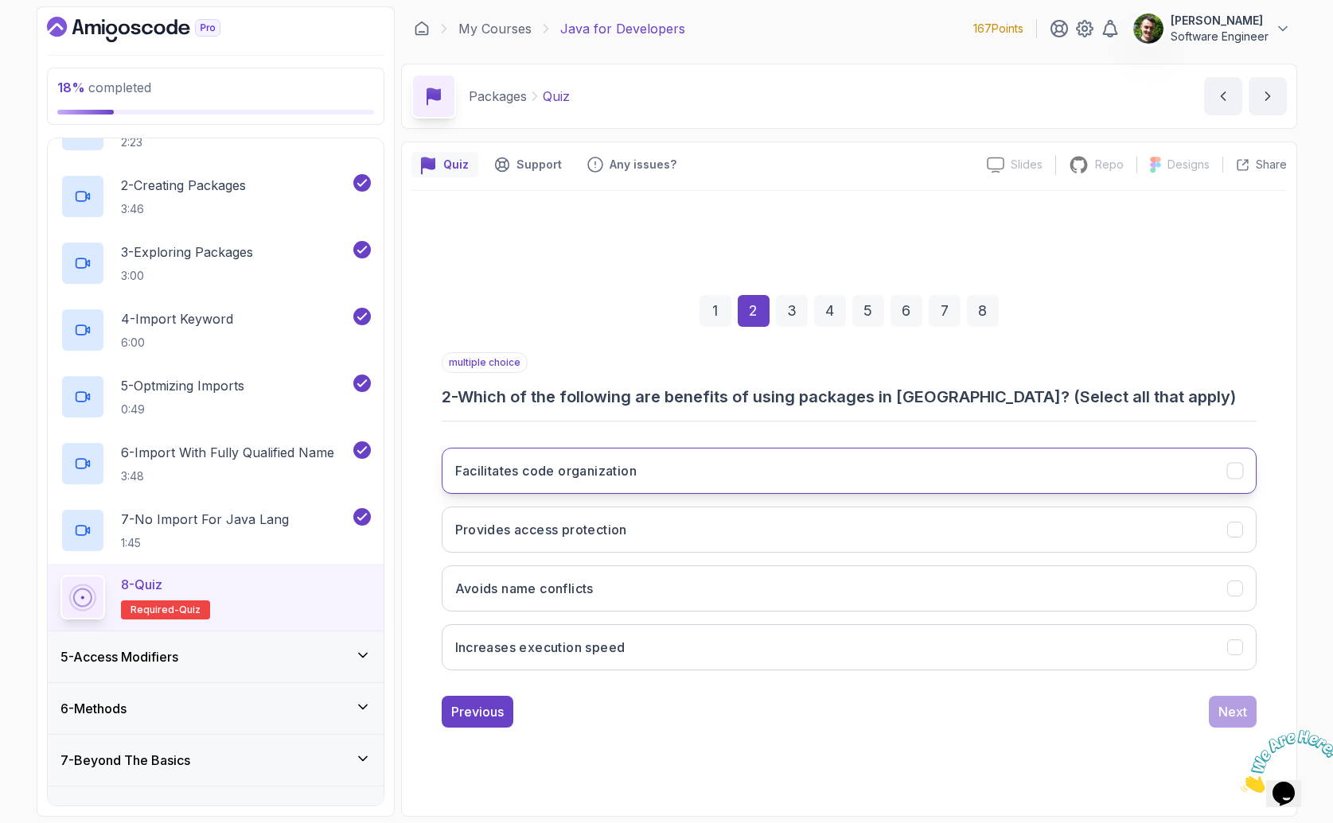
click at [616, 474] on h3 "Facilitates code organization" at bounding box center [546, 470] width 182 height 19
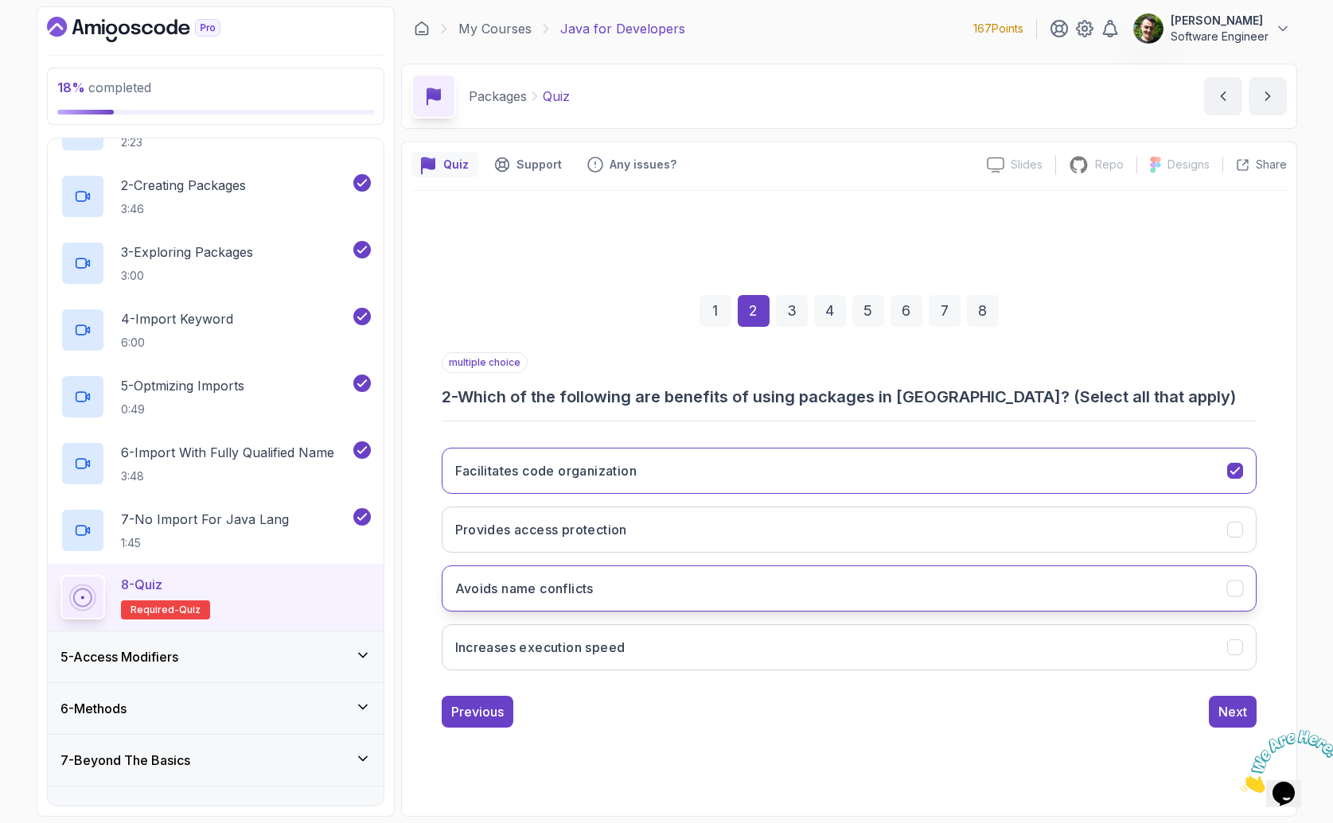
click at [671, 588] on button "Avoids name conflicts" at bounding box center [849, 589] width 815 height 46
click at [1241, 711] on div "Next" at bounding box center [1232, 711] width 29 height 19
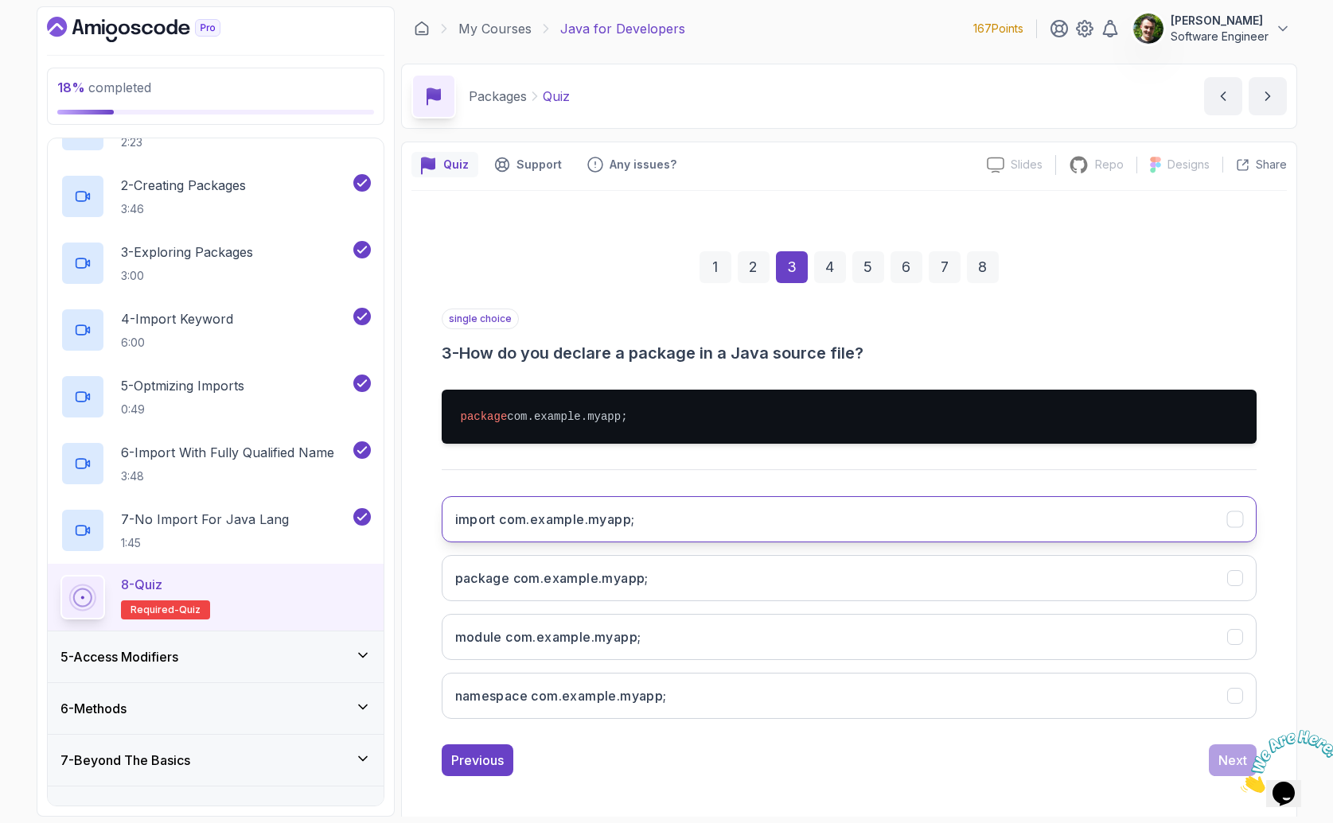
click at [586, 513] on h3 "import com.example.myapp;" at bounding box center [545, 519] width 180 height 19
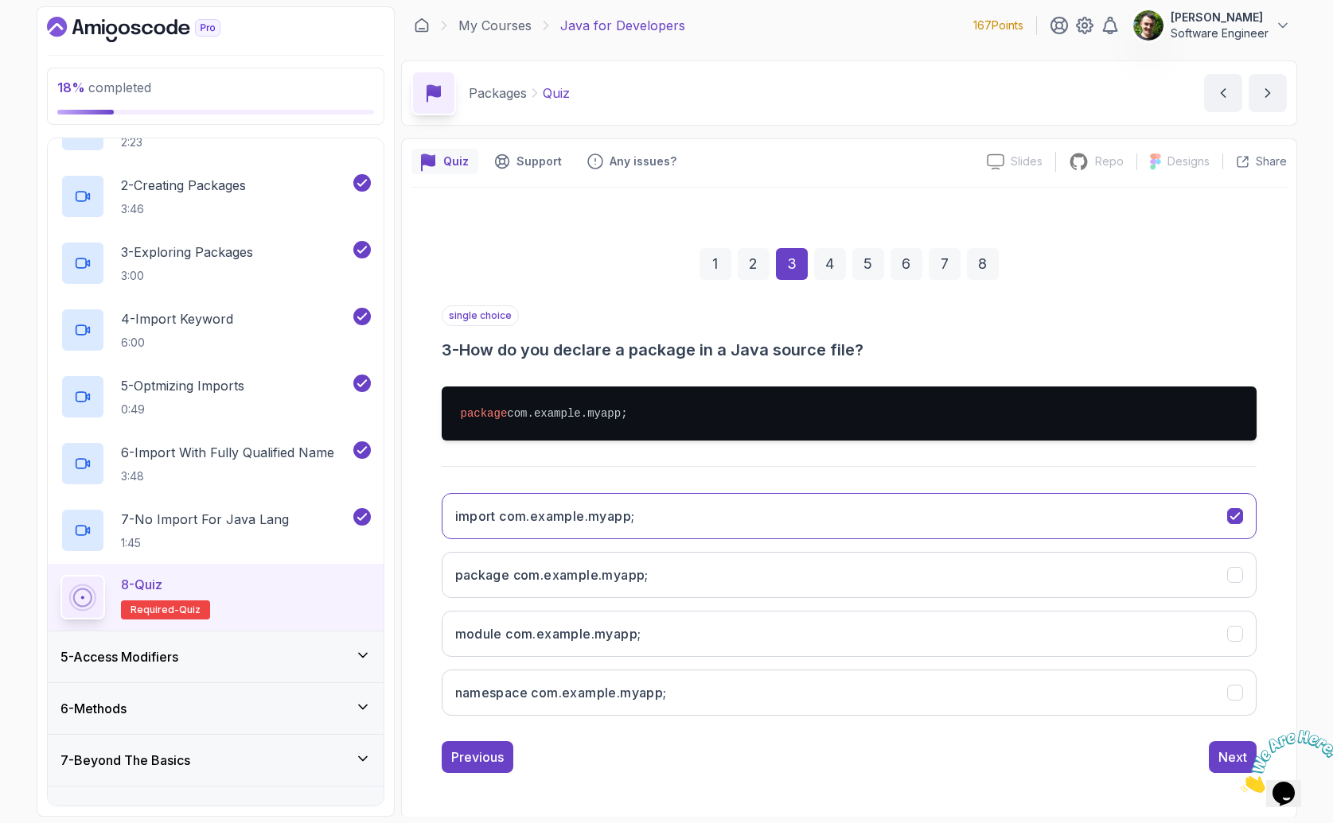
scroll to position [5, 0]
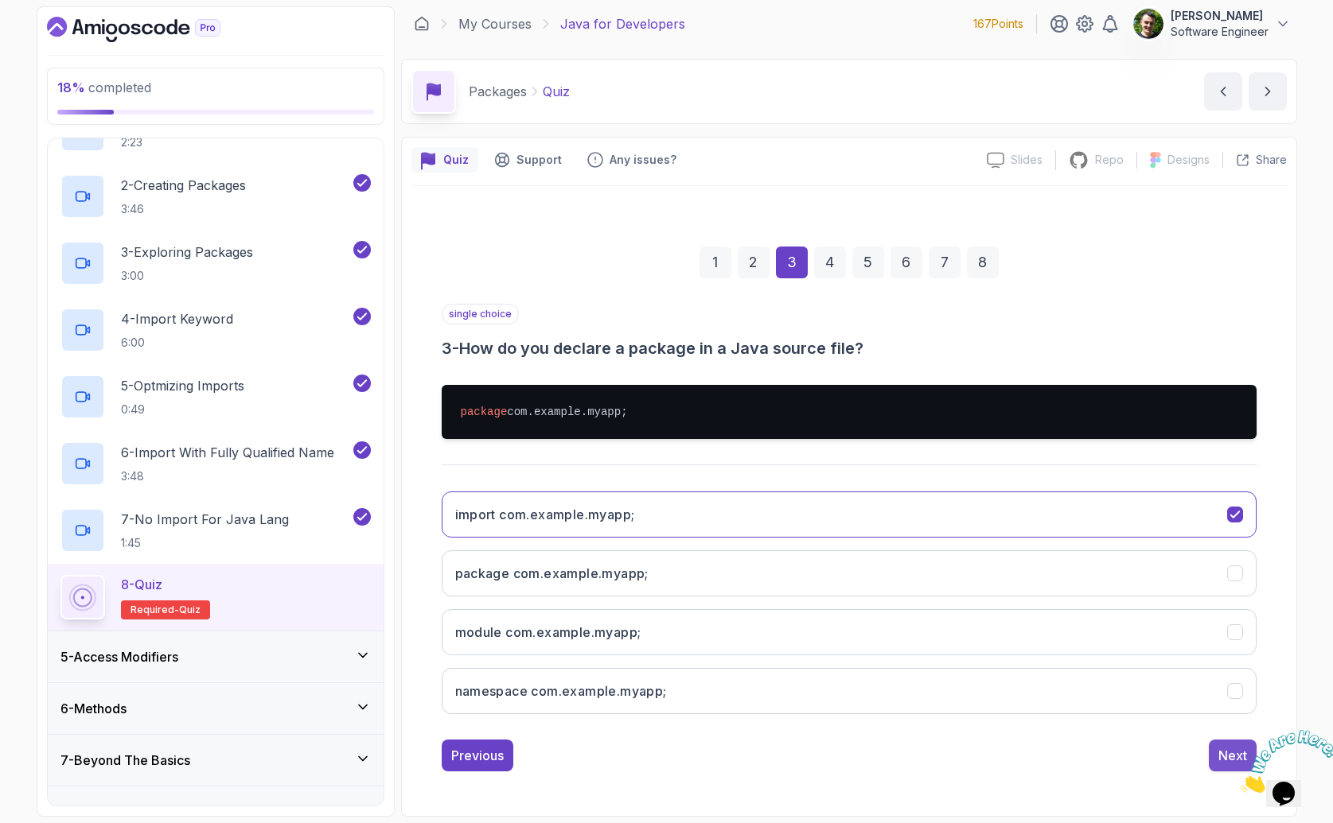
click at [1232, 755] on div "Next" at bounding box center [1232, 755] width 29 height 19
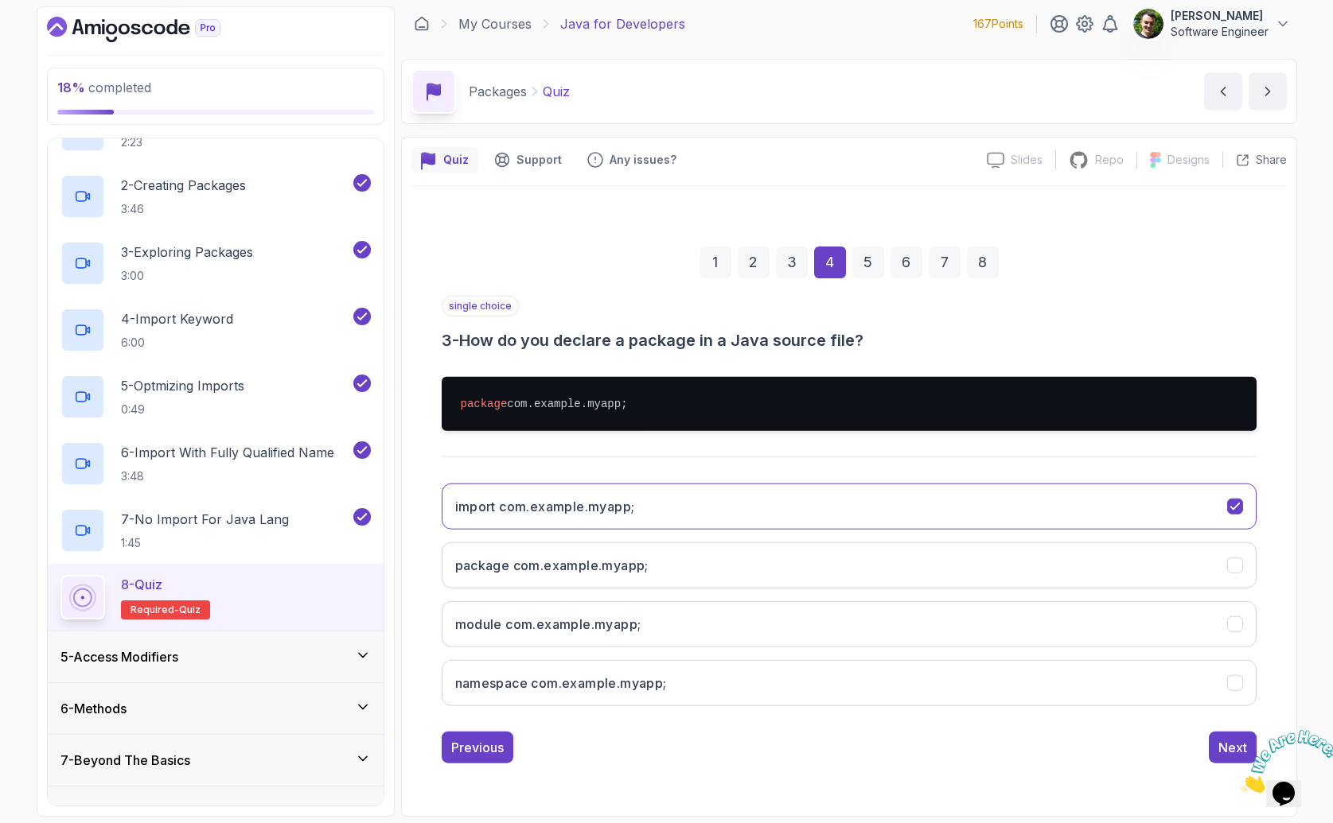
scroll to position [0, 0]
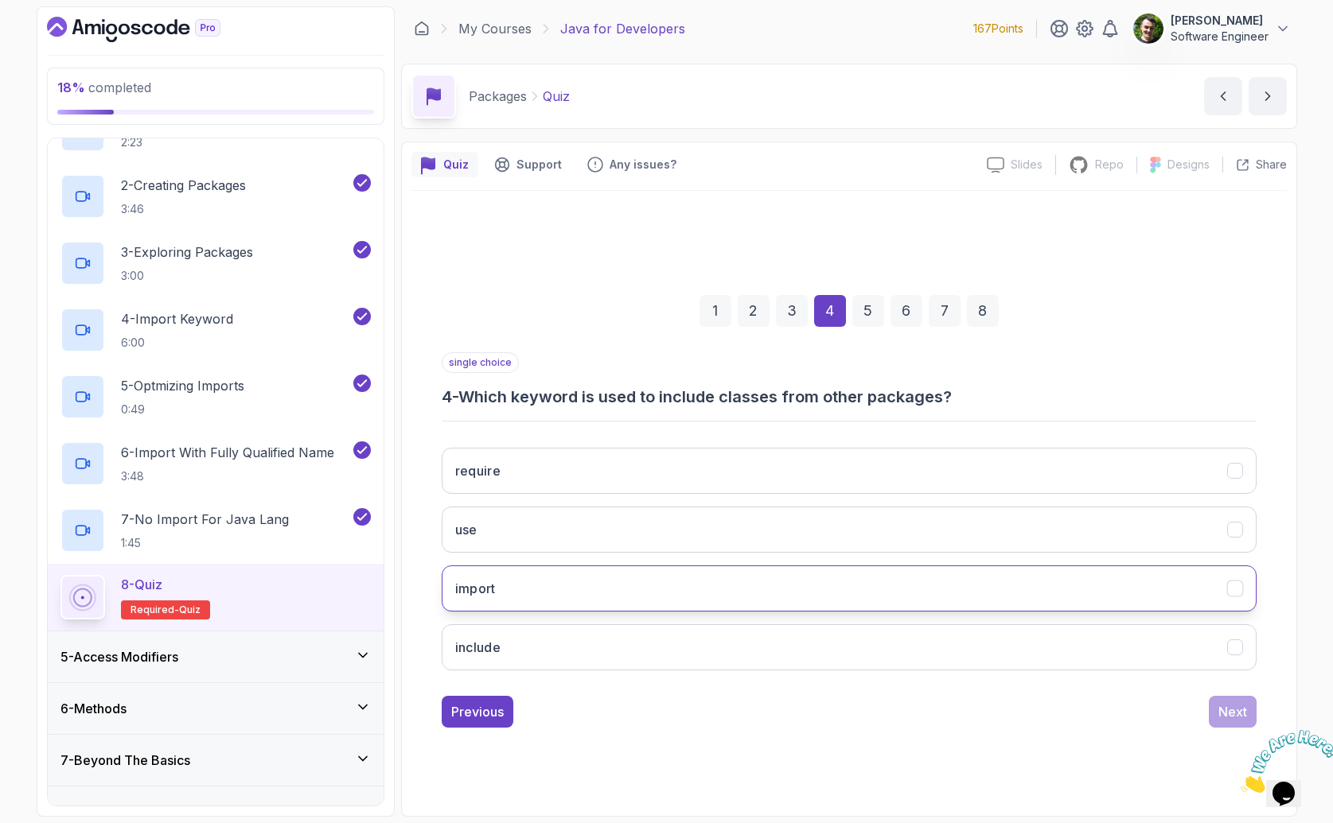
click at [505, 586] on button "import" at bounding box center [849, 589] width 815 height 46
click at [1232, 708] on div "Next" at bounding box center [1232, 711] width 29 height 19
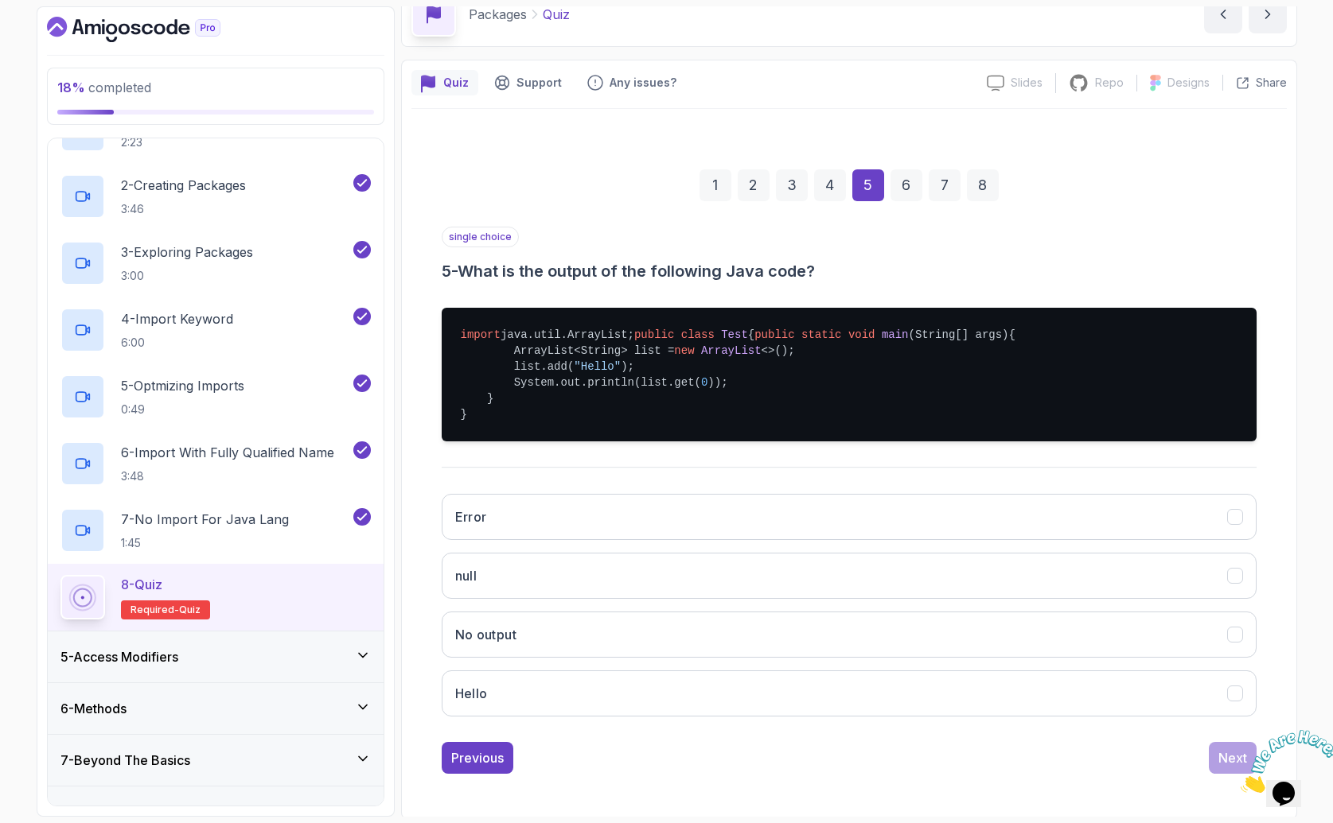
scroll to position [83, 0]
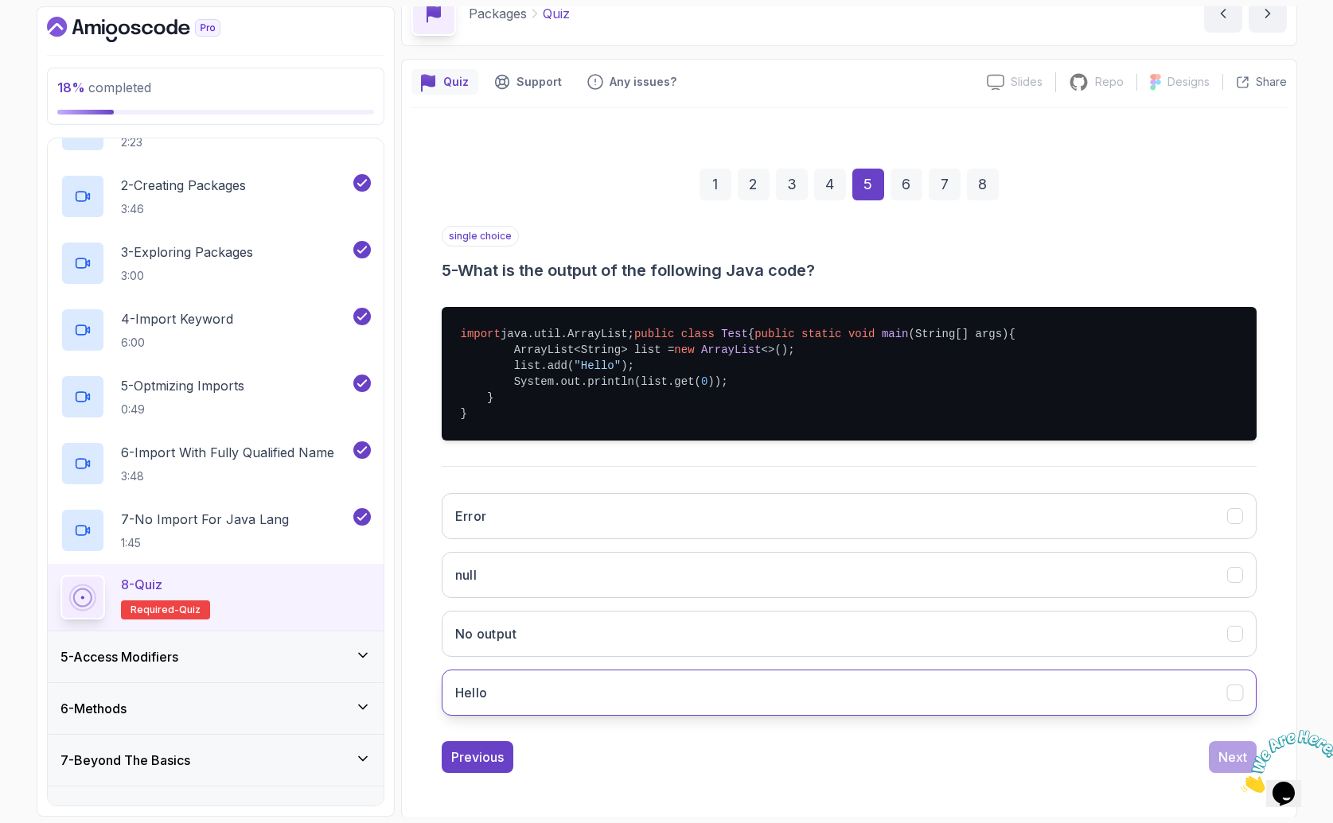
click at [531, 716] on button "Hello" at bounding box center [849, 693] width 815 height 46
click at [1219, 767] on div "Next" at bounding box center [1232, 757] width 29 height 19
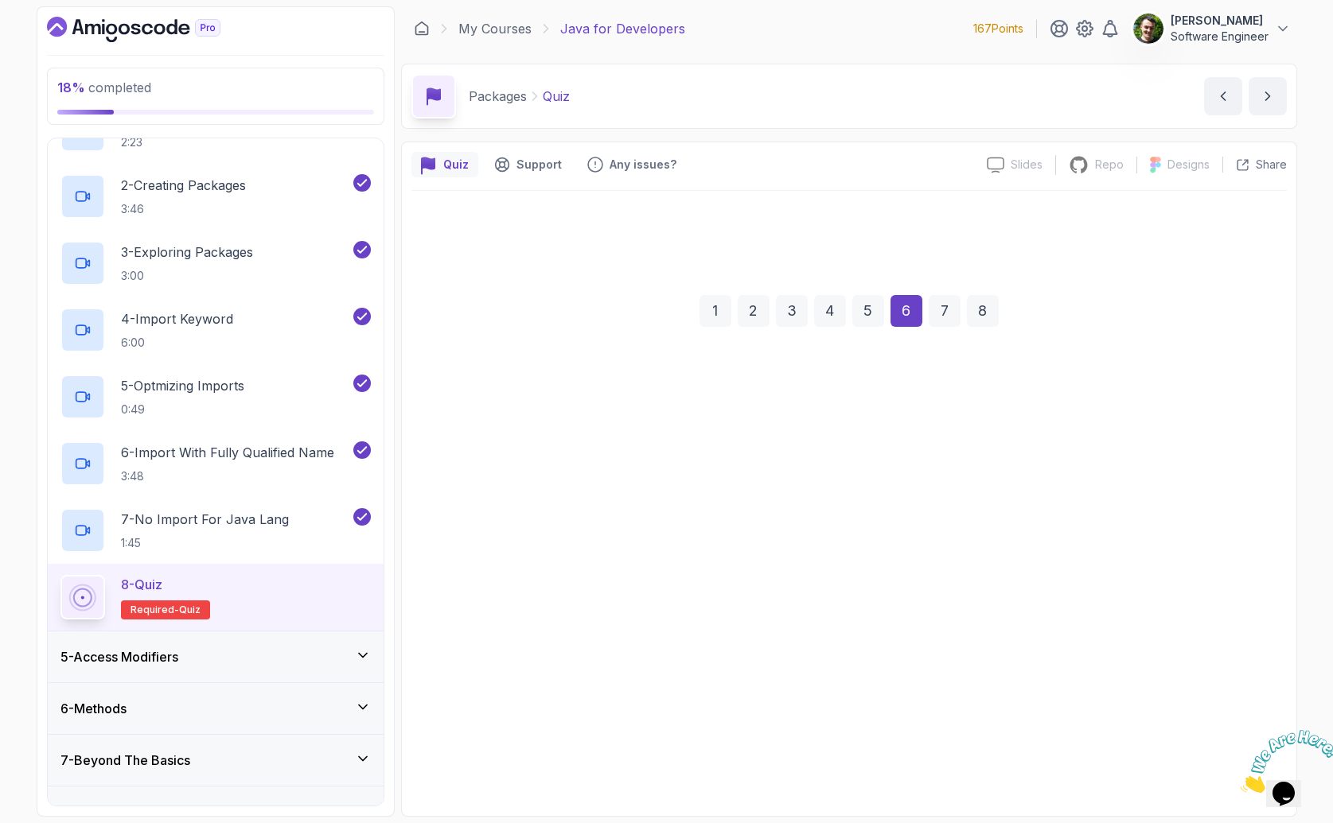
scroll to position [0, 0]
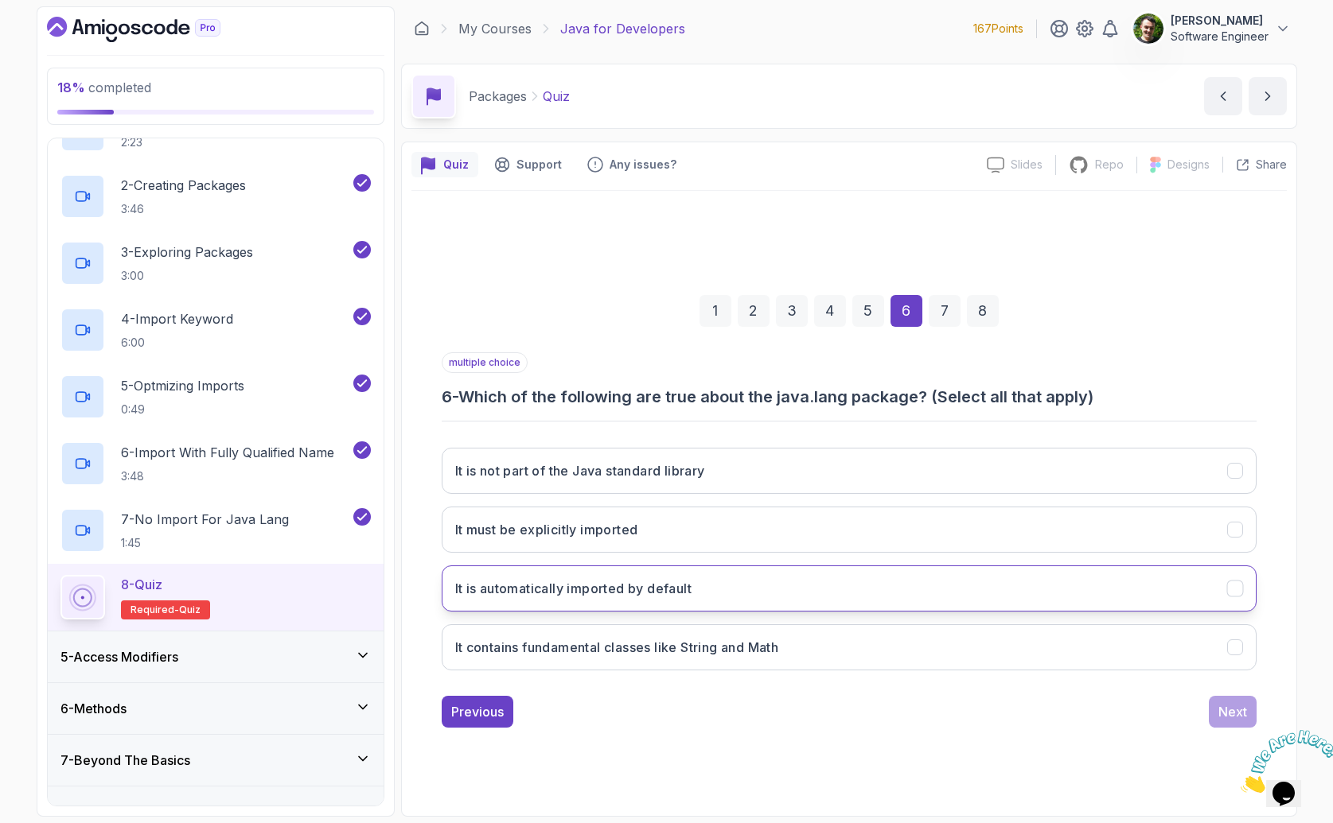
click at [774, 607] on button "It is automatically imported by default" at bounding box center [849, 589] width 815 height 46
click at [753, 662] on button "It contains fundamental classes like String and Math" at bounding box center [849, 648] width 815 height 46
click at [1219, 713] on div "Next" at bounding box center [1232, 711] width 29 height 19
click at [674, 579] on h3 "By using the fully qualified name of the class" at bounding box center [595, 588] width 280 height 19
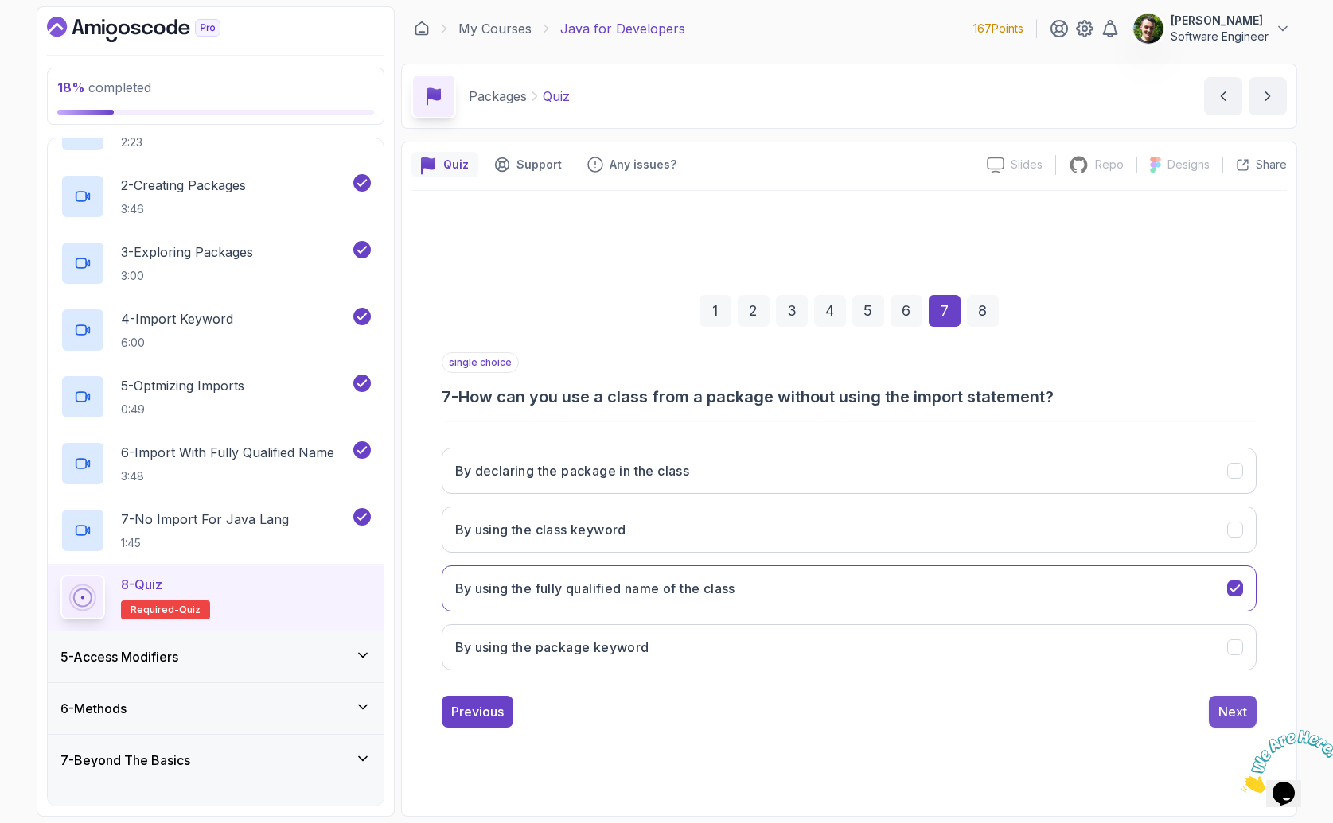
click at [1239, 710] on div "Next" at bounding box center [1232, 711] width 29 height 19
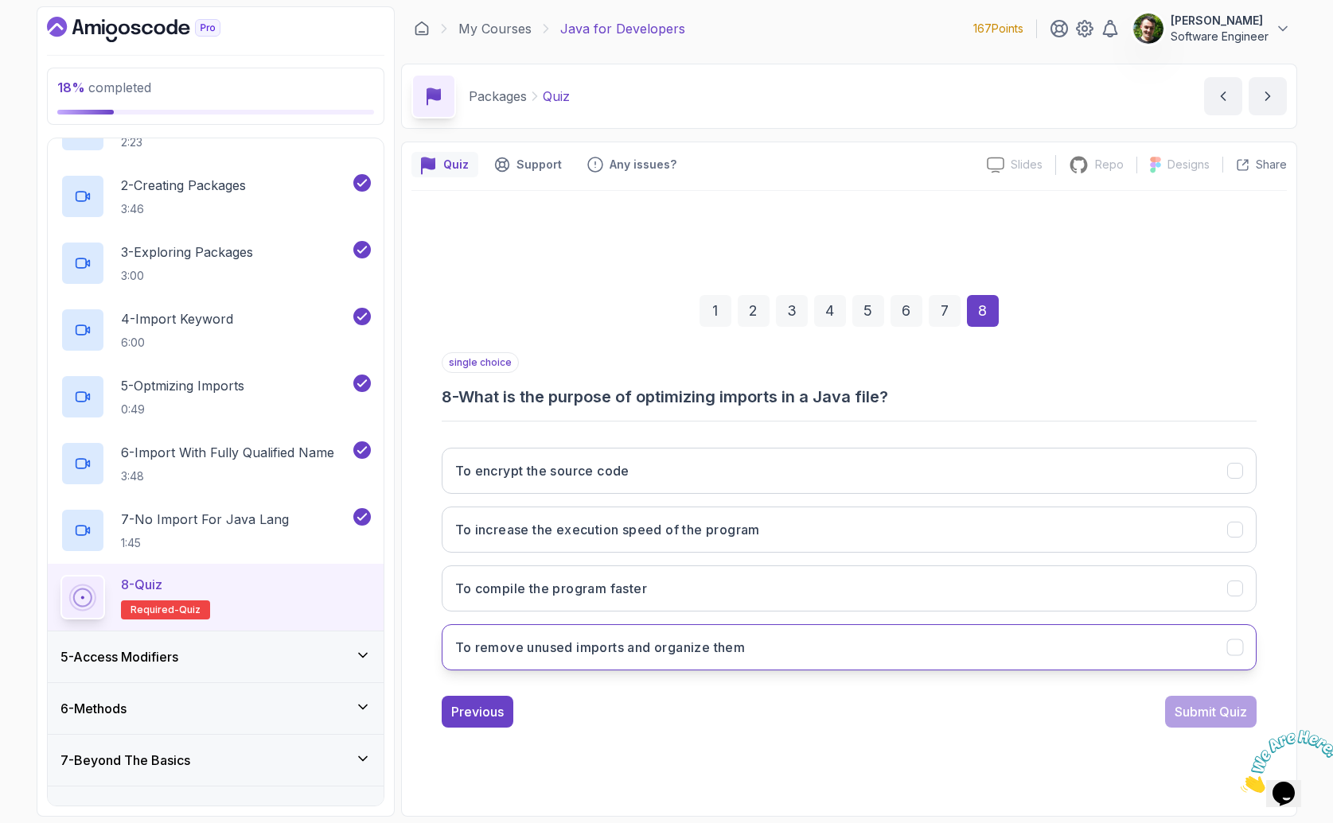
click at [689, 657] on button "To remove unused imports and organize them" at bounding box center [849, 648] width 815 height 46
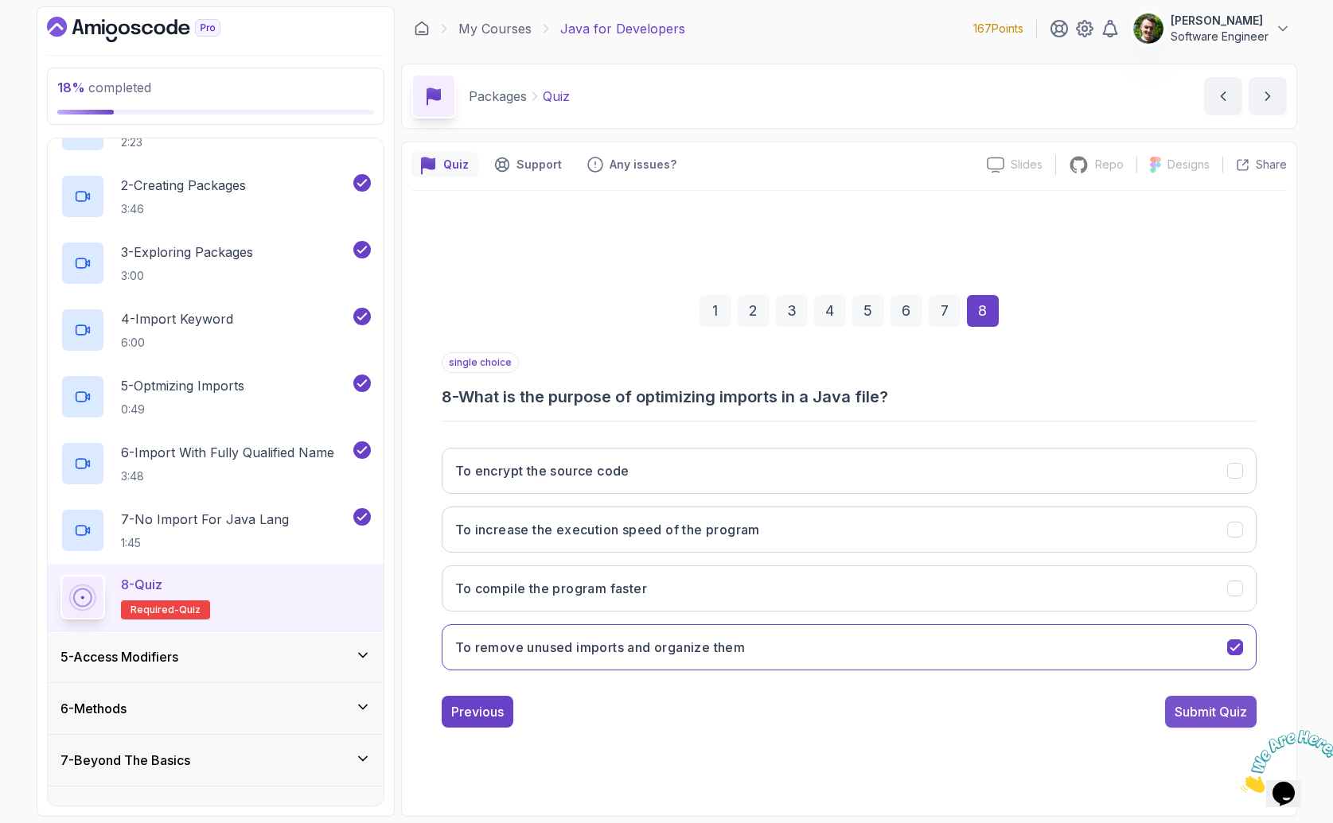
click at [1198, 726] on button "Submit Quiz" at bounding box center [1210, 712] width 91 height 32
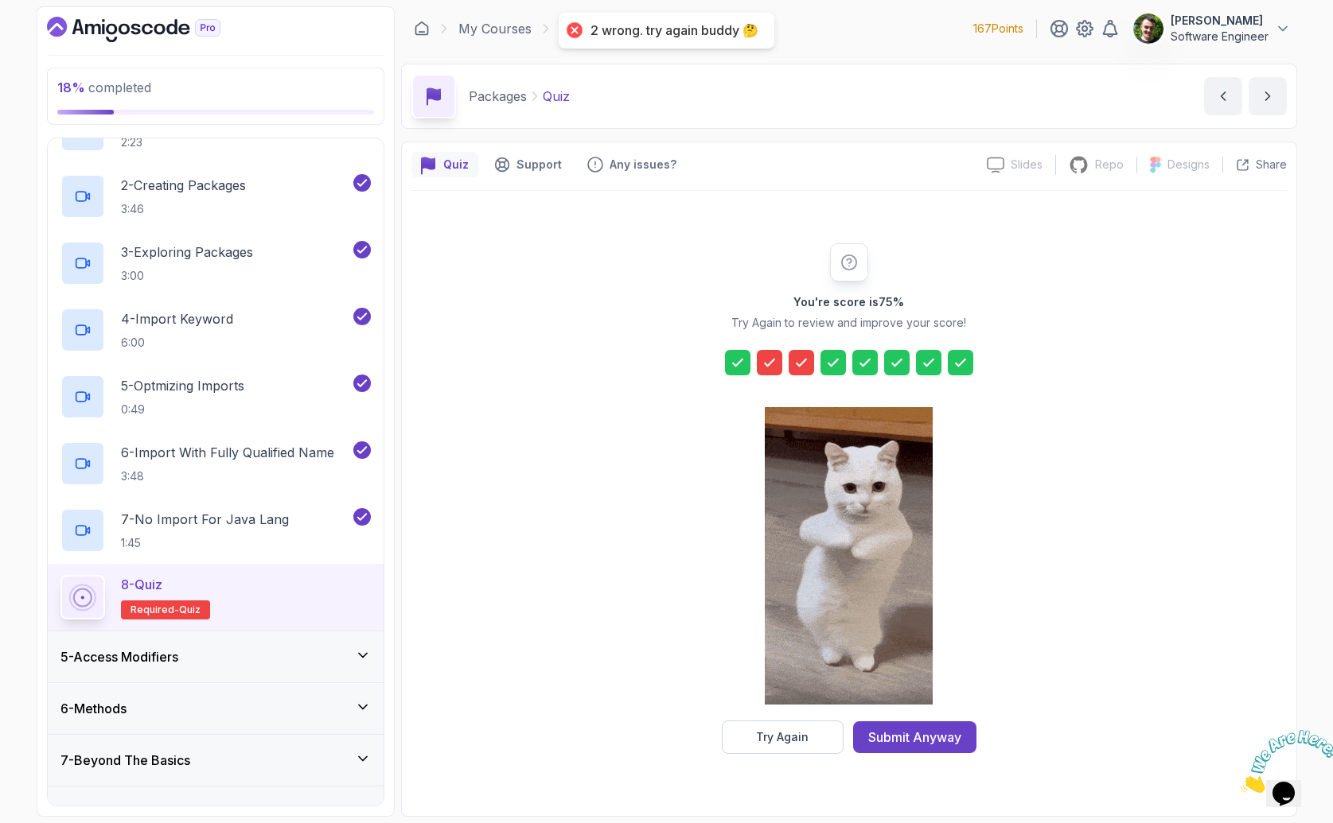
click at [771, 360] on icon at bounding box center [770, 363] width 10 height 6
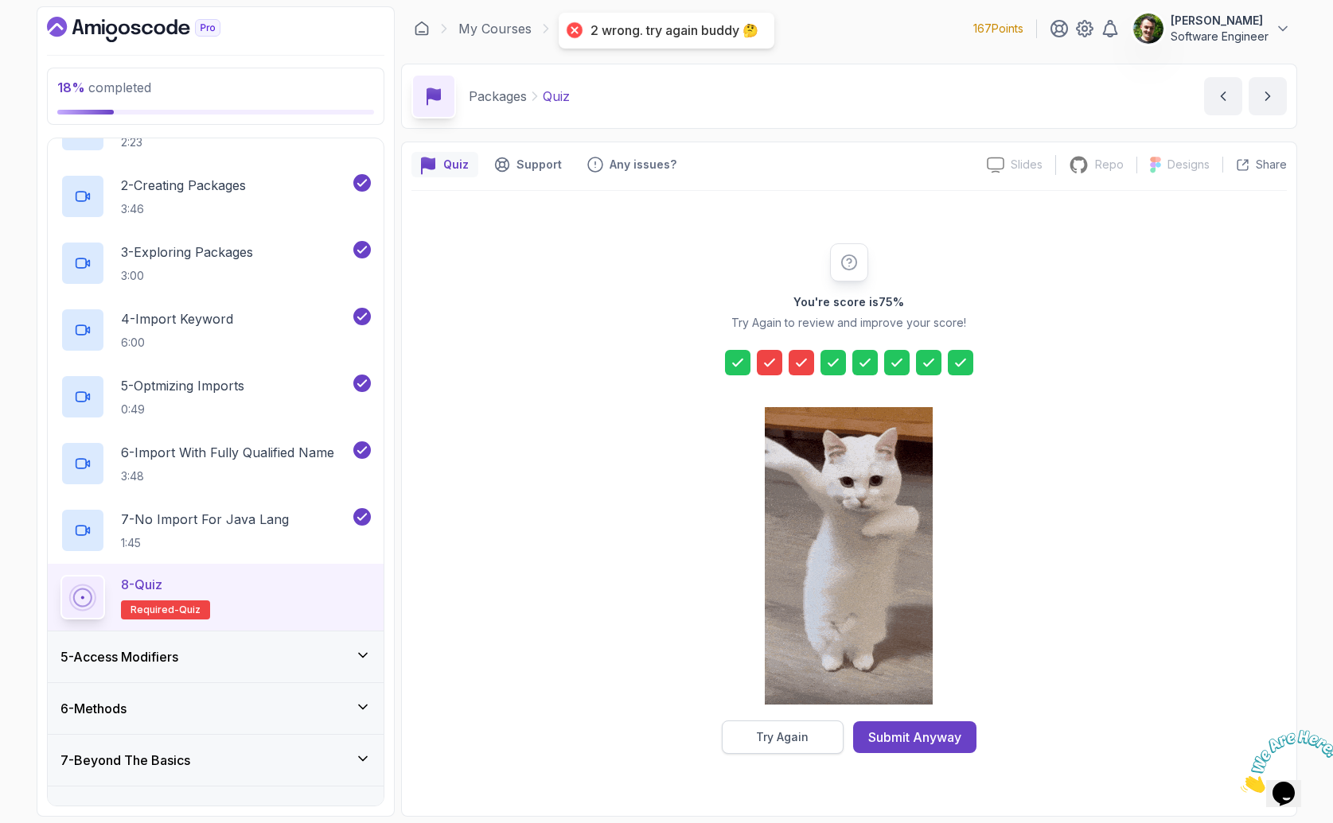
click at [812, 728] on button "Try Again" at bounding box center [783, 737] width 122 height 33
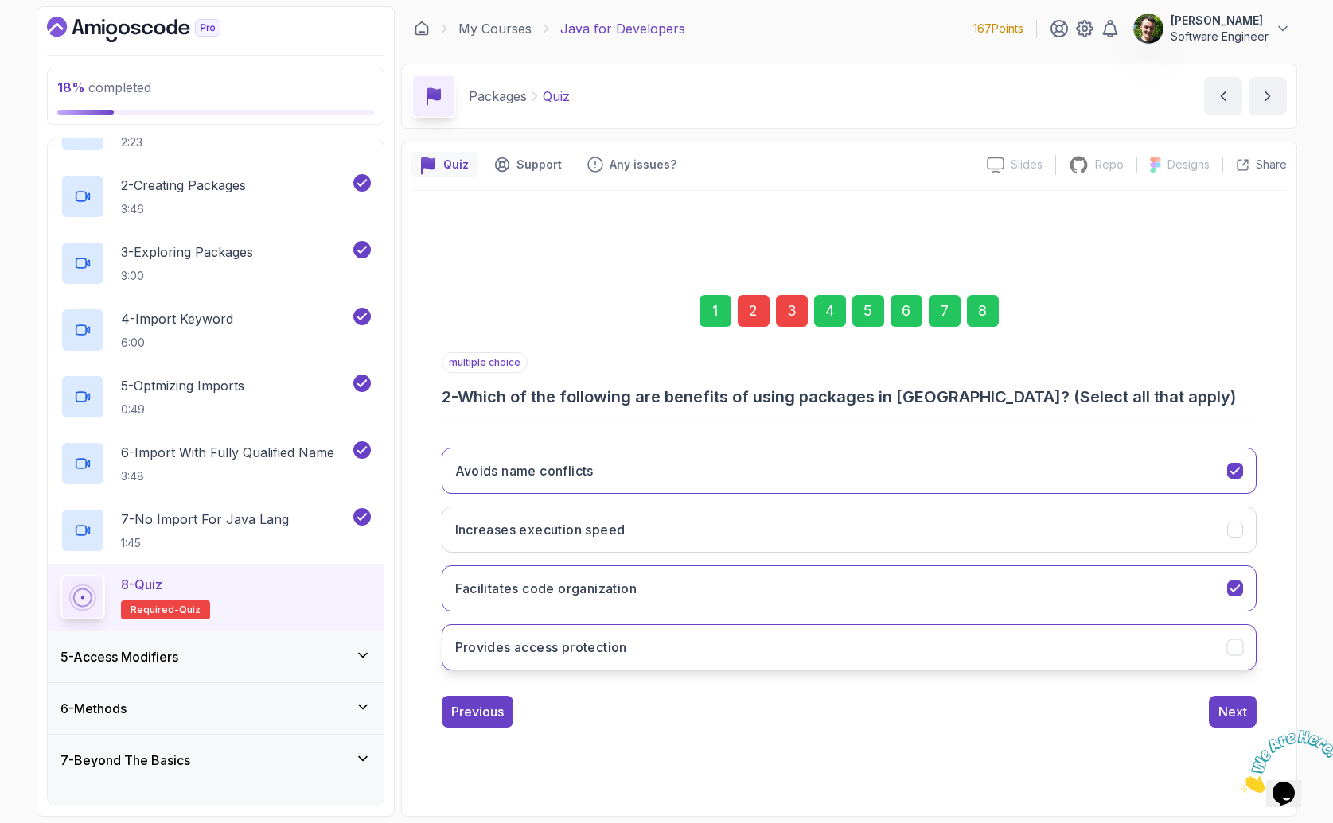
click at [721, 653] on button "Provides access protection" at bounding box center [849, 648] width 815 height 46
click at [1237, 715] on div "Next" at bounding box center [1232, 711] width 29 height 19
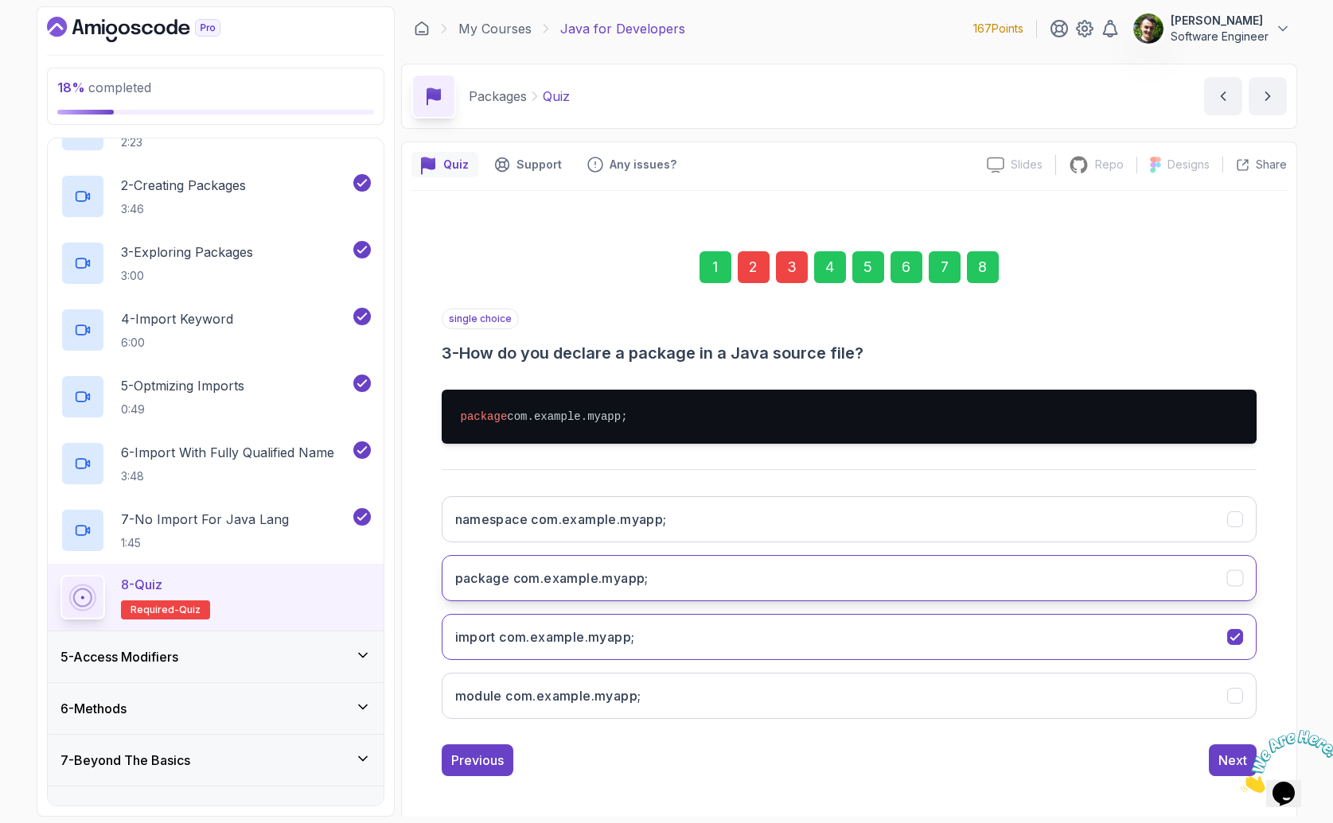
click at [634, 582] on h3 "package com.example.myapp;" at bounding box center [551, 578] width 193 height 19
click at [1228, 754] on div "Next" at bounding box center [1232, 760] width 29 height 19
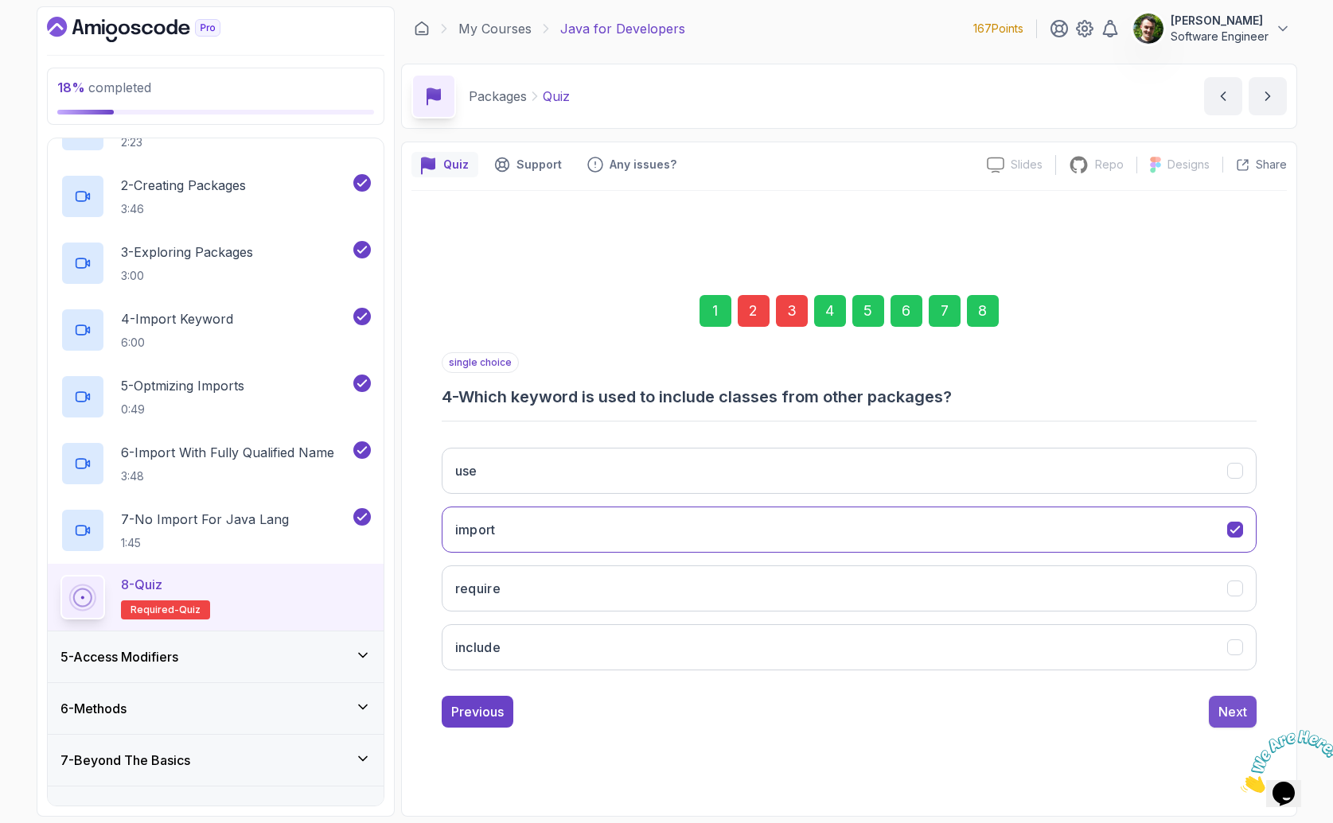
click at [1224, 707] on div "Next" at bounding box center [1232, 711] width 29 height 19
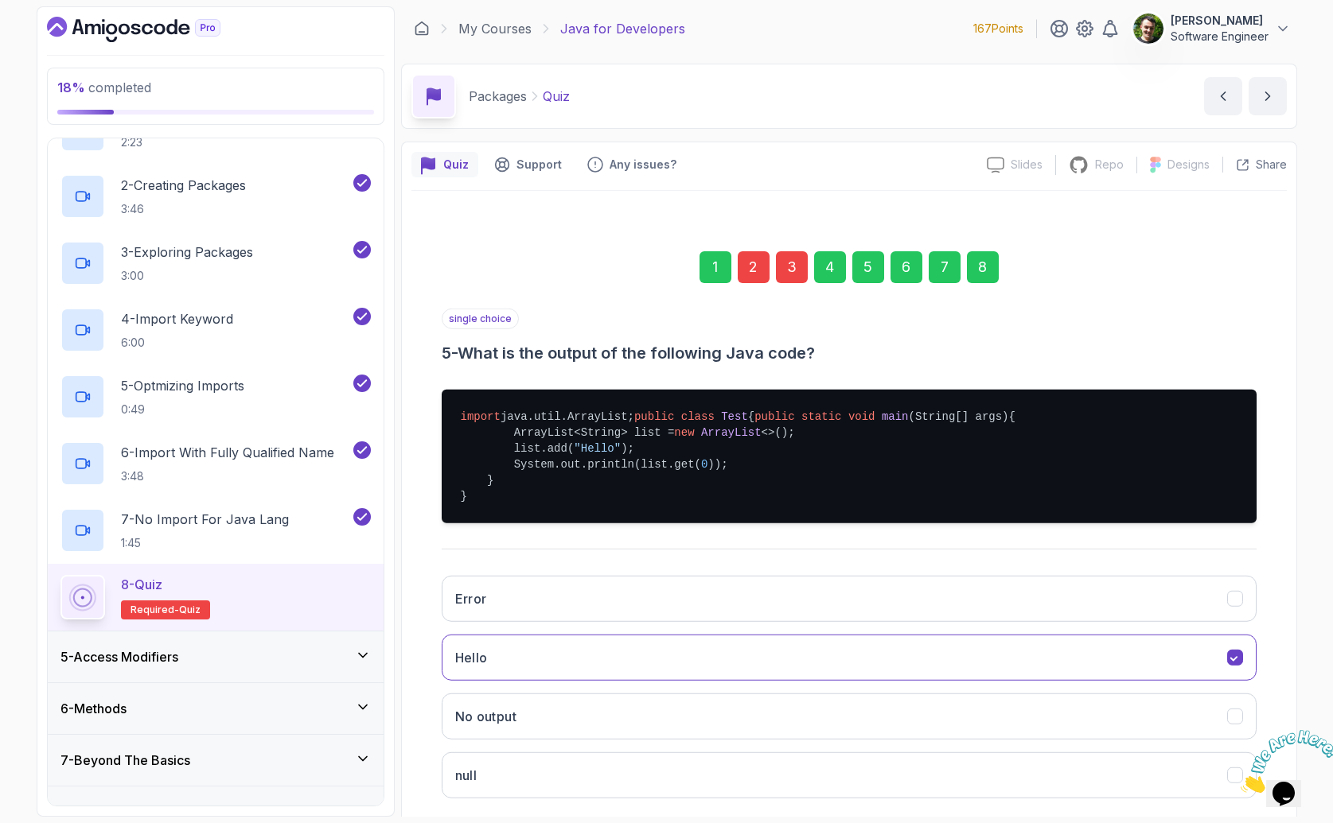
click at [1226, 718] on div "Error Hello No output null" at bounding box center [849, 687] width 815 height 248
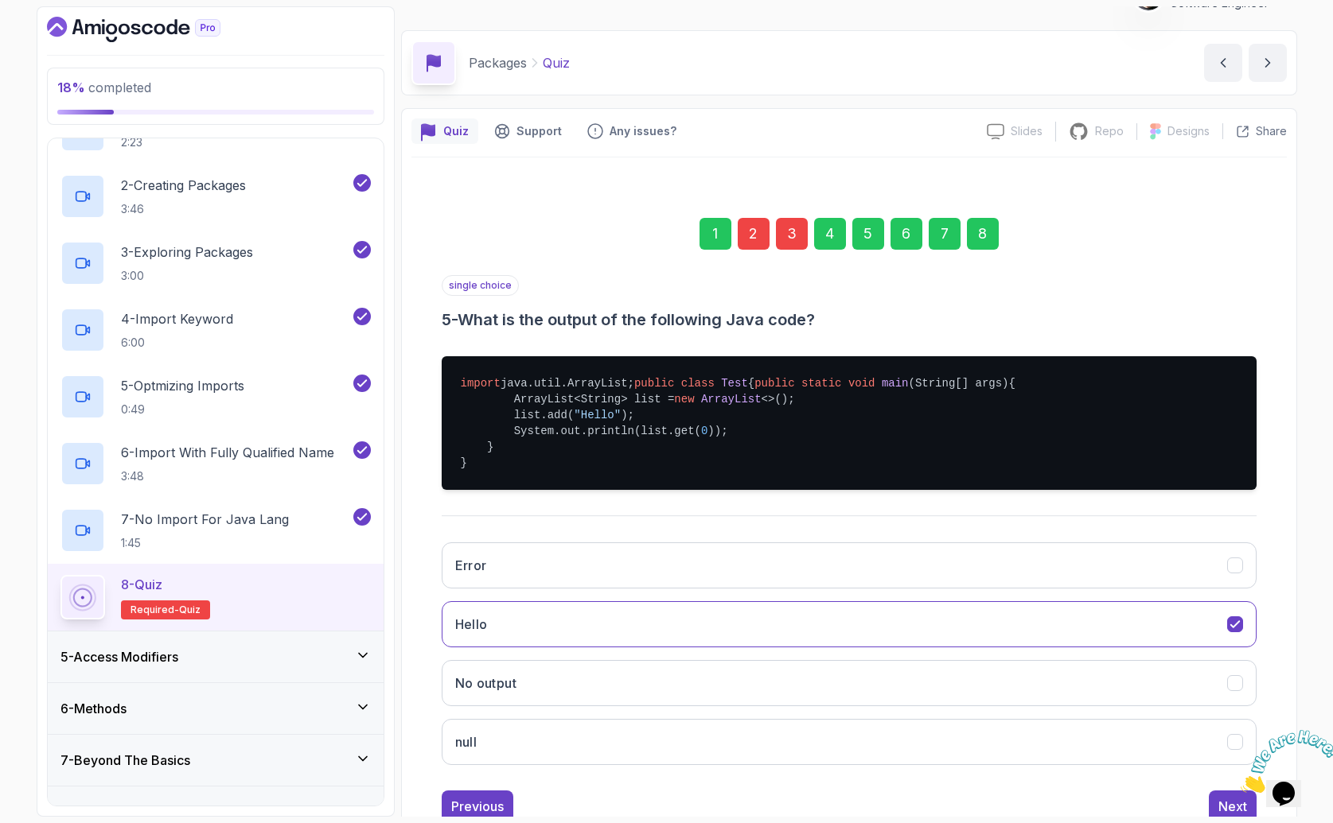
scroll to position [116, 0]
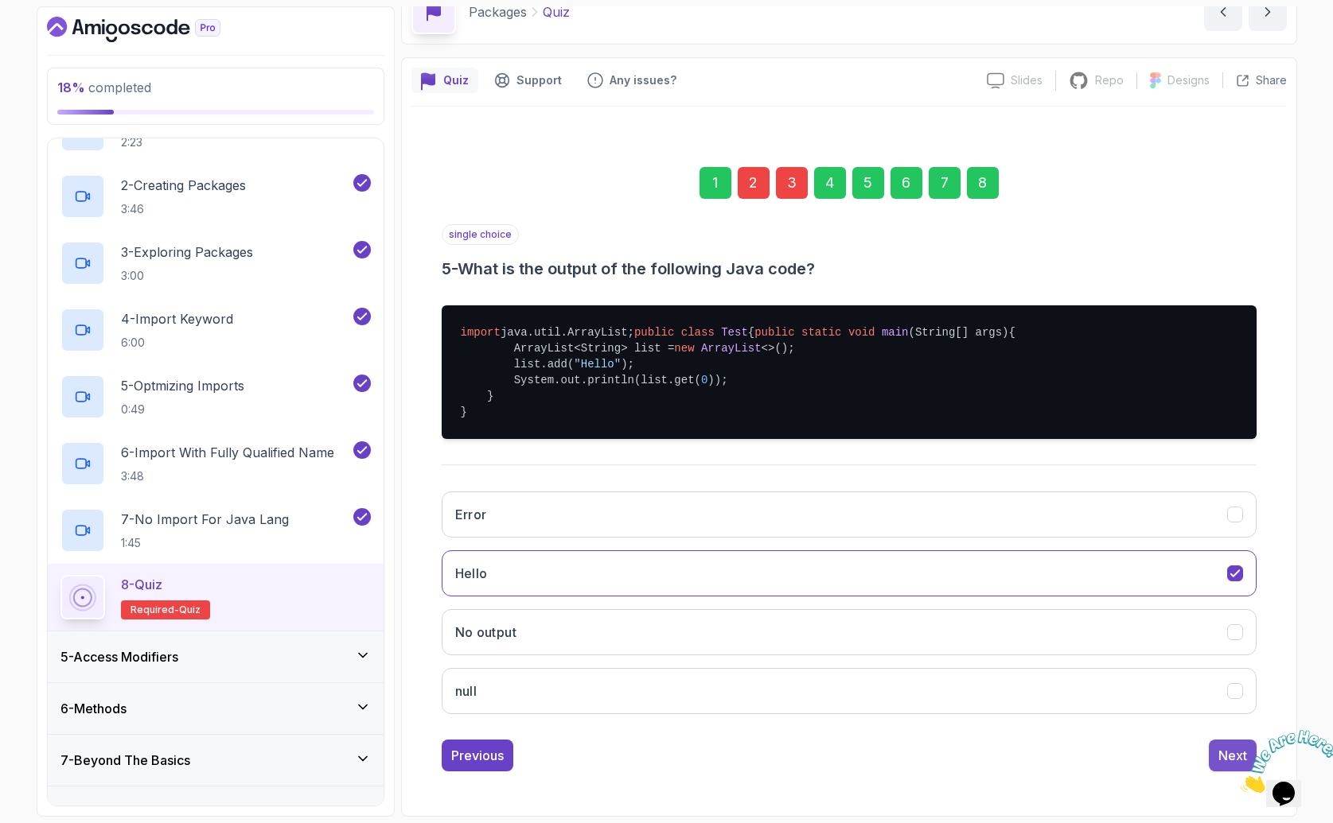
click at [1220, 755] on div "Next" at bounding box center [1232, 755] width 29 height 19
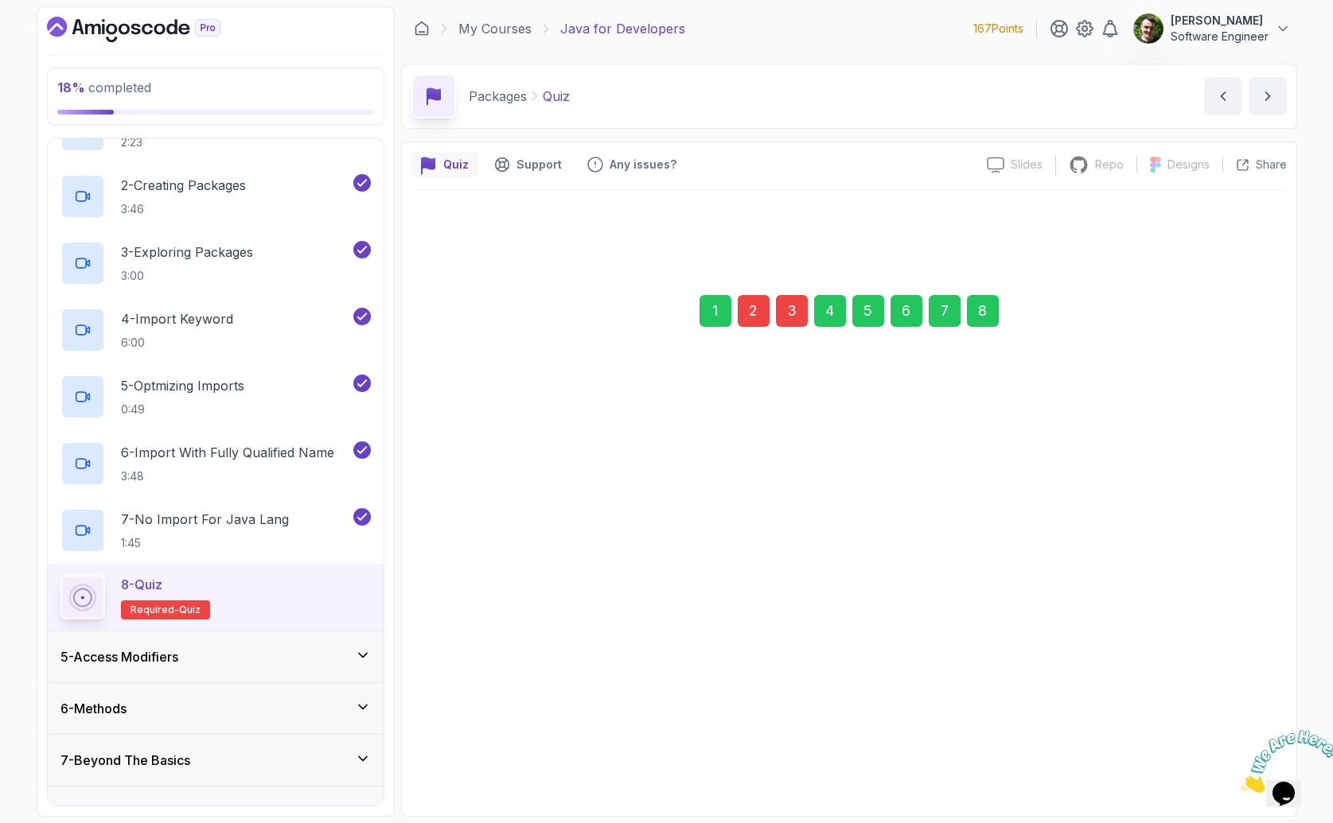
scroll to position [0, 0]
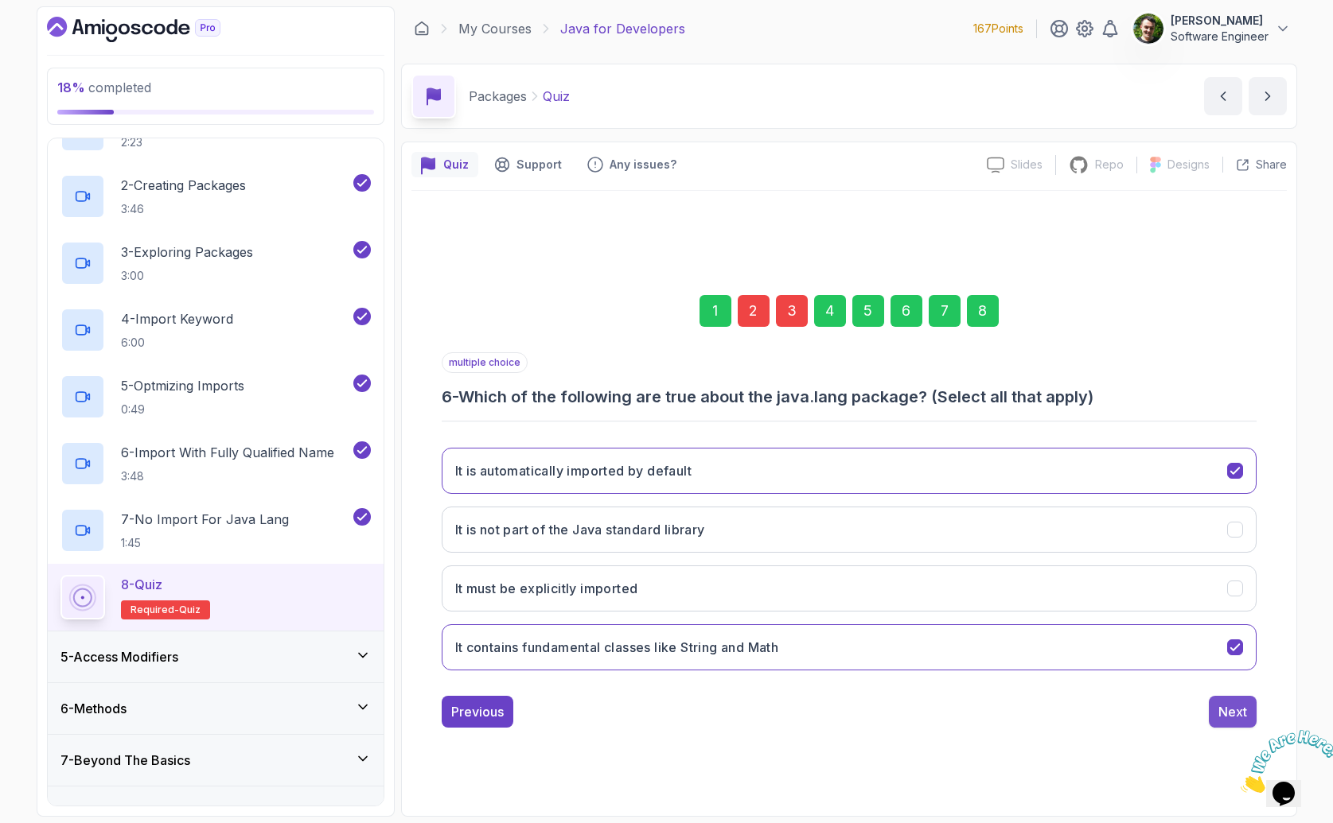
click at [1236, 722] on button "Next" at bounding box center [1232, 712] width 48 height 32
click at [1239, 713] on div "Next" at bounding box center [1232, 711] width 29 height 19
click at [1228, 715] on div "Submit Quiz" at bounding box center [1210, 711] width 72 height 19
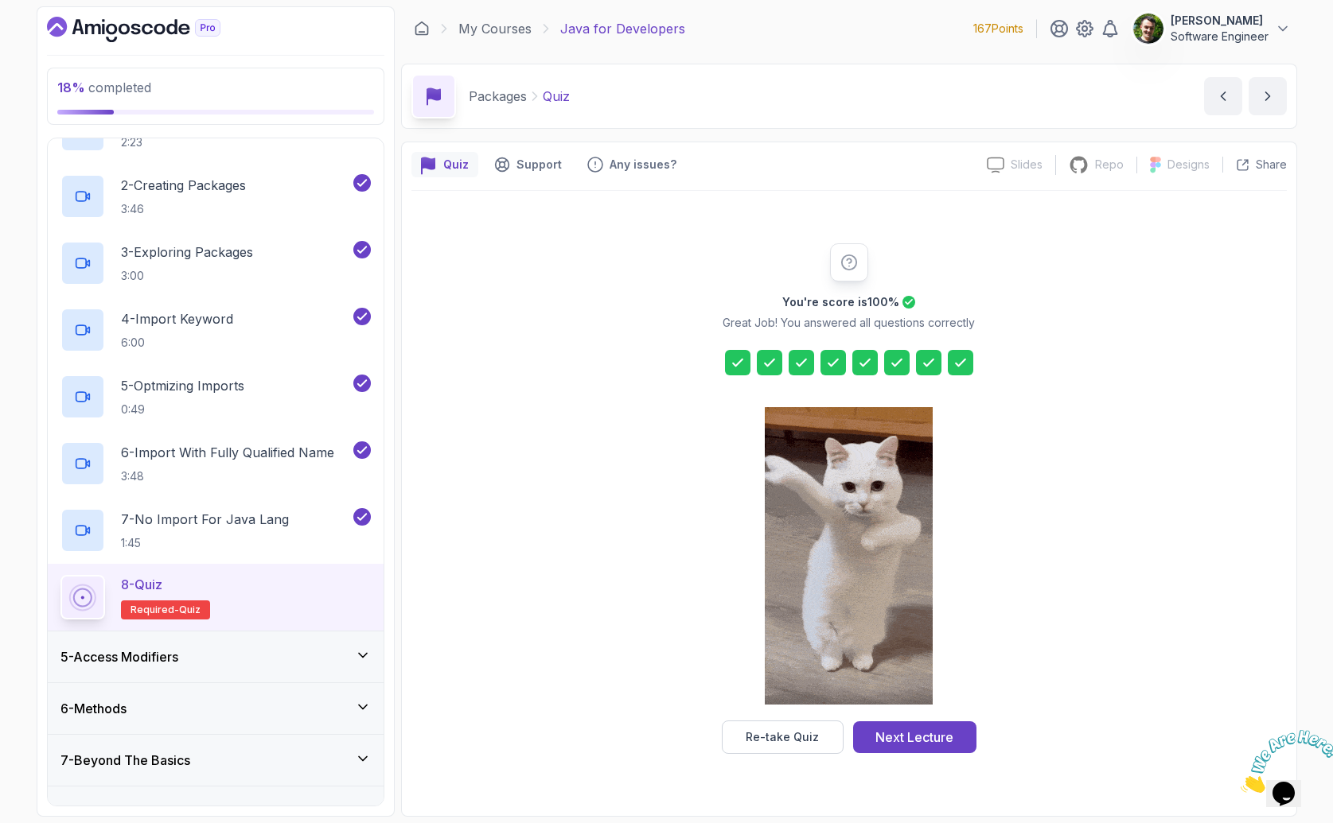
click at [932, 732] on div "Next Lecture" at bounding box center [914, 737] width 78 height 19
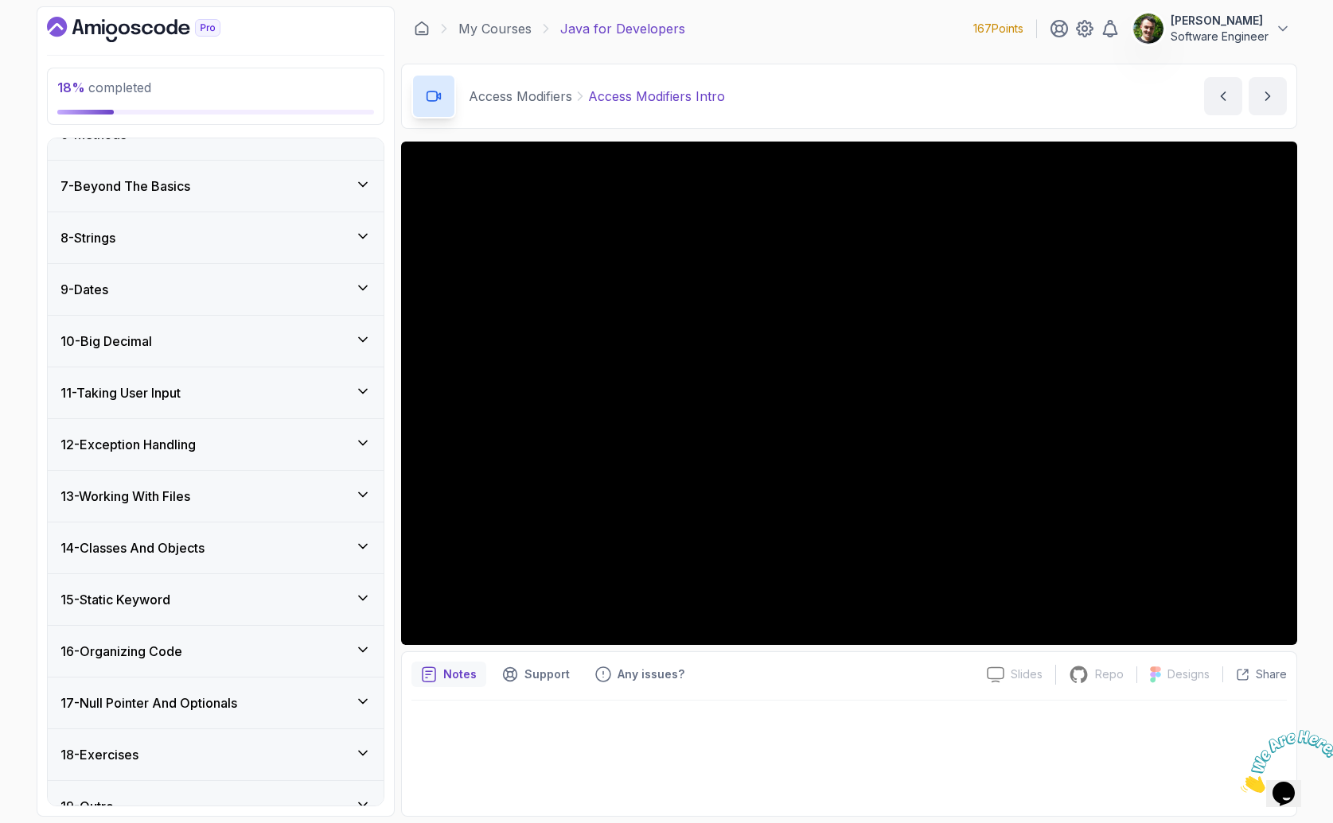
scroll to position [849, 0]
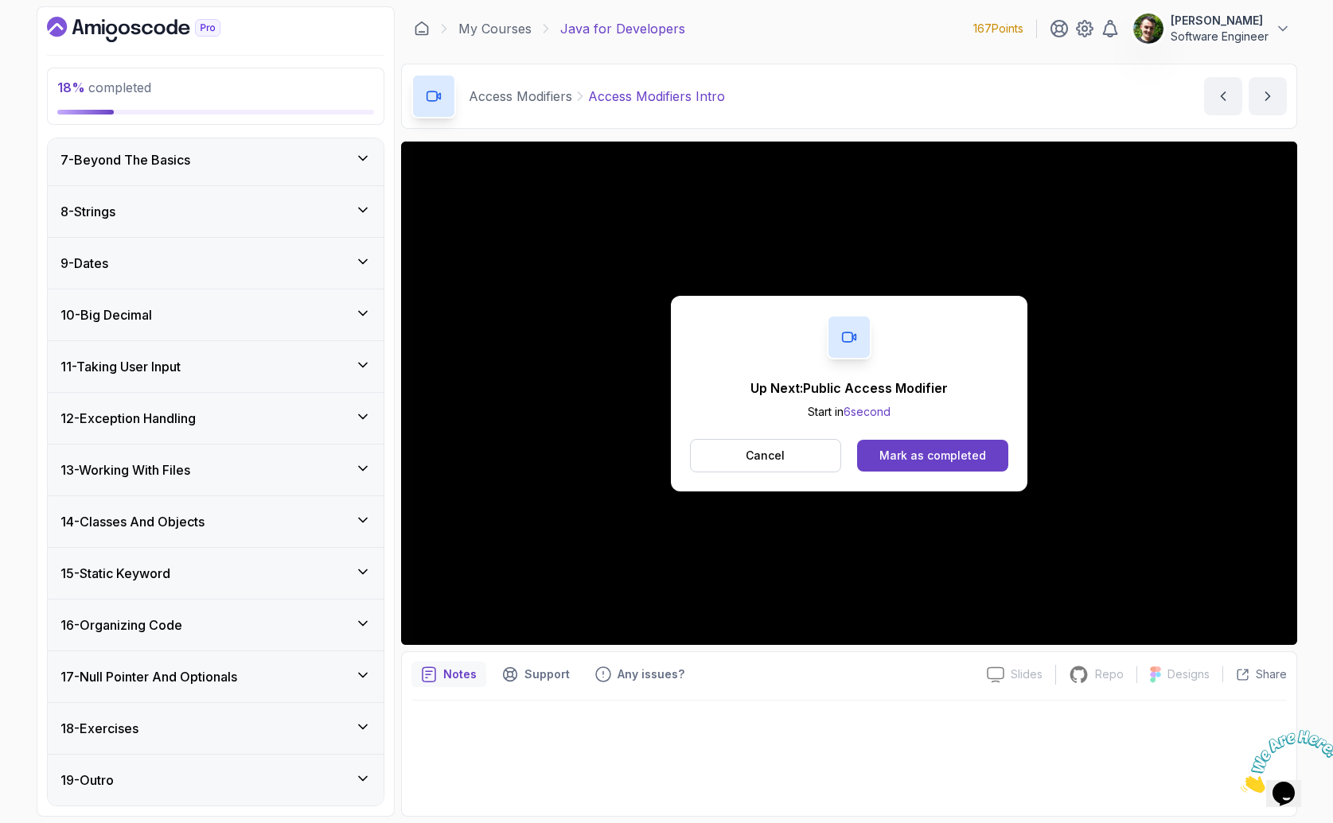
click at [235, 524] on div "14 - Classes And Objects" at bounding box center [215, 521] width 310 height 19
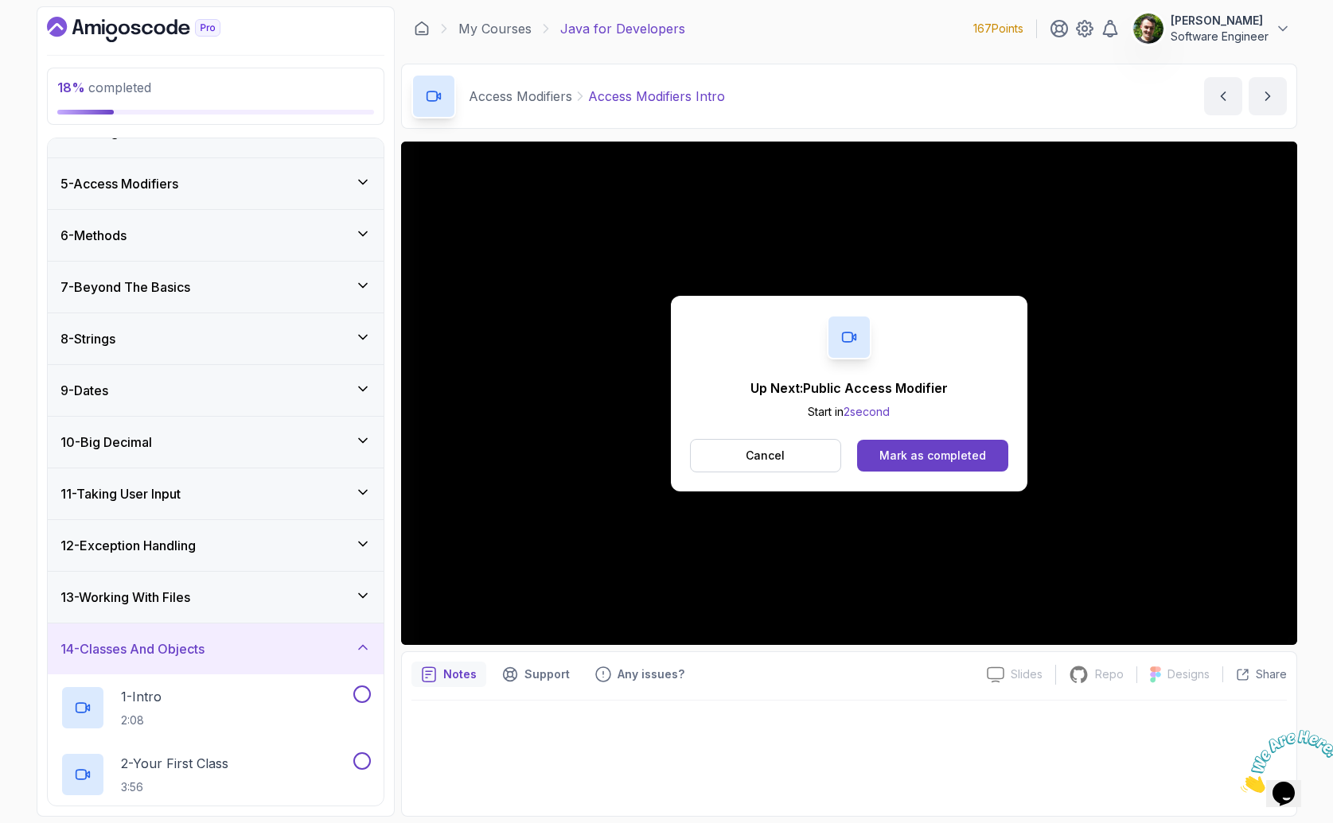
scroll to position [140, 0]
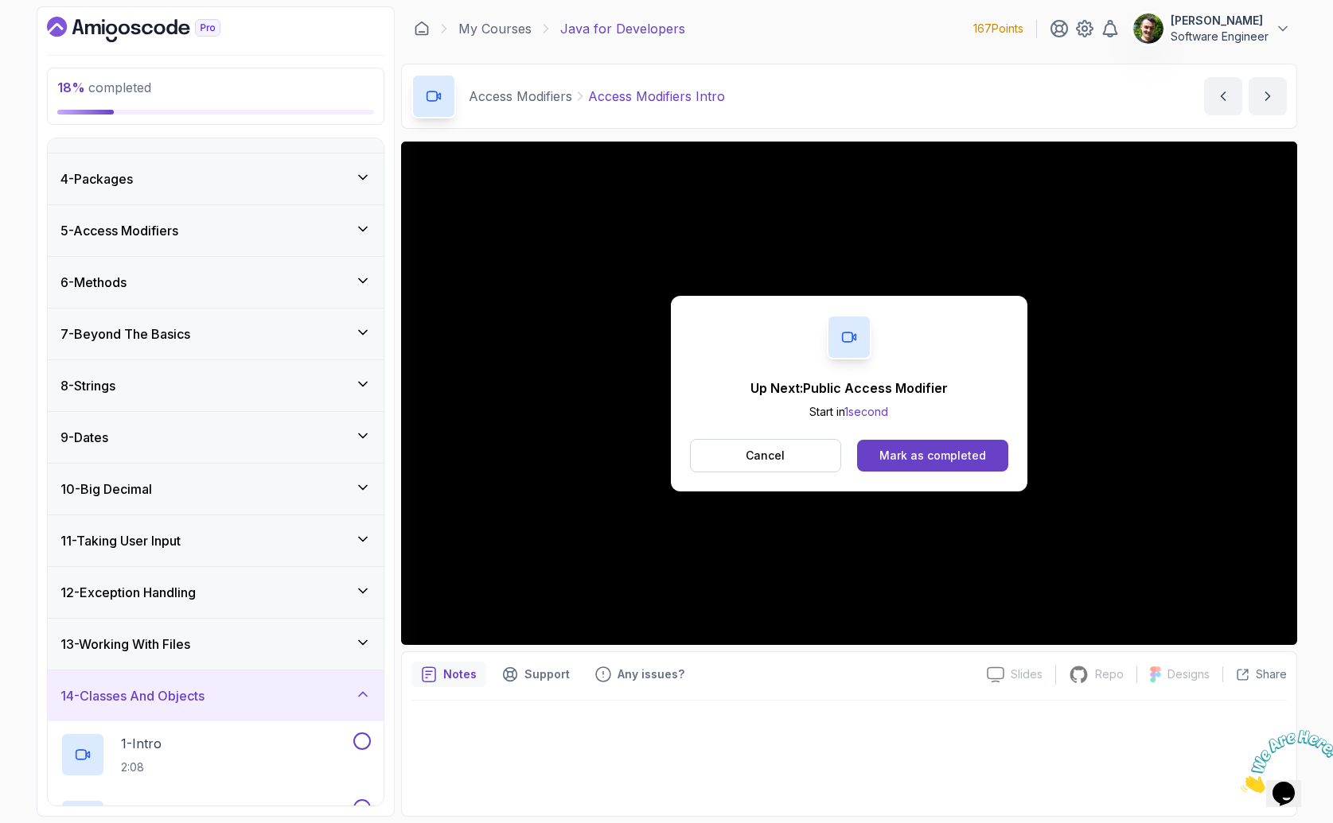
click at [227, 696] on div "14 - Classes And Objects" at bounding box center [215, 696] width 310 height 19
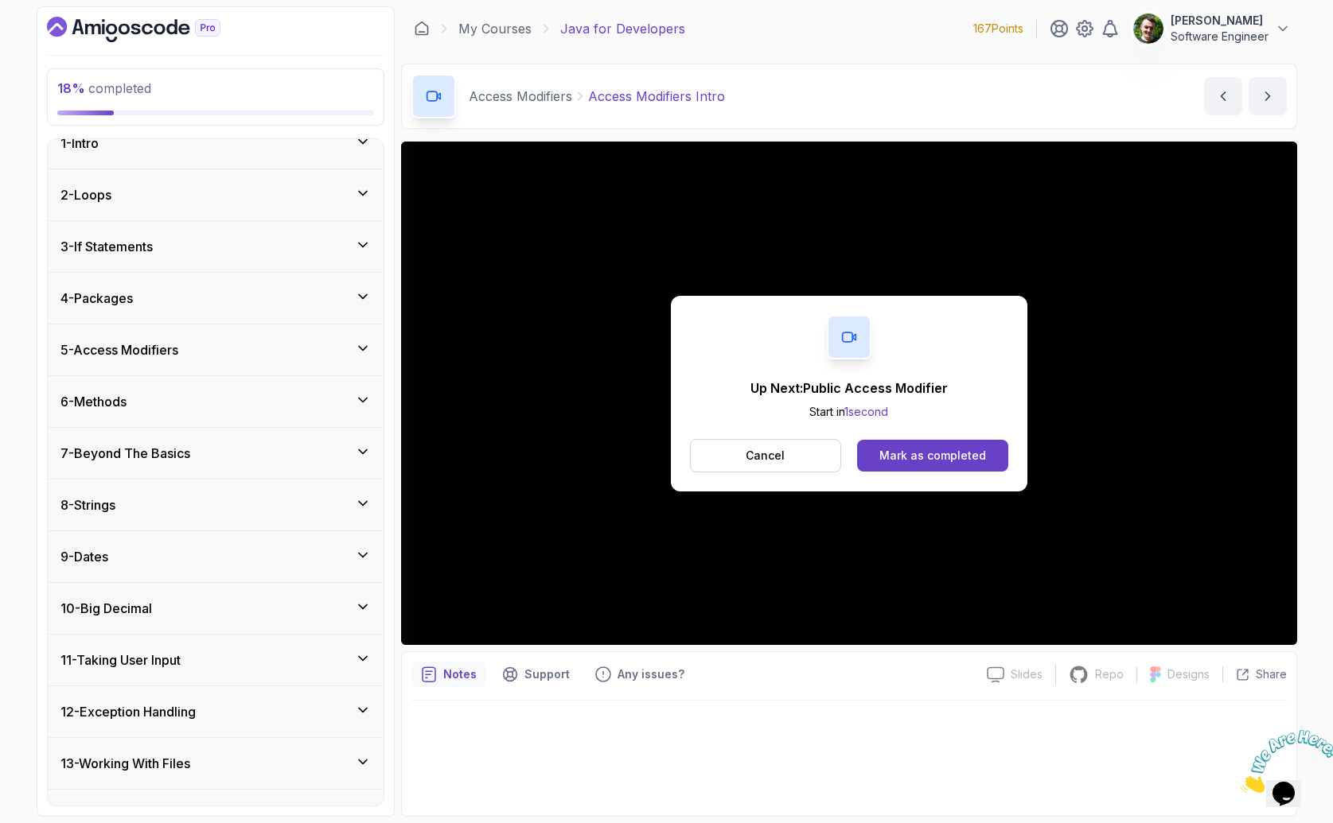
scroll to position [0, 0]
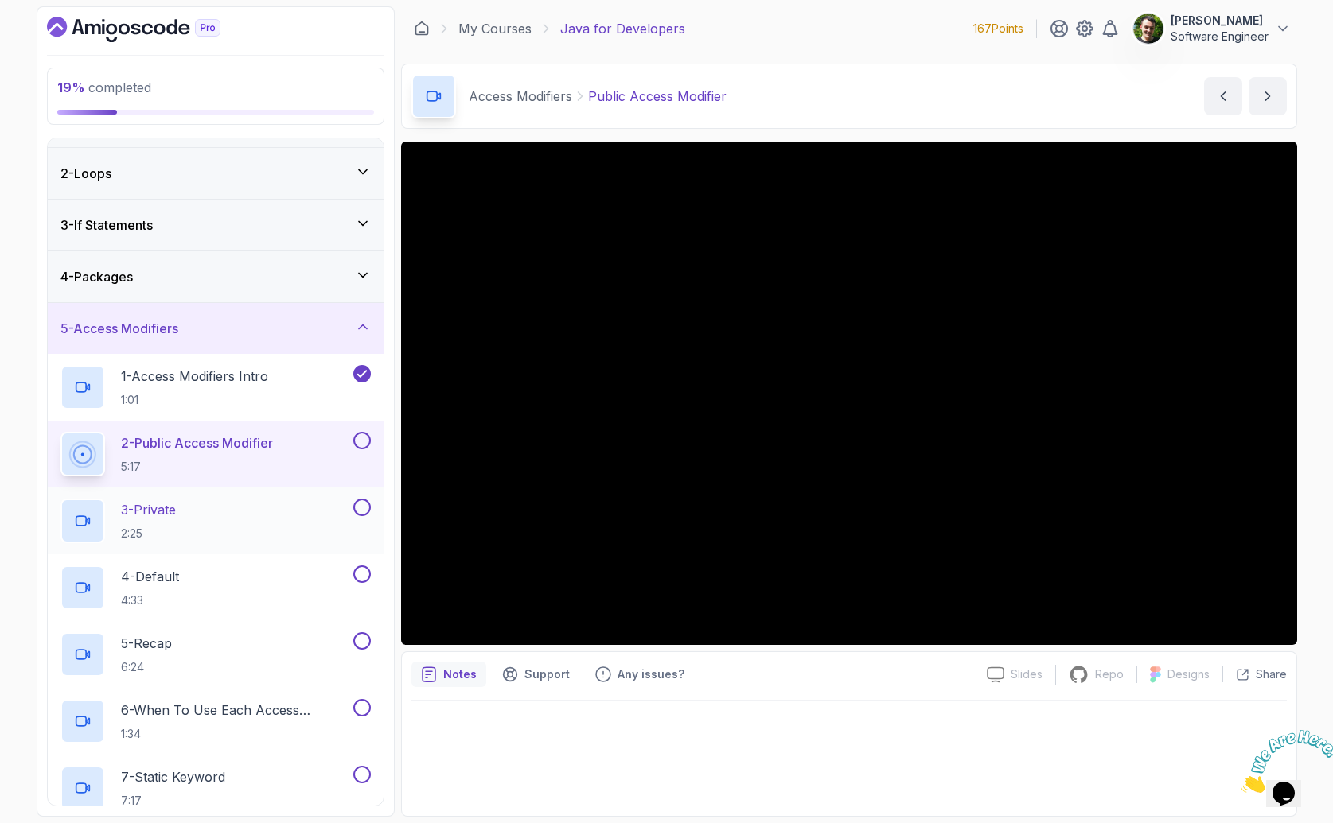
scroll to position [73, 0]
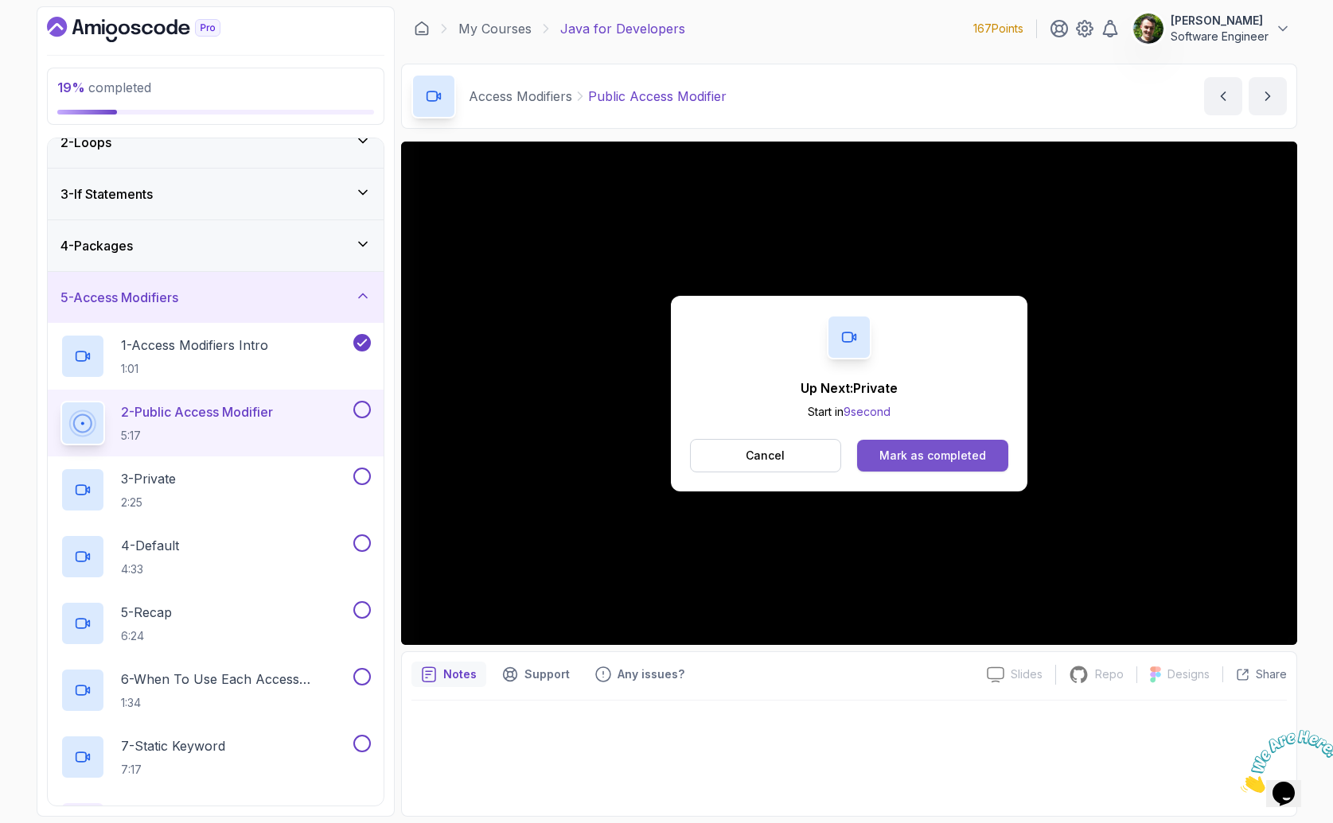
click at [922, 456] on div "Mark as completed" at bounding box center [932, 456] width 107 height 16
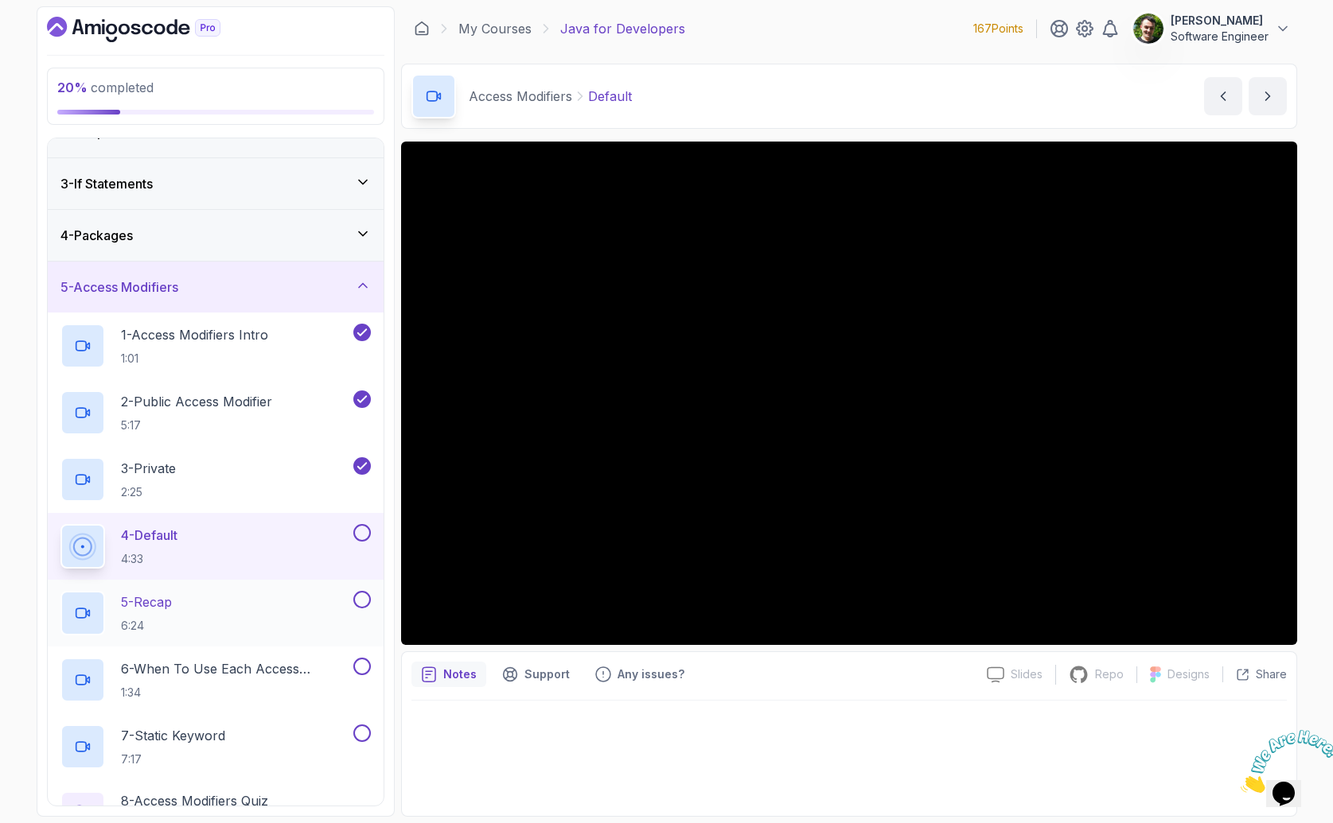
scroll to position [150, 0]
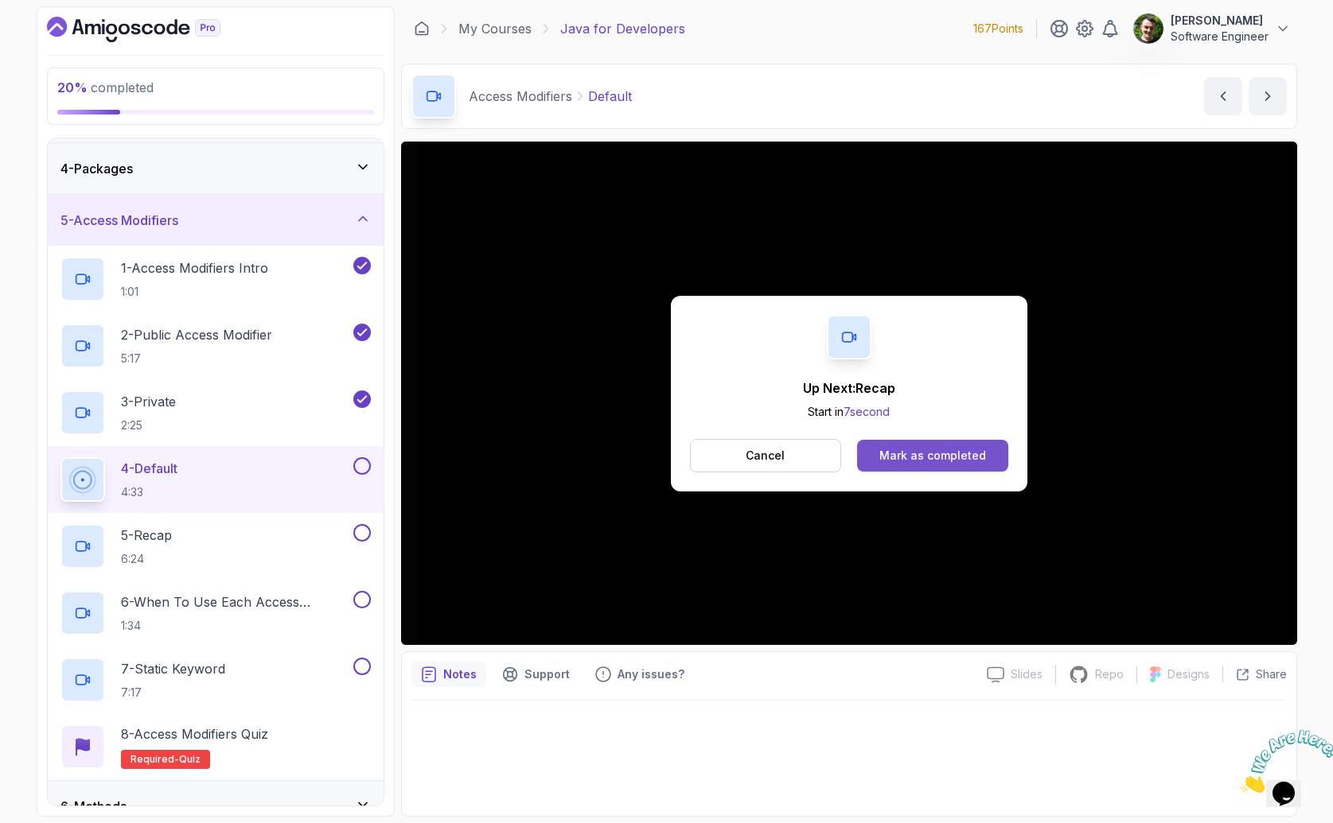
click at [936, 455] on div "Mark as completed" at bounding box center [932, 456] width 107 height 16
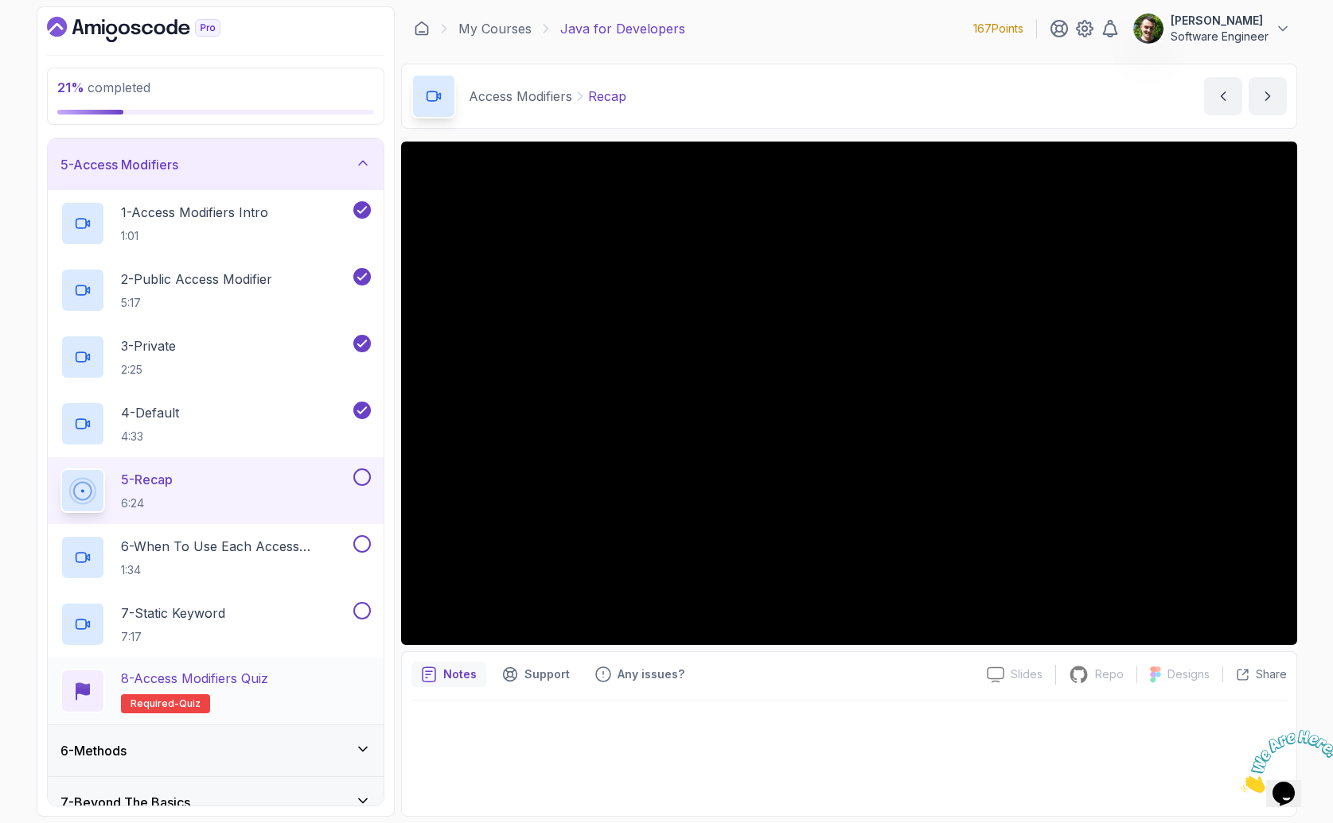
scroll to position [301, 0]
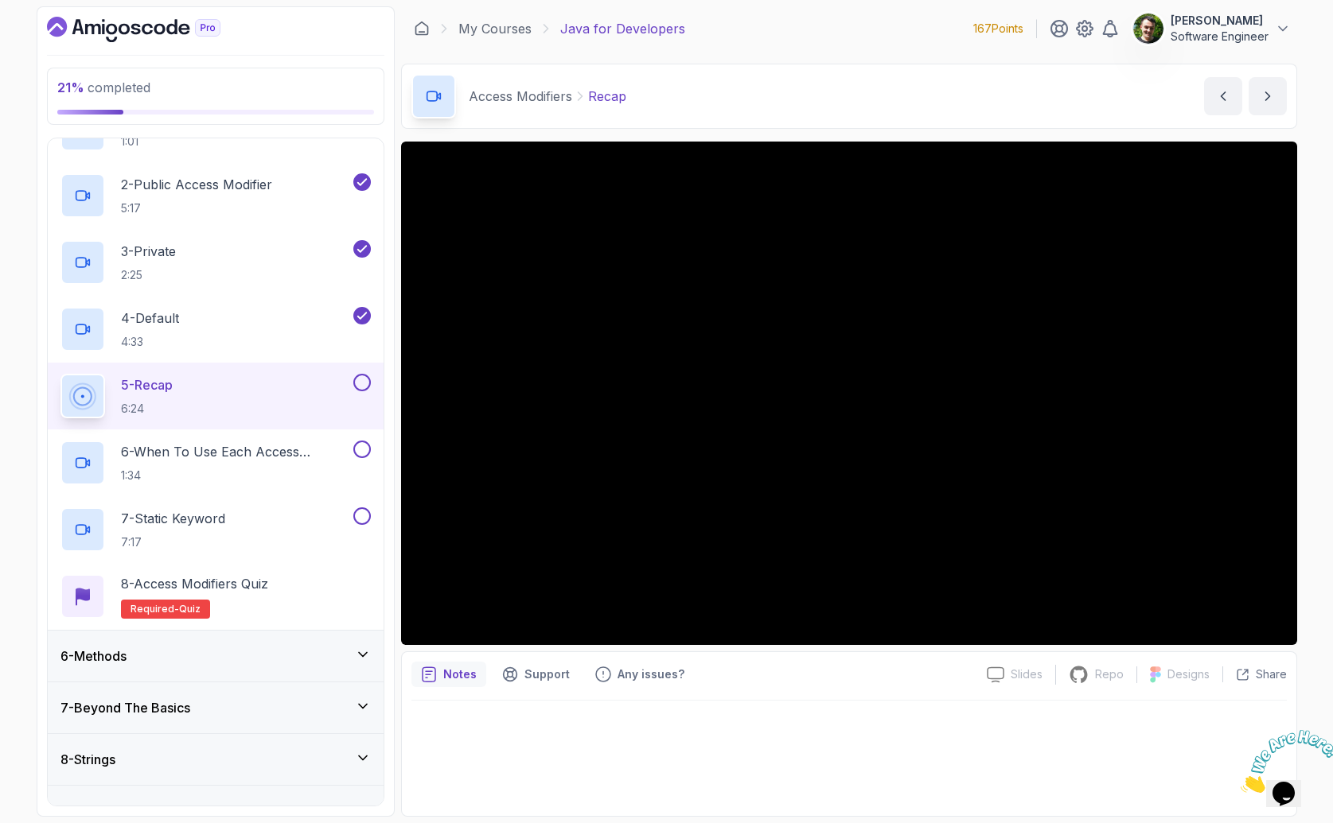
click at [755, 737] on div at bounding box center [848, 754] width 875 height 106
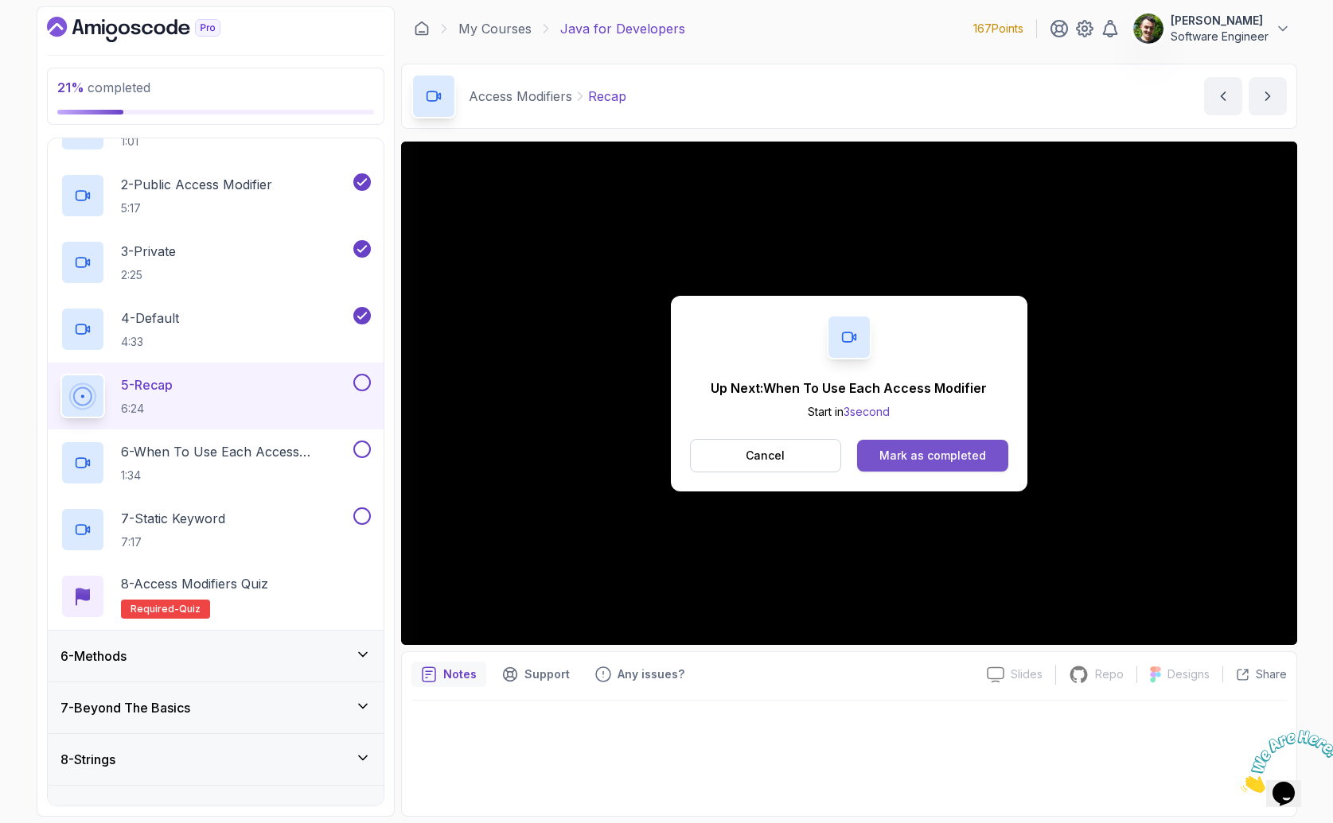
click at [923, 439] on div "Up Next: When To Use Each Access Modifier Start in 3 second Cancel Mark as comp…" at bounding box center [849, 394] width 356 height 196
click at [919, 457] on div "Mark as completed" at bounding box center [932, 456] width 107 height 16
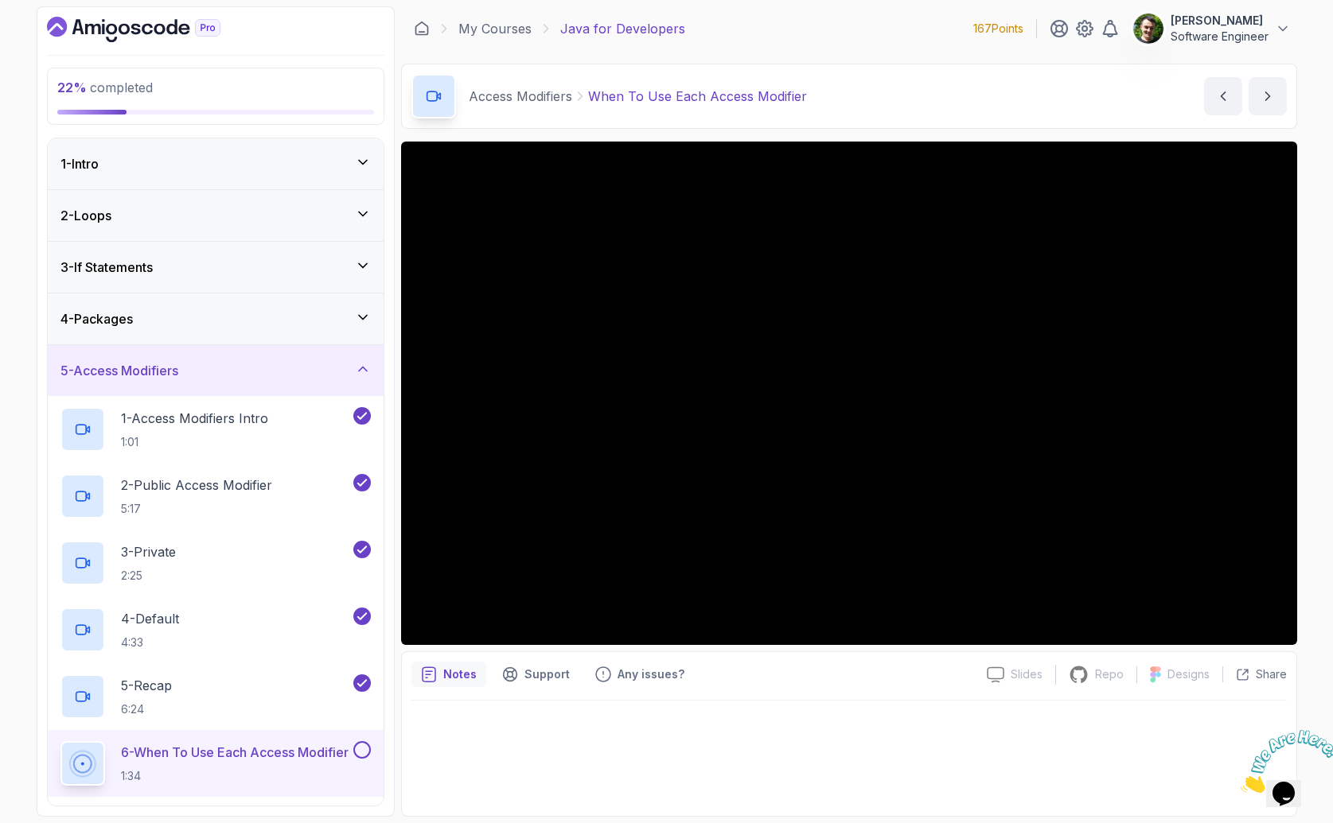
click at [166, 376] on h3 "5 - Access Modifiers" at bounding box center [119, 370] width 118 height 19
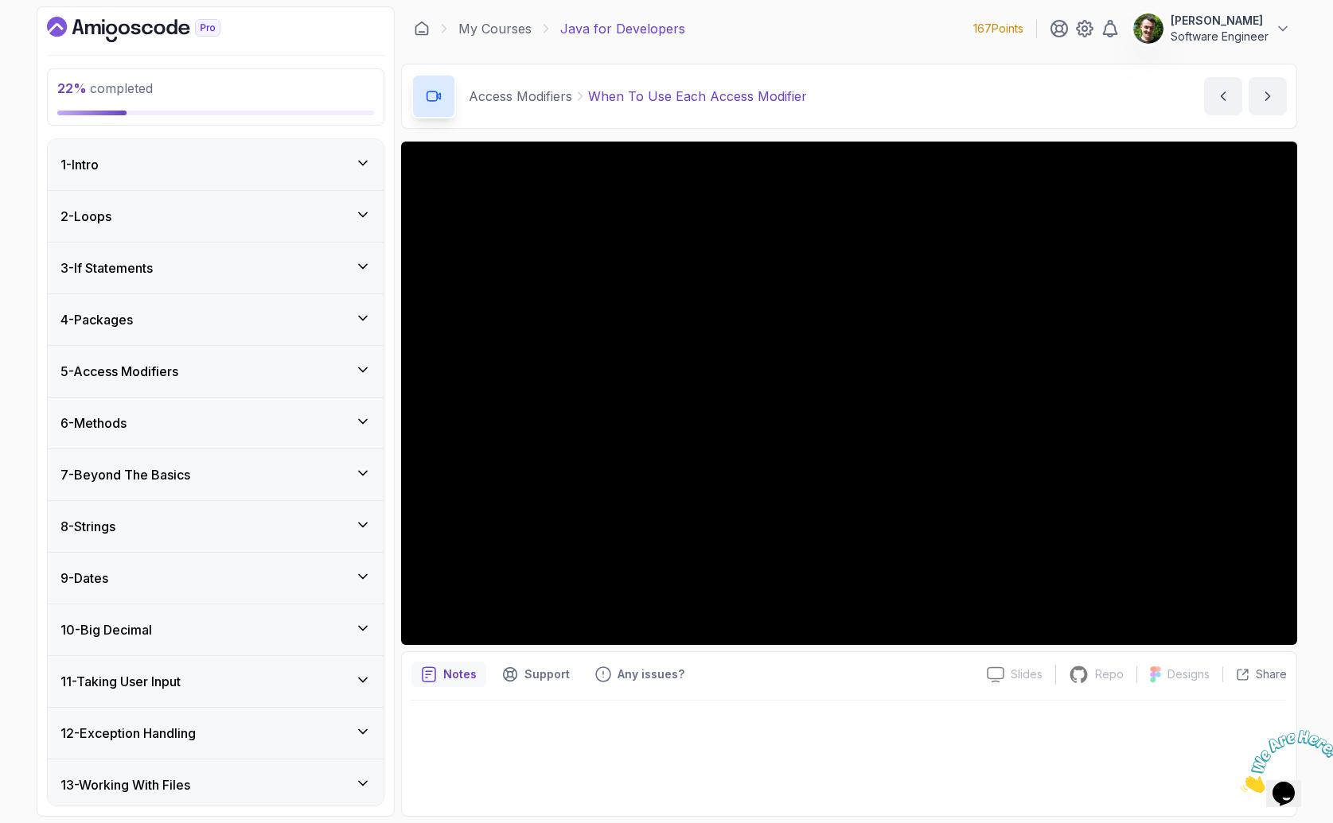
click at [143, 318] on div "4 - Packages" at bounding box center [215, 319] width 310 height 19
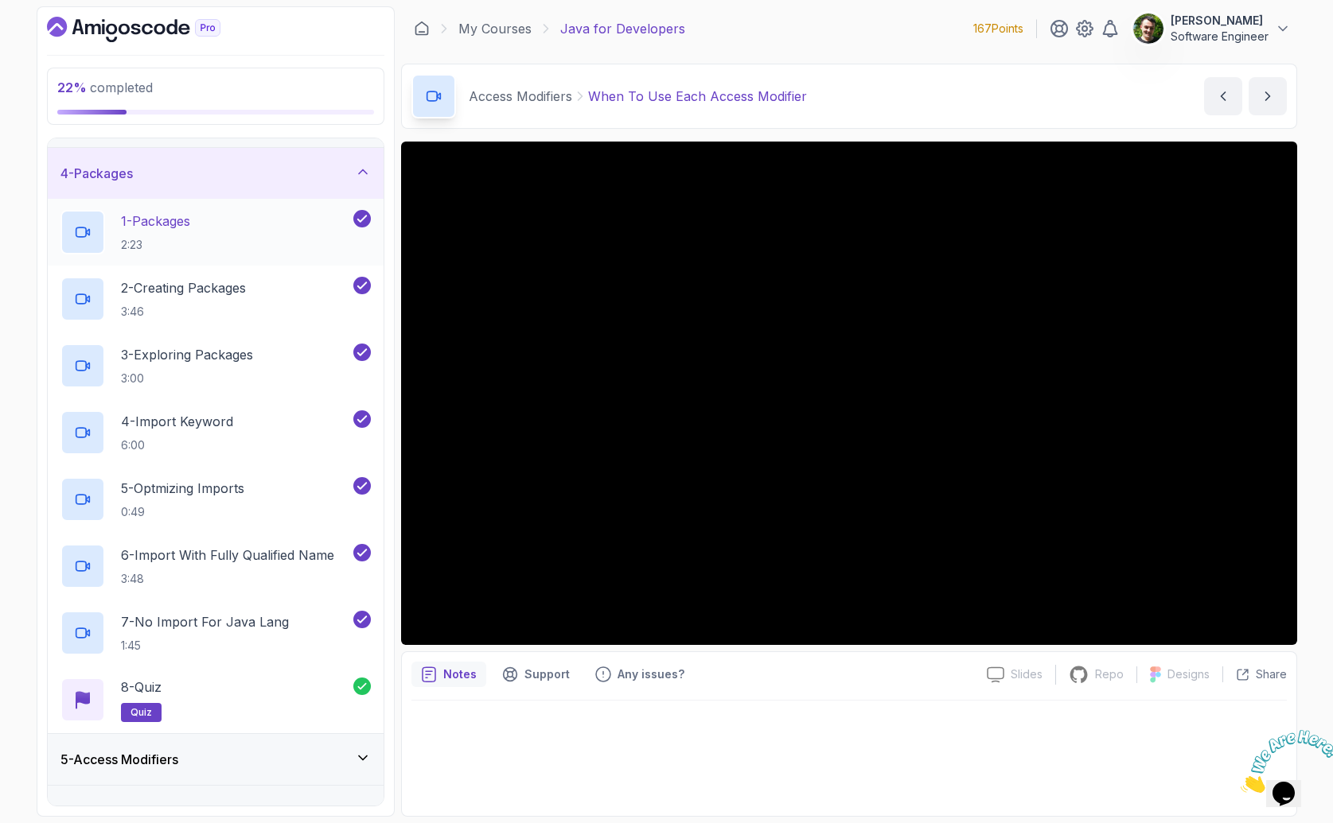
scroll to position [141, 0]
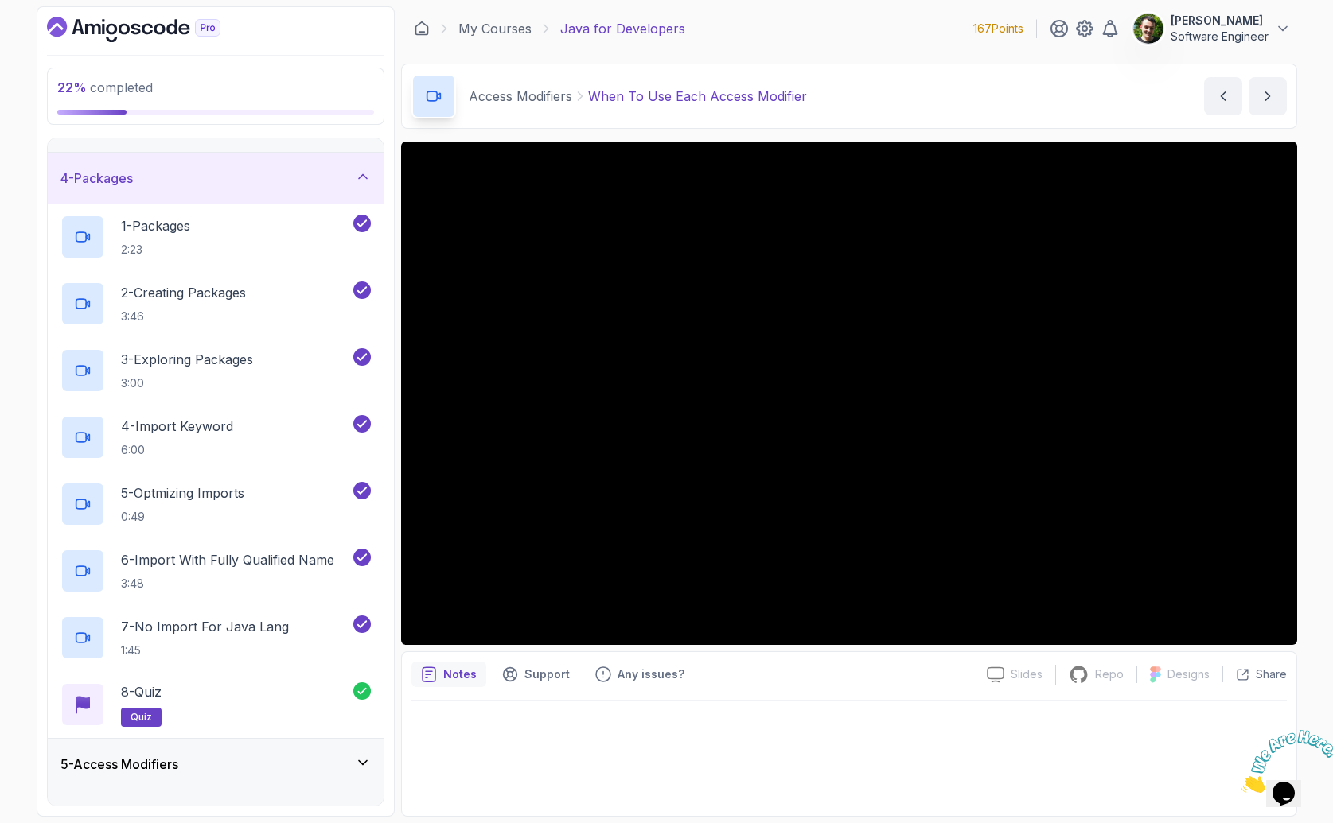
click at [130, 181] on h3 "4 - Packages" at bounding box center [96, 178] width 72 height 19
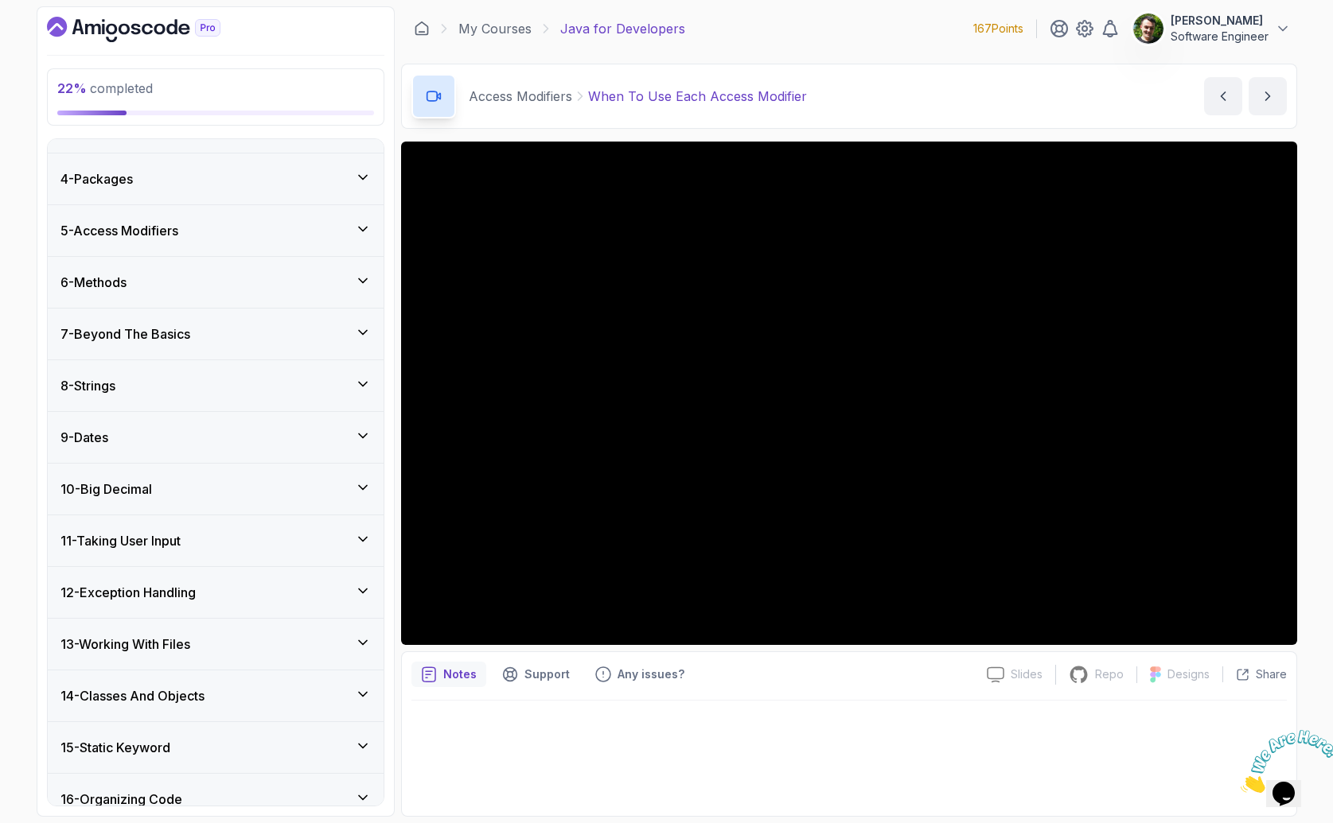
click at [158, 228] on h3 "5 - Access Modifiers" at bounding box center [119, 230] width 118 height 19
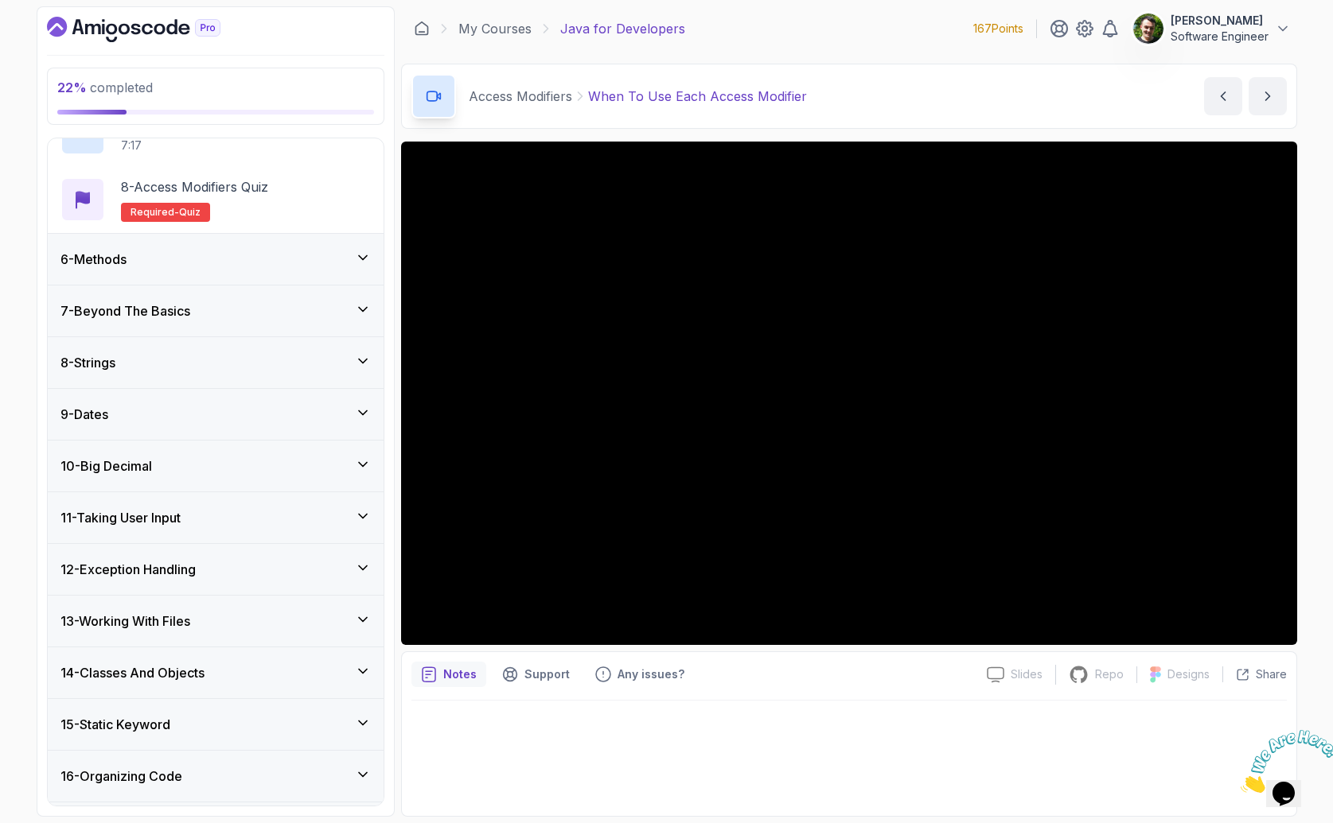
scroll to position [849, 0]
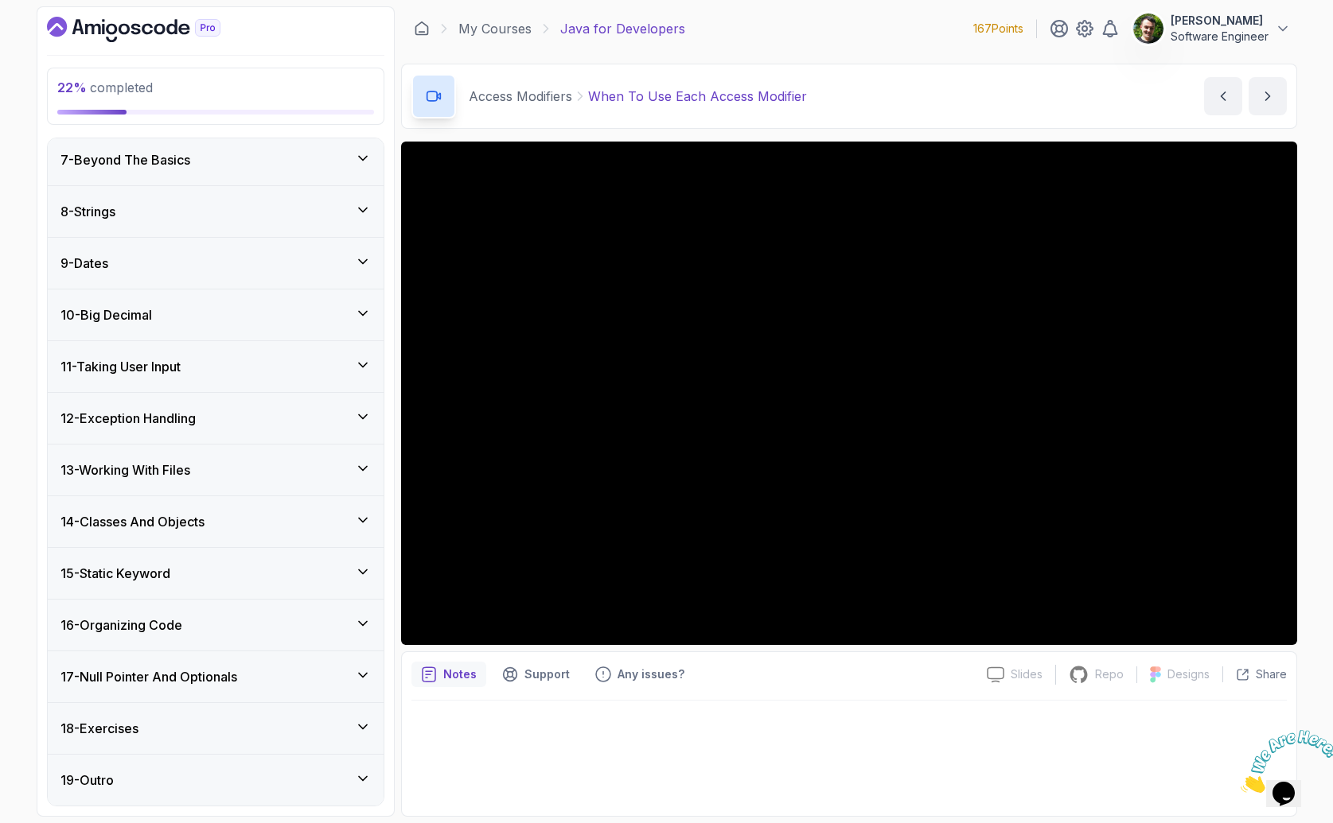
click at [158, 722] on div "18 - Exercises" at bounding box center [215, 728] width 310 height 19
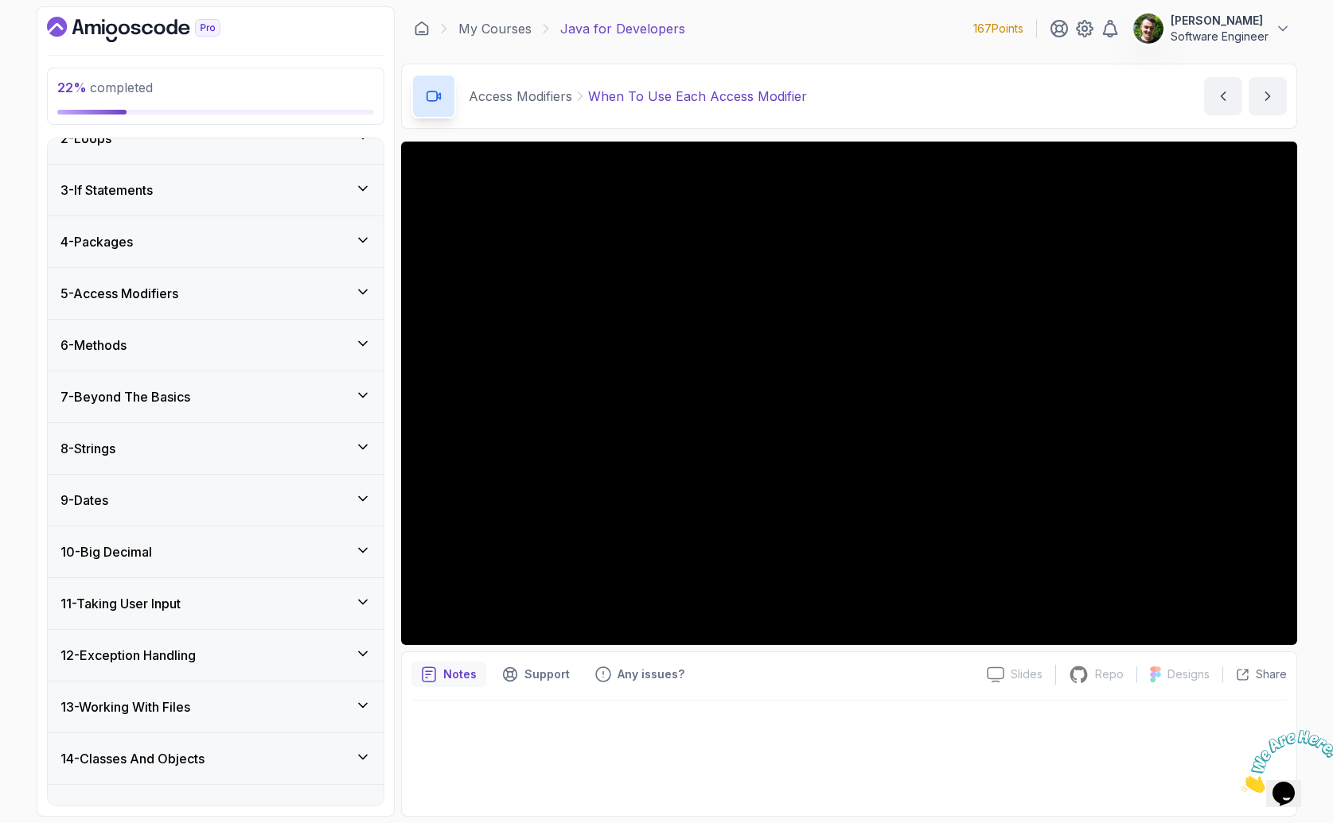
scroll to position [0, 0]
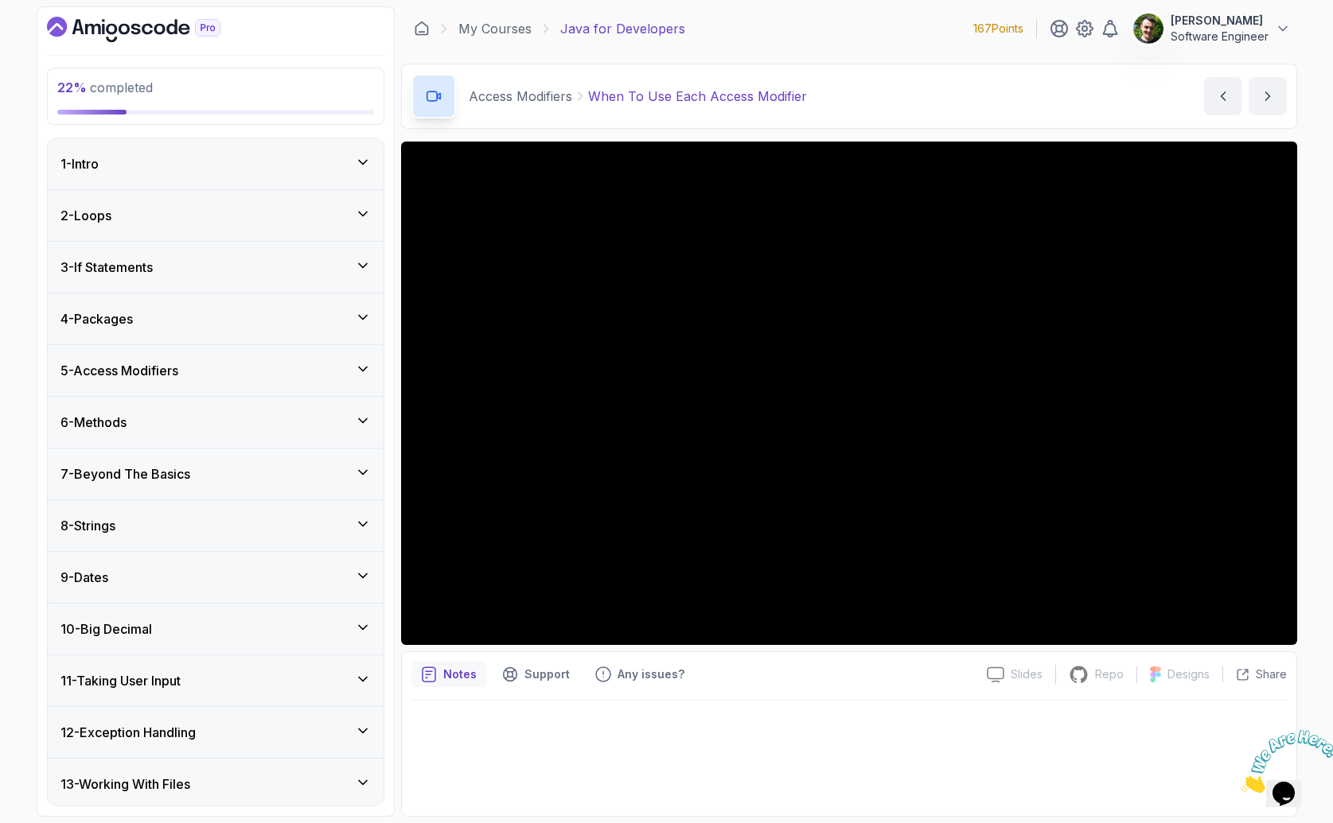
click at [149, 374] on h3 "5 - Access Modifiers" at bounding box center [119, 370] width 118 height 19
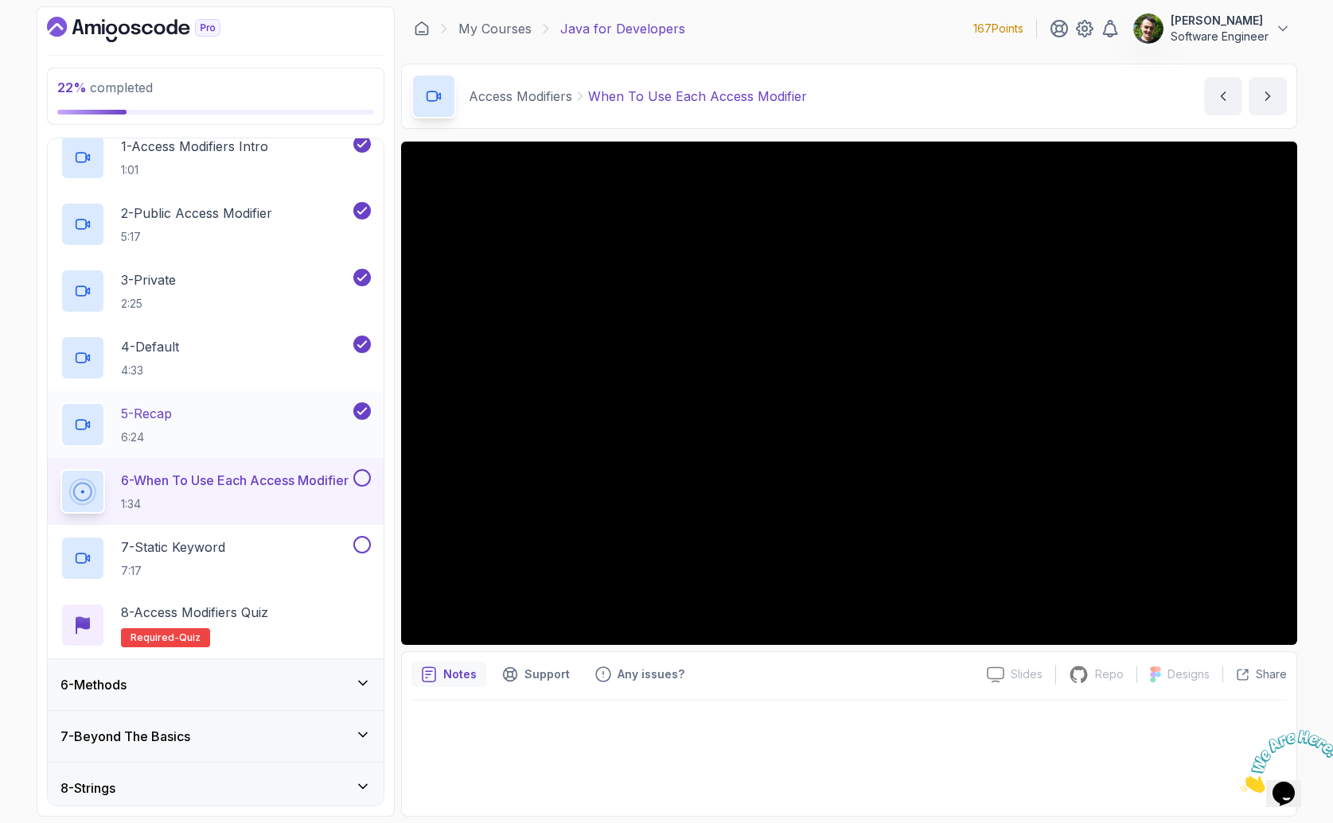
scroll to position [278, 0]
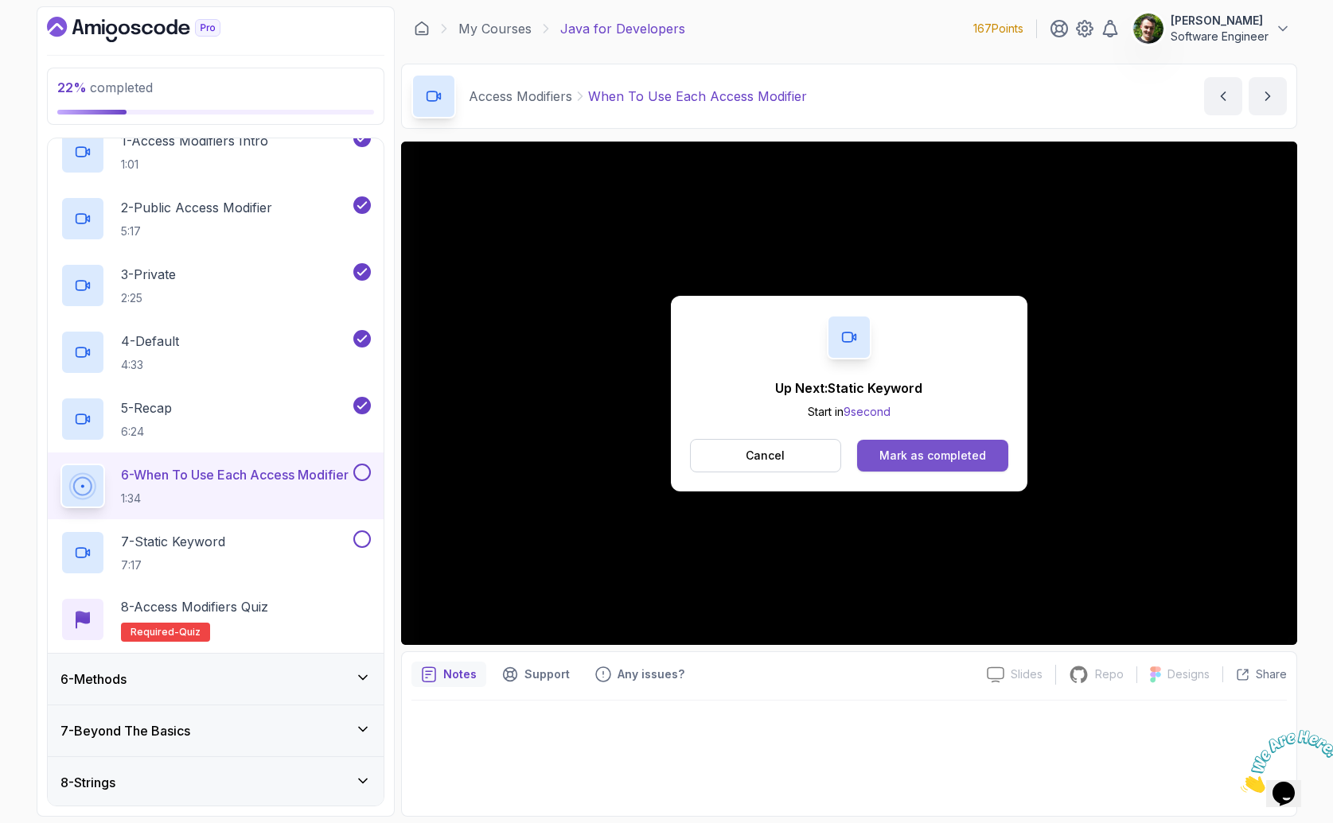
click at [909, 455] on div "Mark as completed" at bounding box center [932, 456] width 107 height 16
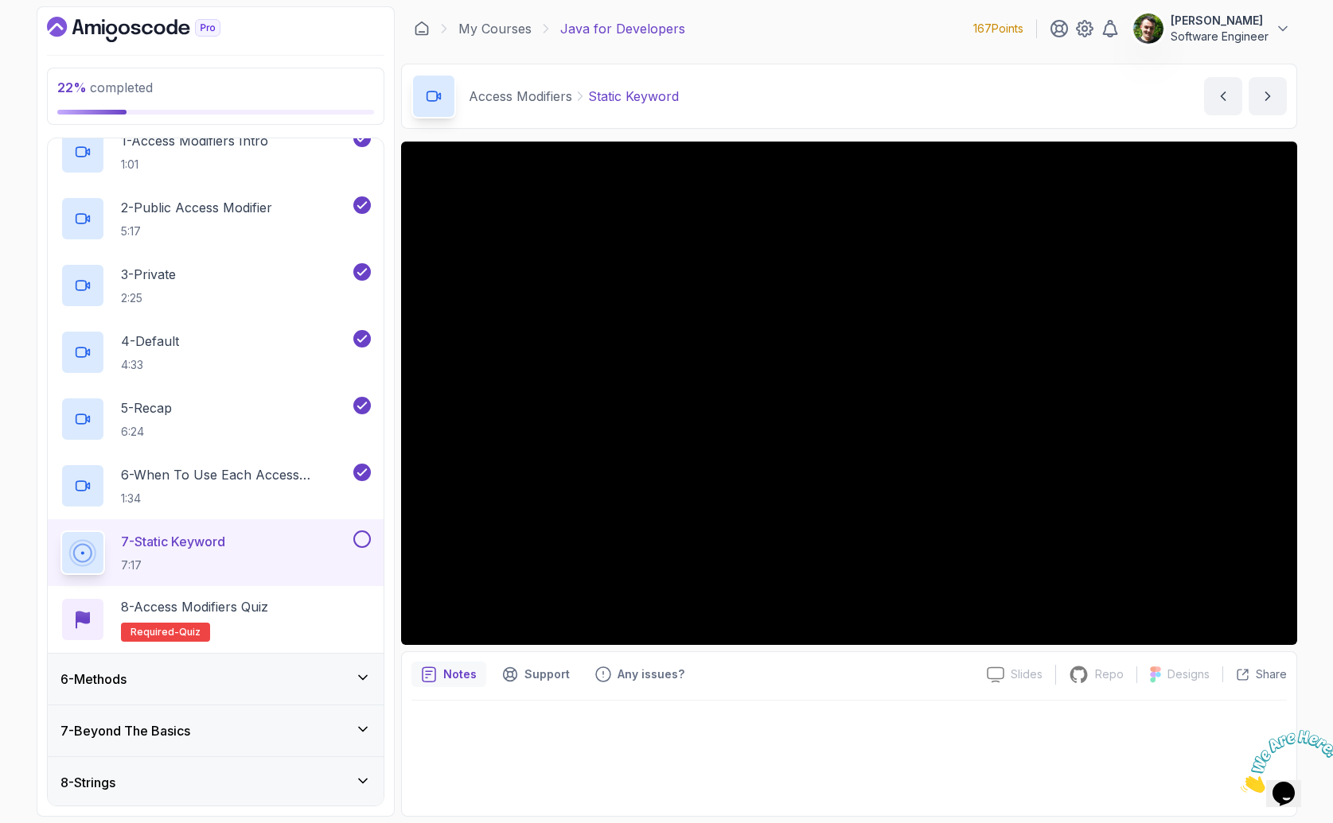
scroll to position [278, 0]
click at [797, 85] on div "Access Modifiers Static Keyword Static Keyword by [PERSON_NAME]" at bounding box center [849, 96] width 896 height 65
click at [359, 534] on button at bounding box center [362, 540] width 18 height 18
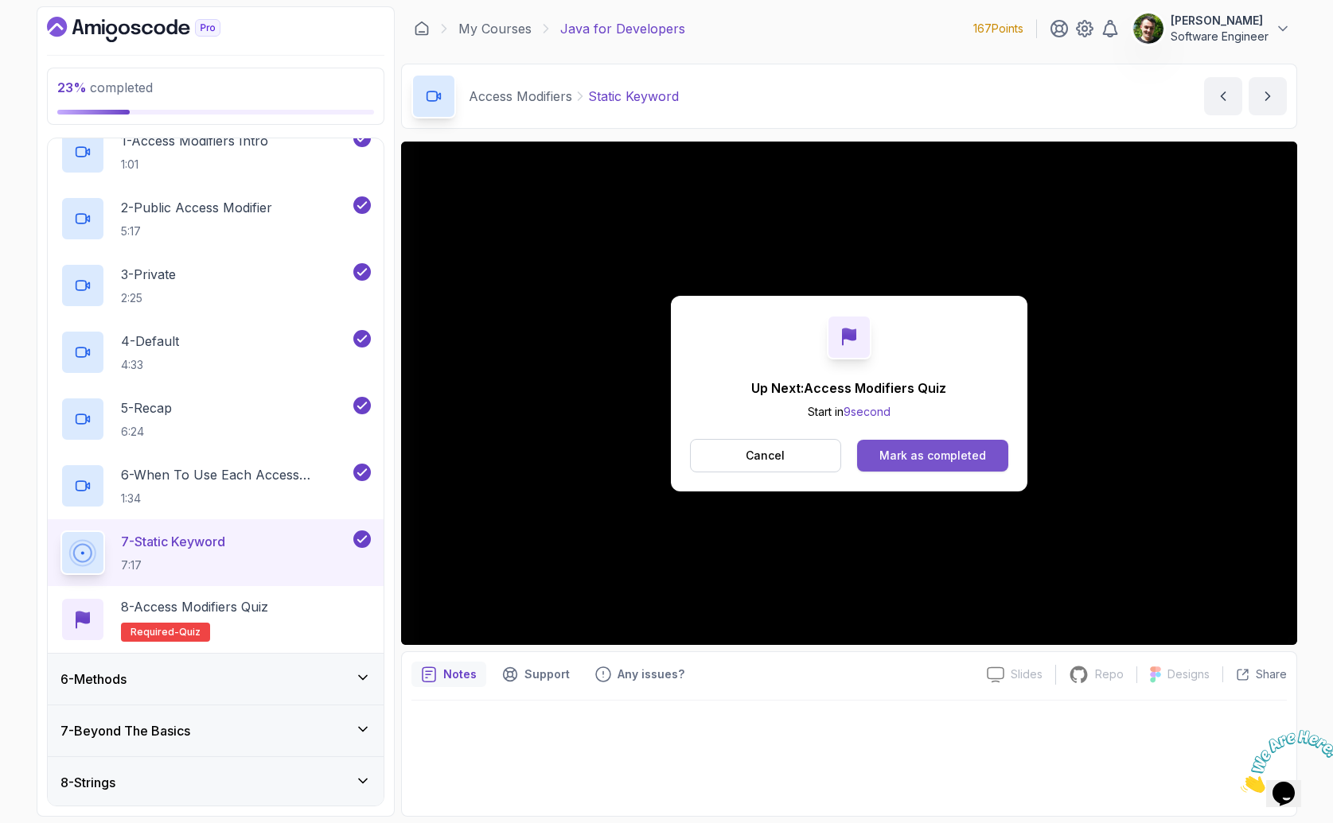
click at [942, 464] on button "Mark as completed" at bounding box center [932, 456] width 150 height 32
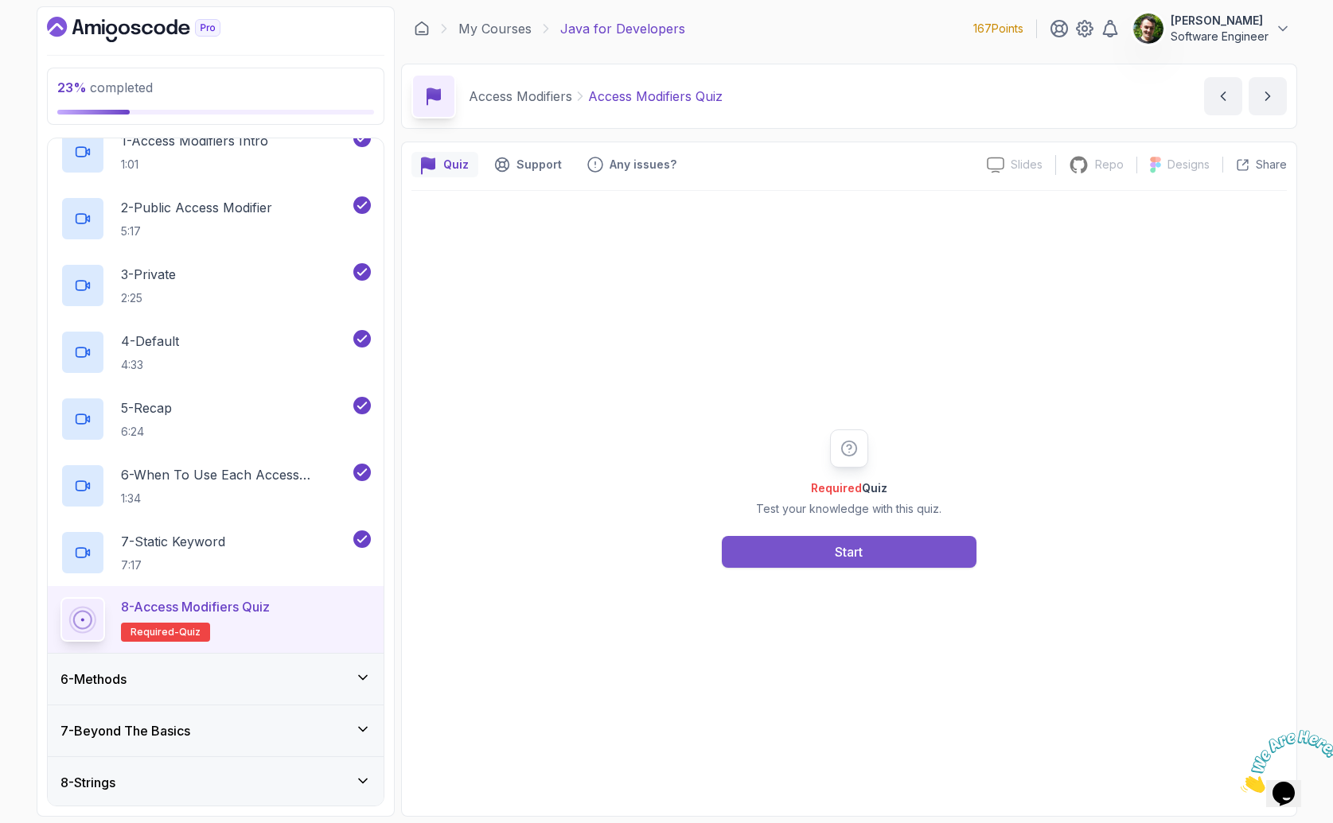
click at [854, 558] on div "Start" at bounding box center [849, 552] width 28 height 19
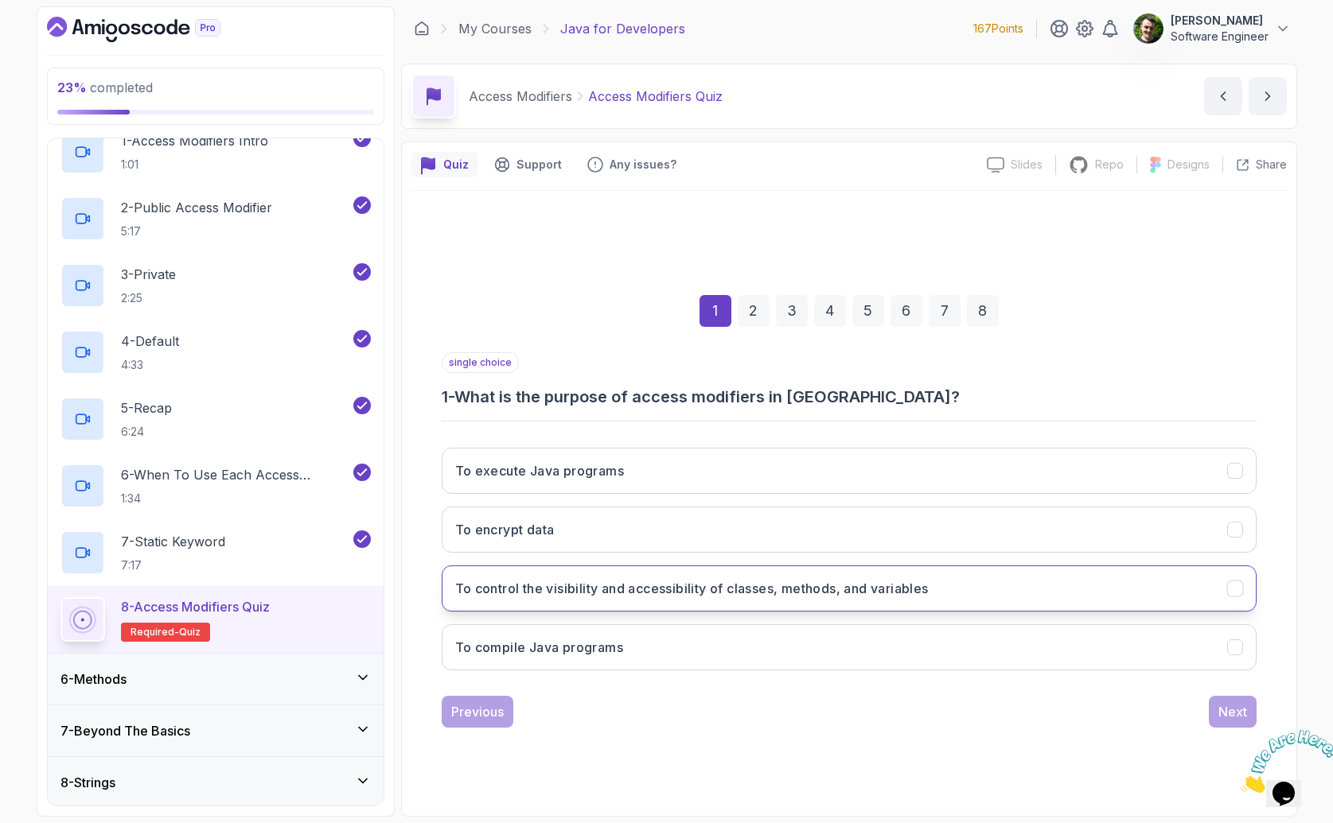
click at [671, 586] on h3 "To control the visibility and accessibility of classes, methods, and variables" at bounding box center [691, 588] width 473 height 19
click at [1239, 718] on div "Next" at bounding box center [1232, 711] width 29 height 19
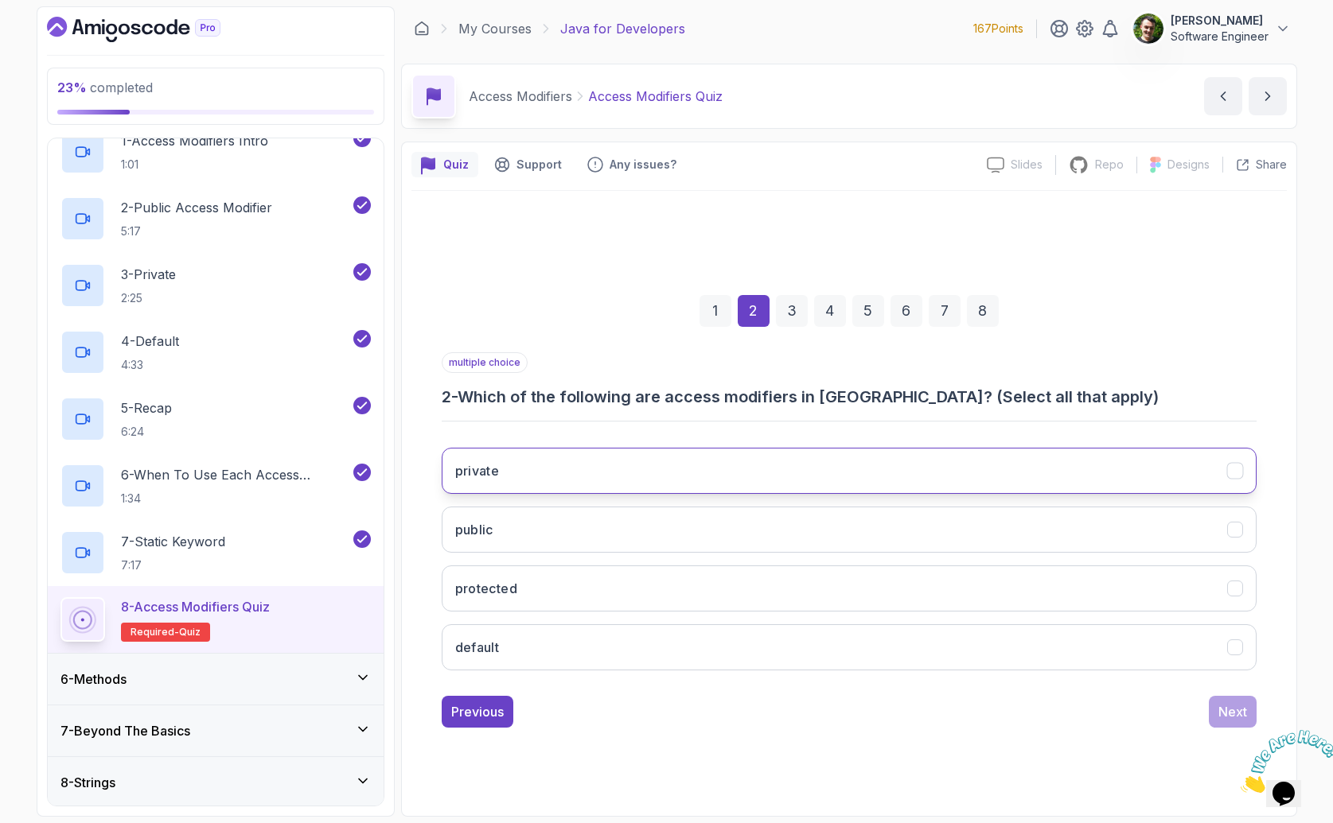
click at [582, 461] on button "private" at bounding box center [849, 471] width 815 height 46
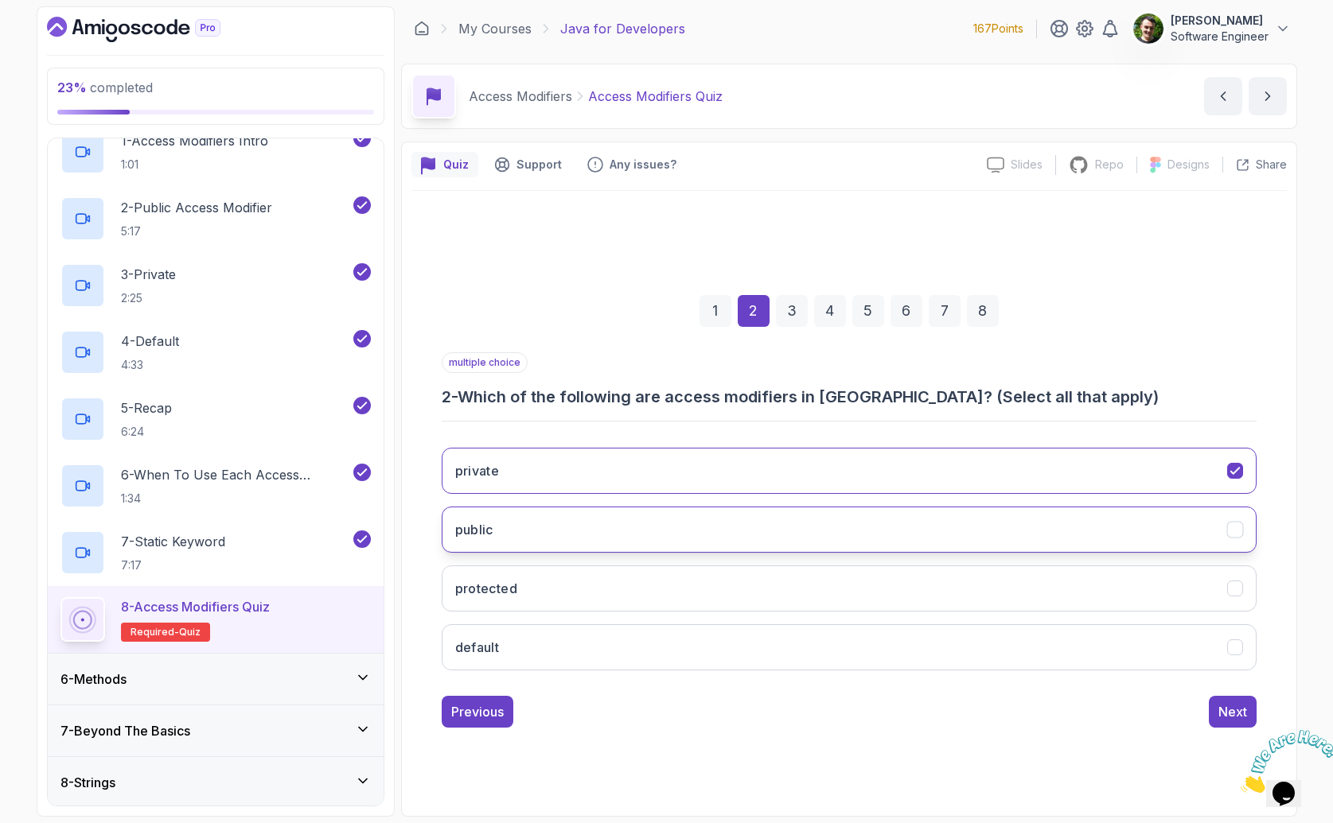
click at [553, 529] on button "public" at bounding box center [849, 530] width 815 height 46
click at [555, 601] on button "protected" at bounding box center [849, 589] width 815 height 46
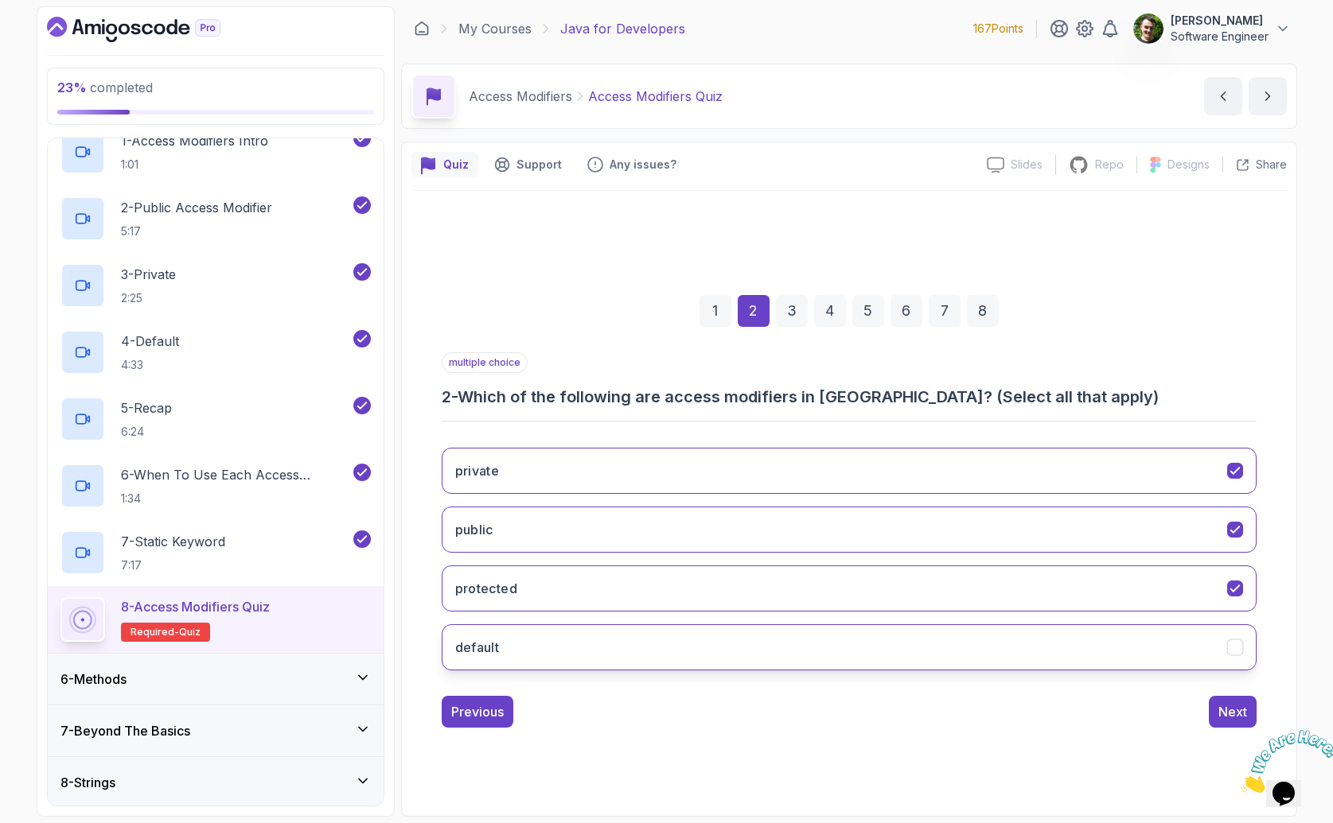
click at [549, 643] on button "default" at bounding box center [849, 648] width 815 height 46
click at [1209, 708] on button "Next" at bounding box center [1232, 712] width 48 height 32
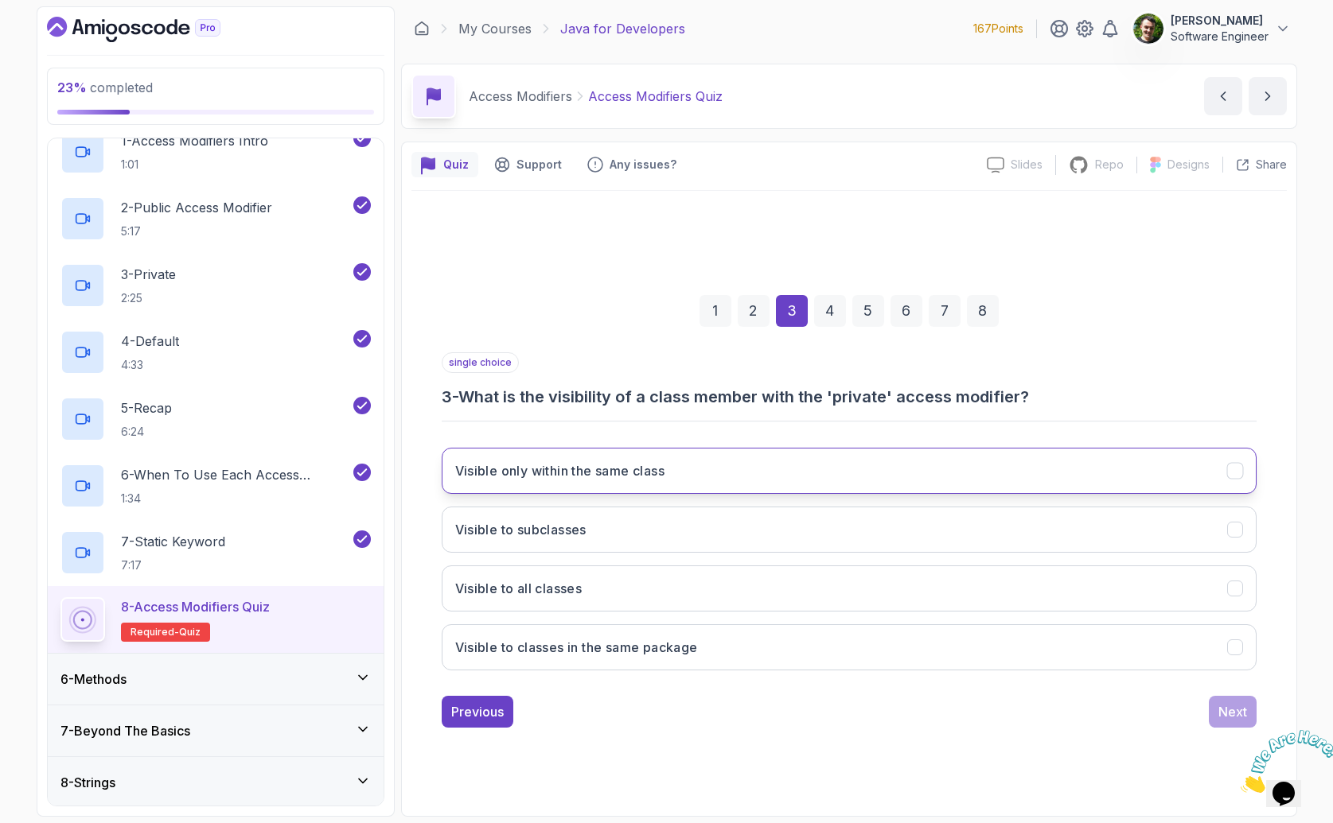
click at [617, 481] on button "Visible only within the same class" at bounding box center [849, 471] width 815 height 46
click at [1229, 707] on div "Next" at bounding box center [1232, 711] width 29 height 19
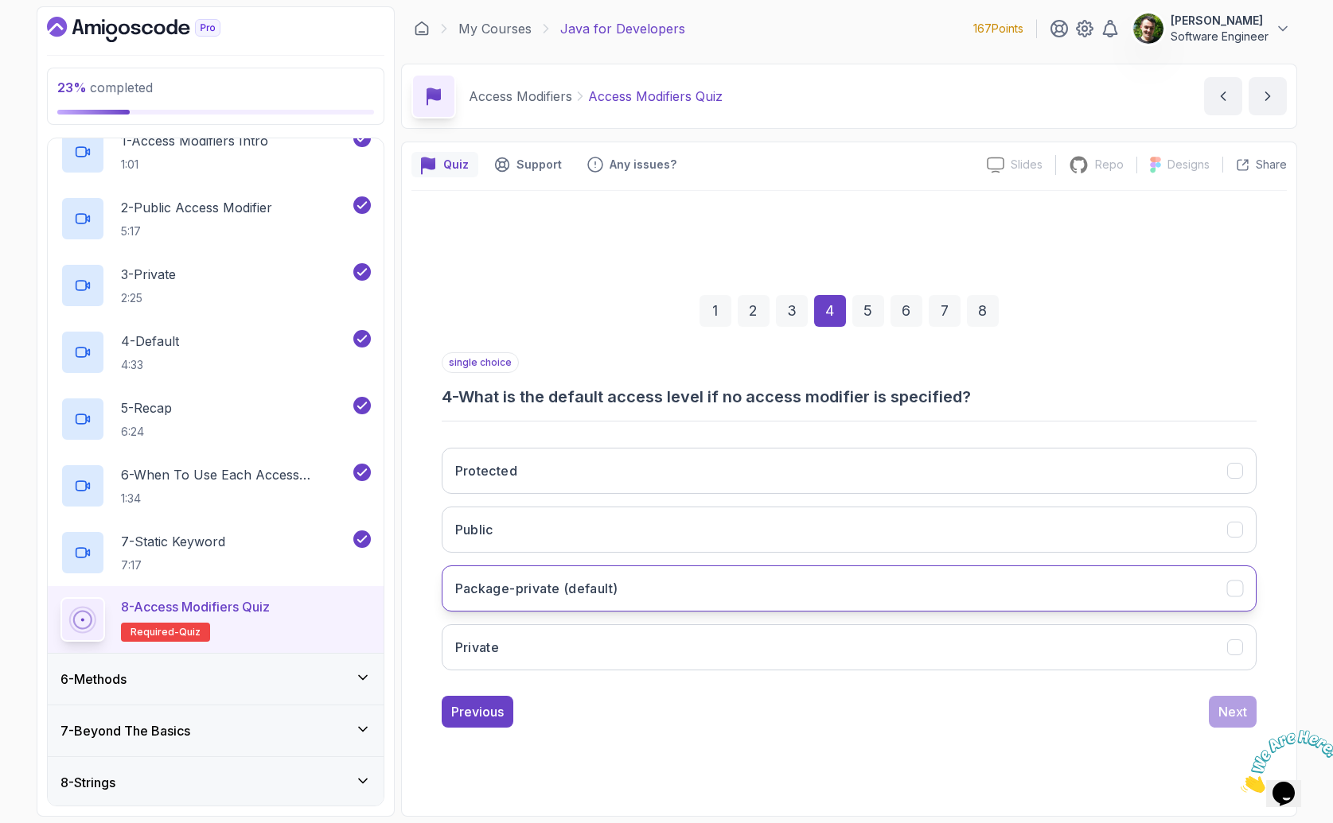
click at [548, 600] on button "Package-private (default)" at bounding box center [849, 589] width 815 height 46
click at [608, 597] on h3 "Package-private (default)" at bounding box center [536, 588] width 163 height 19
click at [1237, 718] on div "Next" at bounding box center [1232, 711] width 29 height 19
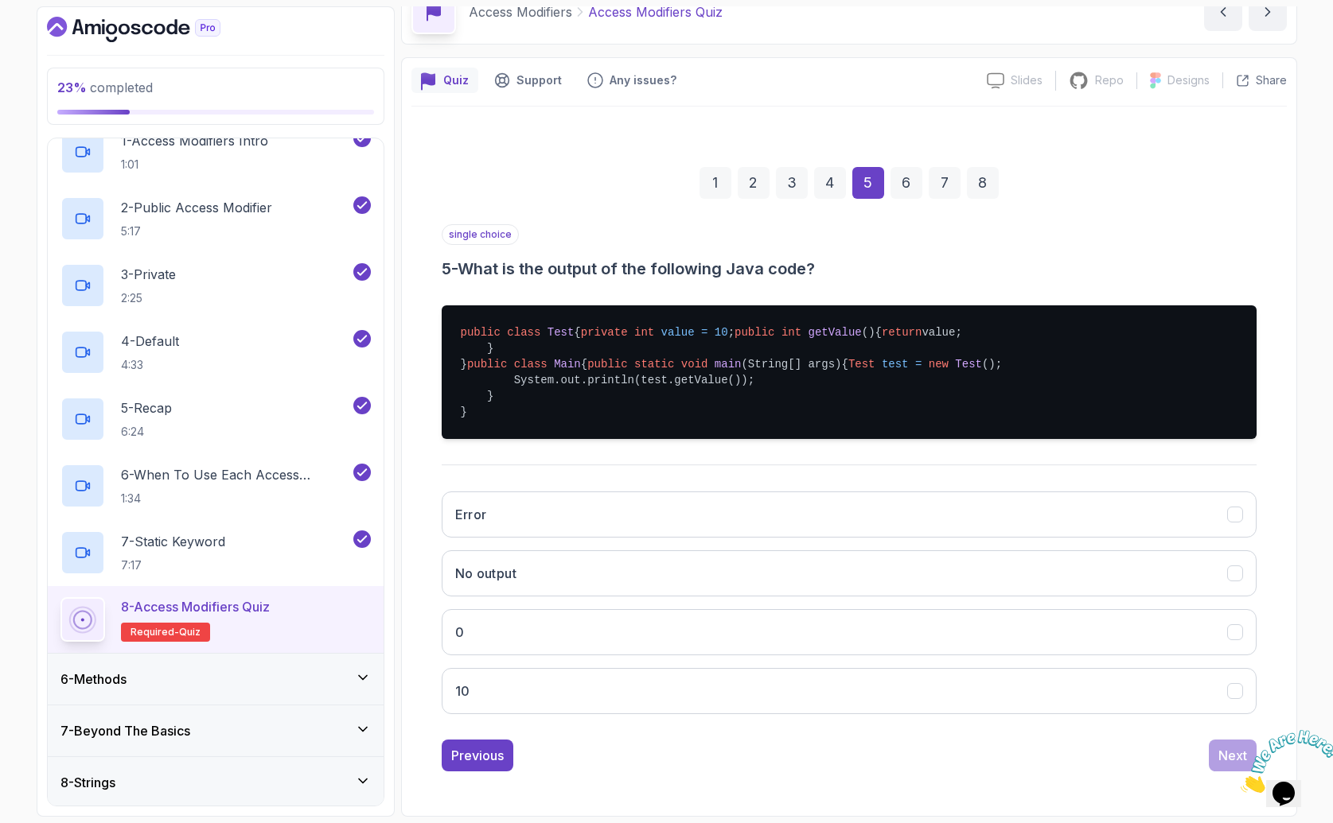
scroll to position [180, 0]
click at [547, 683] on button "10" at bounding box center [849, 691] width 815 height 46
click at [1228, 754] on div "Next" at bounding box center [1232, 755] width 29 height 19
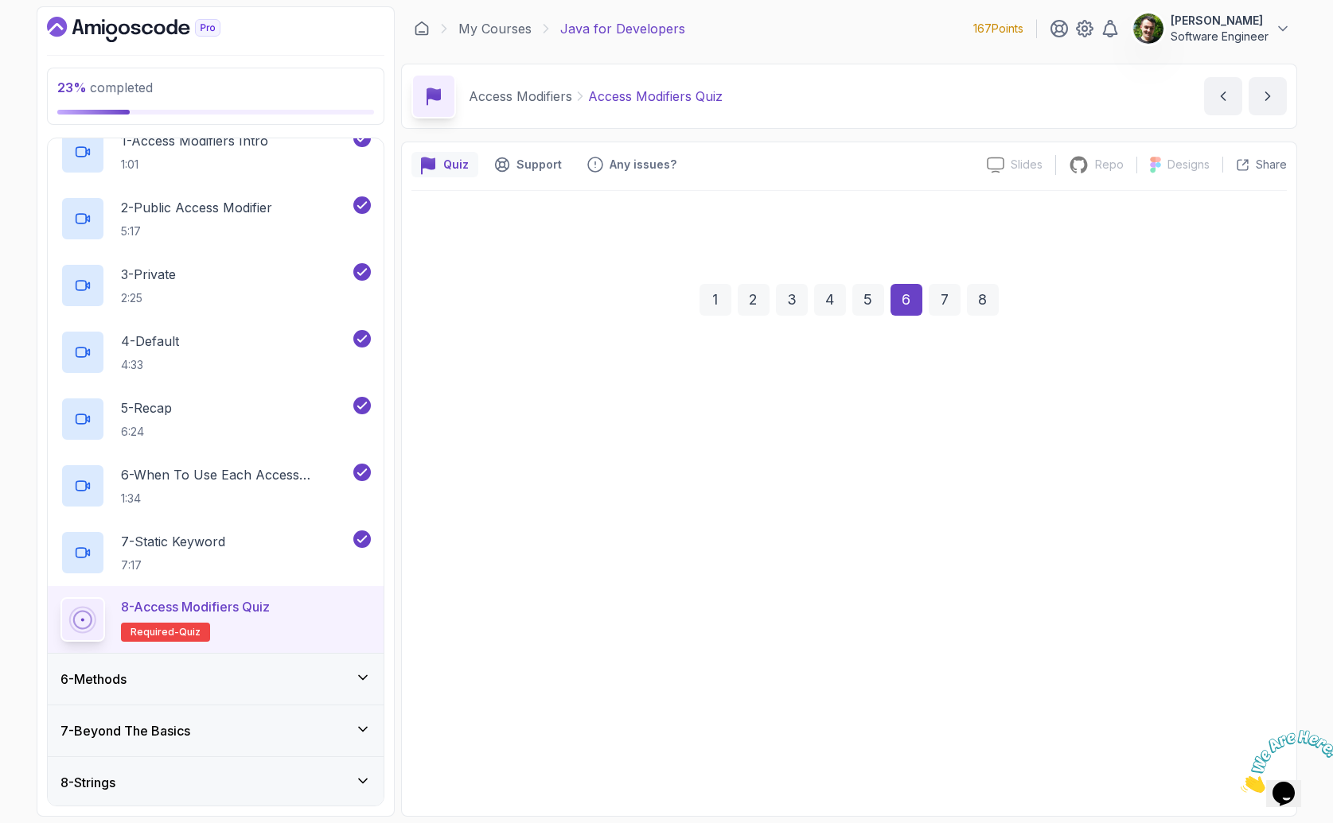
scroll to position [0, 0]
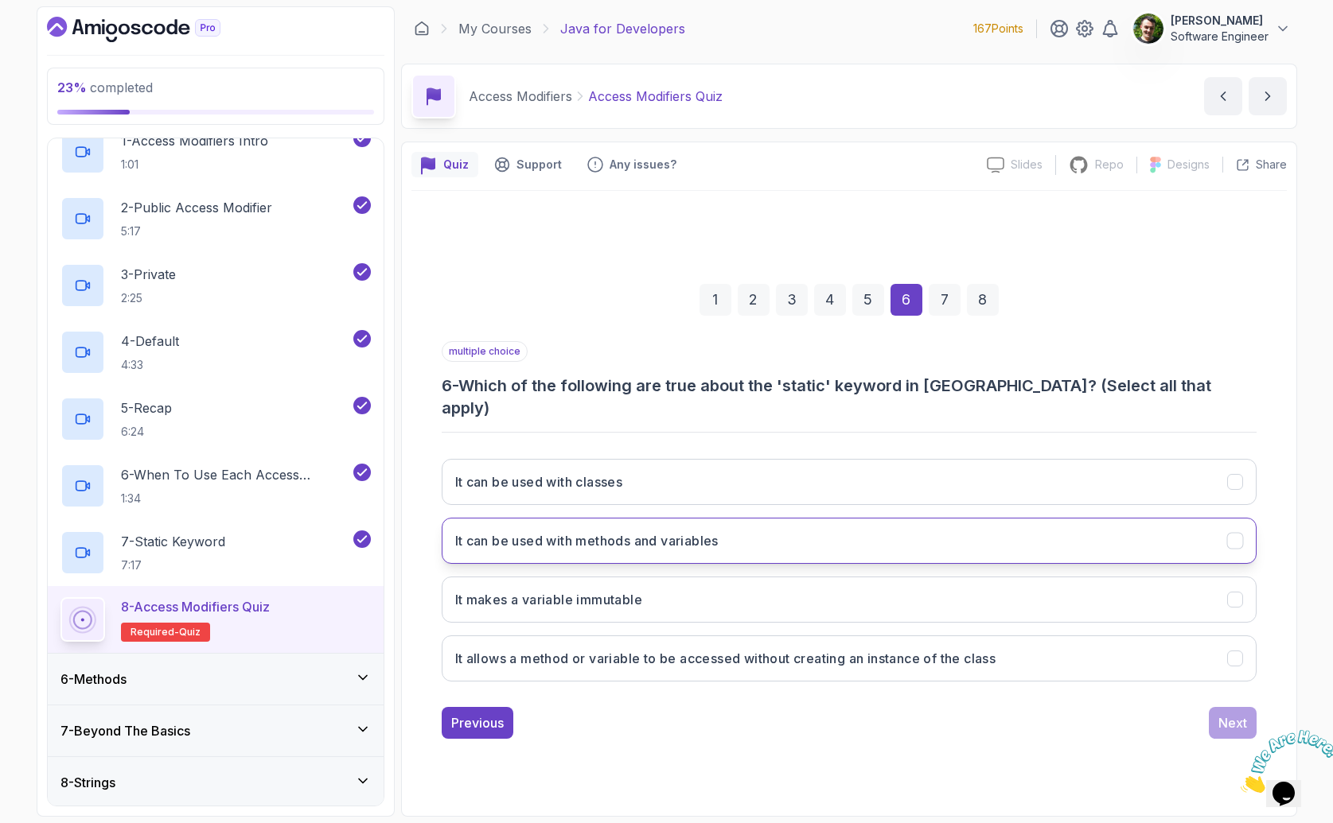
click at [879, 547] on button "It can be used with methods and variables" at bounding box center [849, 541] width 815 height 46
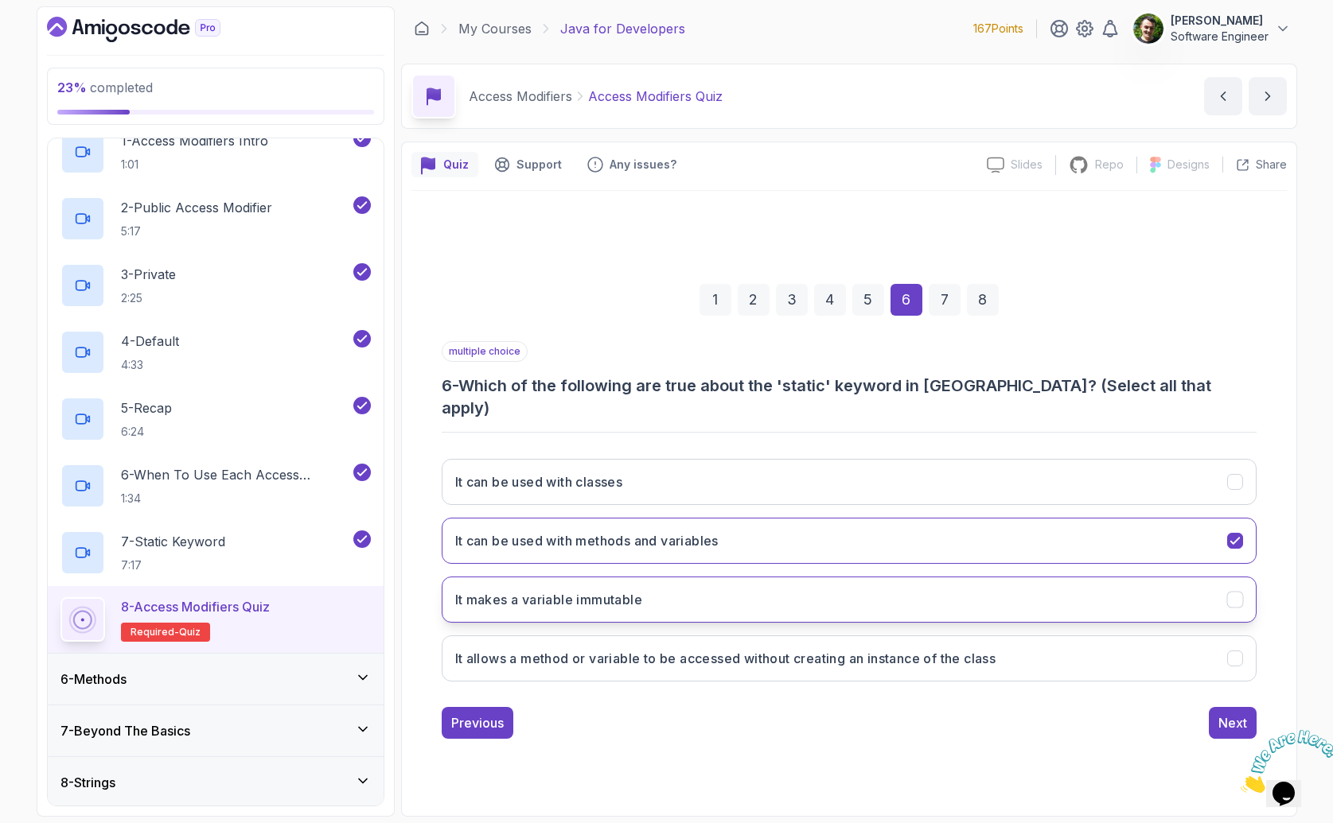
click at [742, 596] on button "It makes a variable immutable" at bounding box center [849, 600] width 815 height 46
click at [700, 660] on button "It allows a method or variable to be accessed without creating an instance of t…" at bounding box center [849, 659] width 815 height 46
click at [1240, 714] on div "Next" at bounding box center [1232, 723] width 29 height 19
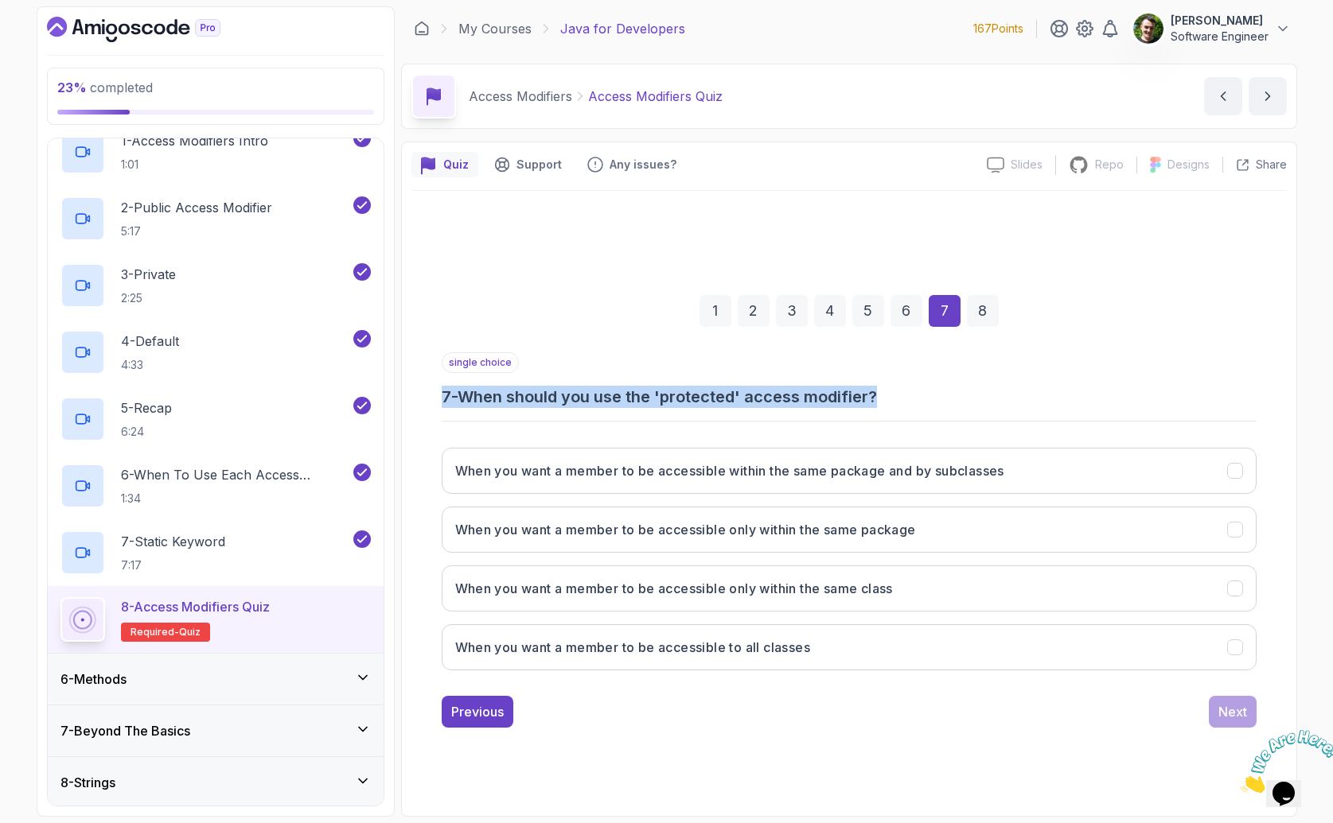
drag, startPoint x: 933, startPoint y: 401, endPoint x: 420, endPoint y: 388, distance: 513.3
click at [420, 388] on div "1 2 3 4 5 6 7 8 single choice 7 - When should you use the 'protected' access mo…" at bounding box center [848, 499] width 875 height 484
click at [720, 467] on h3 "When you want a member to be accessible within the same package and by subclass…" at bounding box center [729, 470] width 549 height 19
click at [1235, 709] on div "Next" at bounding box center [1232, 711] width 29 height 19
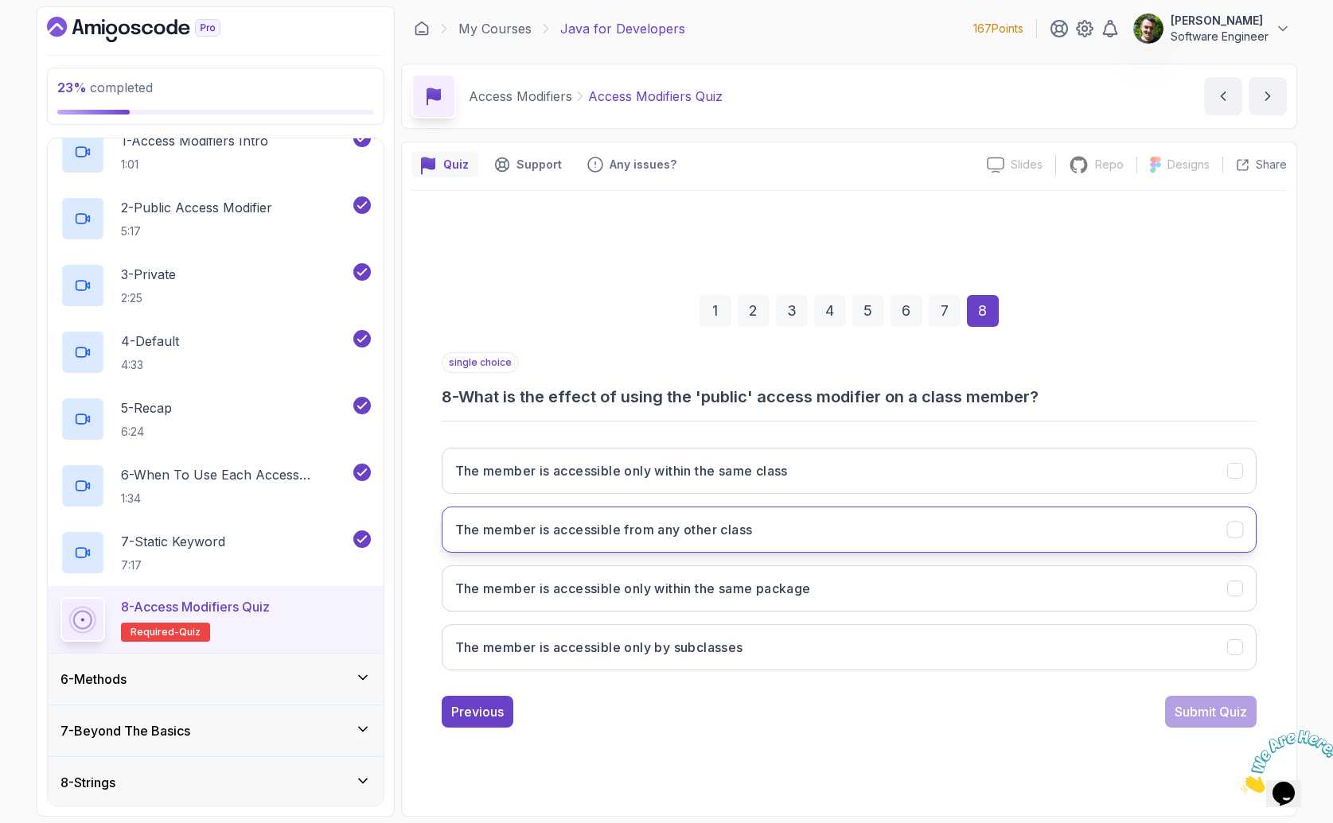
click at [705, 546] on button "The member is accessible from any other class" at bounding box center [849, 530] width 815 height 46
click at [1228, 731] on div "1 2 3 4 5 6 7 8 single choice 8 - What is the effect of using the 'public' acce…" at bounding box center [848, 499] width 875 height 484
click at [1209, 712] on div "Submit Quiz" at bounding box center [1210, 711] width 72 height 19
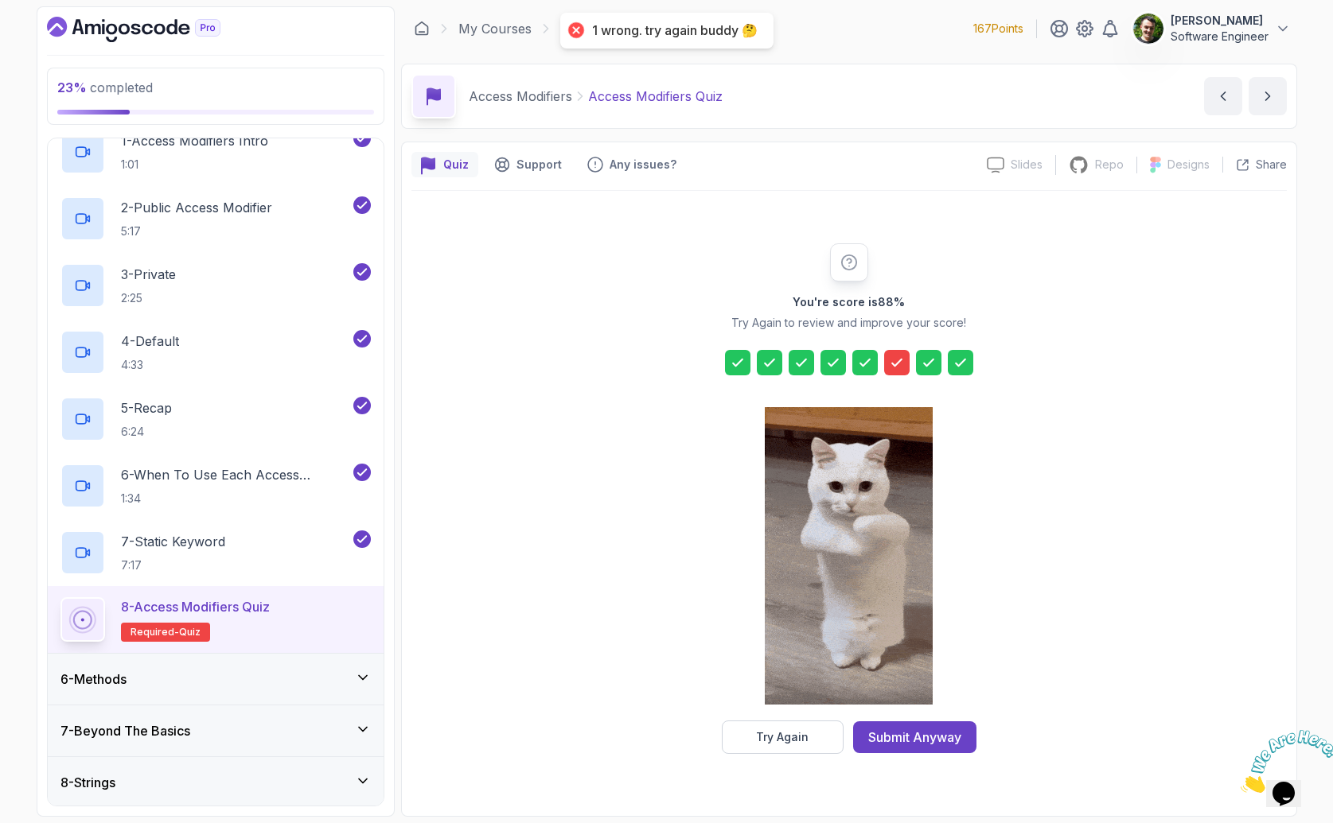
click at [895, 364] on icon at bounding box center [897, 363] width 10 height 6
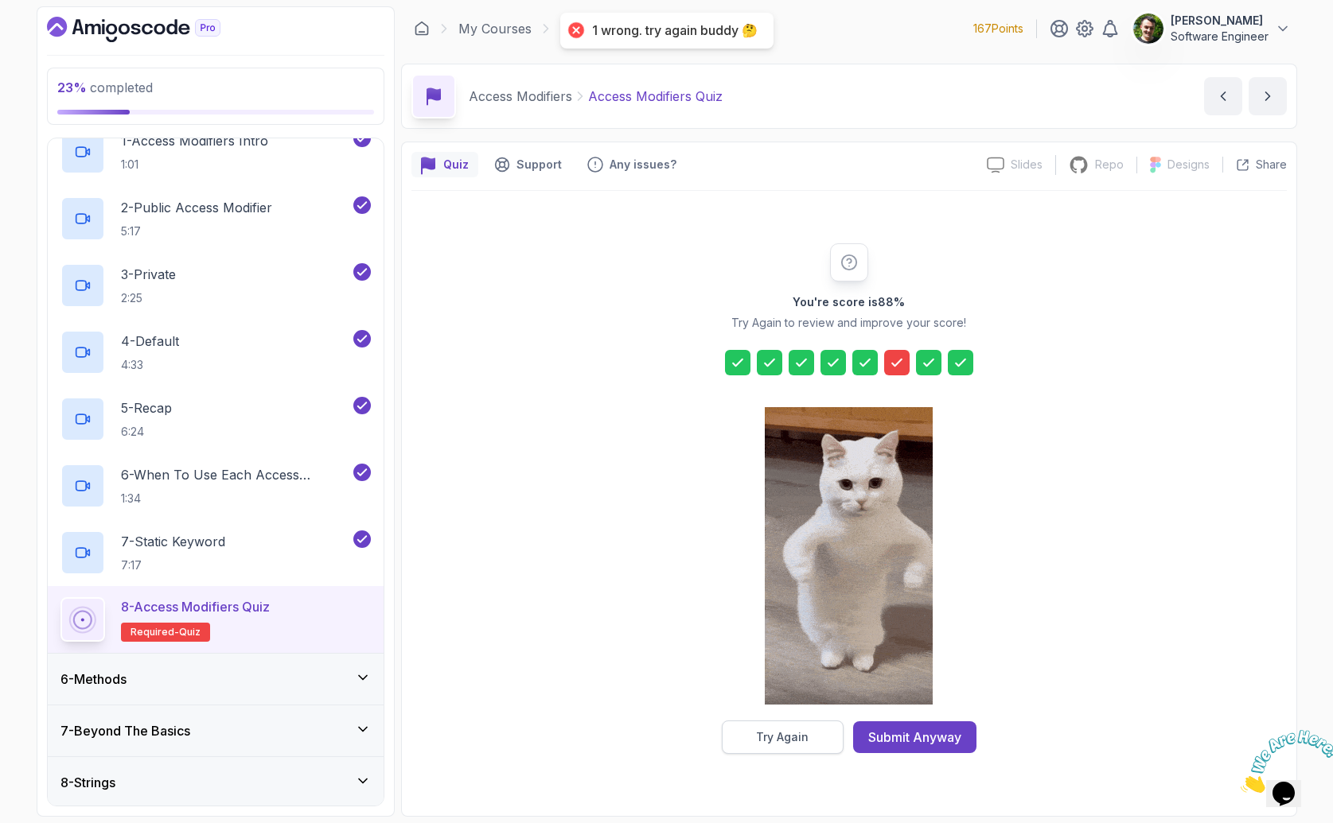
click at [827, 734] on button "Try Again" at bounding box center [783, 737] width 122 height 33
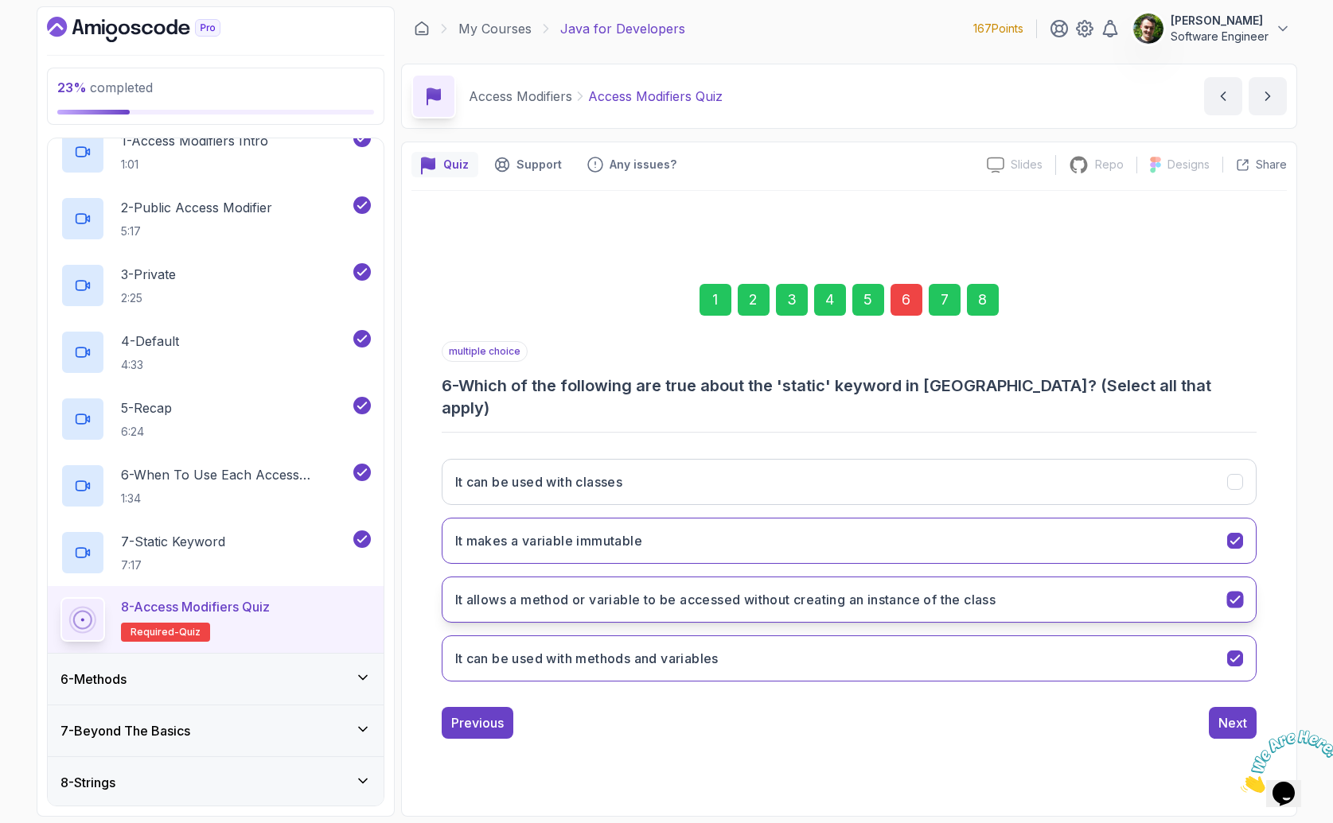
click at [826, 590] on h3 "It allows a method or variable to be accessed without creating an instance of t…" at bounding box center [725, 599] width 541 height 19
click at [965, 590] on h3 "It allows a method or variable to be accessed without creating an instance of t…" at bounding box center [725, 599] width 541 height 19
click at [910, 533] on button "It makes a variable immutable" at bounding box center [849, 541] width 815 height 46
click at [1230, 714] on div "Next" at bounding box center [1232, 723] width 29 height 19
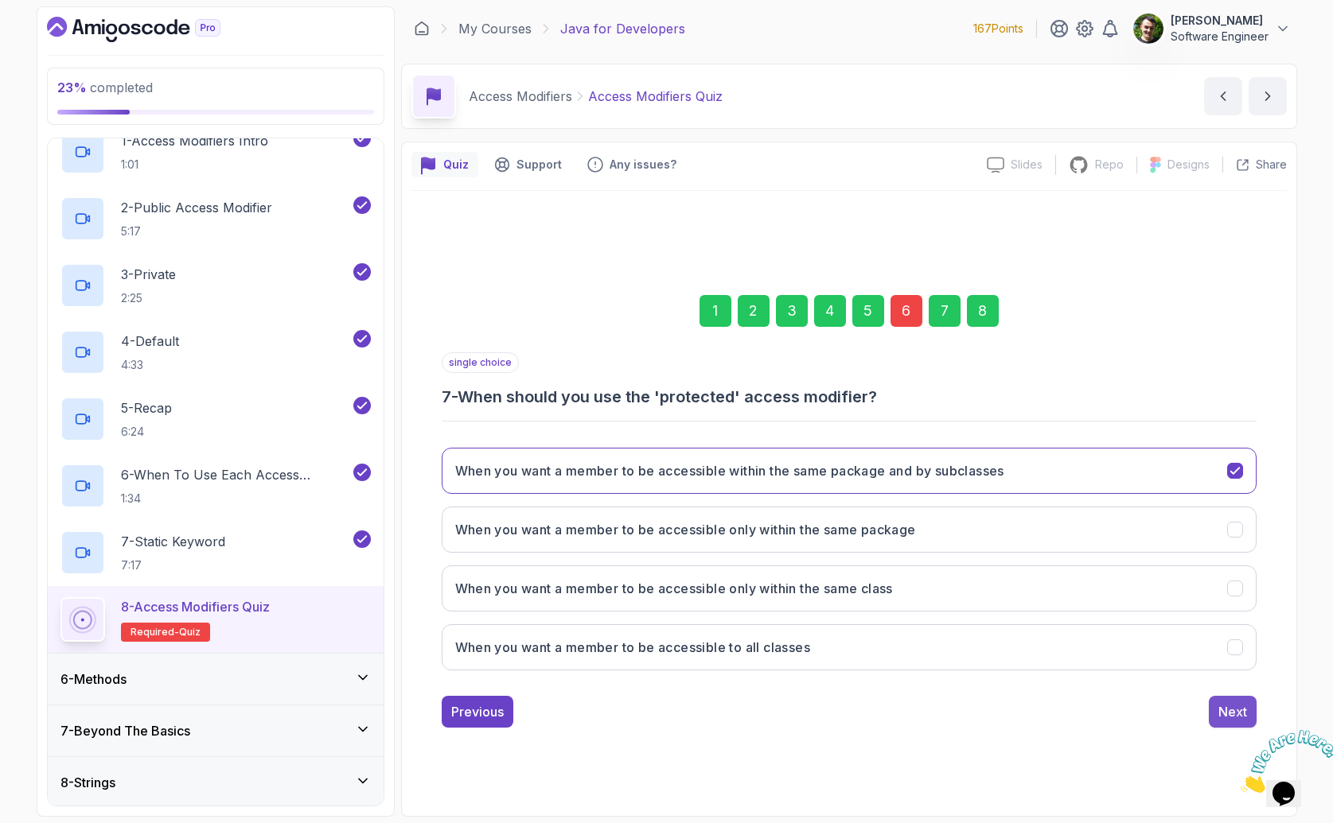
click at [1239, 706] on div "Next" at bounding box center [1232, 711] width 29 height 19
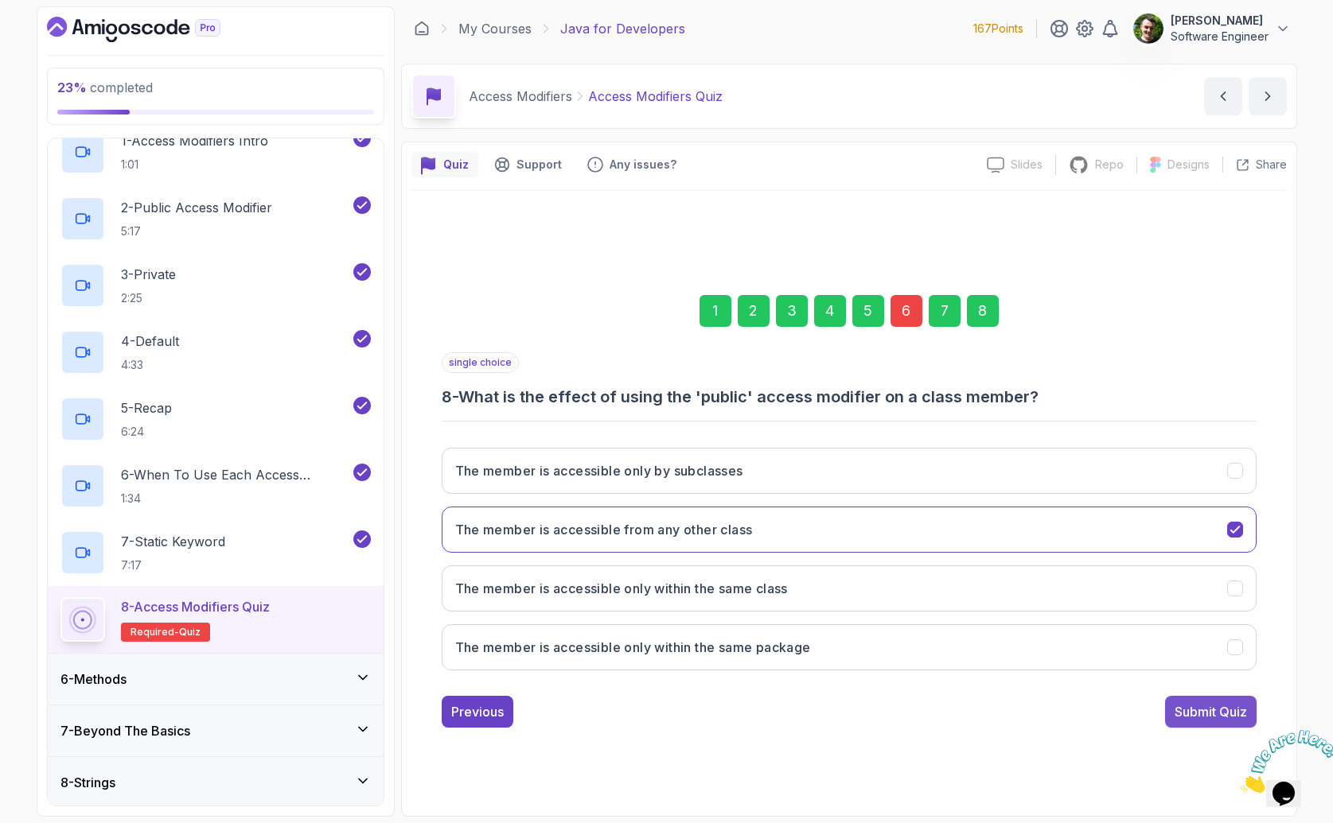
click at [1230, 700] on button "Submit Quiz" at bounding box center [1210, 712] width 91 height 32
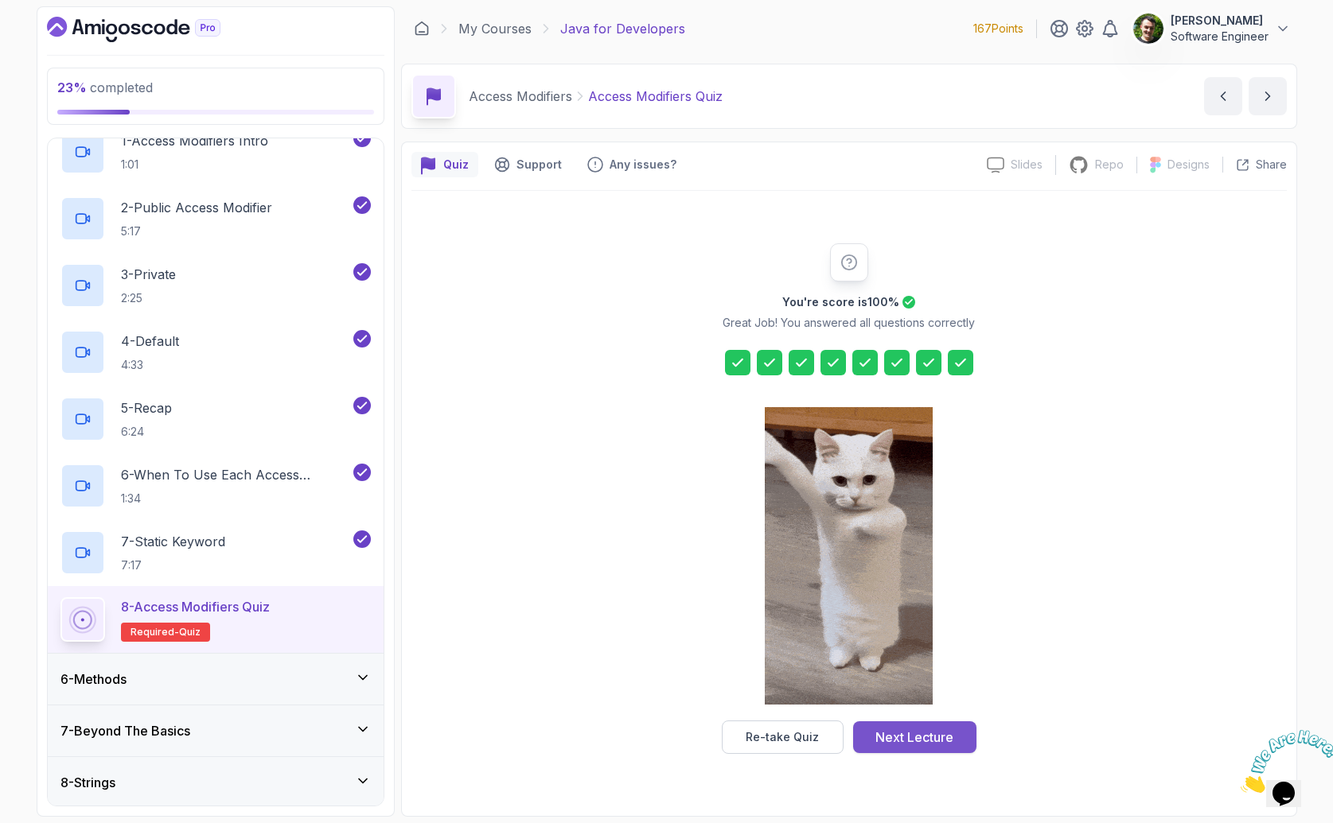
click at [924, 746] on div "Next Lecture" at bounding box center [914, 737] width 78 height 19
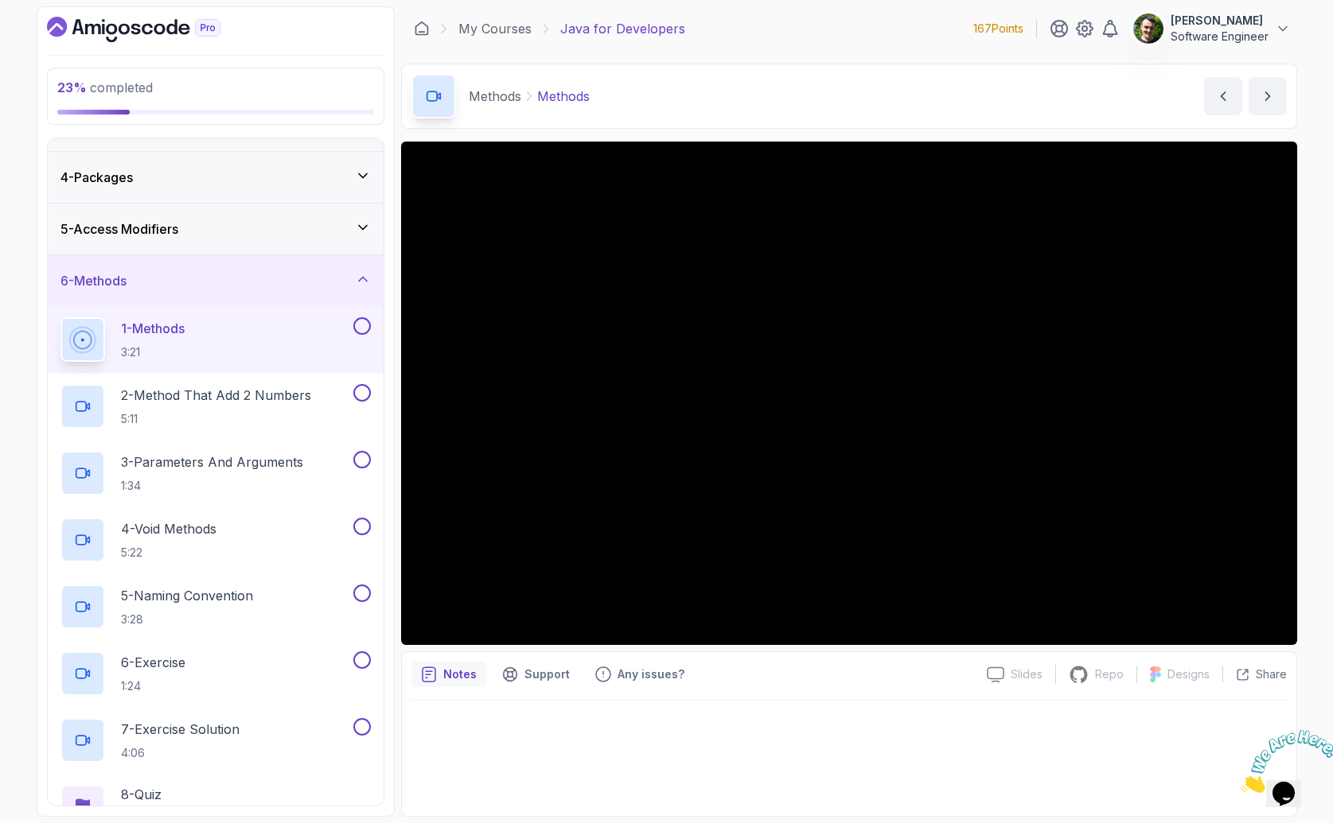
scroll to position [96, 0]
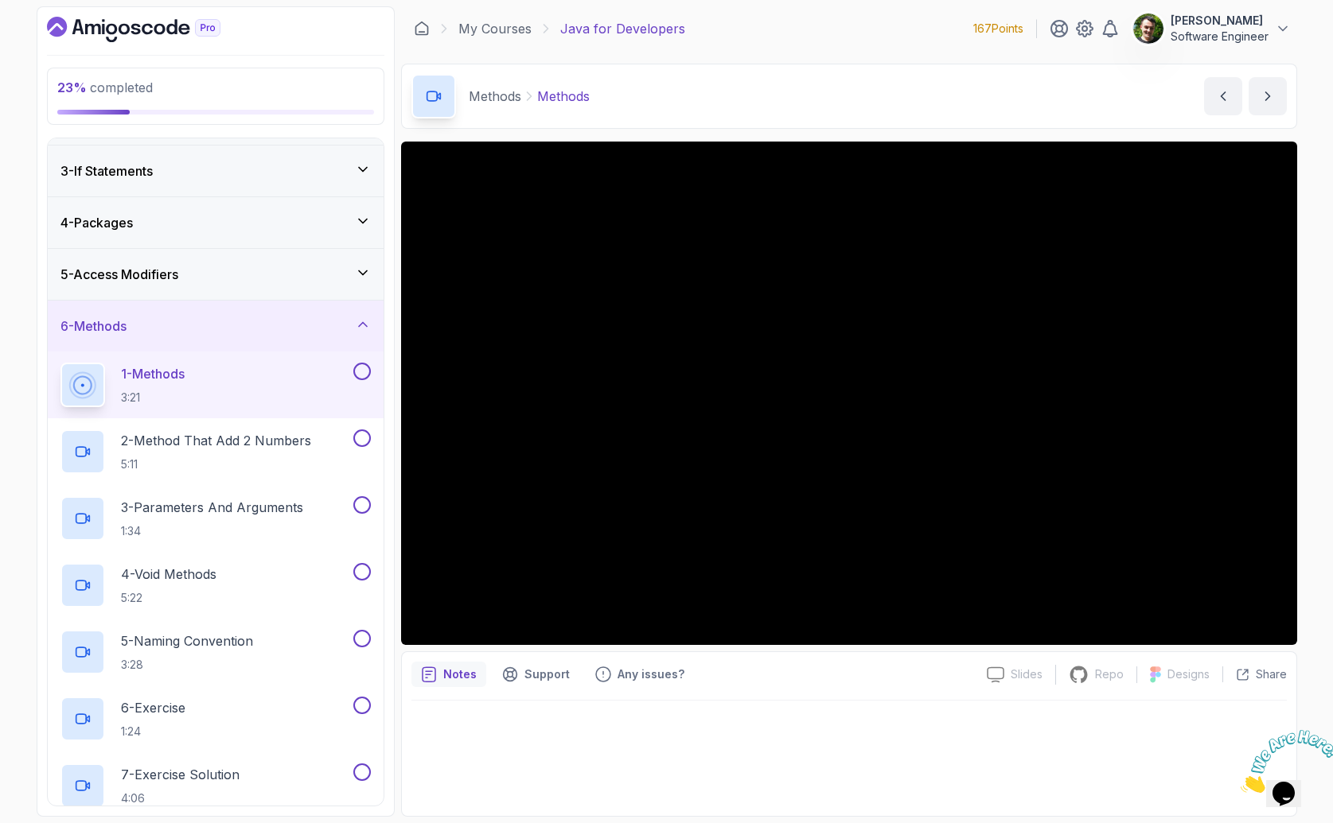
click at [255, 279] on div "5 - Access Modifiers" at bounding box center [215, 274] width 310 height 19
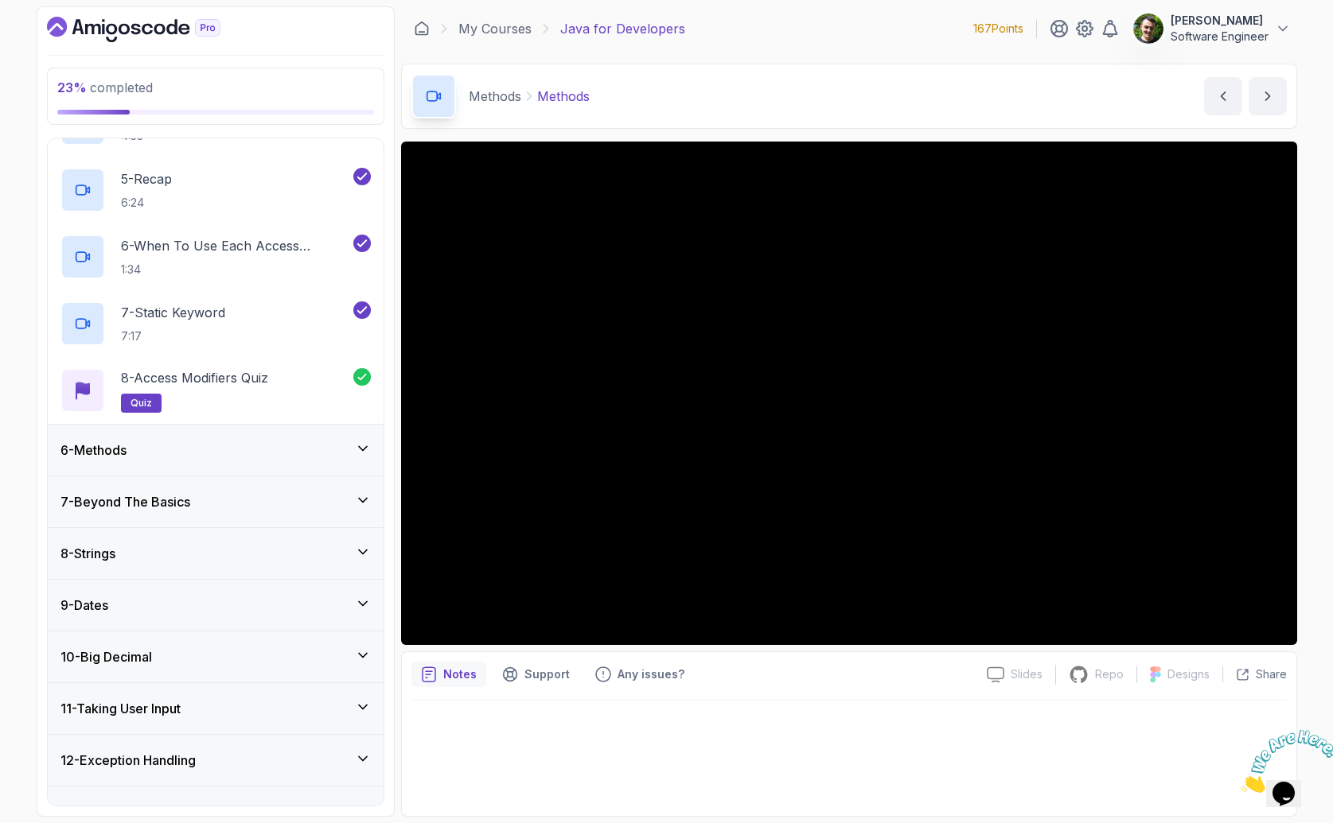
click at [220, 449] on div "6 - Methods" at bounding box center [215, 450] width 310 height 19
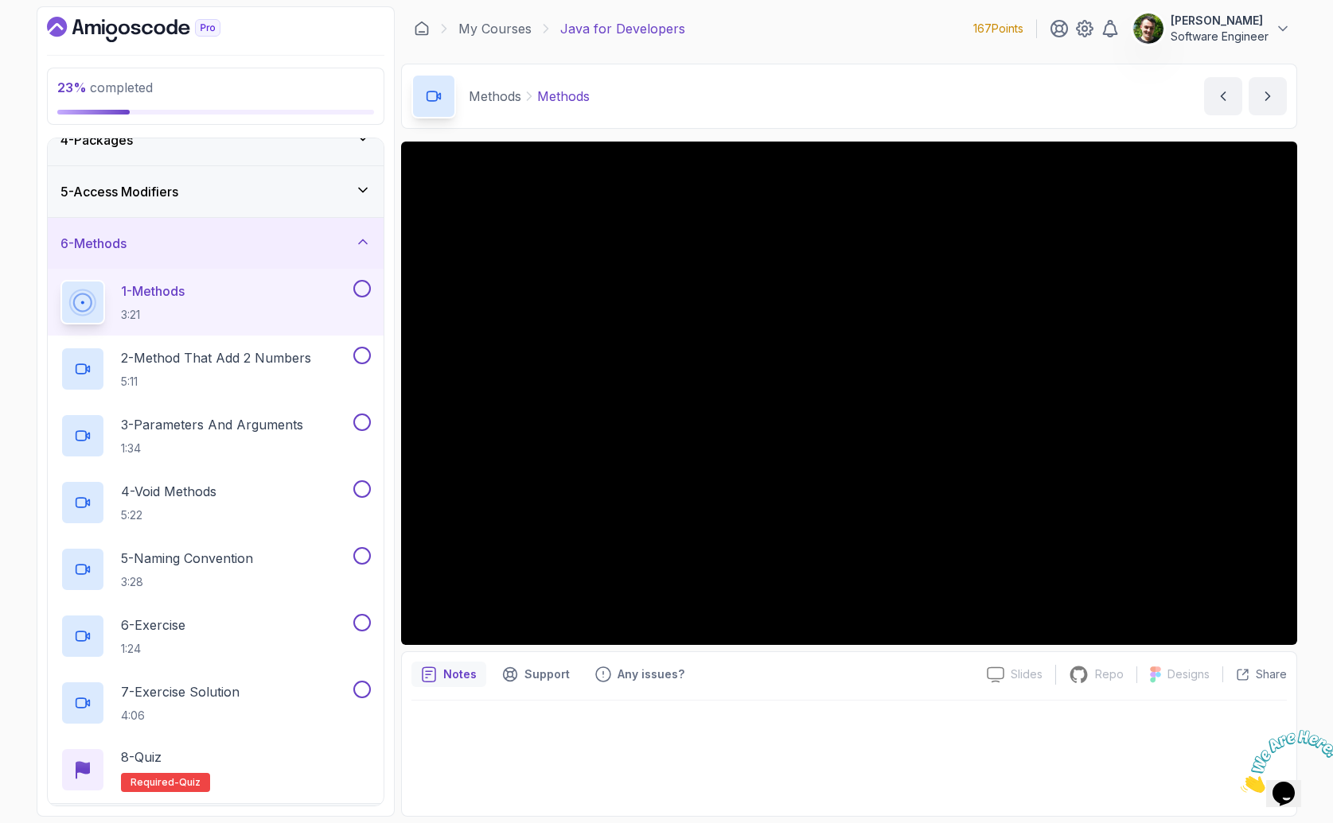
scroll to position [176, 0]
click at [128, 36] on icon "Dashboard" at bounding box center [133, 29] width 173 height 25
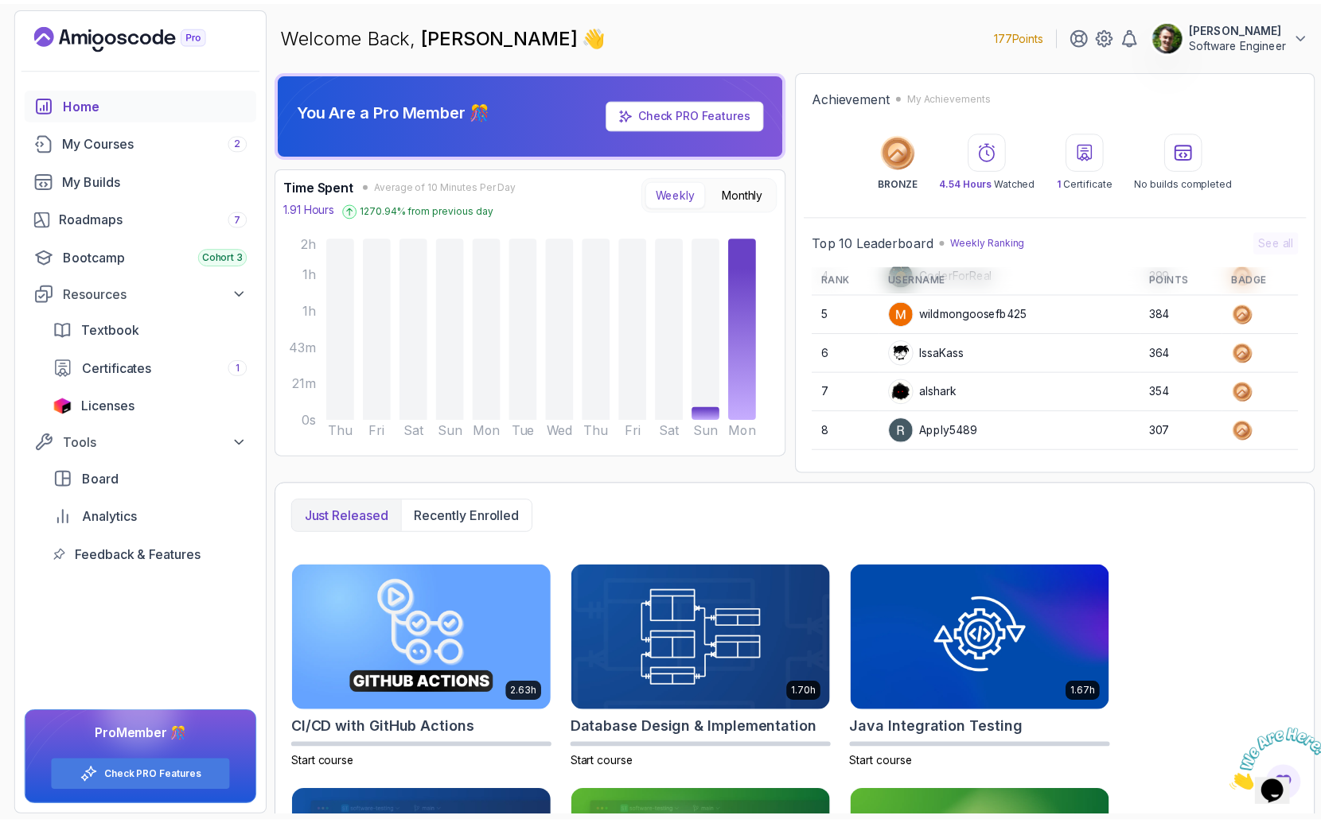
scroll to position [224, 0]
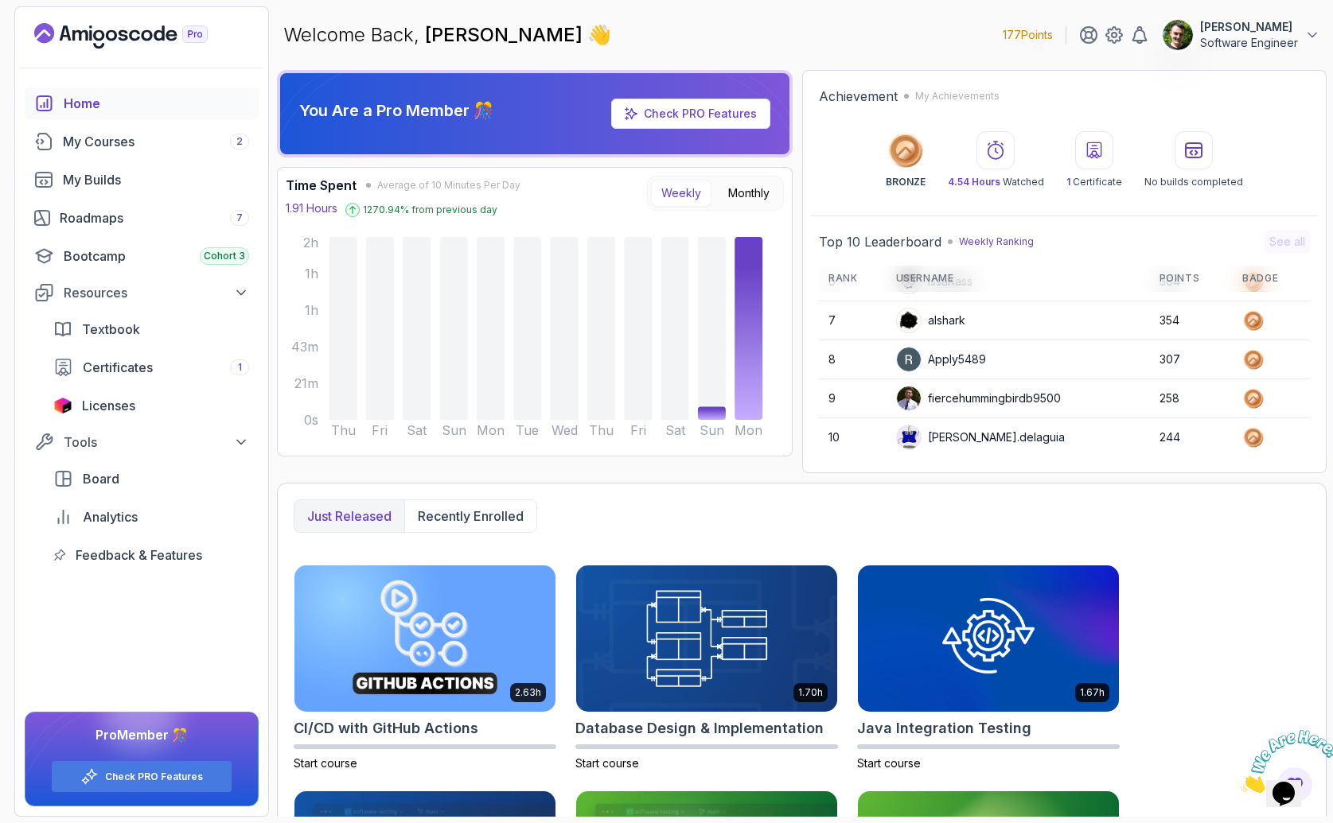
click at [1267, 21] on p "[PERSON_NAME]" at bounding box center [1249, 27] width 98 height 16
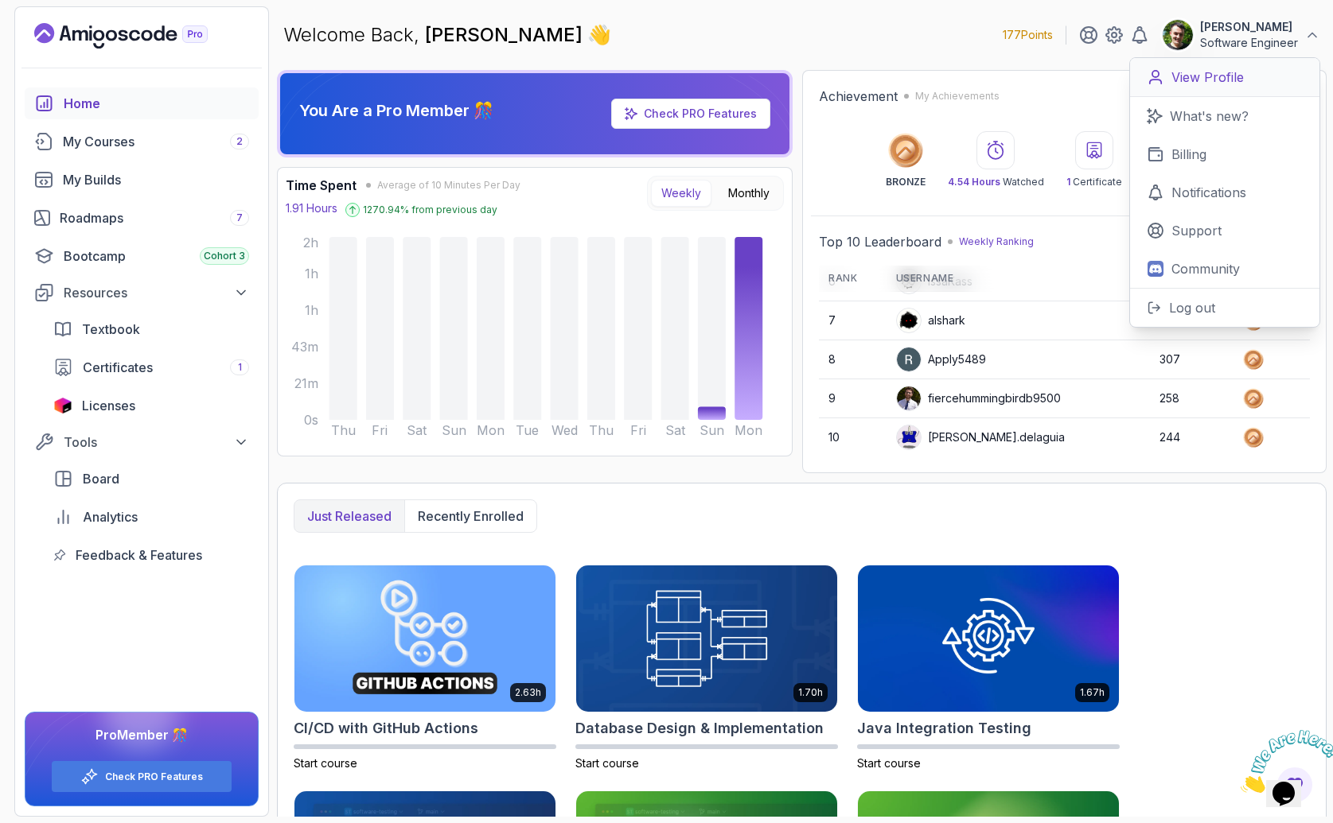
click at [1221, 80] on p "View Profile" at bounding box center [1207, 77] width 72 height 19
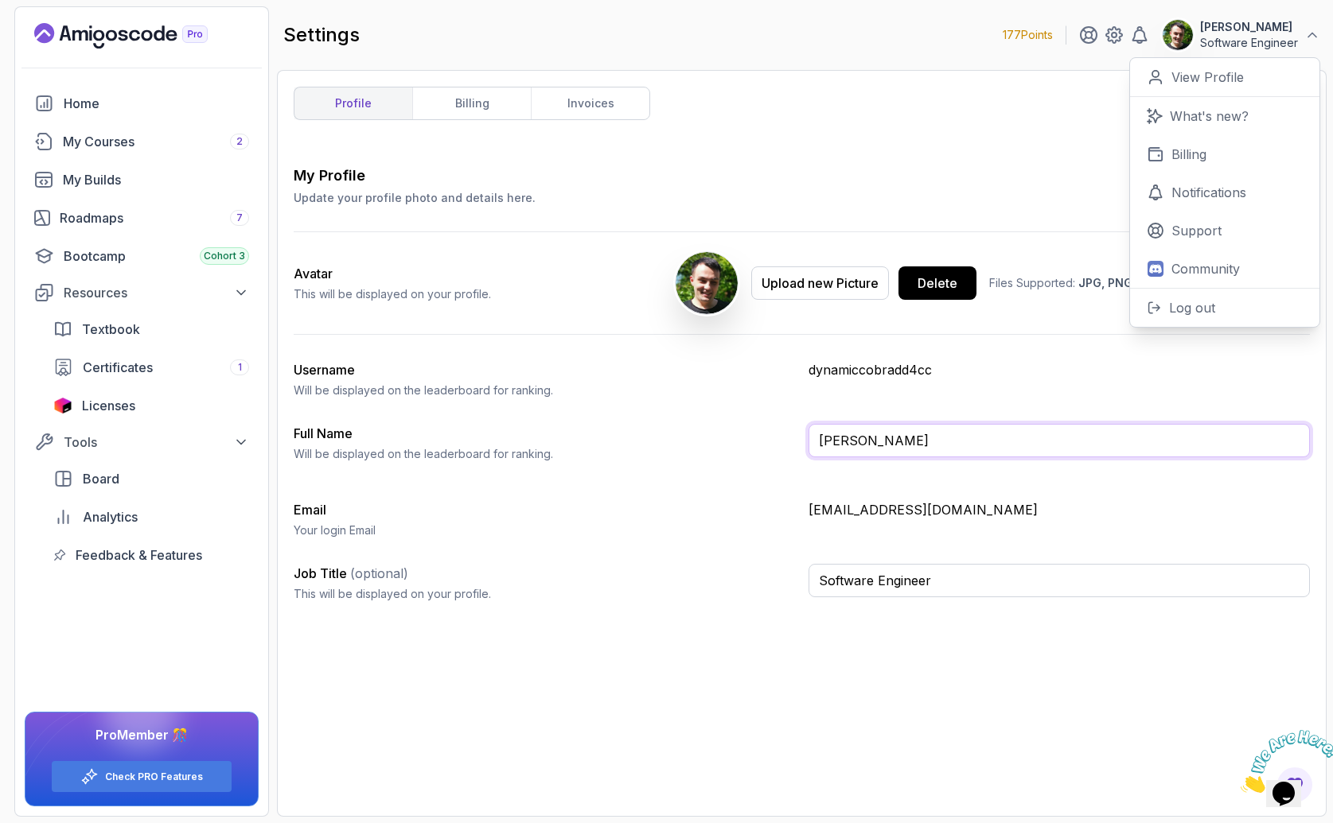
click at [871, 444] on input "[PERSON_NAME]" at bounding box center [1059, 440] width 502 height 33
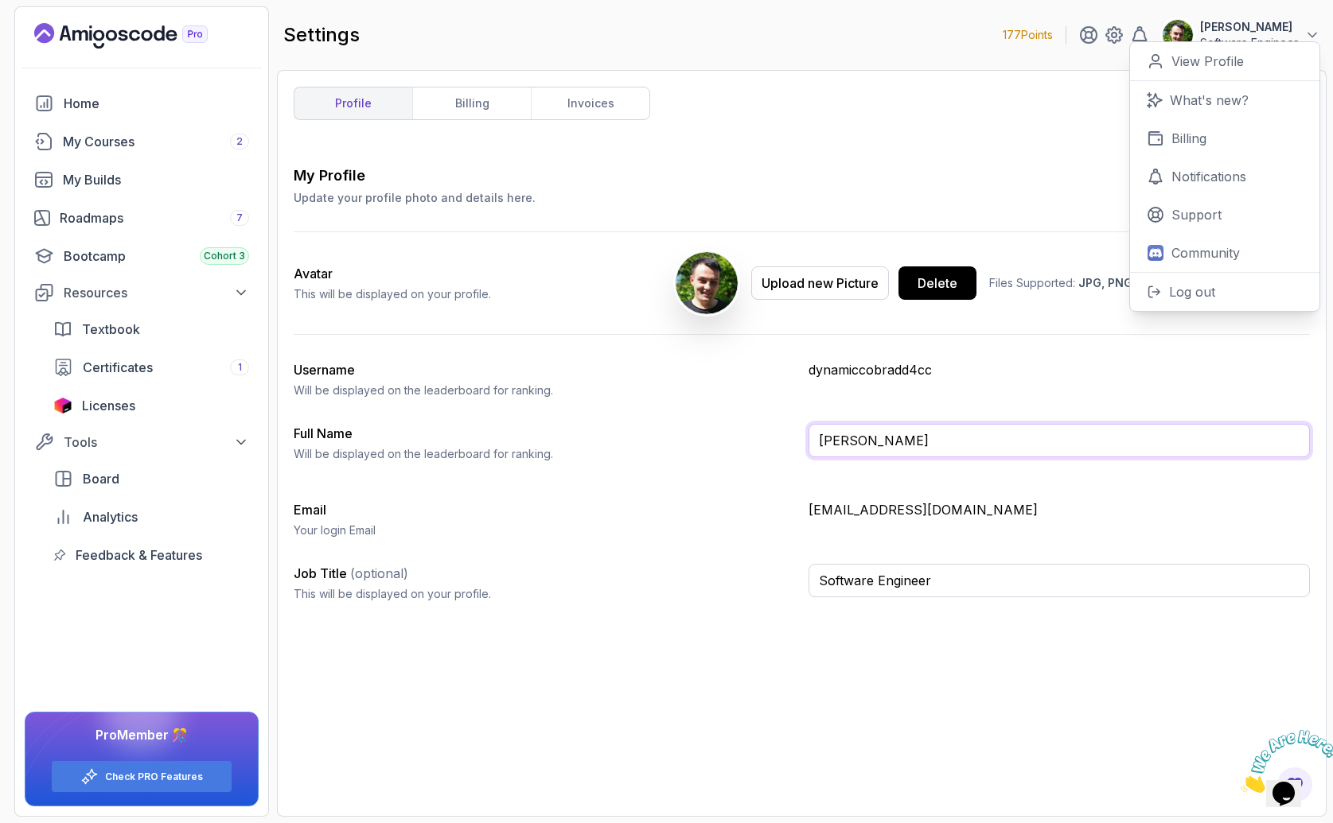
click at [871, 444] on input "[PERSON_NAME]" at bounding box center [1059, 440] width 502 height 33
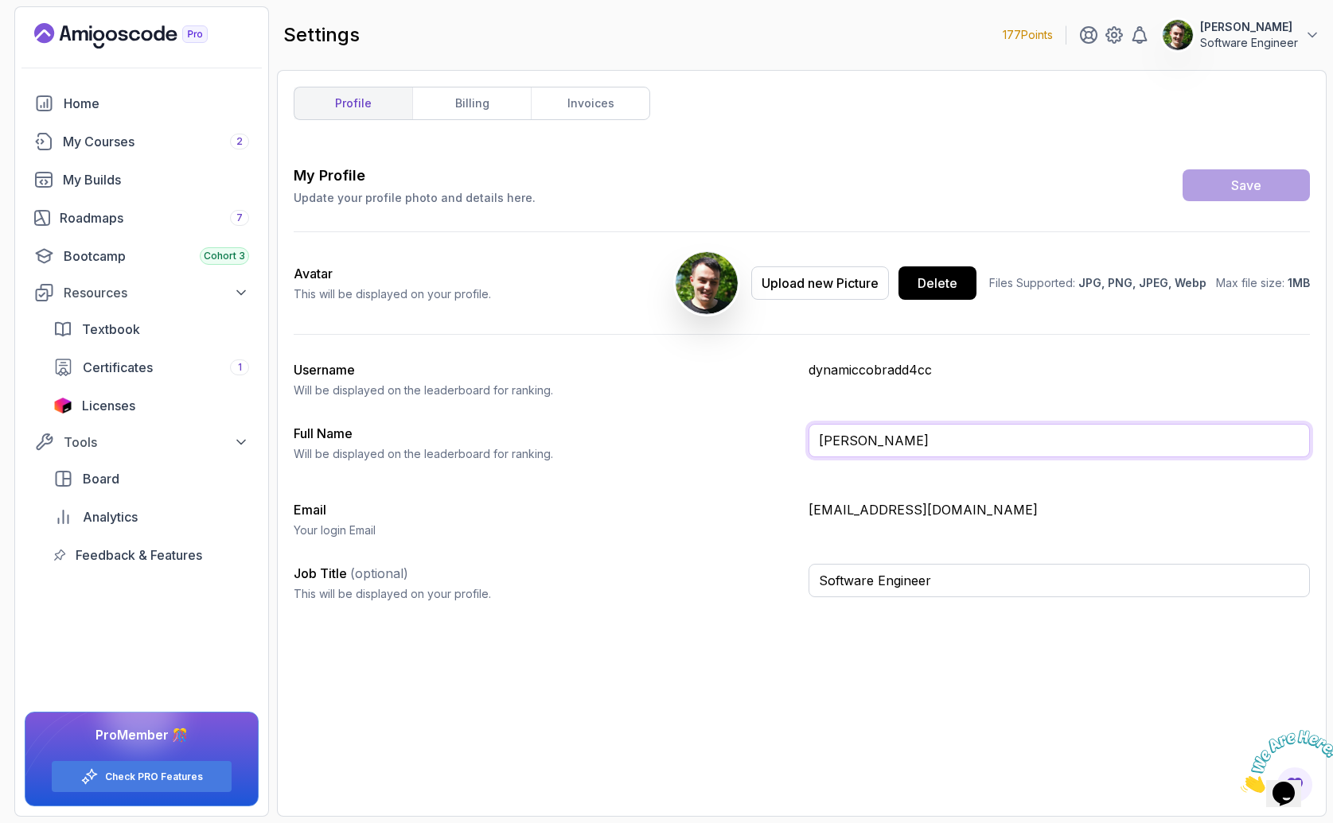
click at [871, 444] on input "[PERSON_NAME]" at bounding box center [1059, 440] width 502 height 33
click at [872, 444] on input "[PERSON_NAME]" at bounding box center [1059, 440] width 502 height 33
click at [944, 283] on div "Delete" at bounding box center [937, 283] width 40 height 19
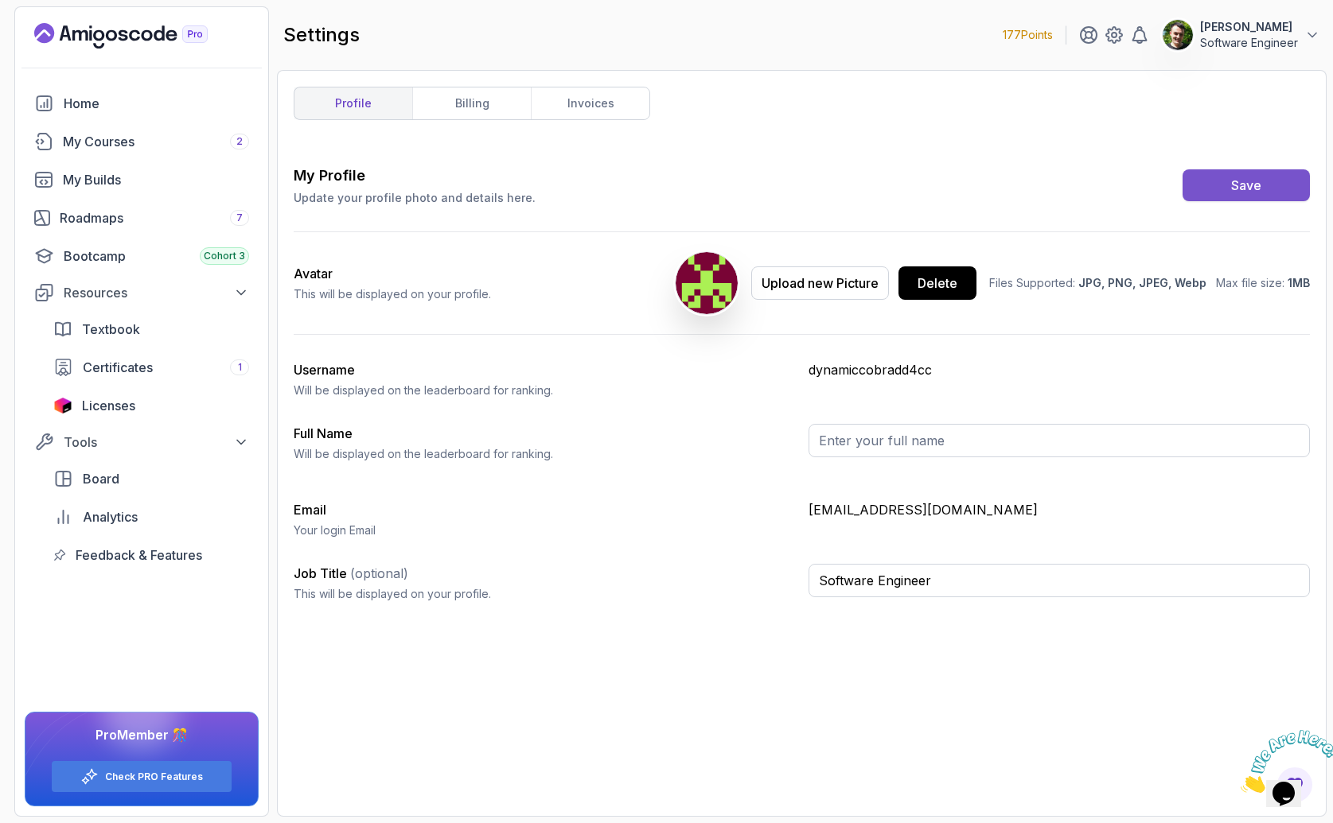
click at [1308, 185] on button "Save" at bounding box center [1245, 185] width 127 height 32
click at [1267, 187] on button "Save" at bounding box center [1245, 185] width 127 height 32
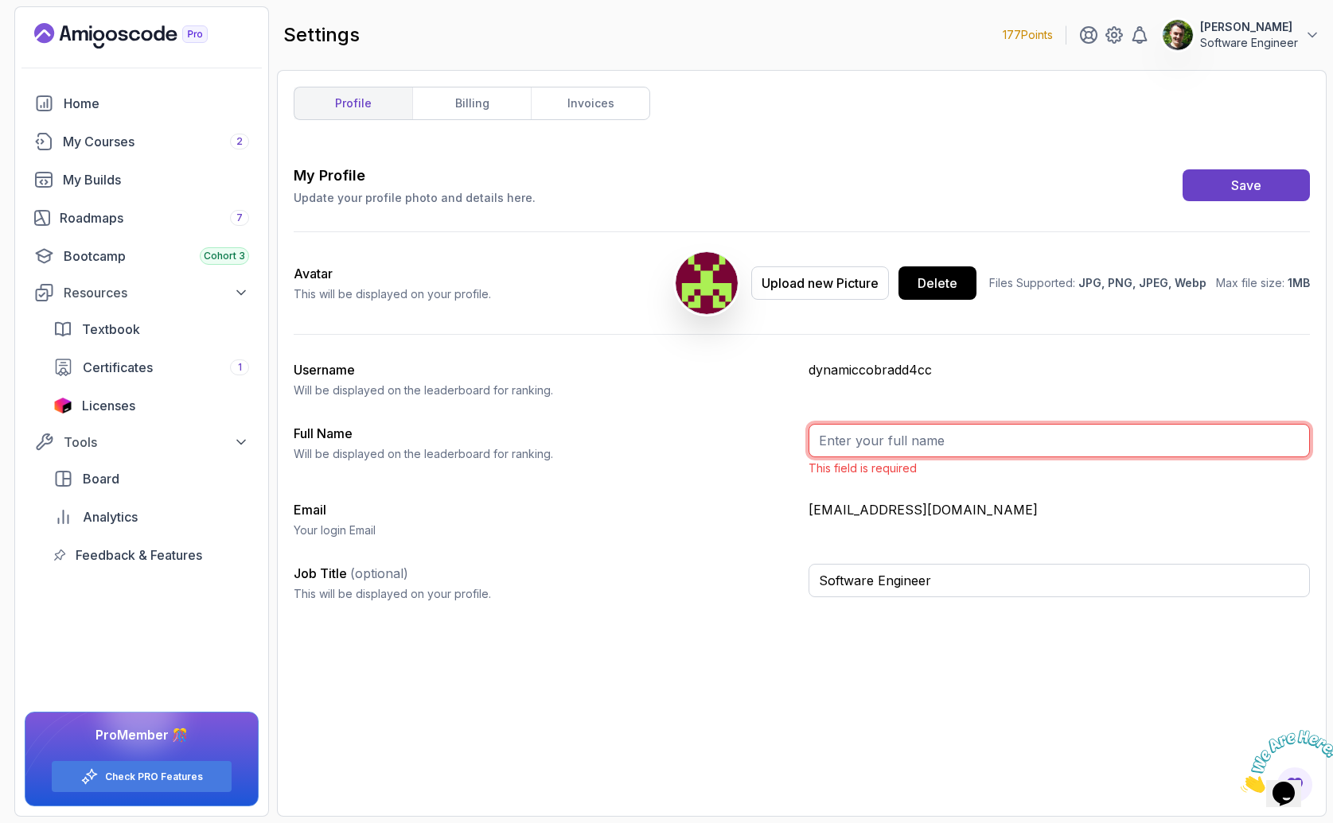
click at [918, 440] on input "Full Name" at bounding box center [1059, 440] width 502 height 33
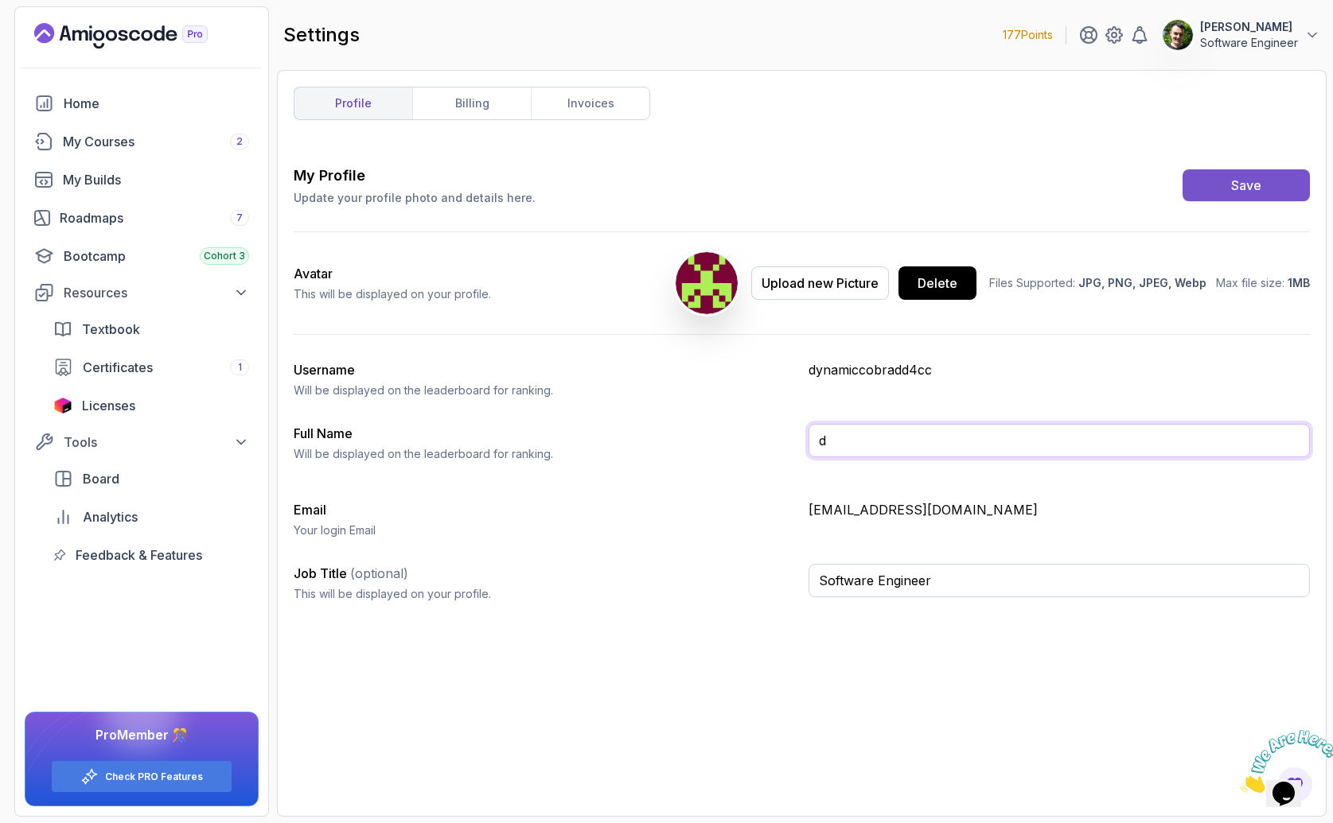
type input "d"
click at [1231, 180] on div "Save" at bounding box center [1246, 185] width 30 height 19
click at [1198, 40] on button "d Software Engineer" at bounding box center [1241, 35] width 158 height 32
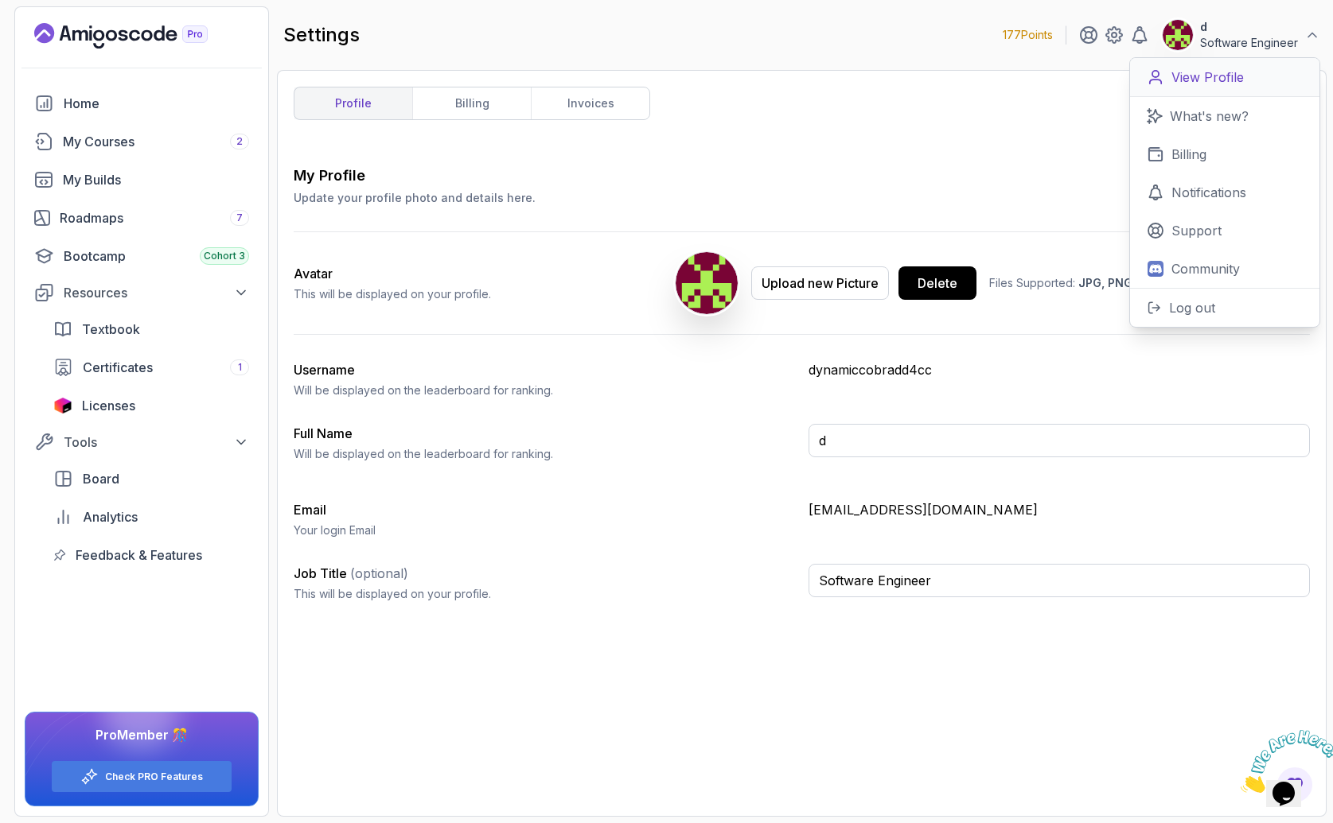
click at [1193, 78] on p "View Profile" at bounding box center [1207, 77] width 72 height 19
click at [920, 582] on input "Software Engineer" at bounding box center [1059, 580] width 502 height 33
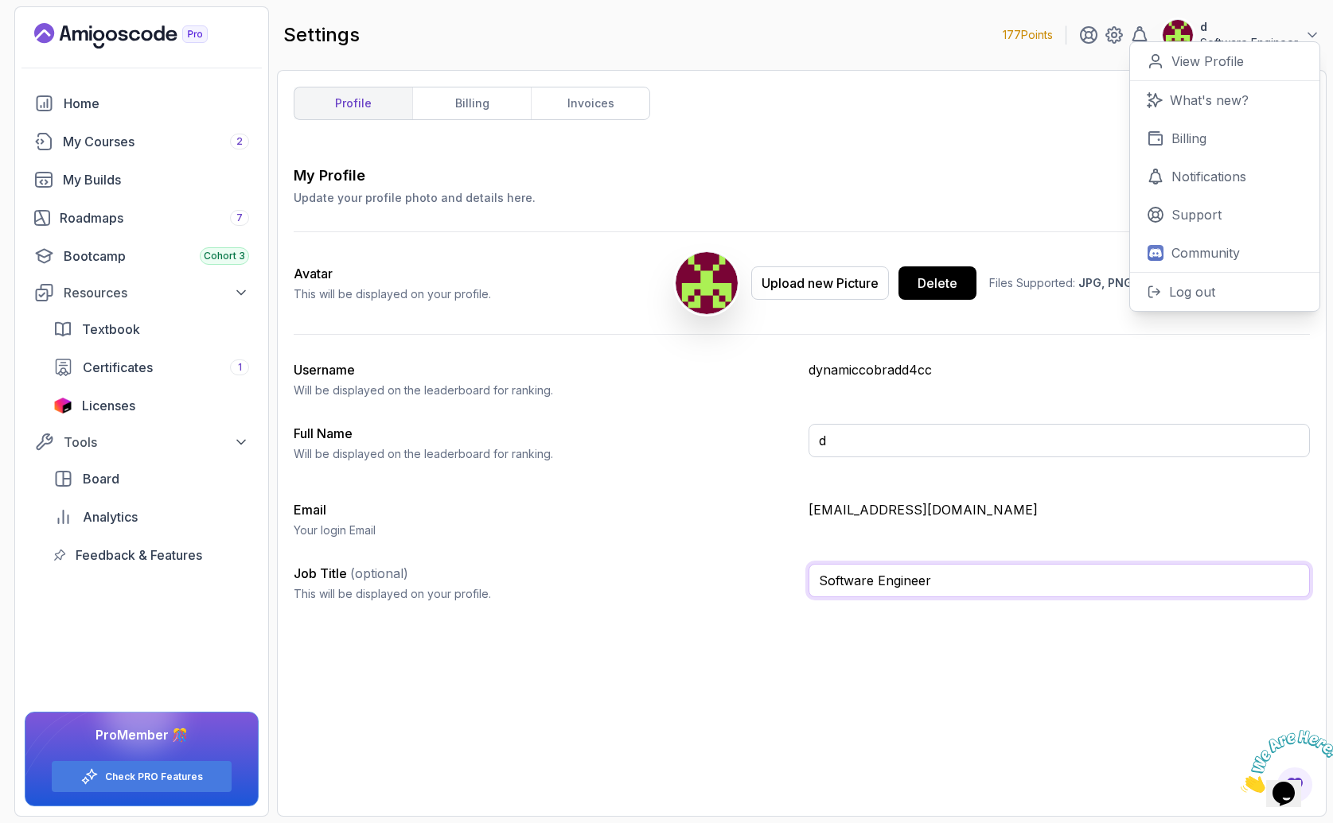
click at [920, 582] on input "Software Engineer" at bounding box center [1059, 580] width 502 height 33
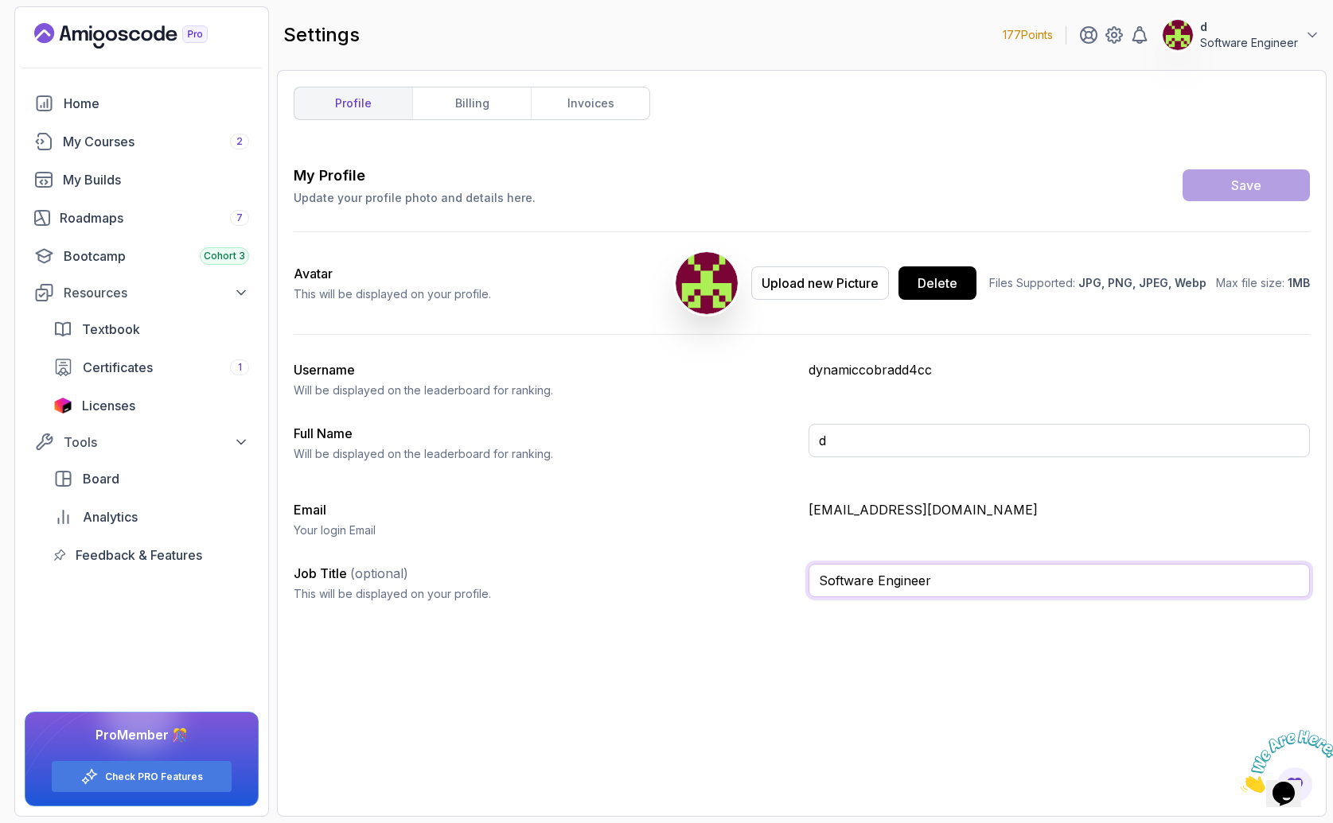
click at [920, 582] on input "Software Engineer" at bounding box center [1059, 580] width 502 height 33
click at [1278, 189] on button "Save" at bounding box center [1245, 185] width 127 height 32
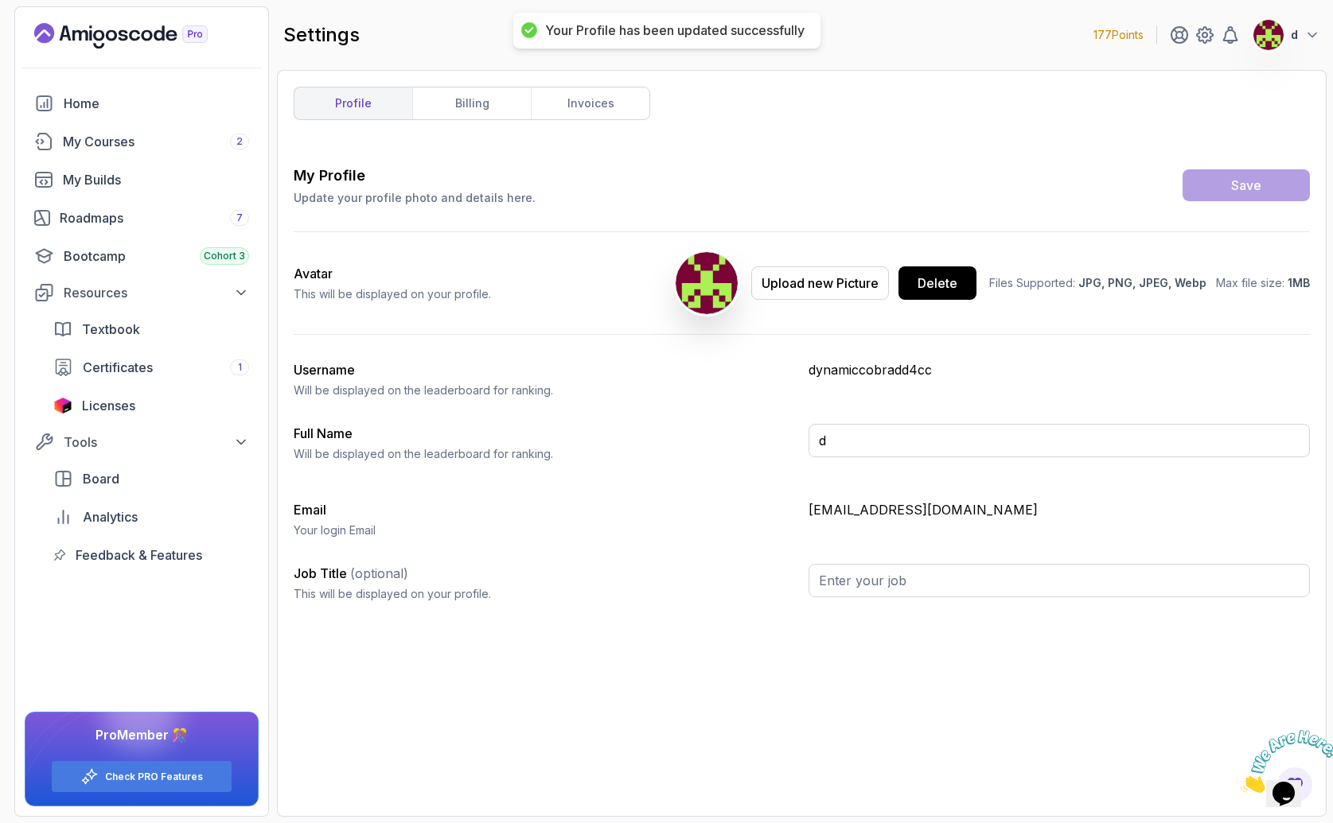
click at [322, 29] on h2 "settings" at bounding box center [321, 34] width 76 height 25
click at [143, 33] on icon "Landing page" at bounding box center [146, 35] width 11 height 11
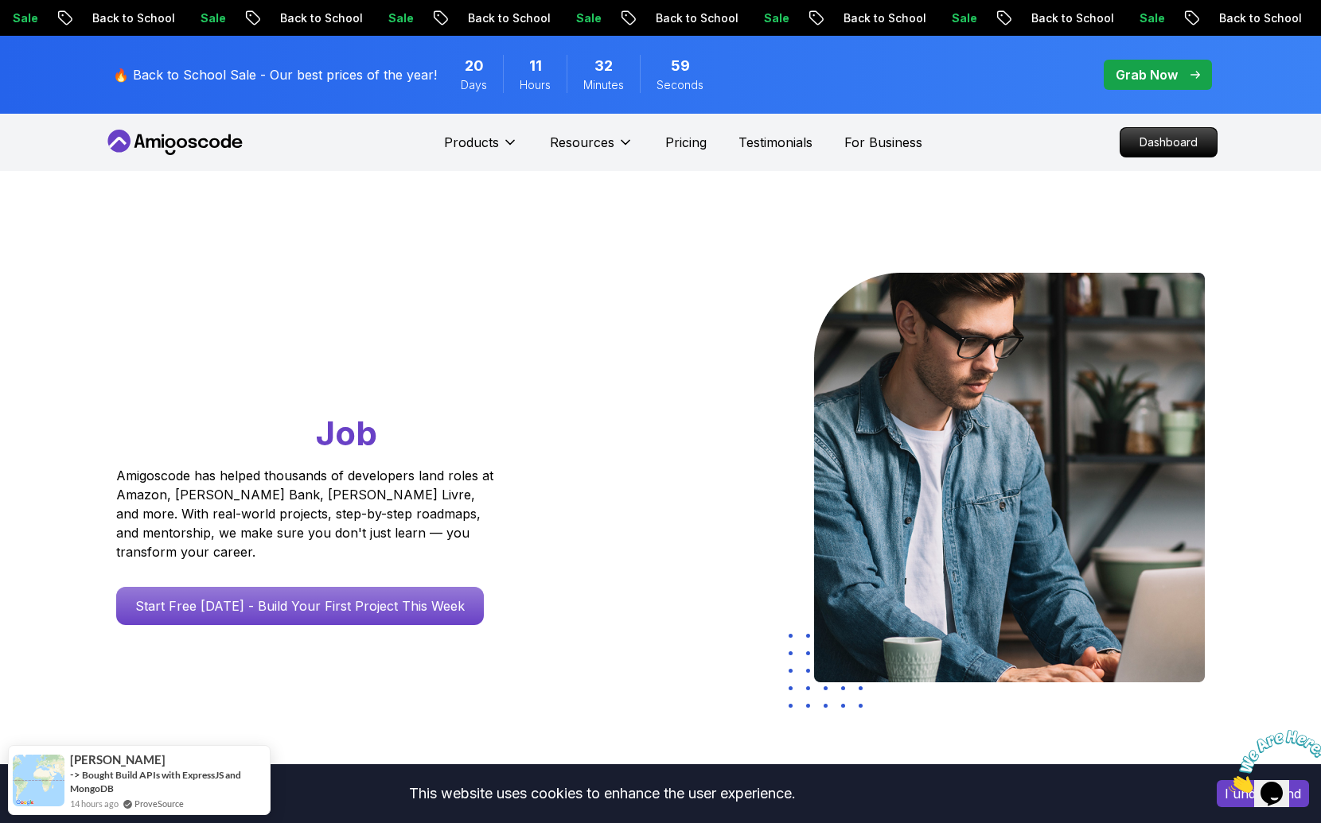
click at [1185, 72] on div "Grab Now" at bounding box center [1157, 74] width 84 height 19
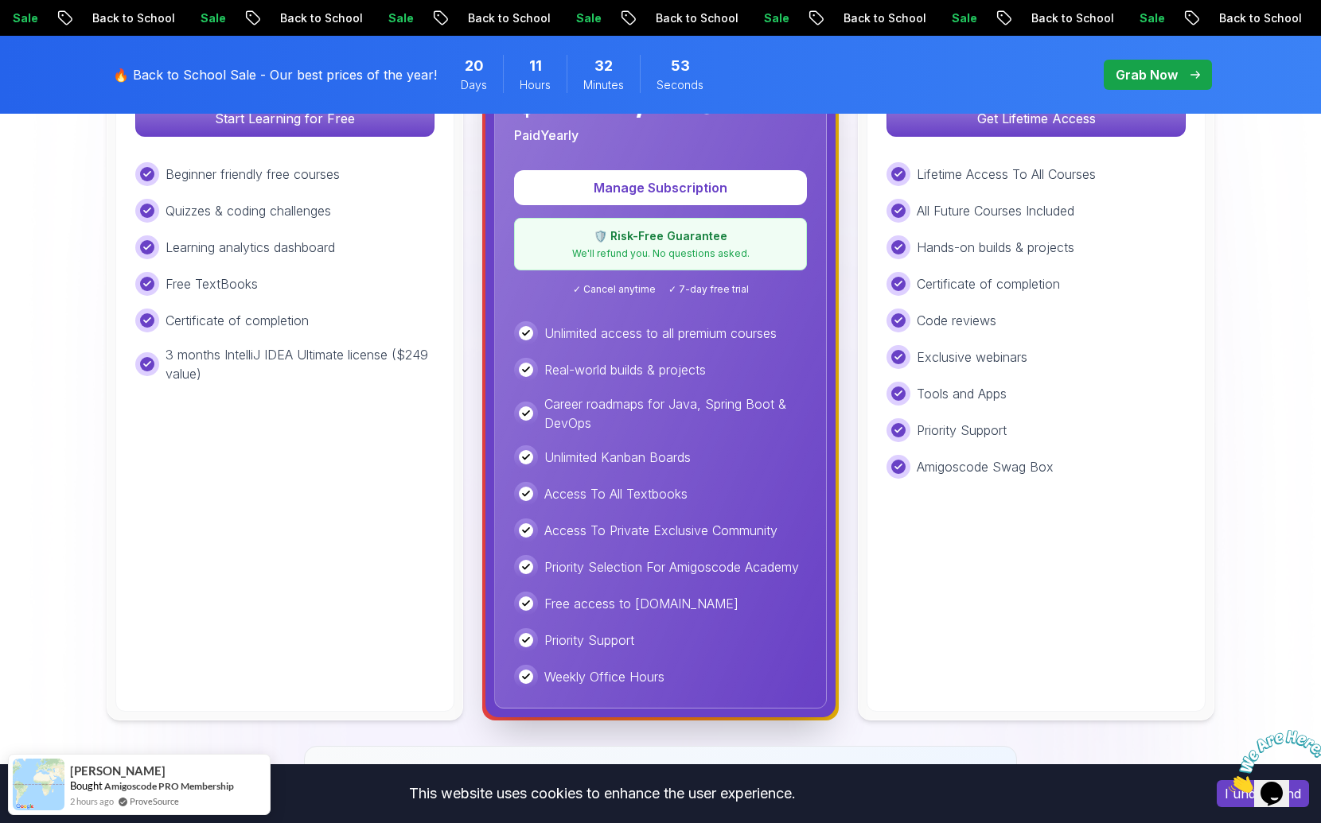
scroll to position [792, 0]
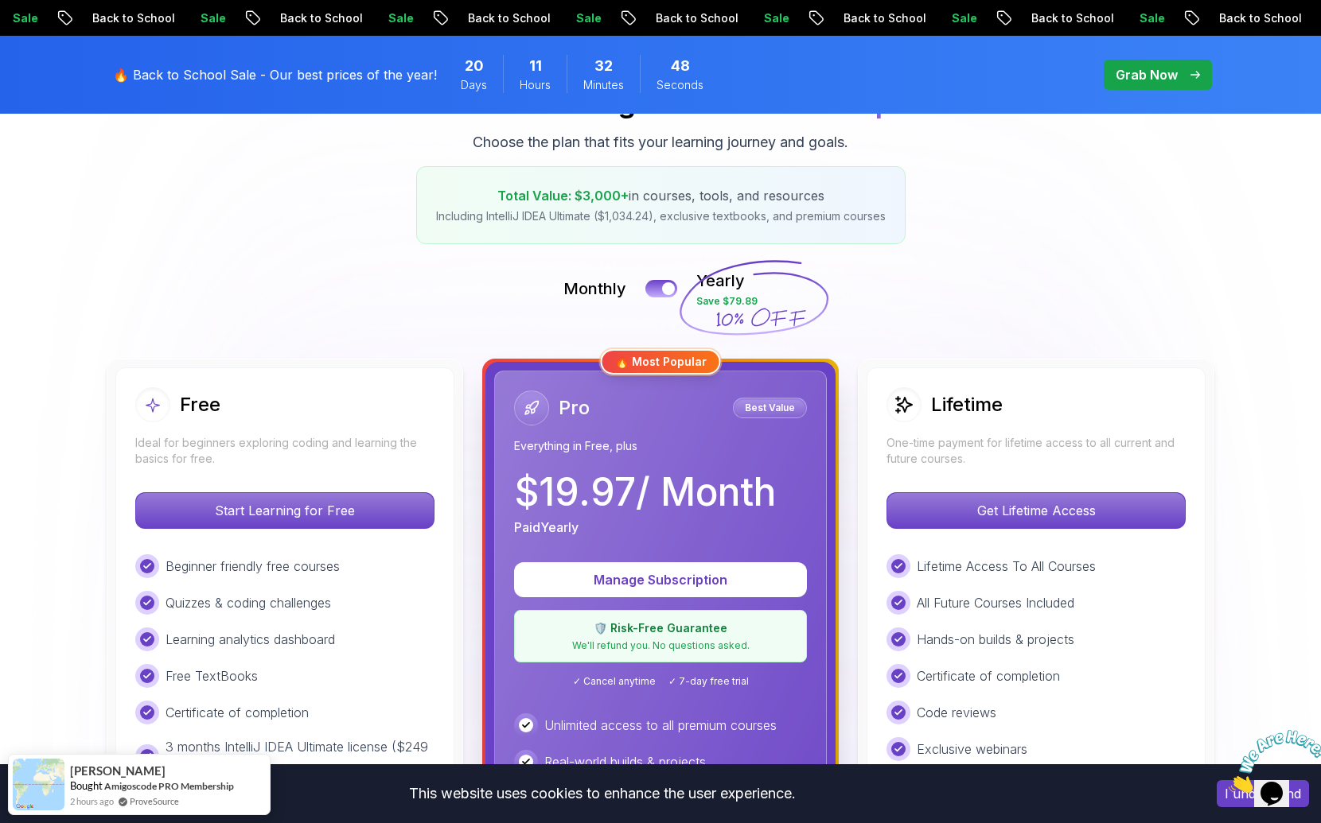
scroll to position [226, 0]
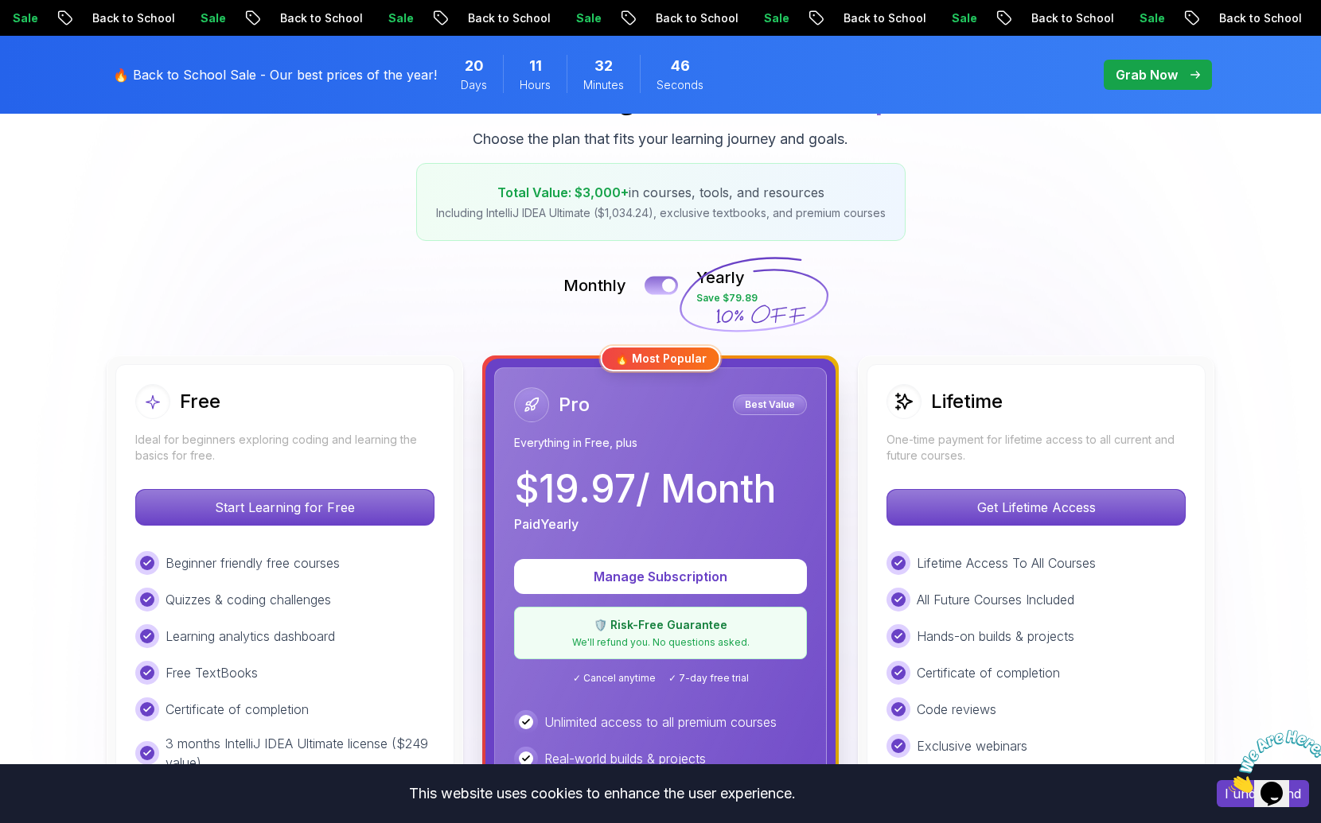
click at [670, 279] on div at bounding box center [669, 286] width 14 height 14
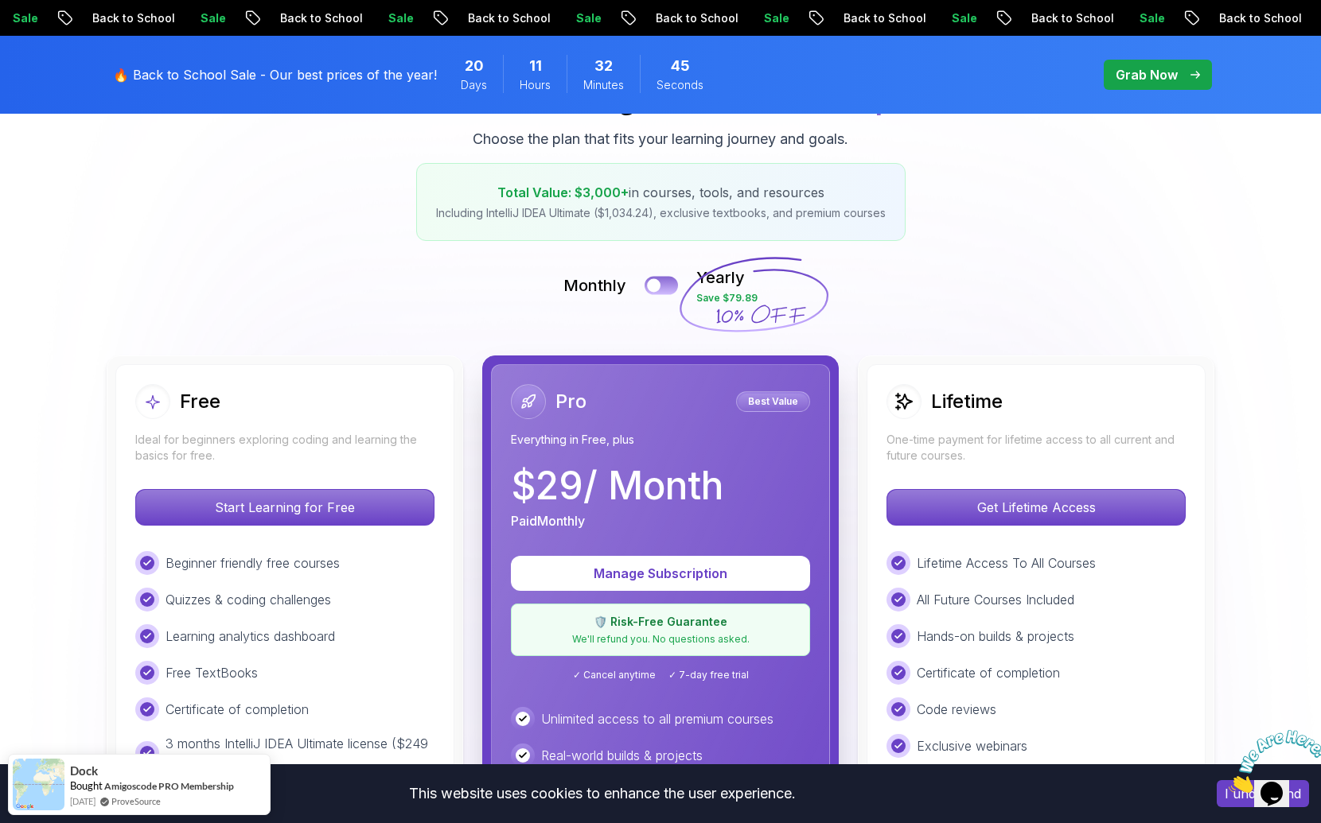
click at [665, 282] on button at bounding box center [660, 285] width 33 height 18
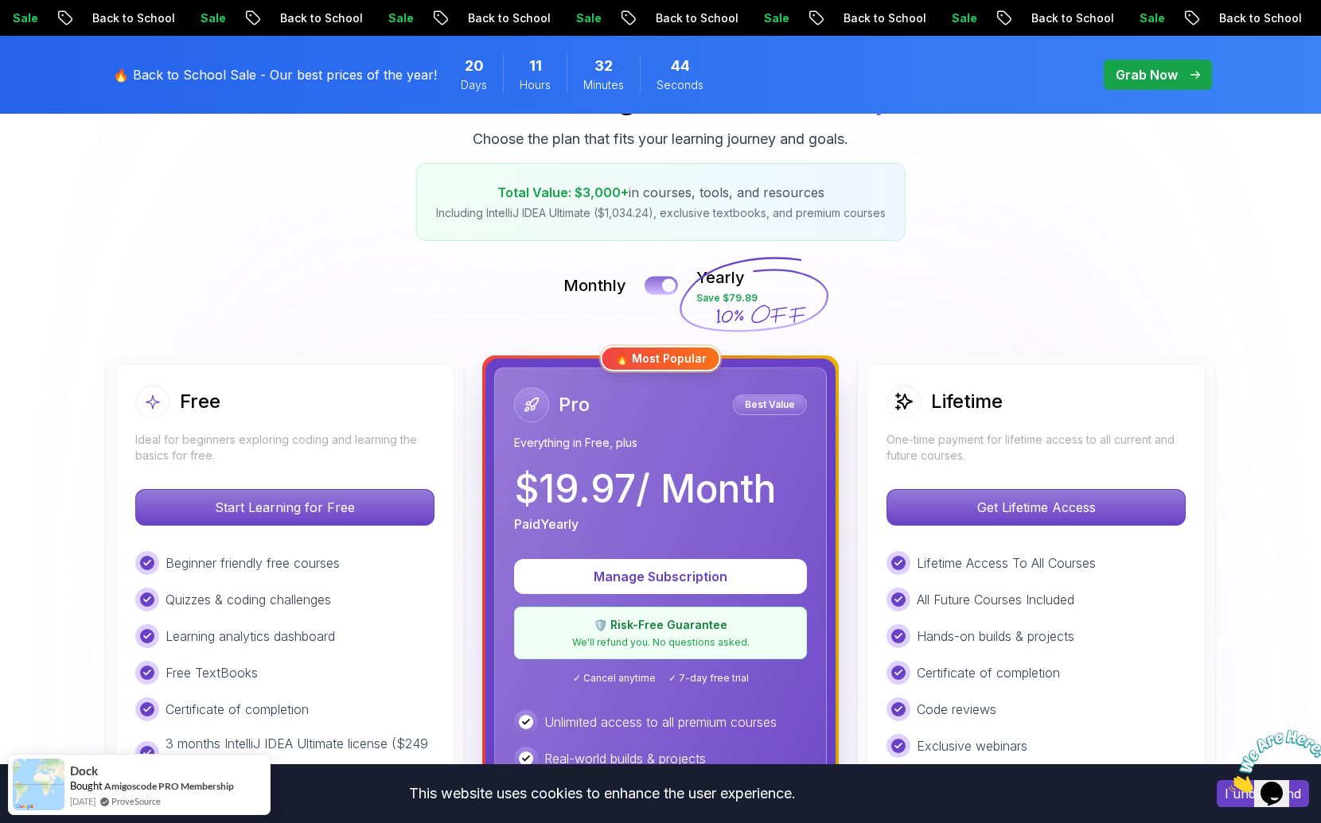
click at [652, 283] on button at bounding box center [660, 285] width 33 height 18
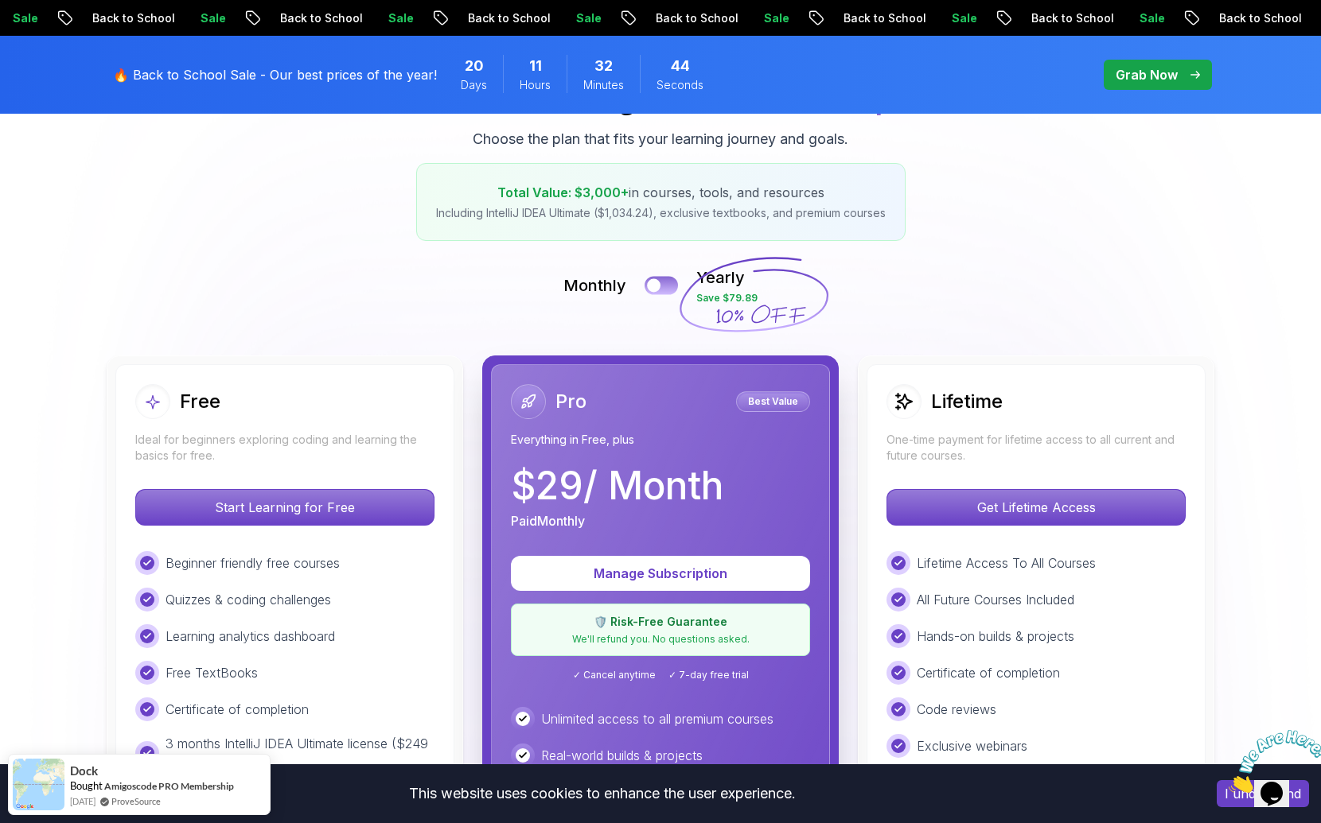
click at [652, 283] on div at bounding box center [654, 286] width 14 height 14
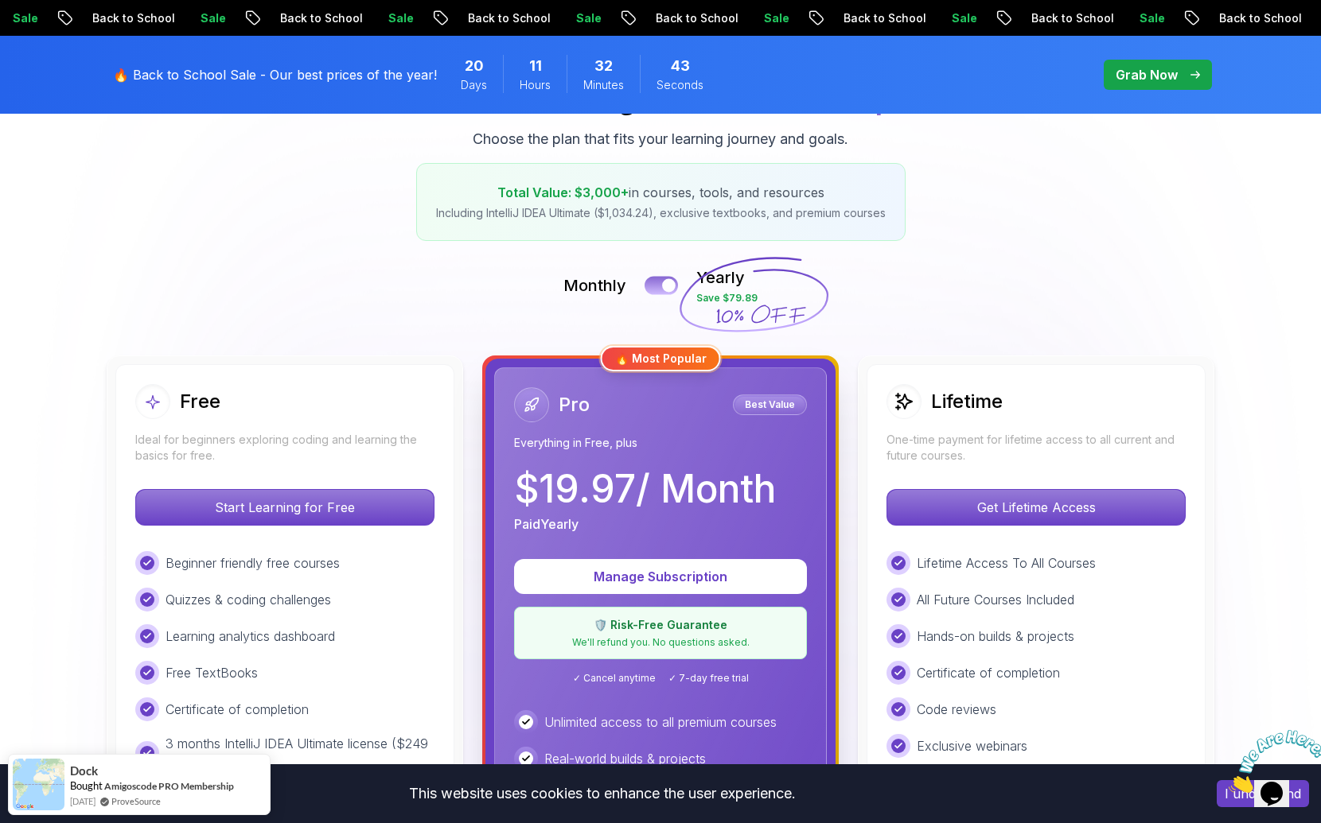
click at [648, 286] on button at bounding box center [660, 285] width 33 height 18
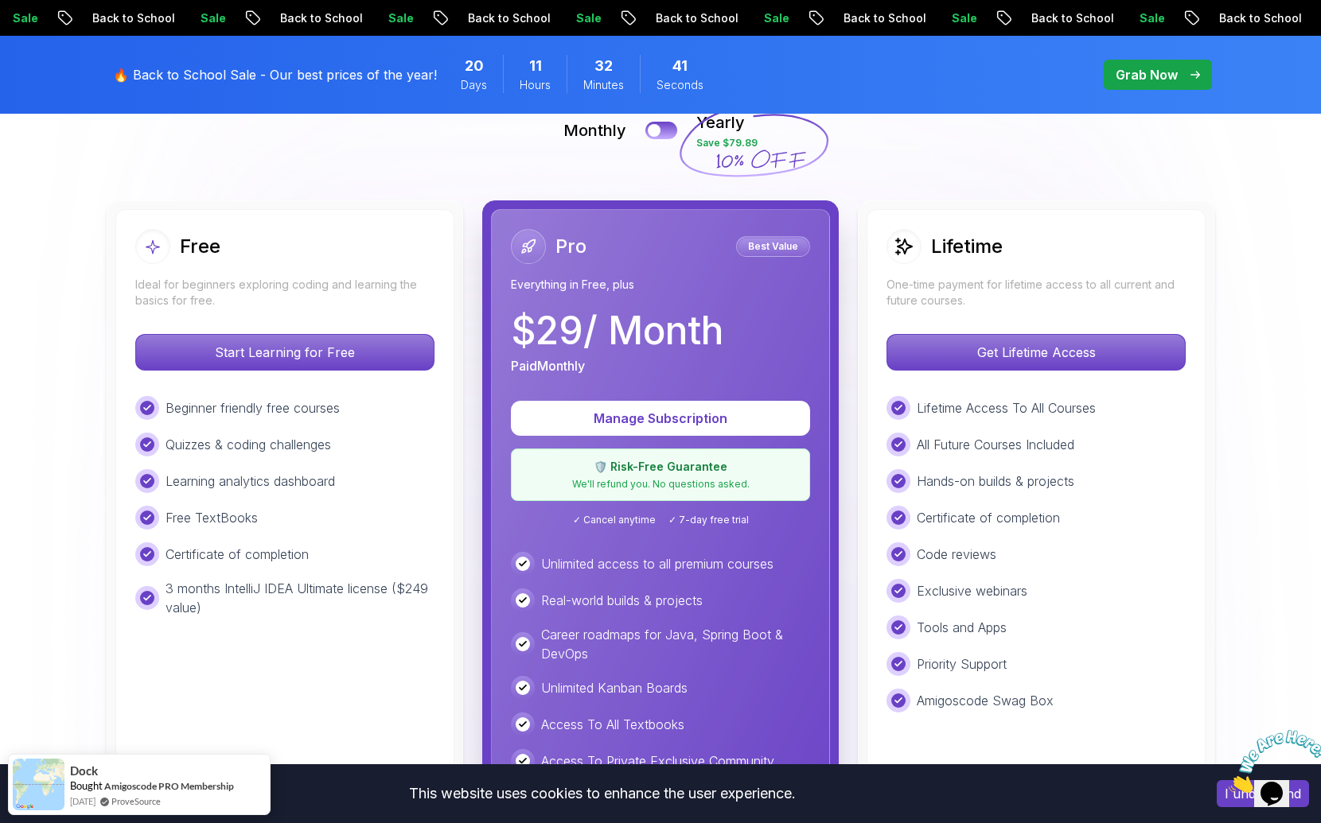
scroll to position [346, 0]
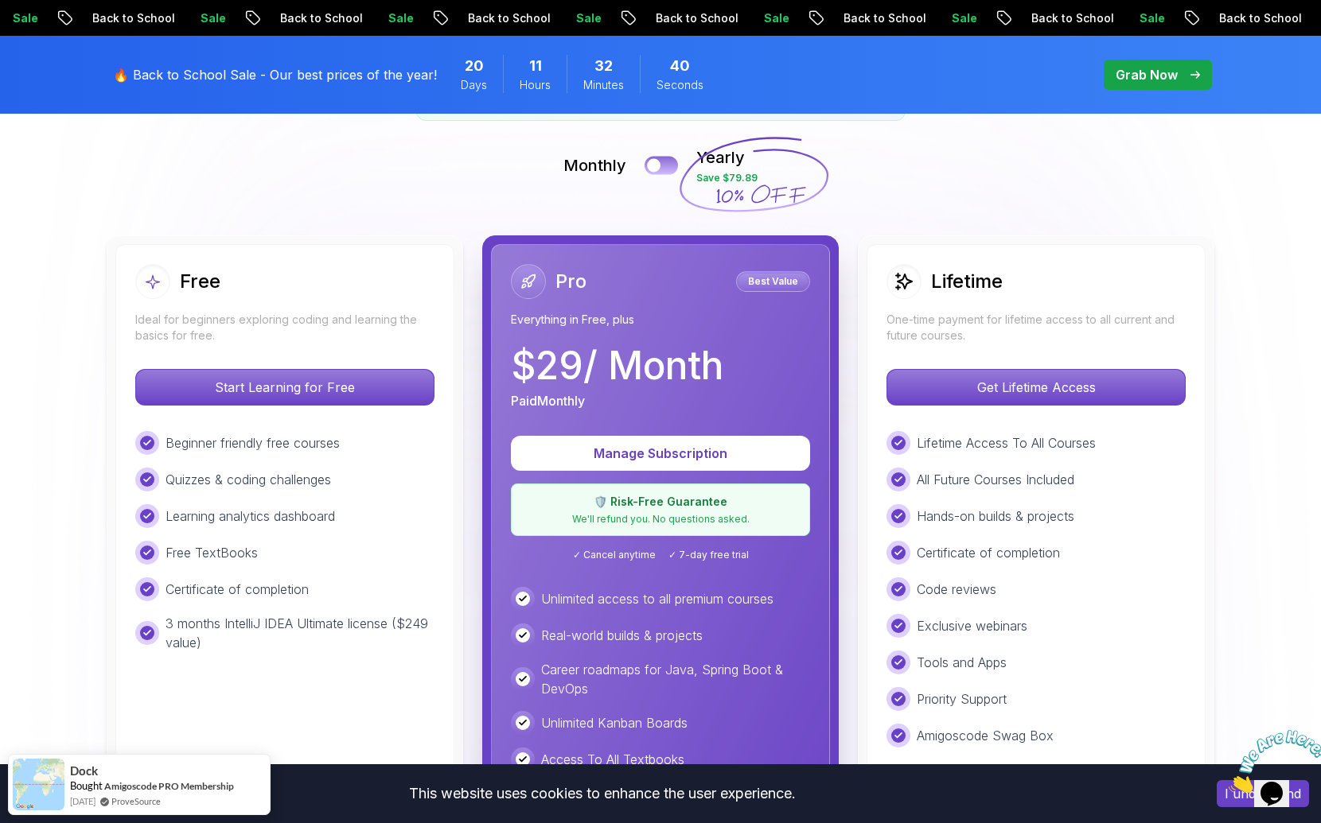
click at [657, 165] on div at bounding box center [654, 166] width 14 height 14
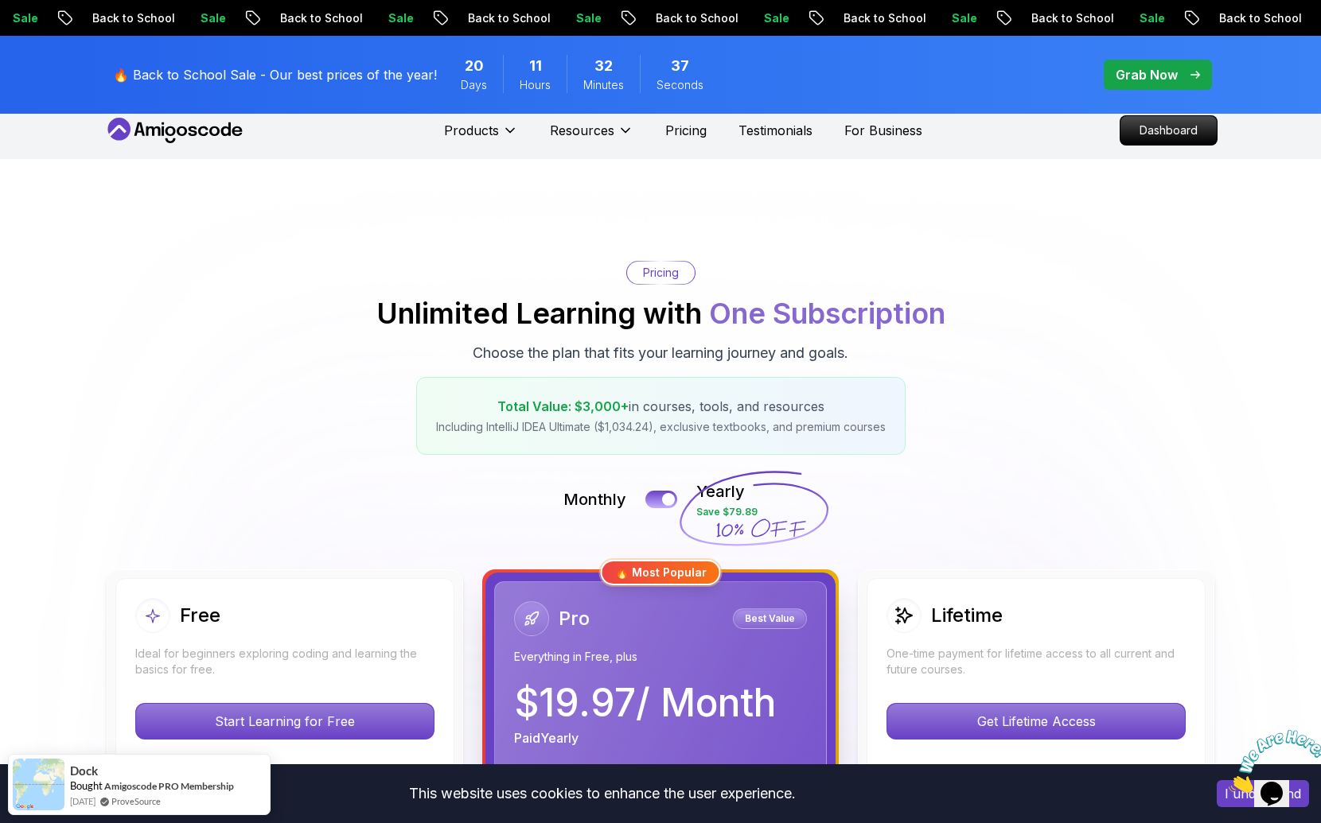
scroll to position [0, 0]
